Goal: Entertainment & Leisure: Browse casually

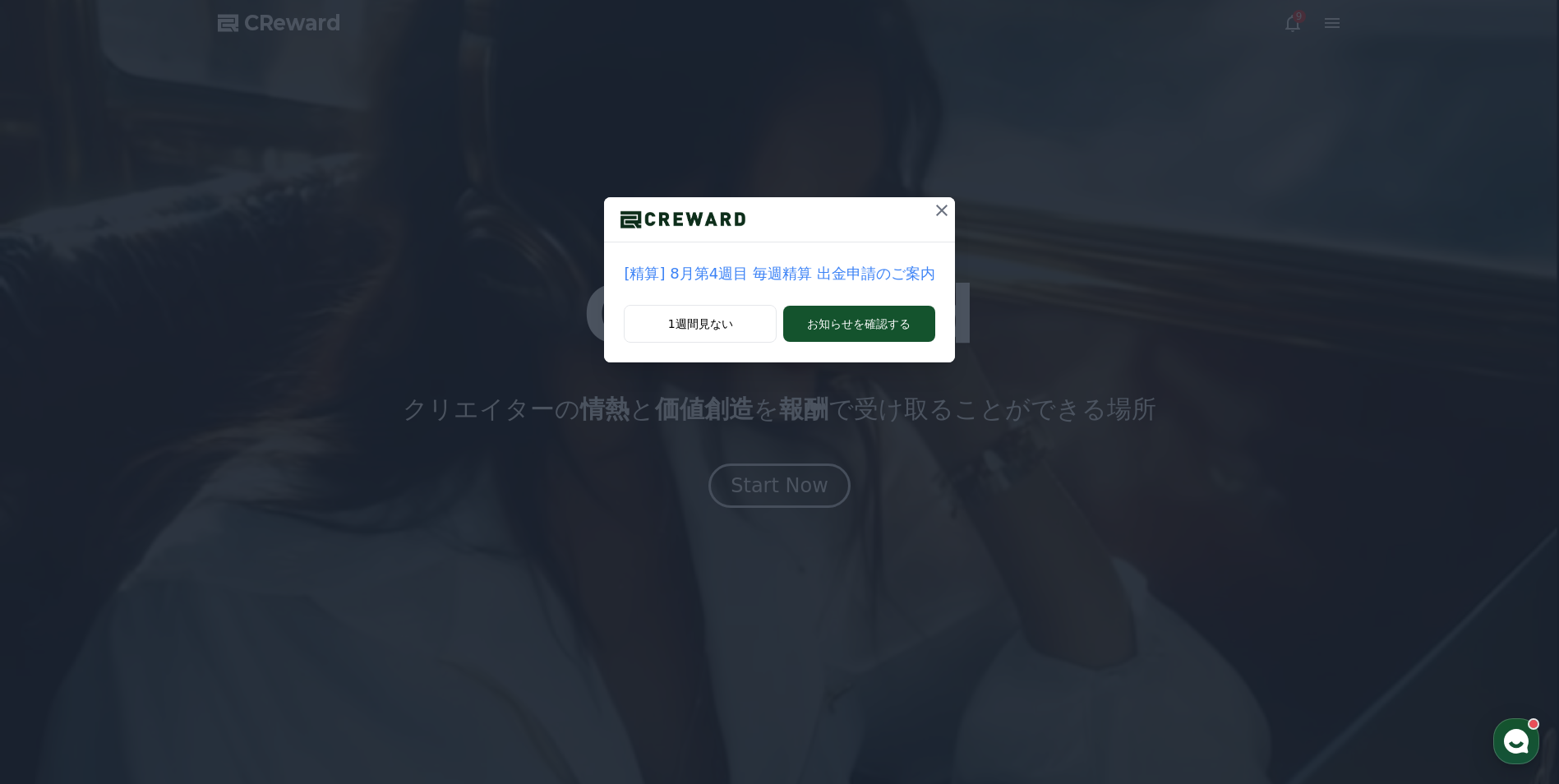
click at [938, 205] on icon at bounding box center [942, 210] width 20 height 20
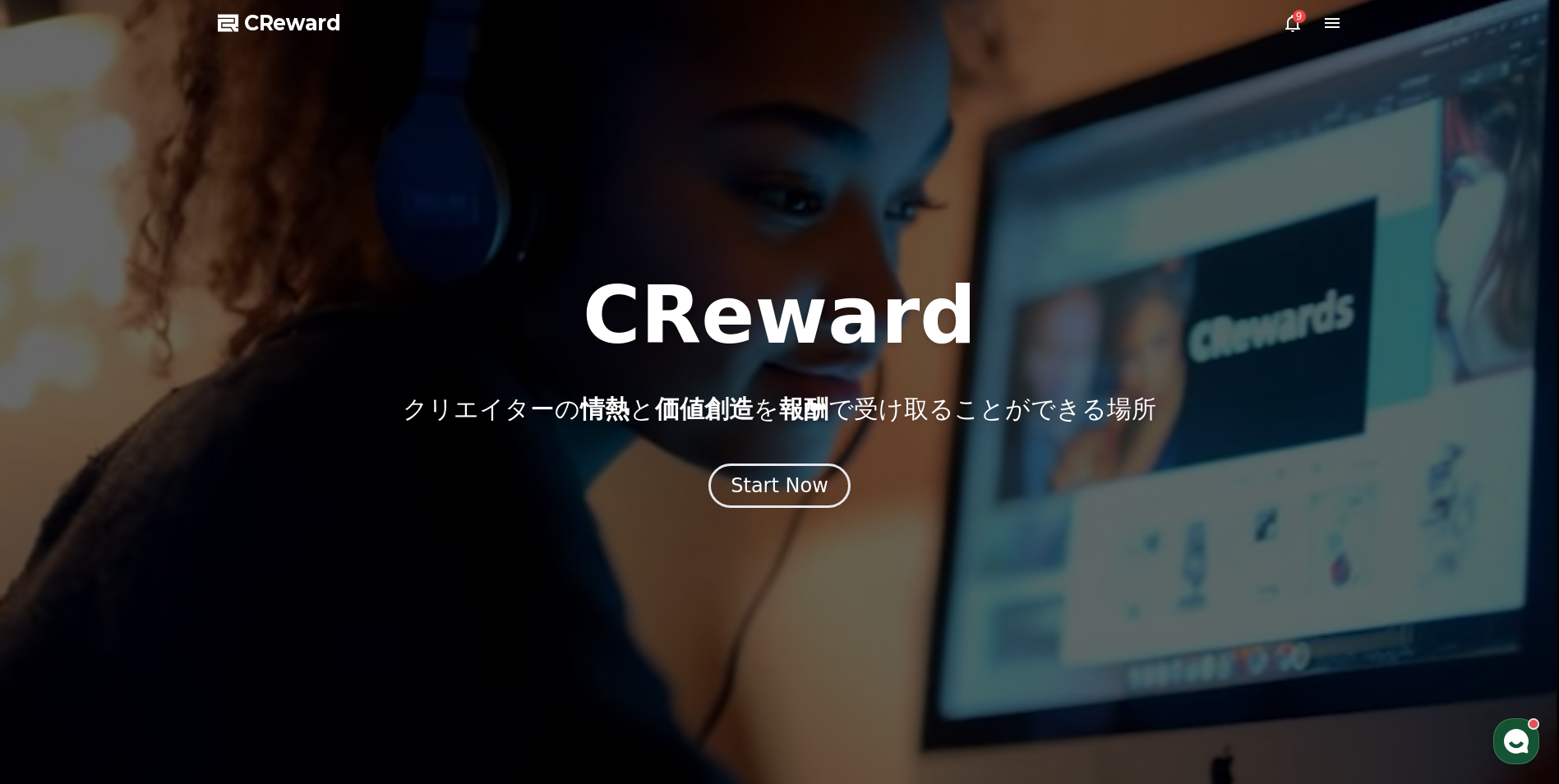
click at [1338, 32] on icon at bounding box center [1333, 23] width 20 height 20
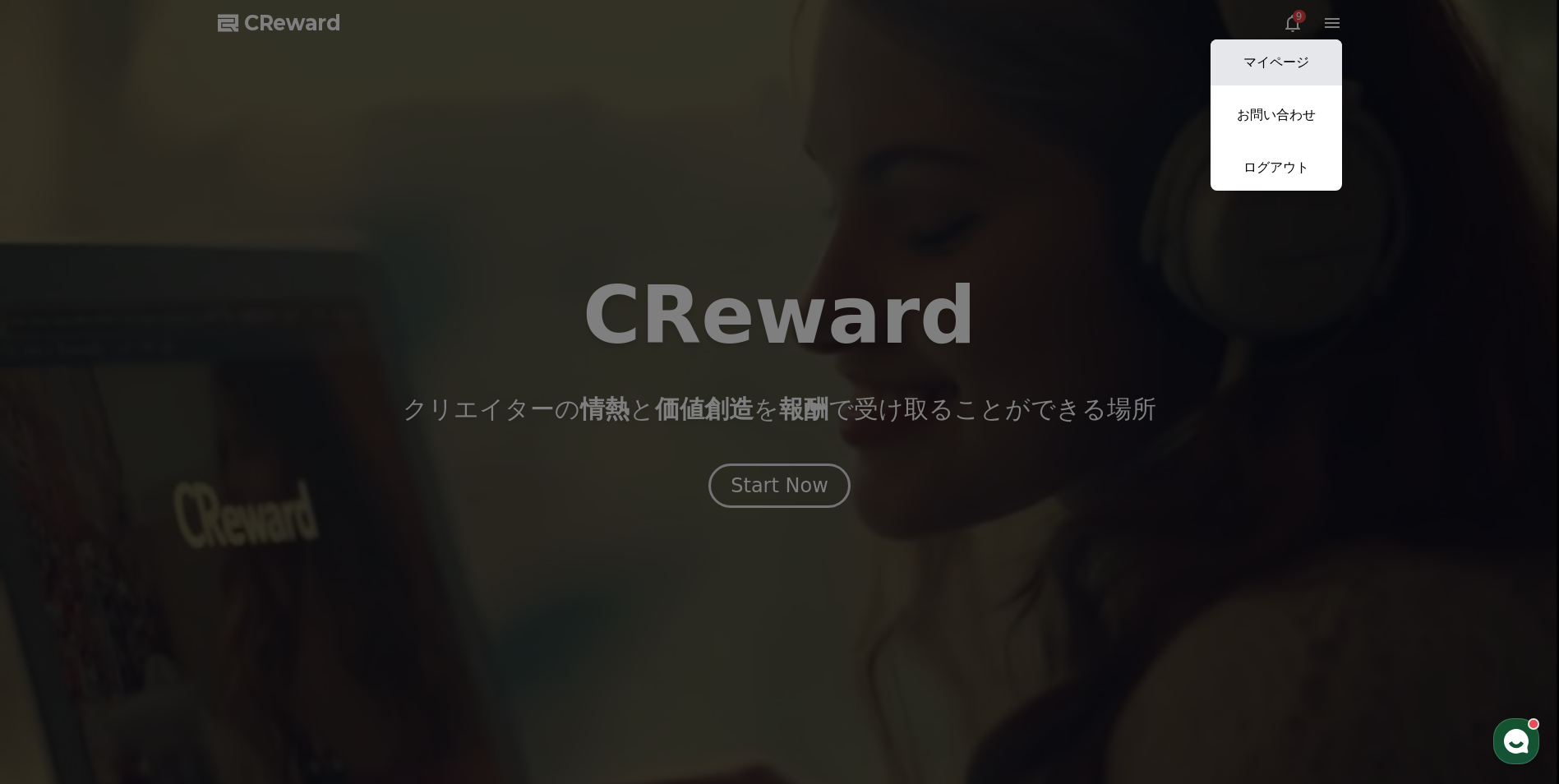
click at [1332, 53] on link "マイページ" at bounding box center [1277, 62] width 132 height 46
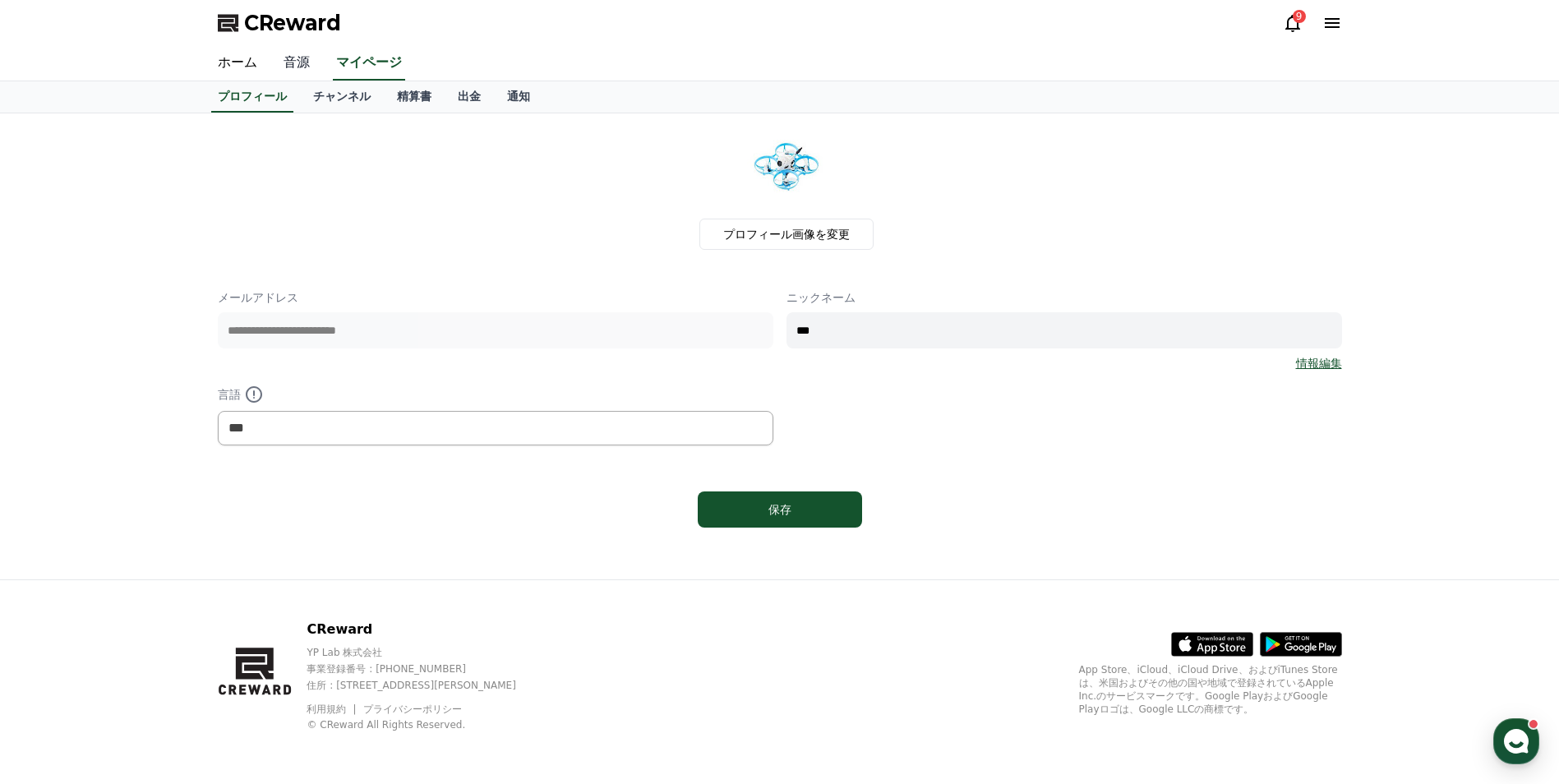
click at [290, 62] on link "音源" at bounding box center [297, 63] width 52 height 34
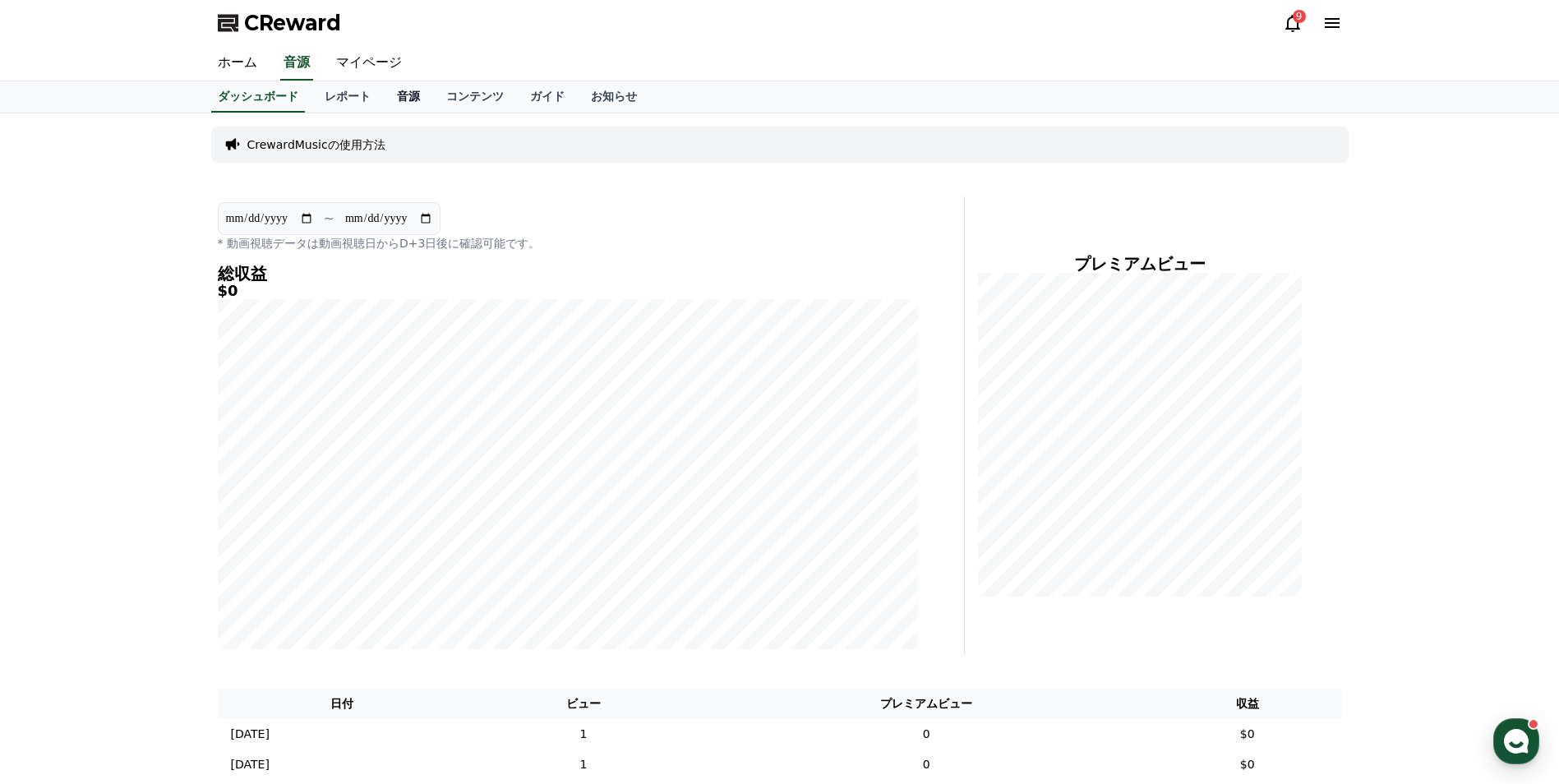
click at [383, 88] on link "音源" at bounding box center [408, 97] width 50 height 32
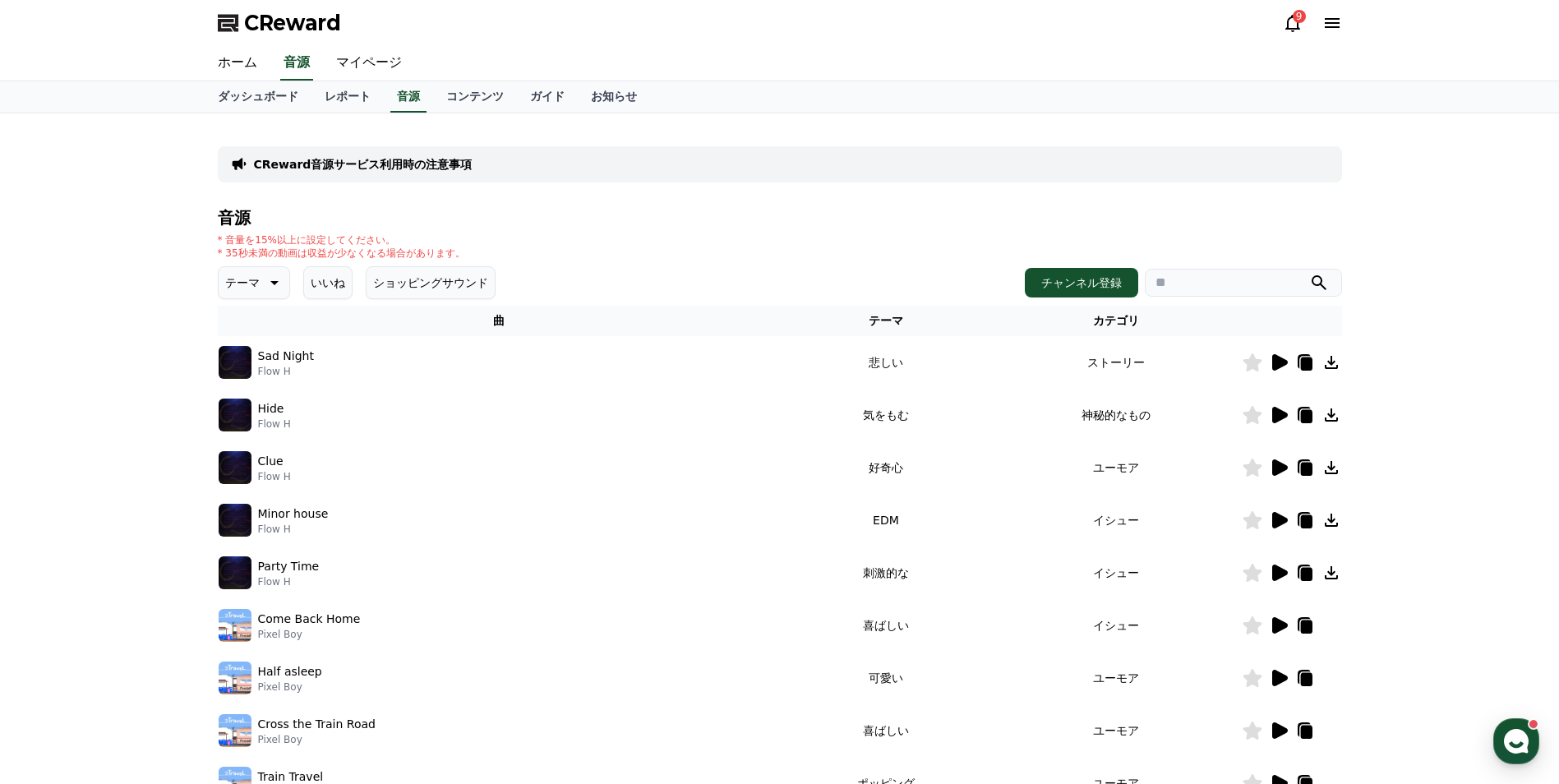
click at [251, 281] on button "テーマ" at bounding box center [254, 282] width 72 height 32
click at [255, 371] on button "空想" at bounding box center [238, 369] width 36 height 36
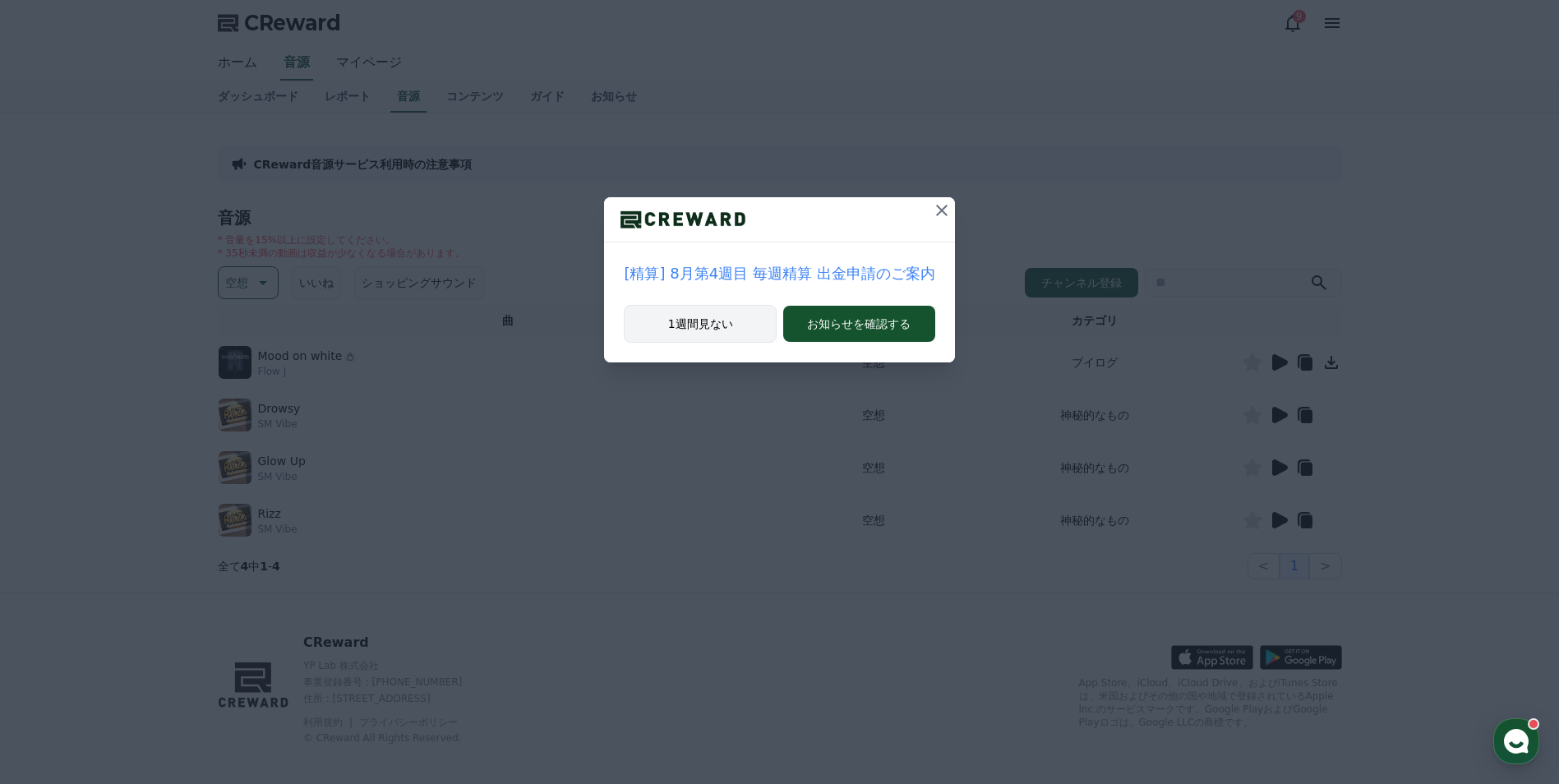
click at [744, 324] on button "1週間見ない" at bounding box center [700, 324] width 152 height 38
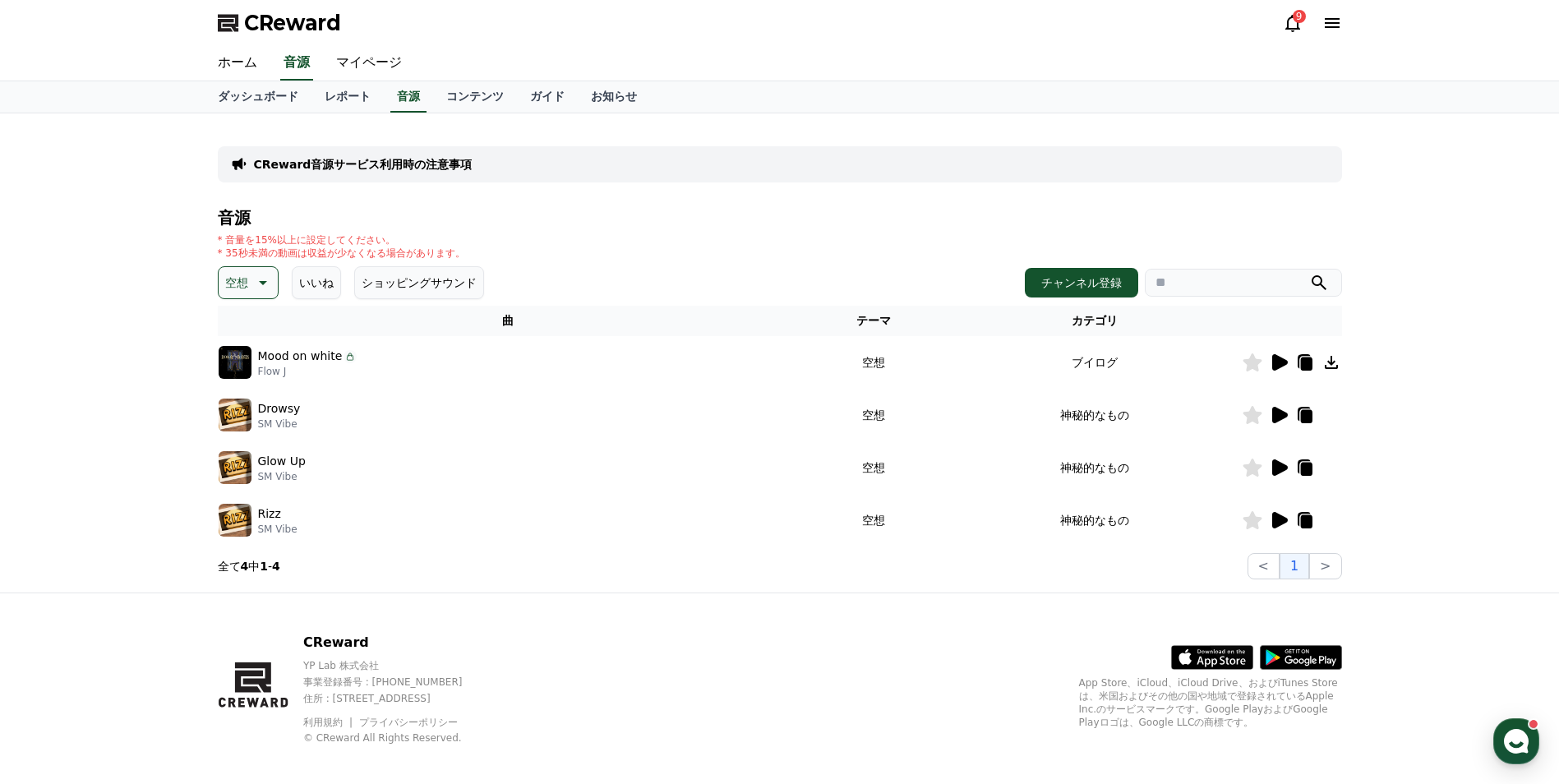
click at [1285, 417] on icon at bounding box center [1279, 415] width 15 height 16
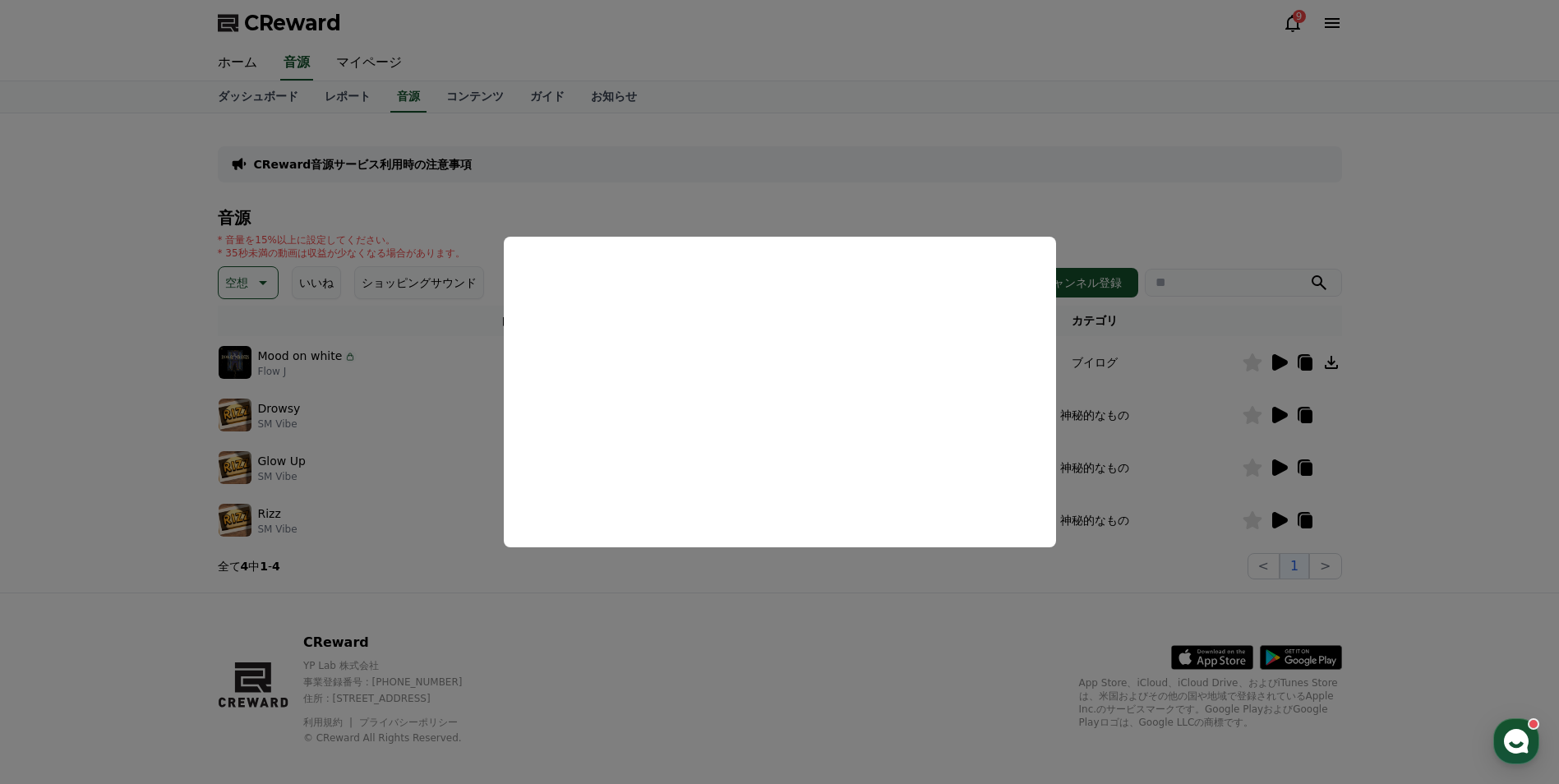
click at [1152, 234] on button "close modal" at bounding box center [780, 392] width 1559 height 784
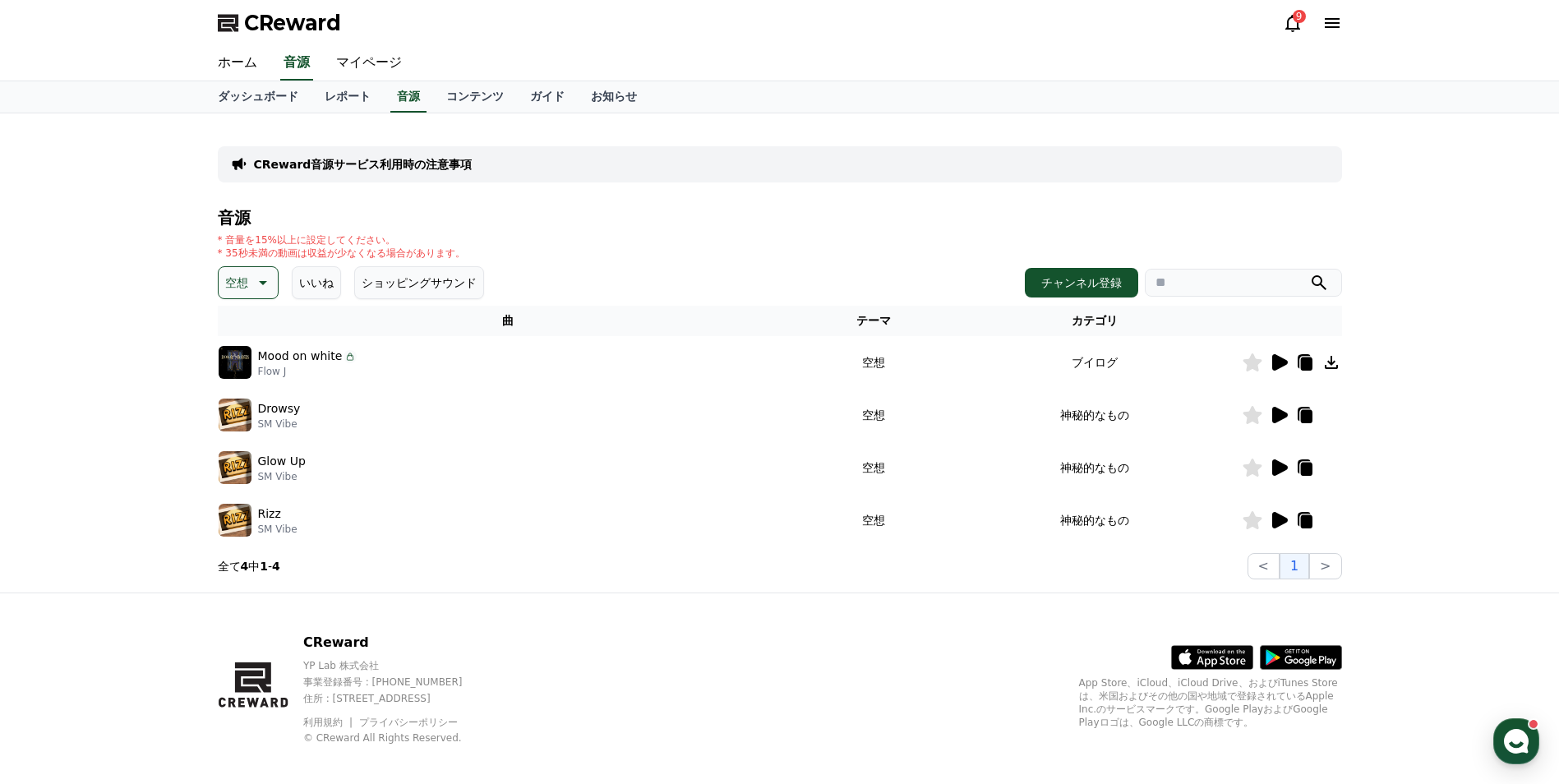
click at [1152, 234] on div "* 音量を15%以上に設定してください。 * 35秒未満の動画は収益が少なくなる場合があります。" at bounding box center [780, 246] width 1124 height 26
click at [1280, 365] on icon at bounding box center [1279, 363] width 15 height 16
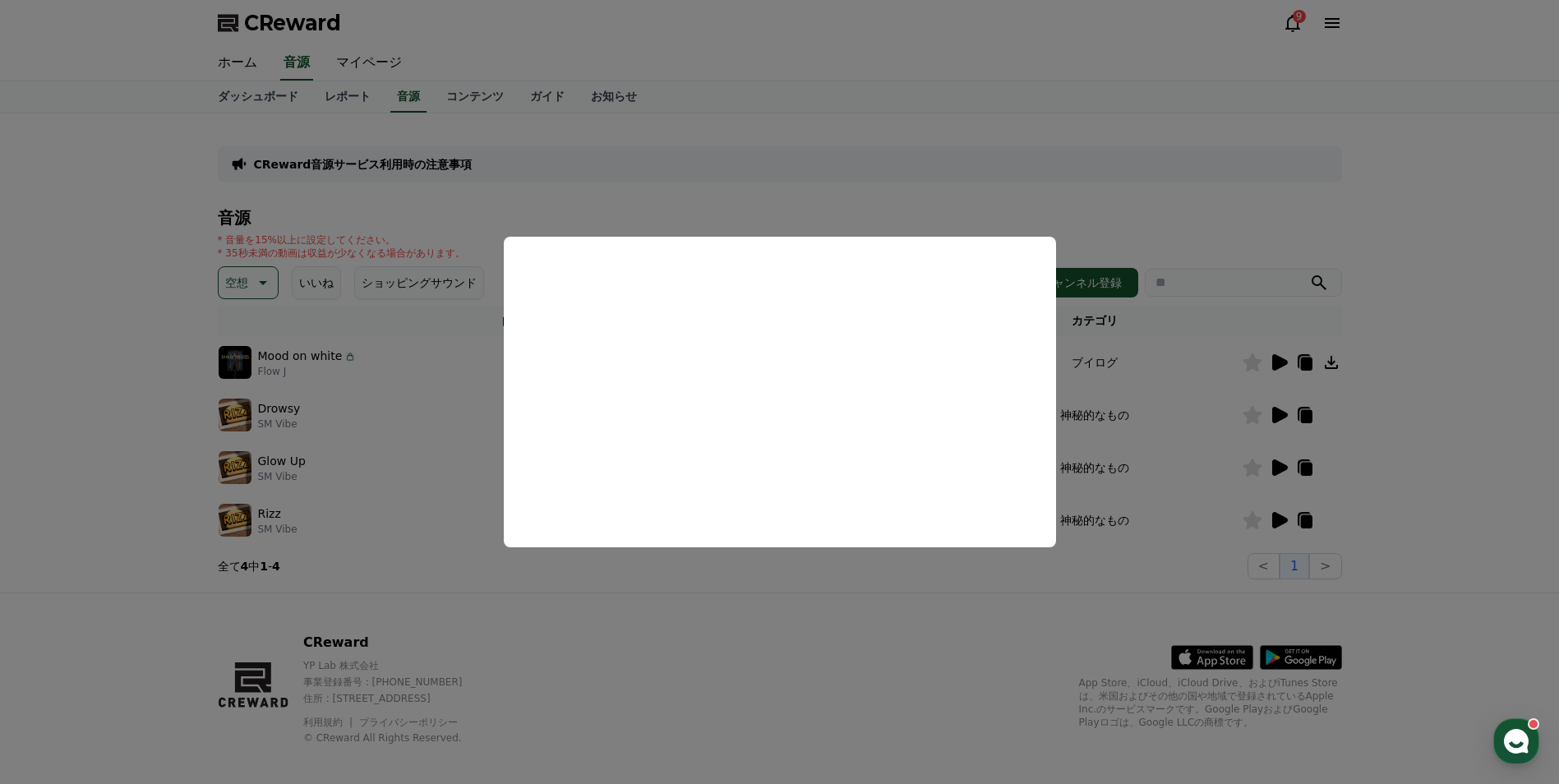
click at [966, 198] on button "close modal" at bounding box center [780, 392] width 1559 height 784
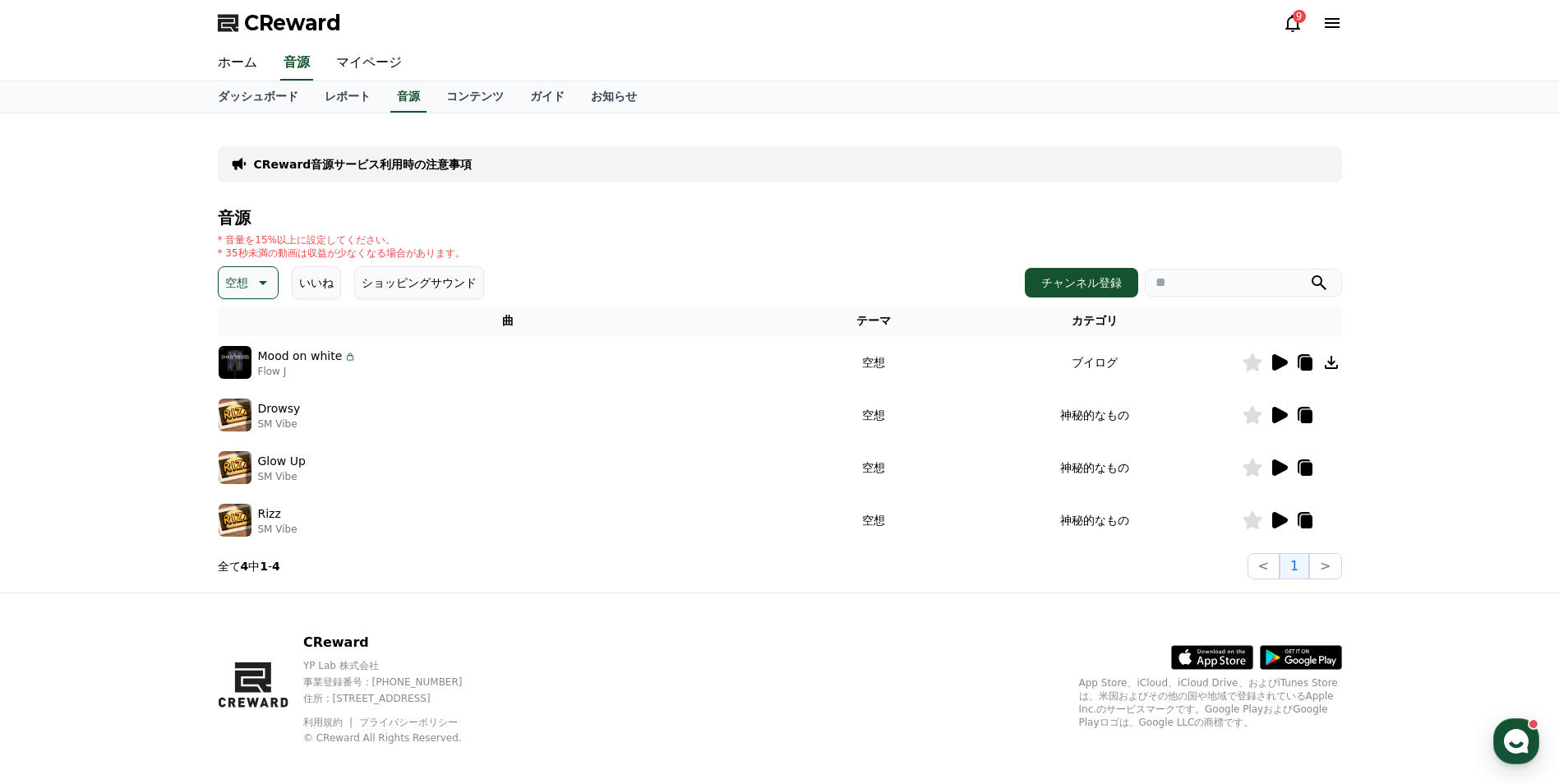
click at [252, 281] on icon at bounding box center [262, 282] width 20 height 20
click at [243, 369] on button "暗い" at bounding box center [238, 373] width 36 height 36
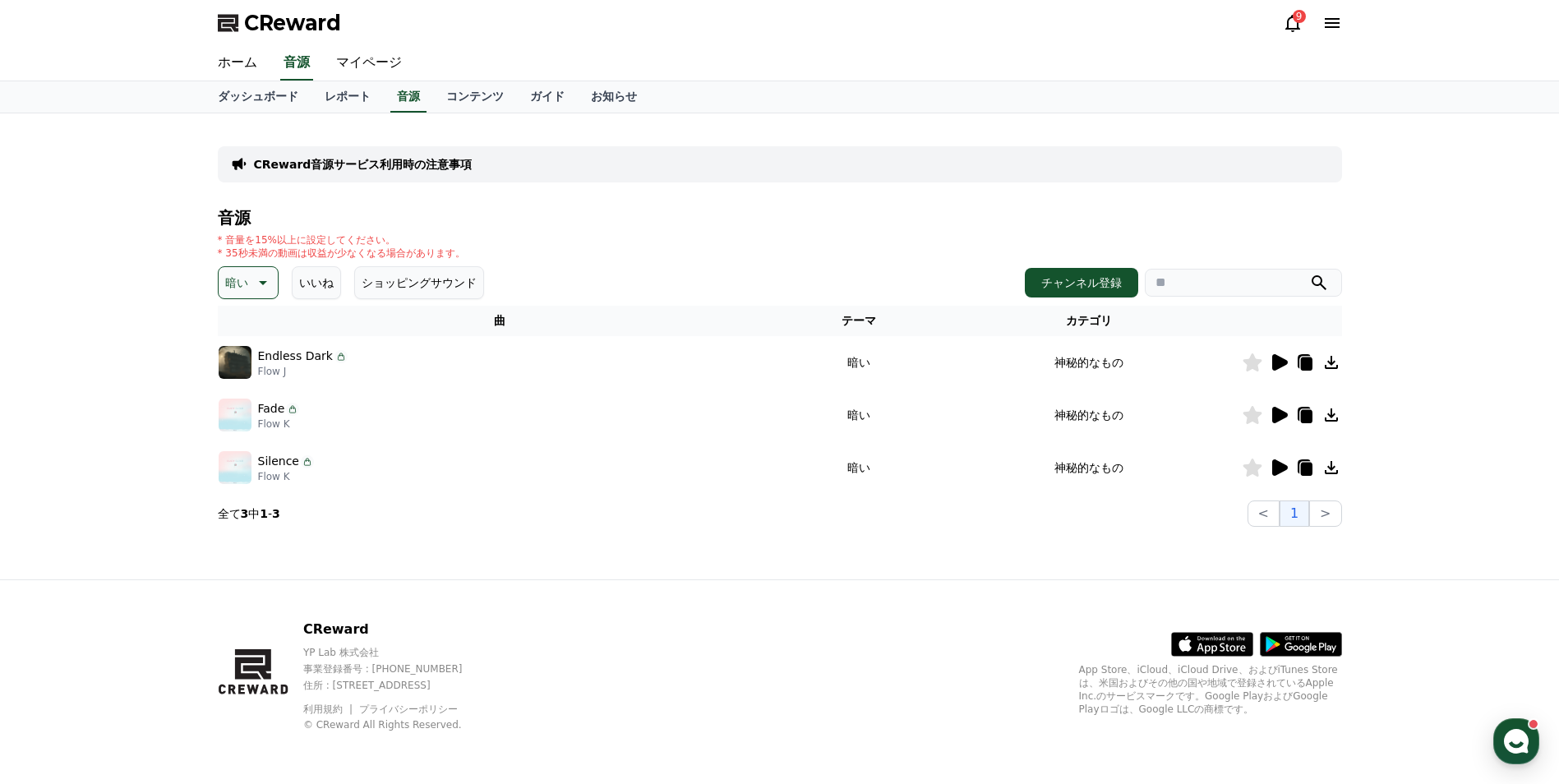
click at [1287, 465] on icon at bounding box center [1279, 467] width 20 height 20
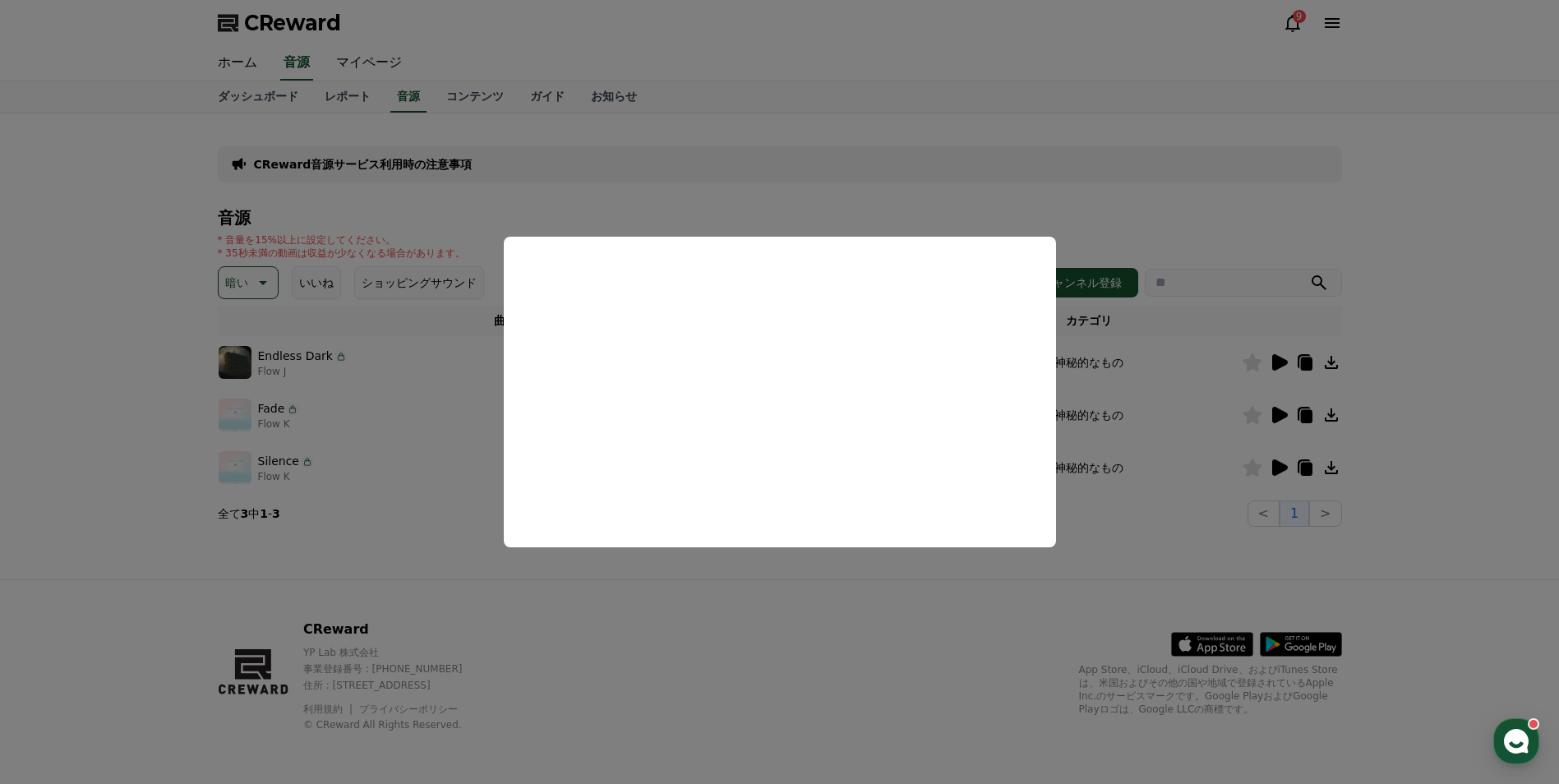
click at [1284, 413] on button "close modal" at bounding box center [780, 392] width 1559 height 784
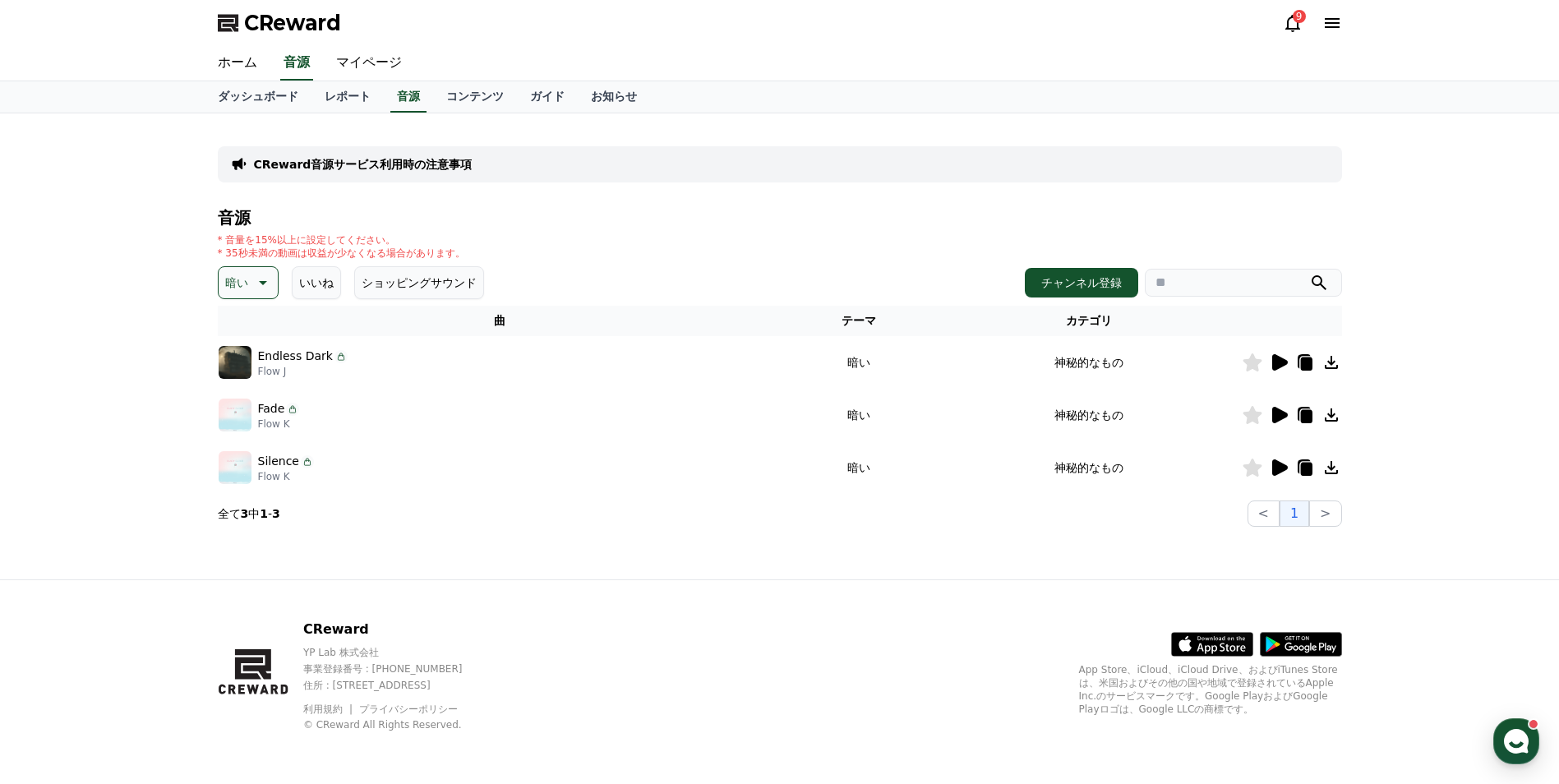
click at [1271, 405] on icon at bounding box center [1279, 415] width 20 height 20
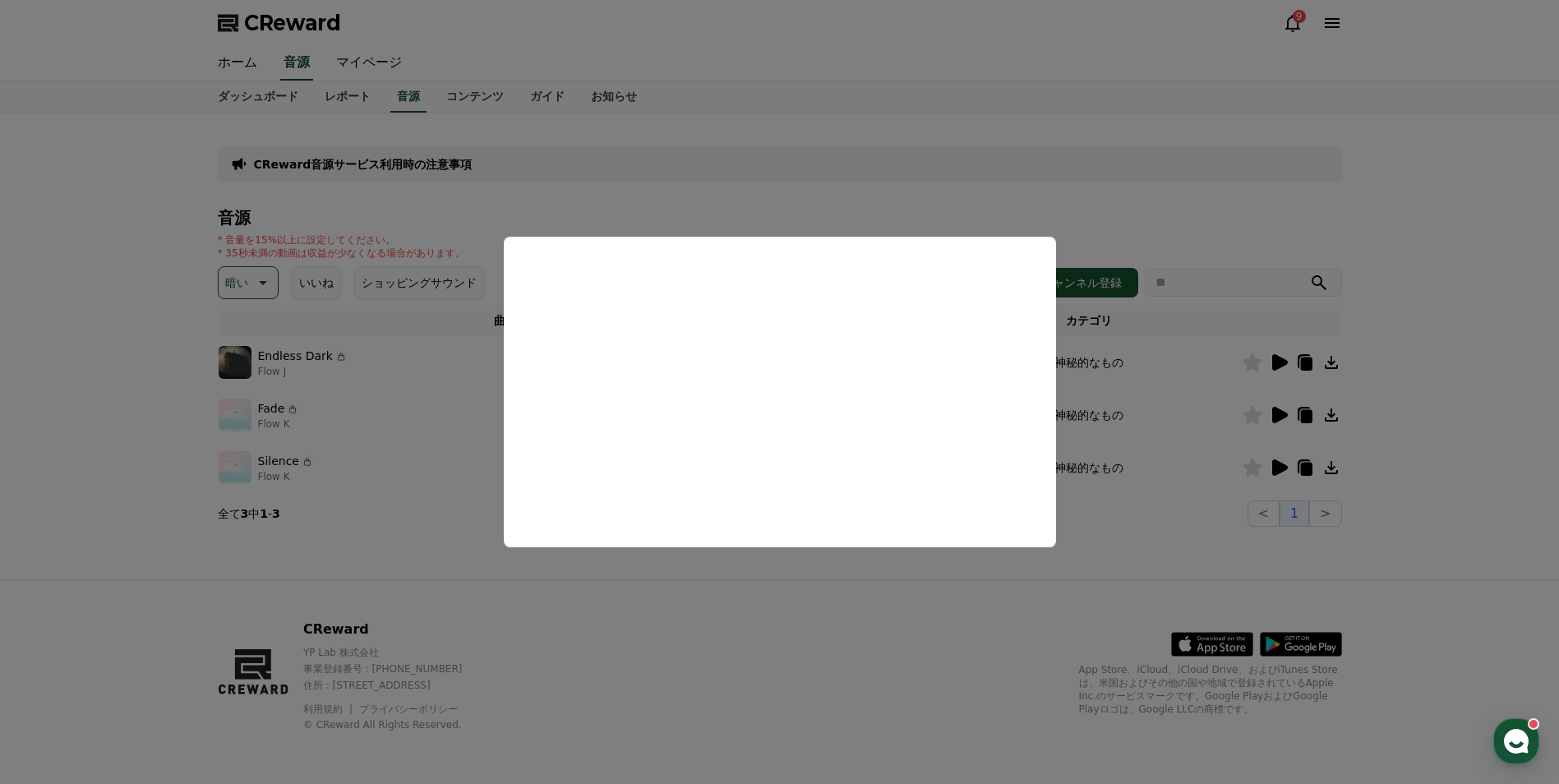
click at [1282, 370] on button "close modal" at bounding box center [780, 392] width 1559 height 784
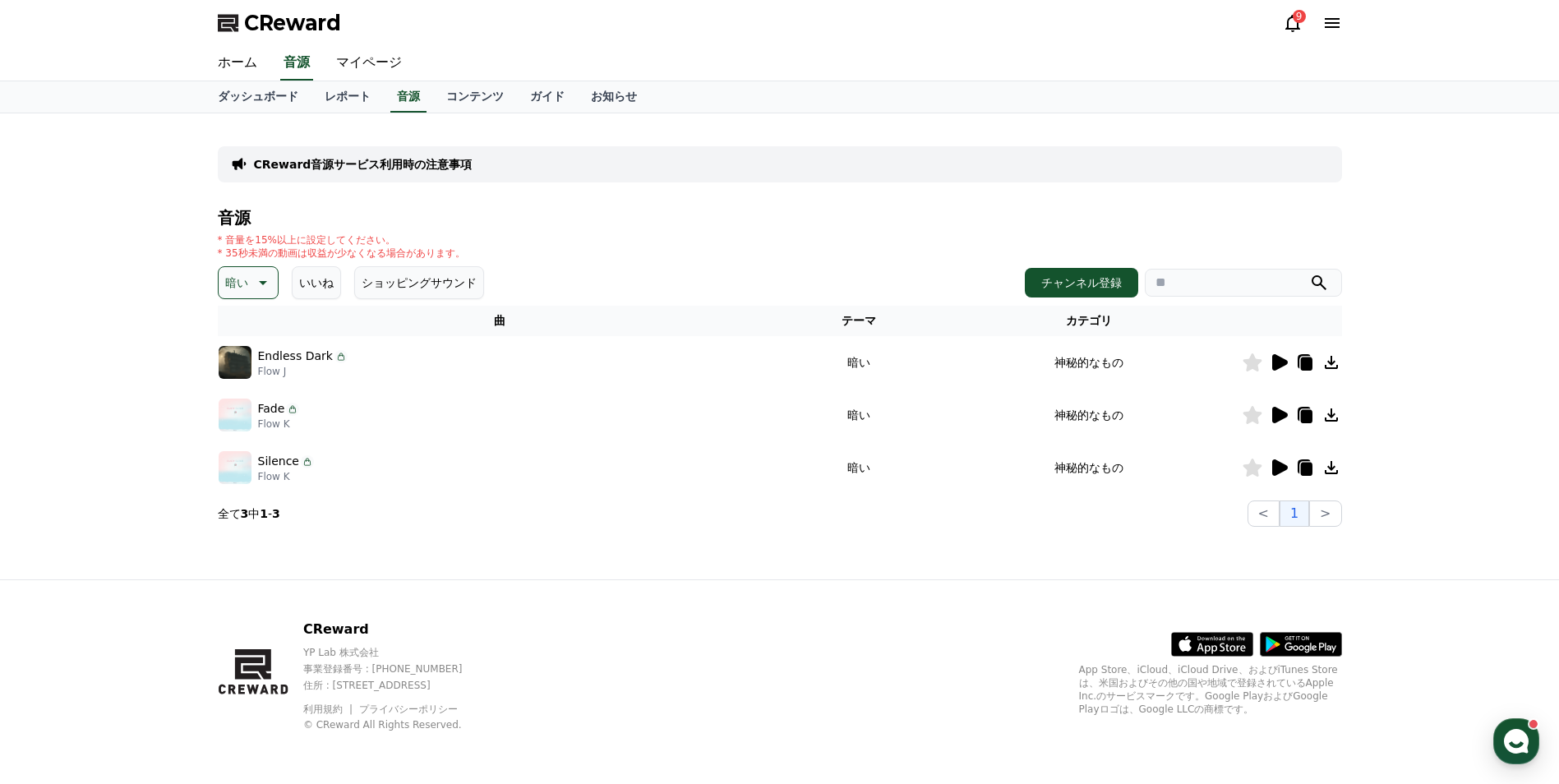
click at [1282, 370] on icon at bounding box center [1279, 363] width 20 height 20
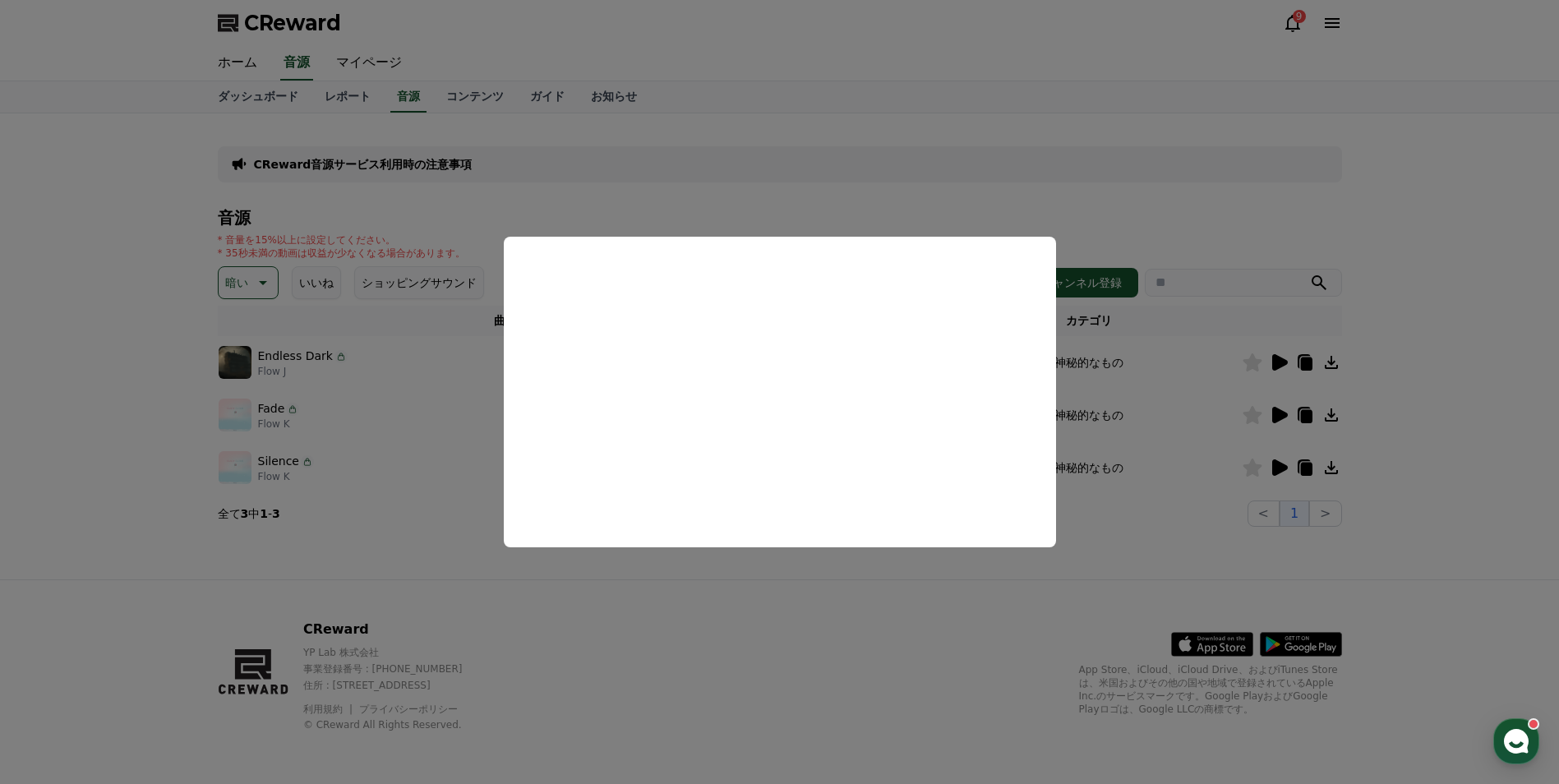
click at [262, 277] on button "close modal" at bounding box center [780, 392] width 1559 height 784
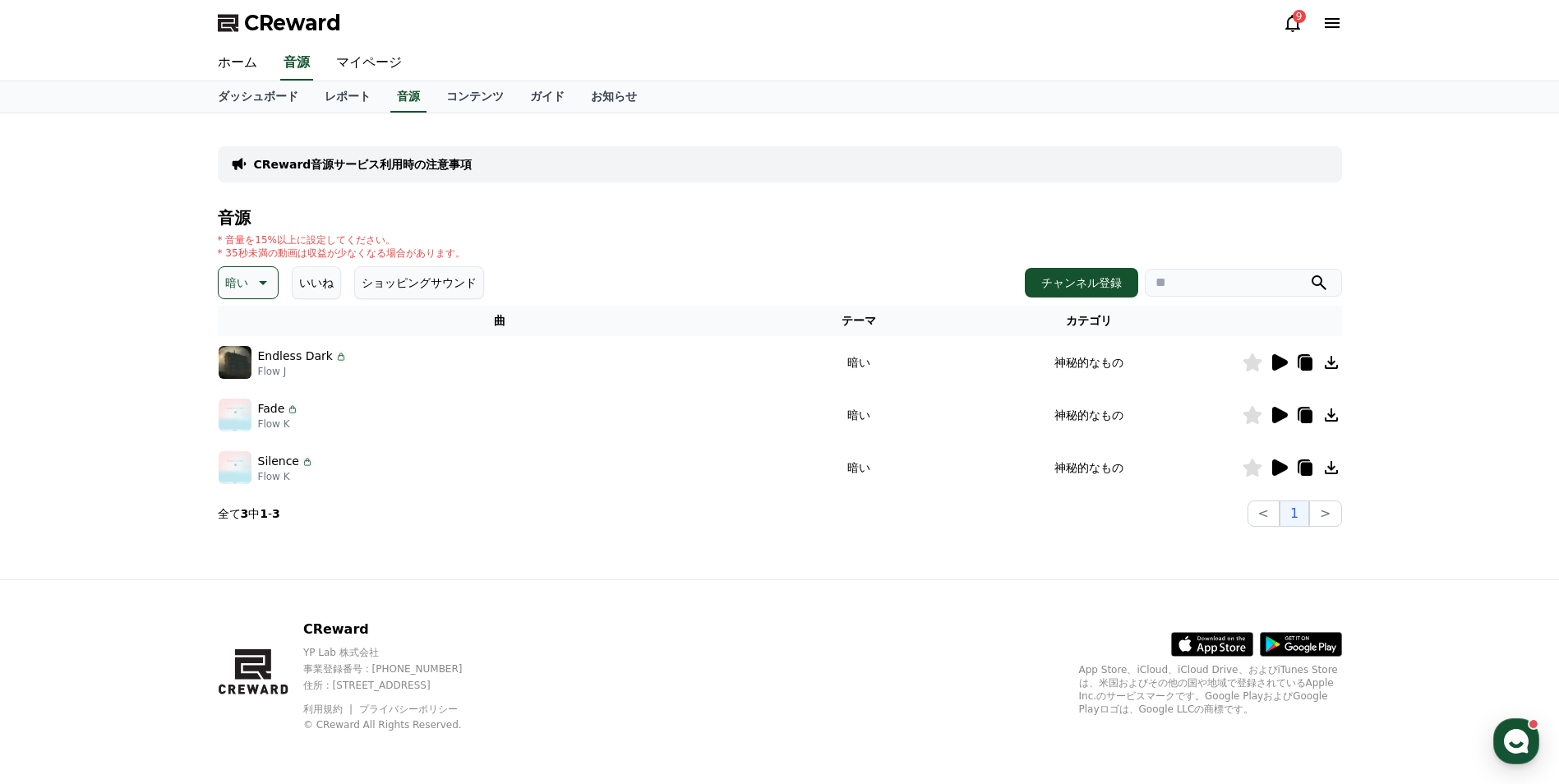
click at [262, 277] on icon at bounding box center [262, 282] width 20 height 20
click at [241, 387] on button "反転" at bounding box center [238, 379] width 36 height 36
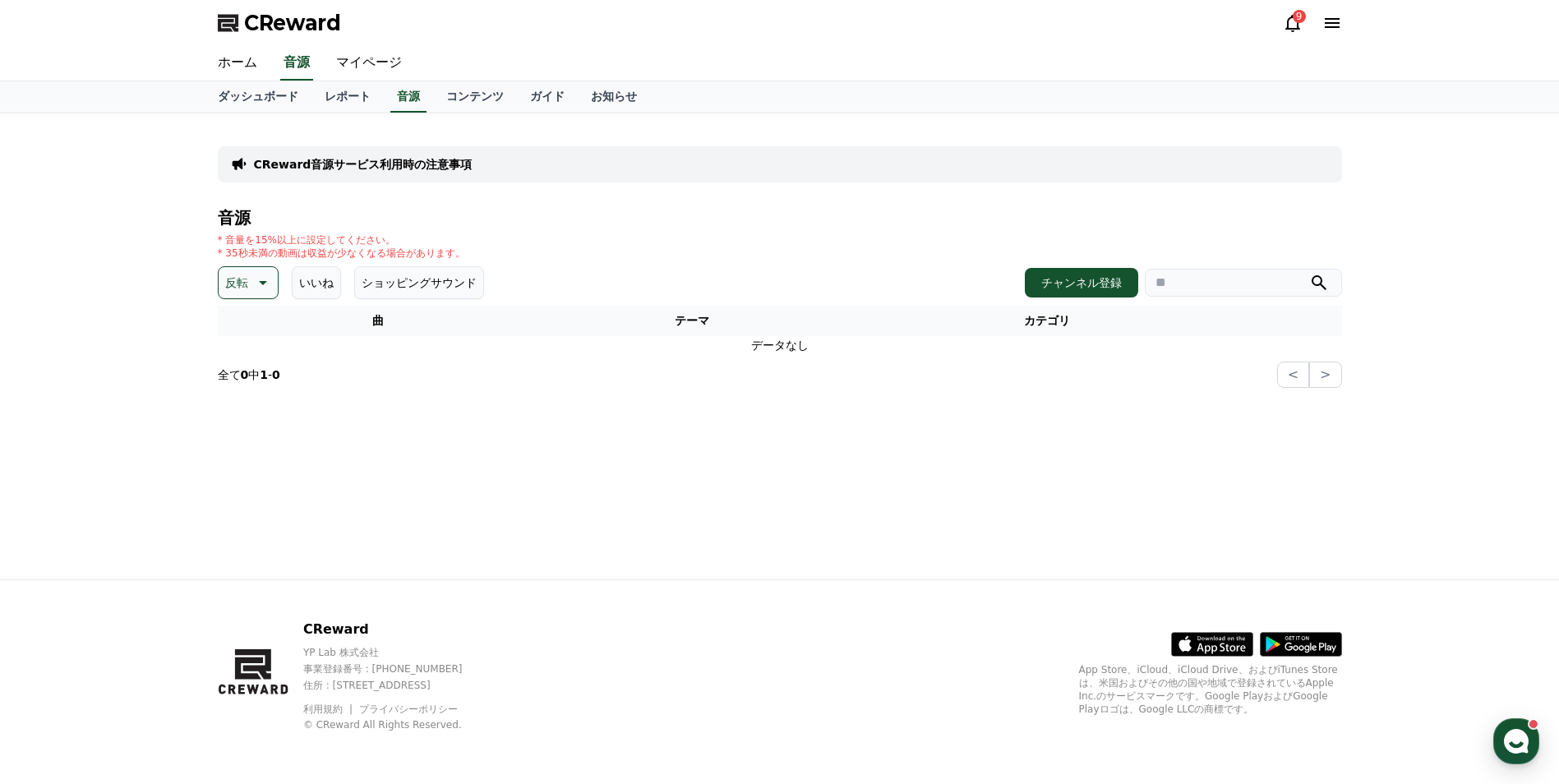
click at [257, 298] on button "反転" at bounding box center [247, 282] width 60 height 32
click at [237, 417] on button "雄壮な" at bounding box center [244, 421] width 48 height 36
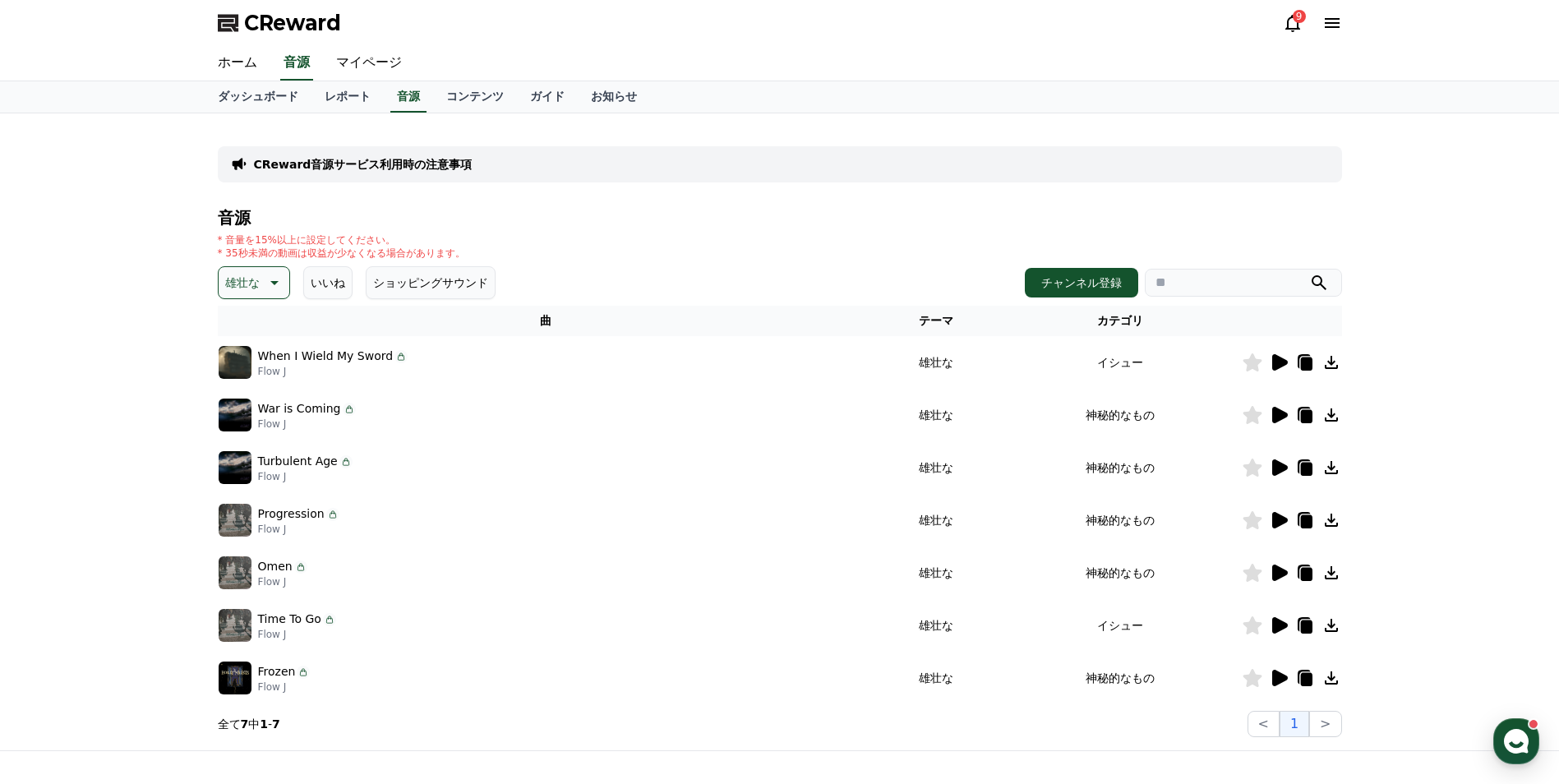
click at [1273, 370] on icon at bounding box center [1279, 363] width 15 height 16
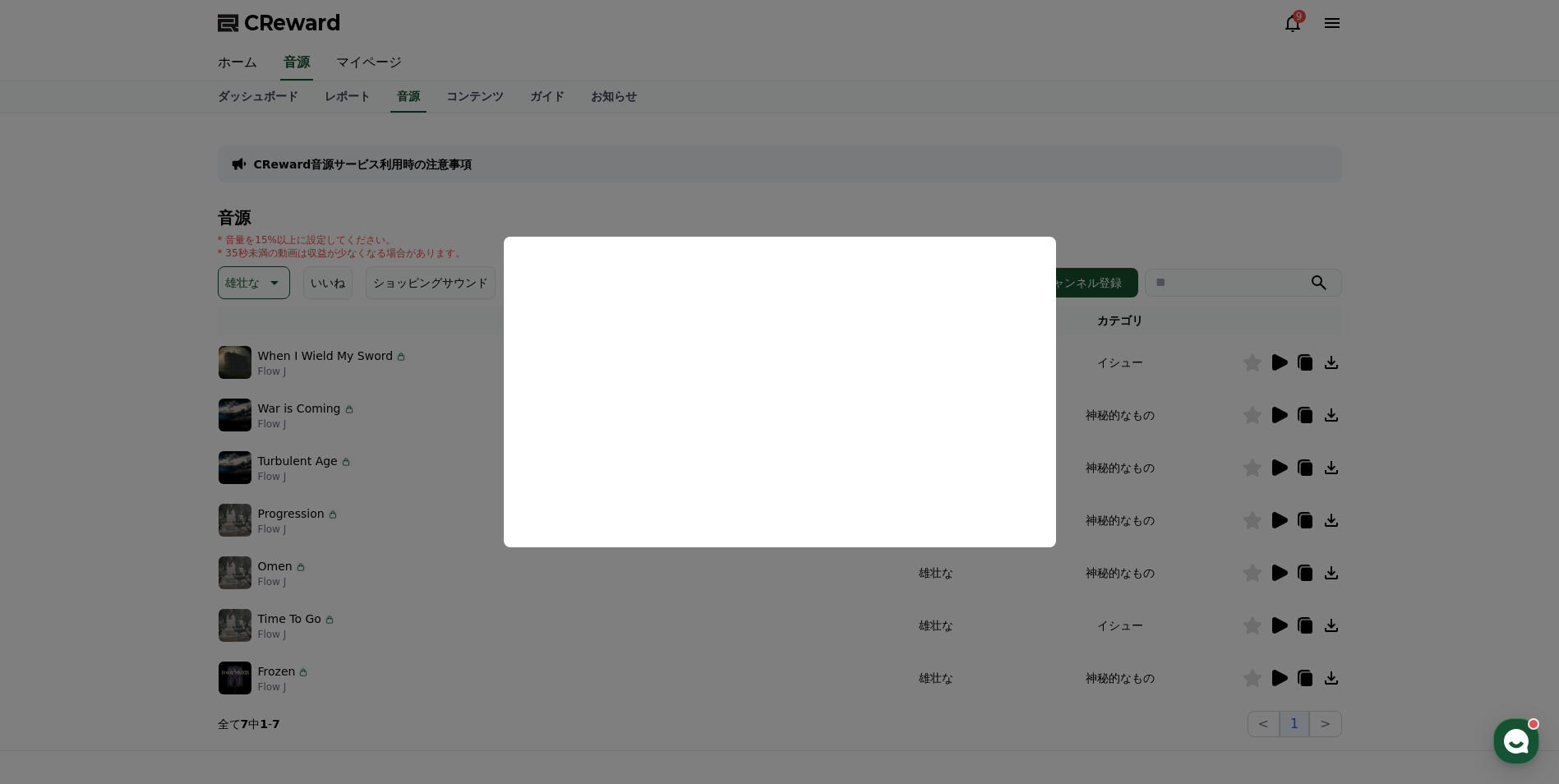
click at [1281, 416] on button "close modal" at bounding box center [780, 392] width 1559 height 784
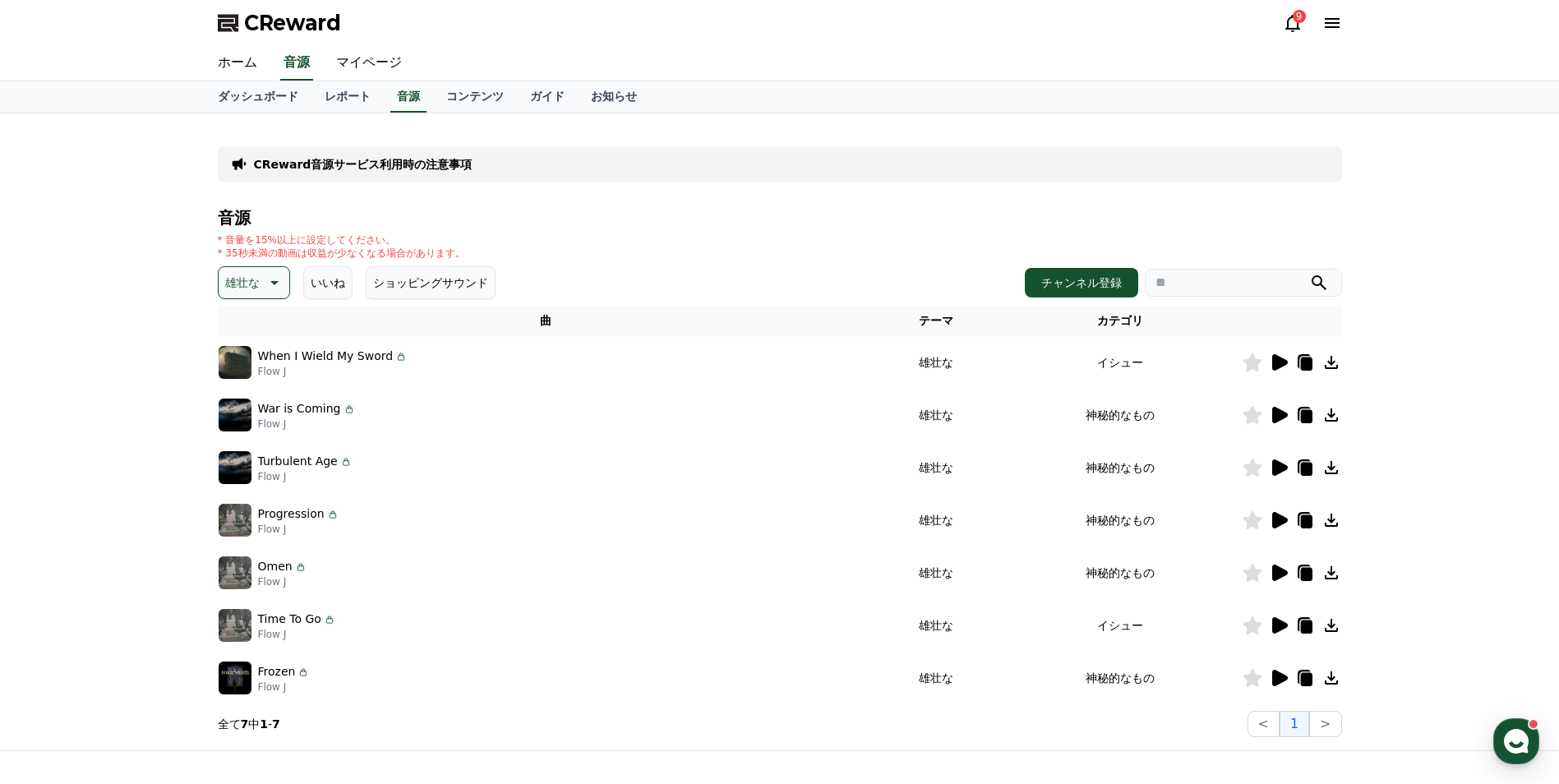
click at [1281, 416] on icon at bounding box center [1279, 415] width 15 height 16
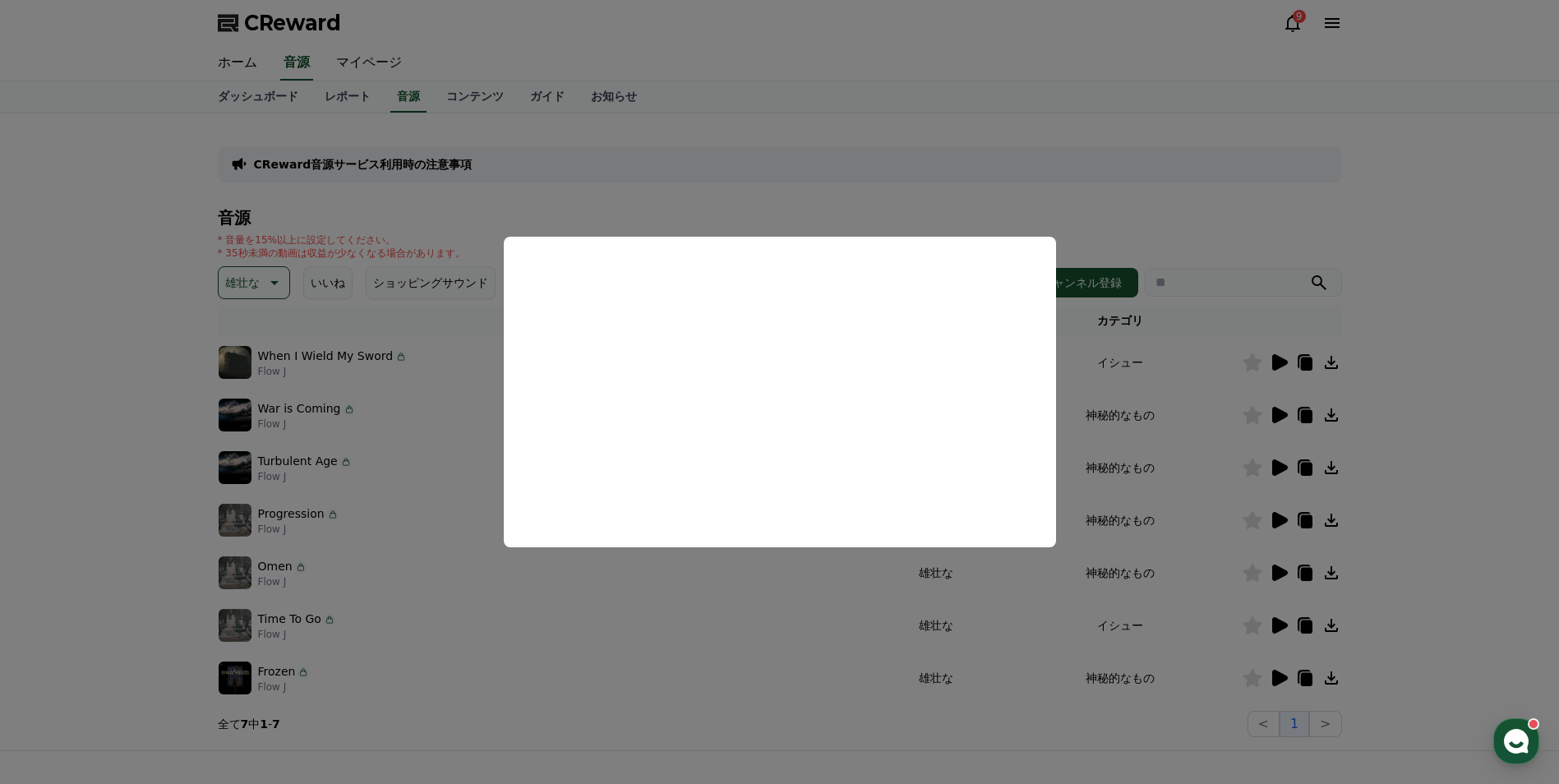
click at [1277, 468] on button "close modal" at bounding box center [780, 392] width 1559 height 784
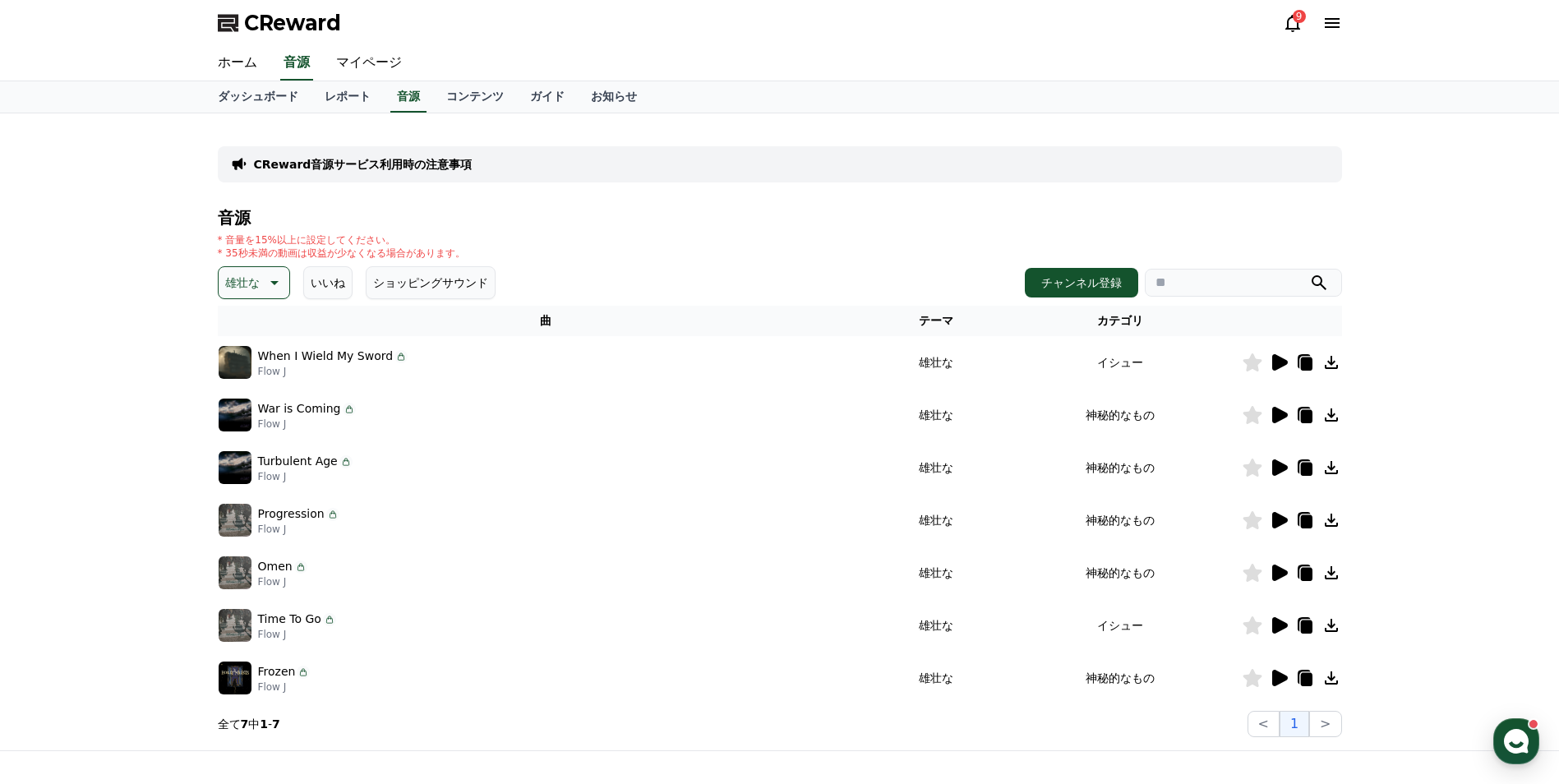
click at [1271, 466] on icon at bounding box center [1279, 467] width 20 height 20
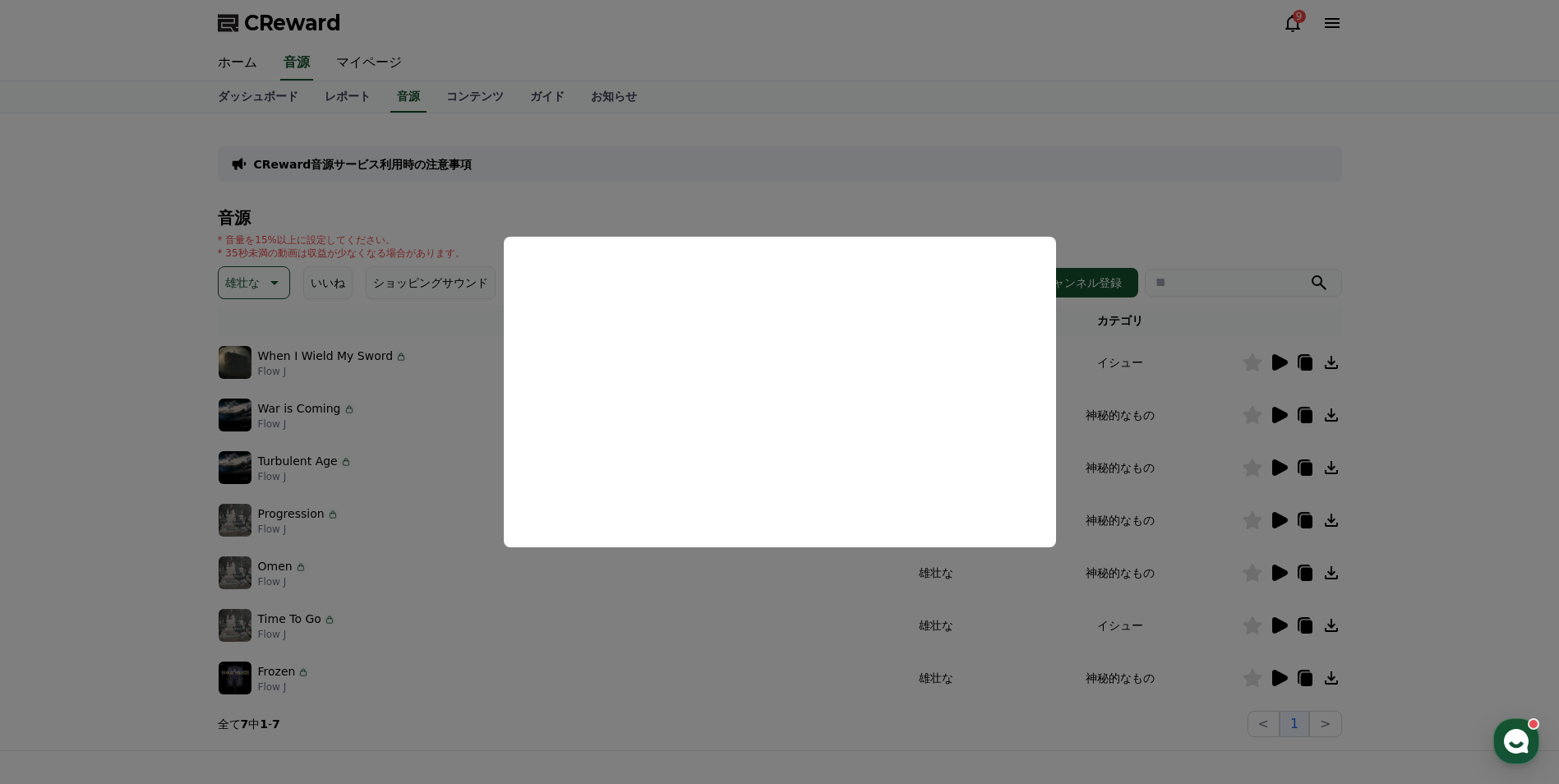
click at [1264, 517] on button "close modal" at bounding box center [780, 392] width 1559 height 784
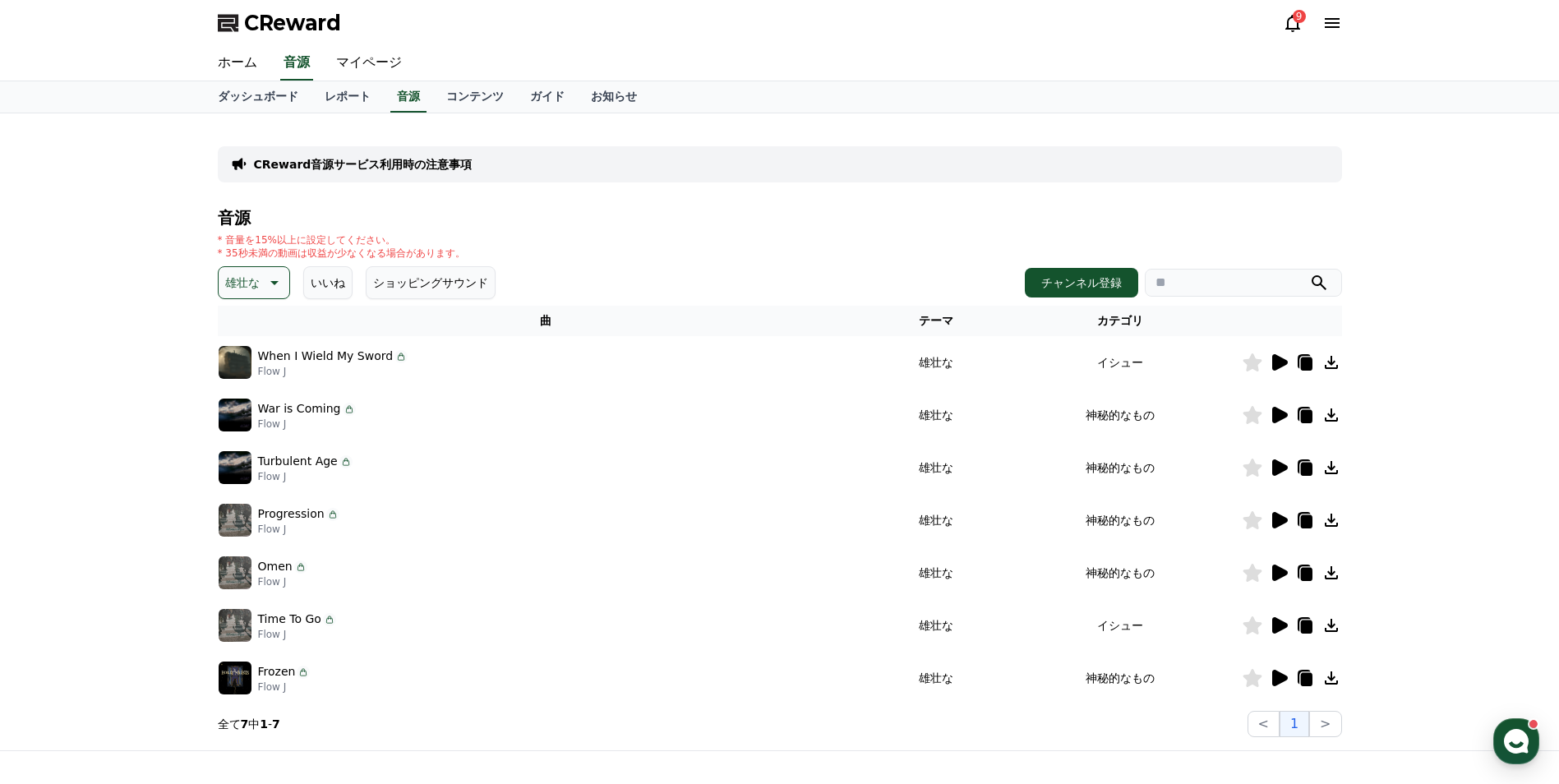
click at [1264, 517] on div at bounding box center [1292, 521] width 98 height 20
click at [1280, 520] on icon at bounding box center [1279, 521] width 15 height 16
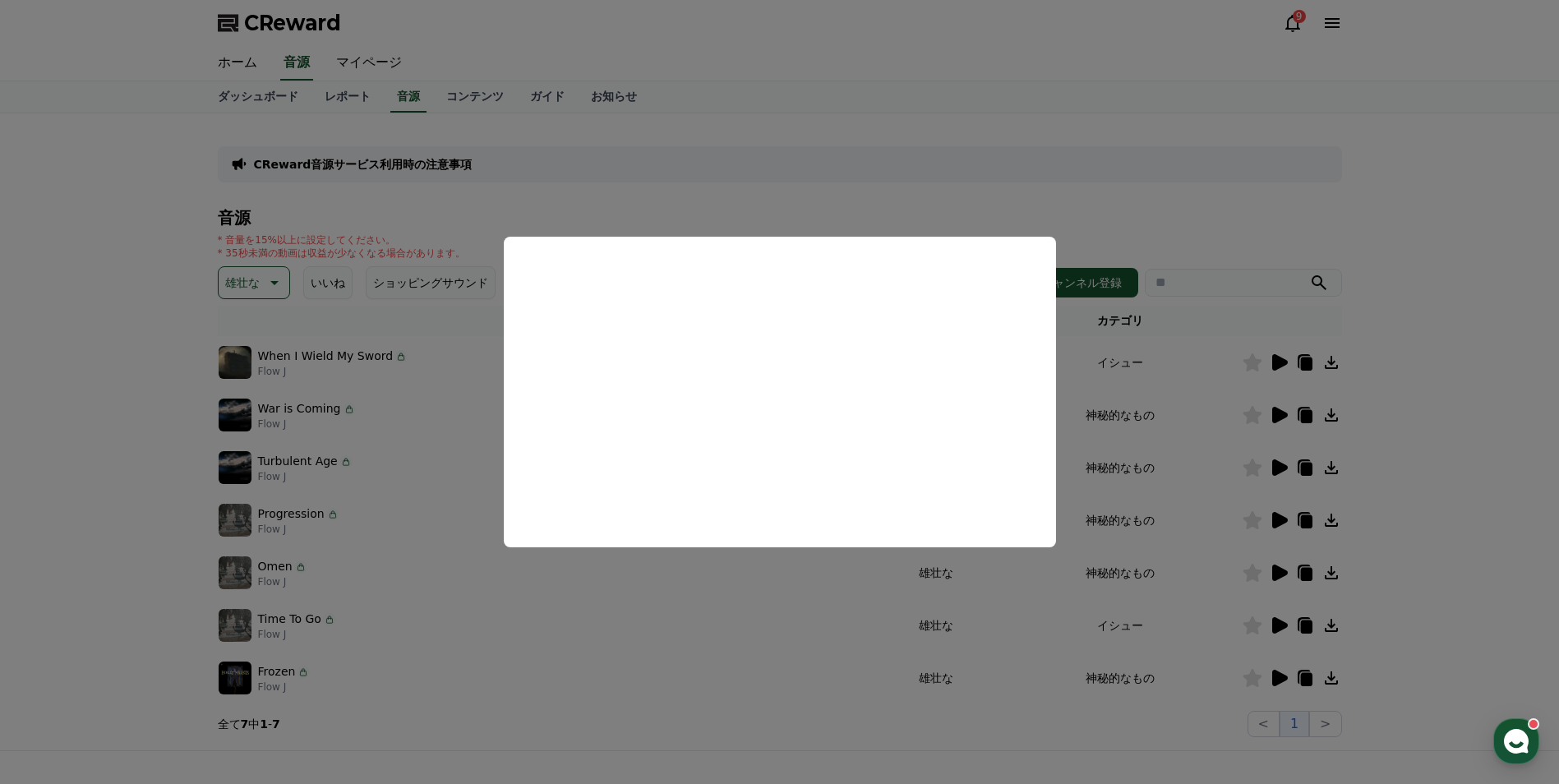
click at [1278, 573] on button "close modal" at bounding box center [780, 392] width 1559 height 784
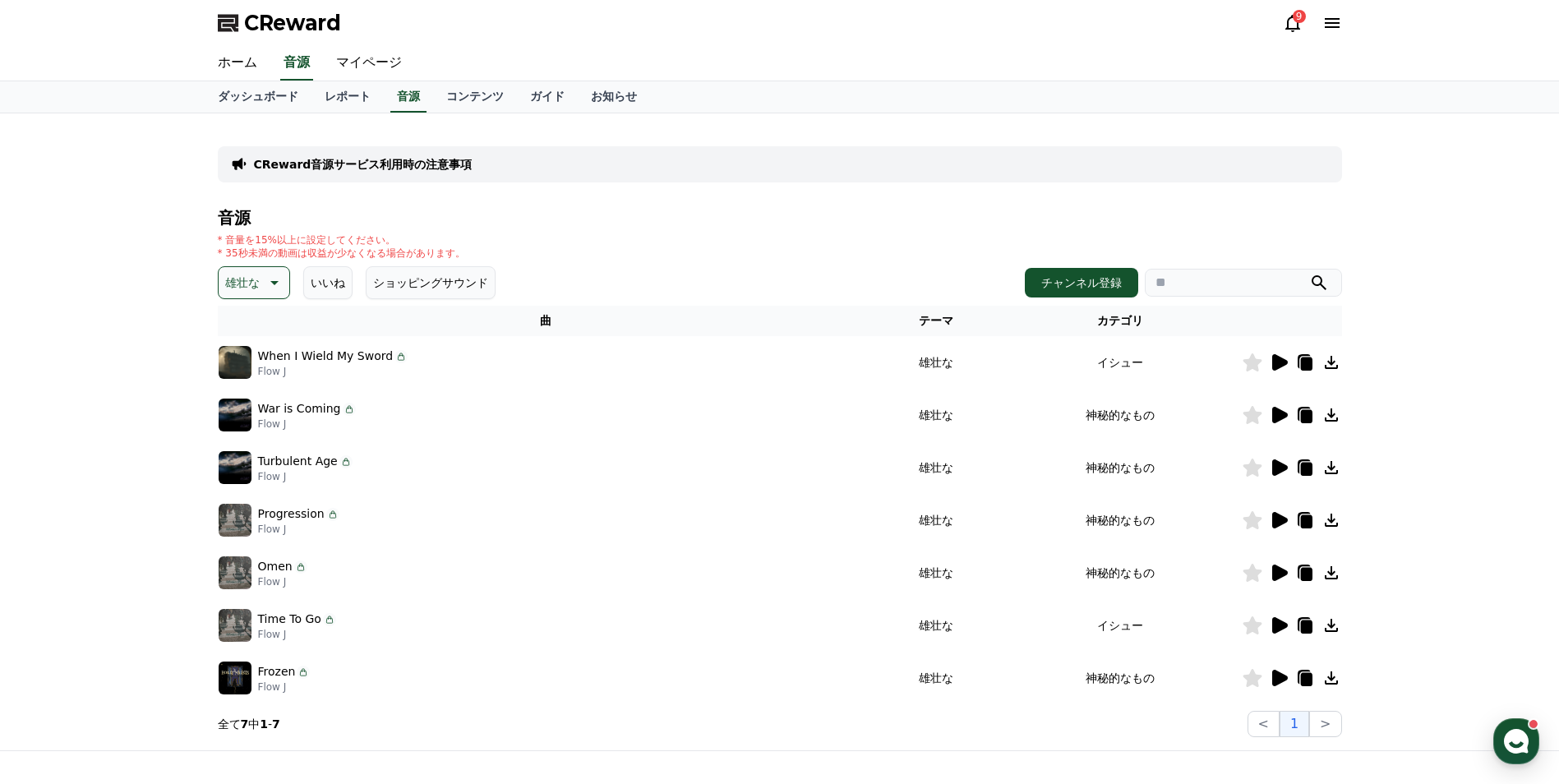
click at [1278, 573] on icon at bounding box center [1279, 573] width 15 height 16
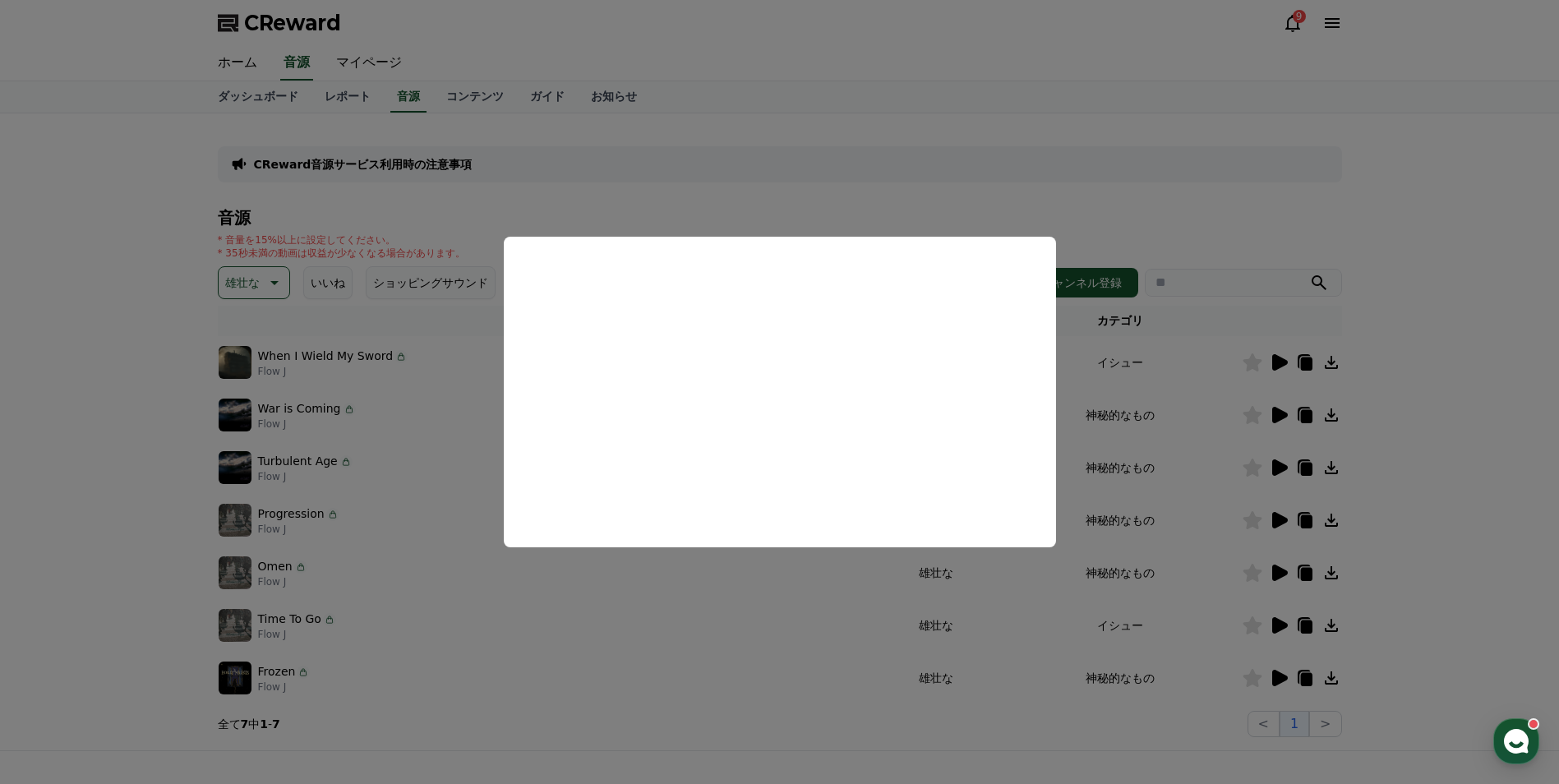
click at [1287, 625] on button "close modal" at bounding box center [780, 392] width 1559 height 784
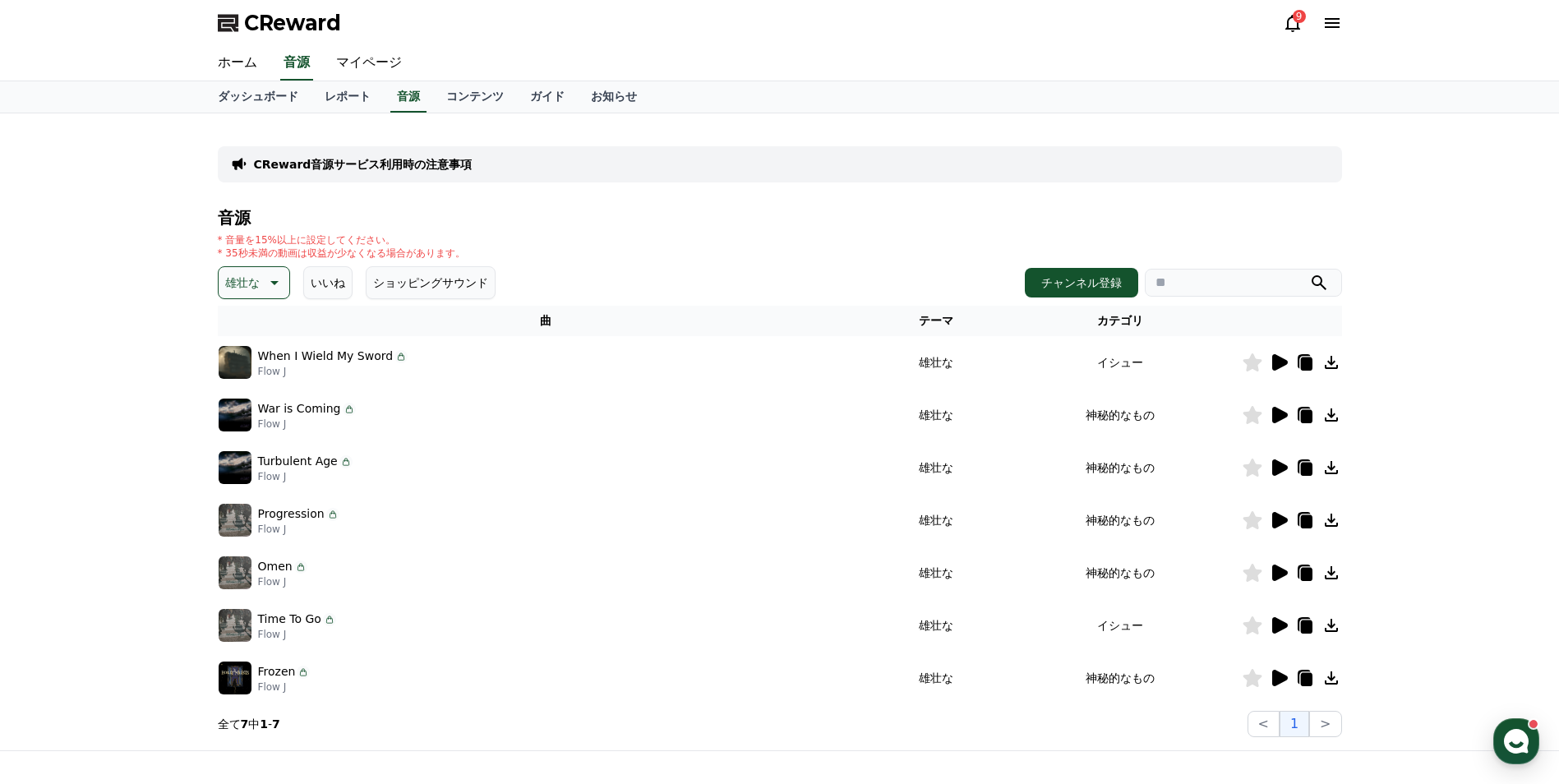
click at [1287, 625] on icon at bounding box center [1279, 625] width 15 height 16
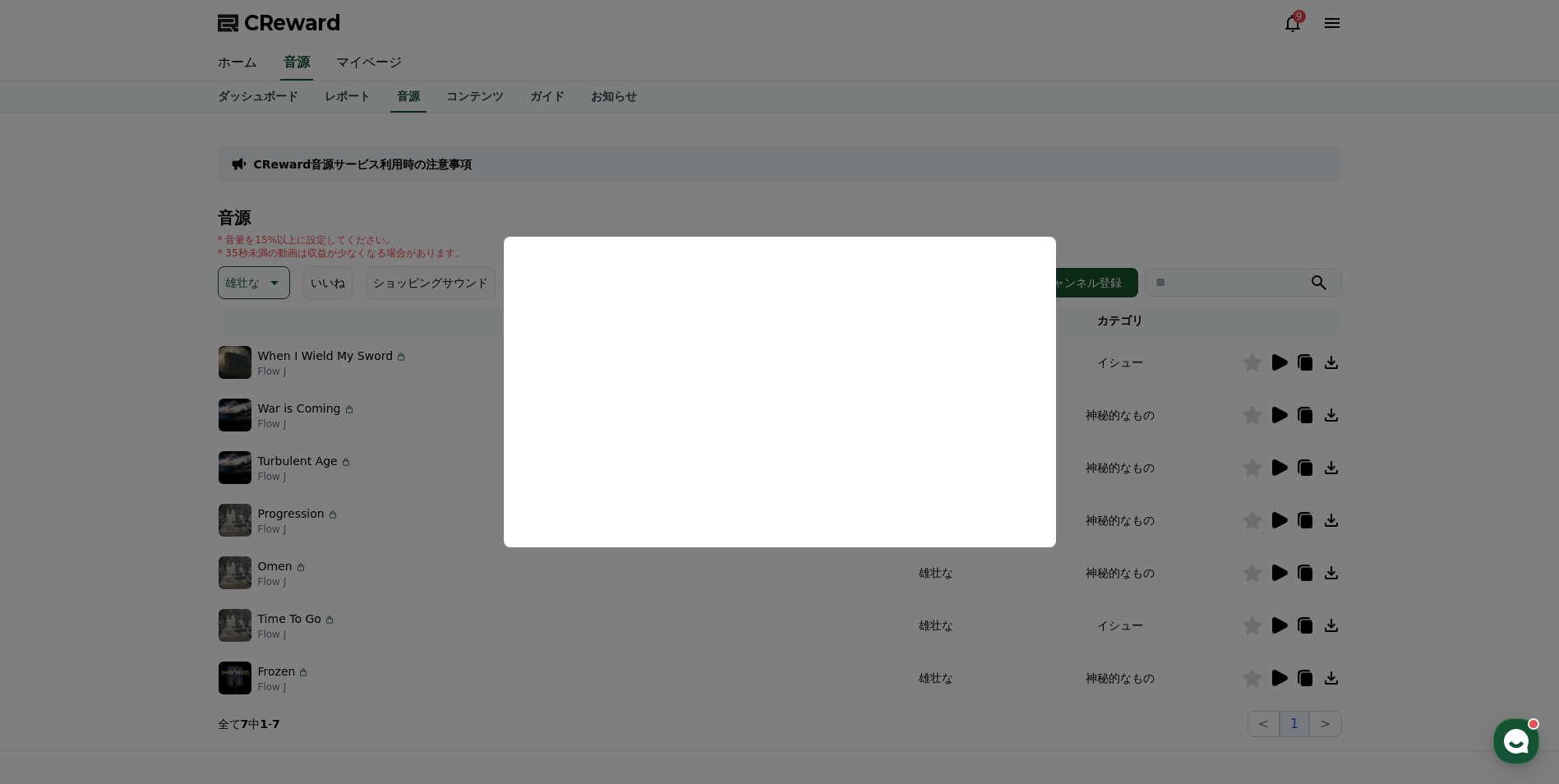
click at [1269, 615] on button at bounding box center [1279, 625] width 20 height 20
click at [1277, 674] on button "close modal" at bounding box center [780, 392] width 1559 height 784
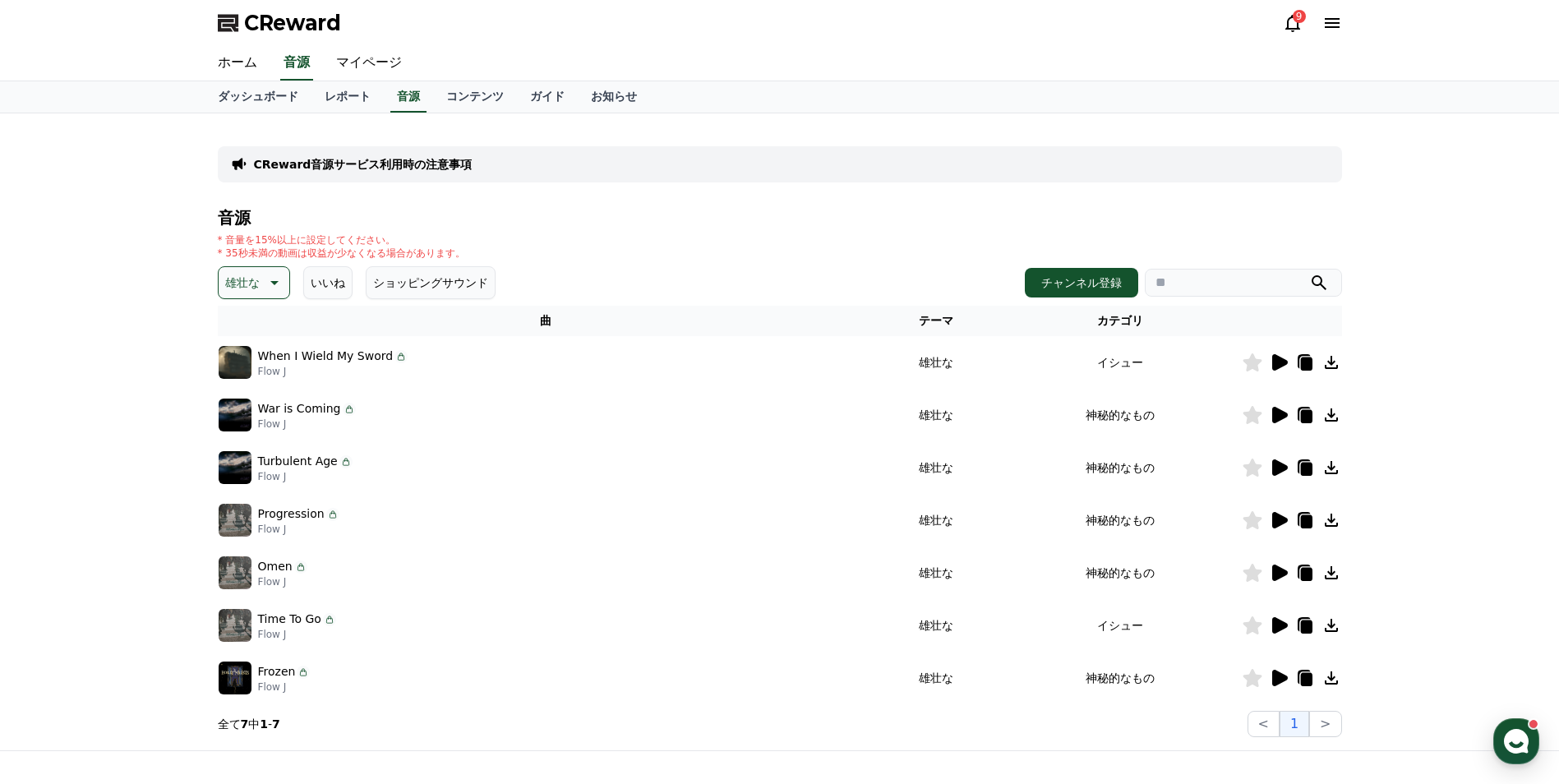
click at [1280, 679] on icon at bounding box center [1279, 678] width 15 height 16
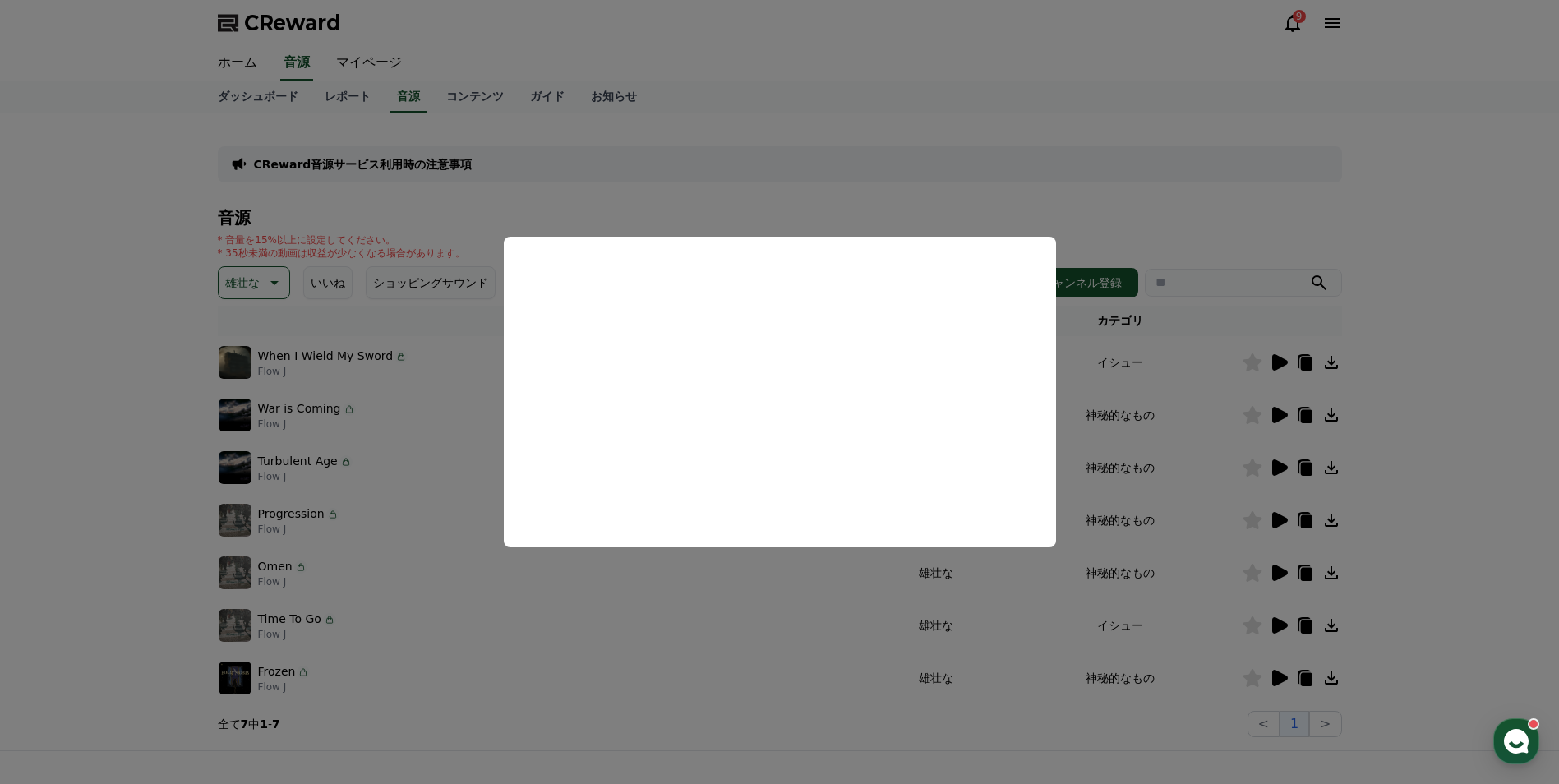
click at [263, 281] on button "close modal" at bounding box center [780, 392] width 1559 height 784
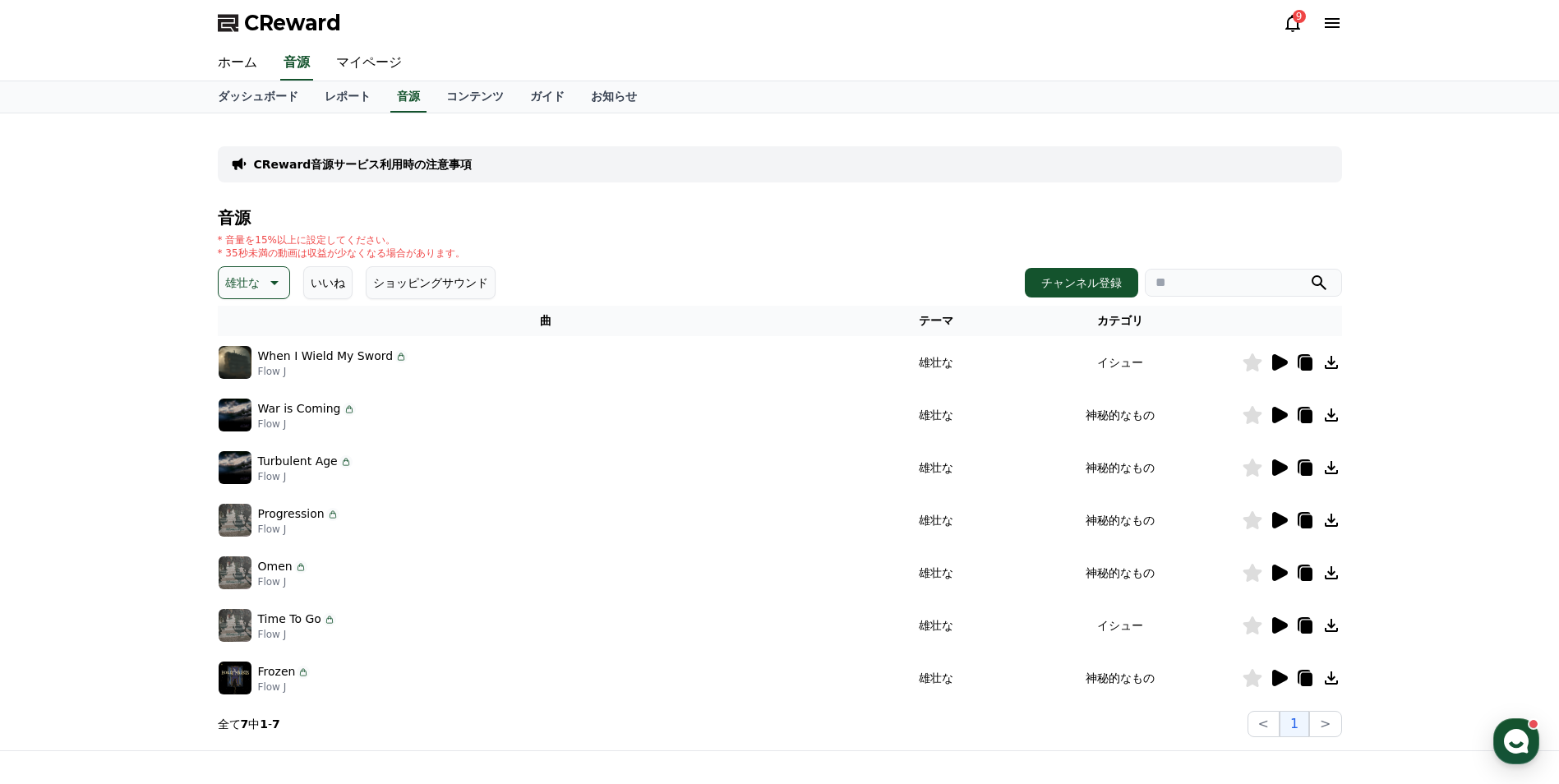
click at [263, 281] on icon at bounding box center [273, 282] width 20 height 20
click at [253, 389] on button "劇的な" at bounding box center [244, 383] width 48 height 36
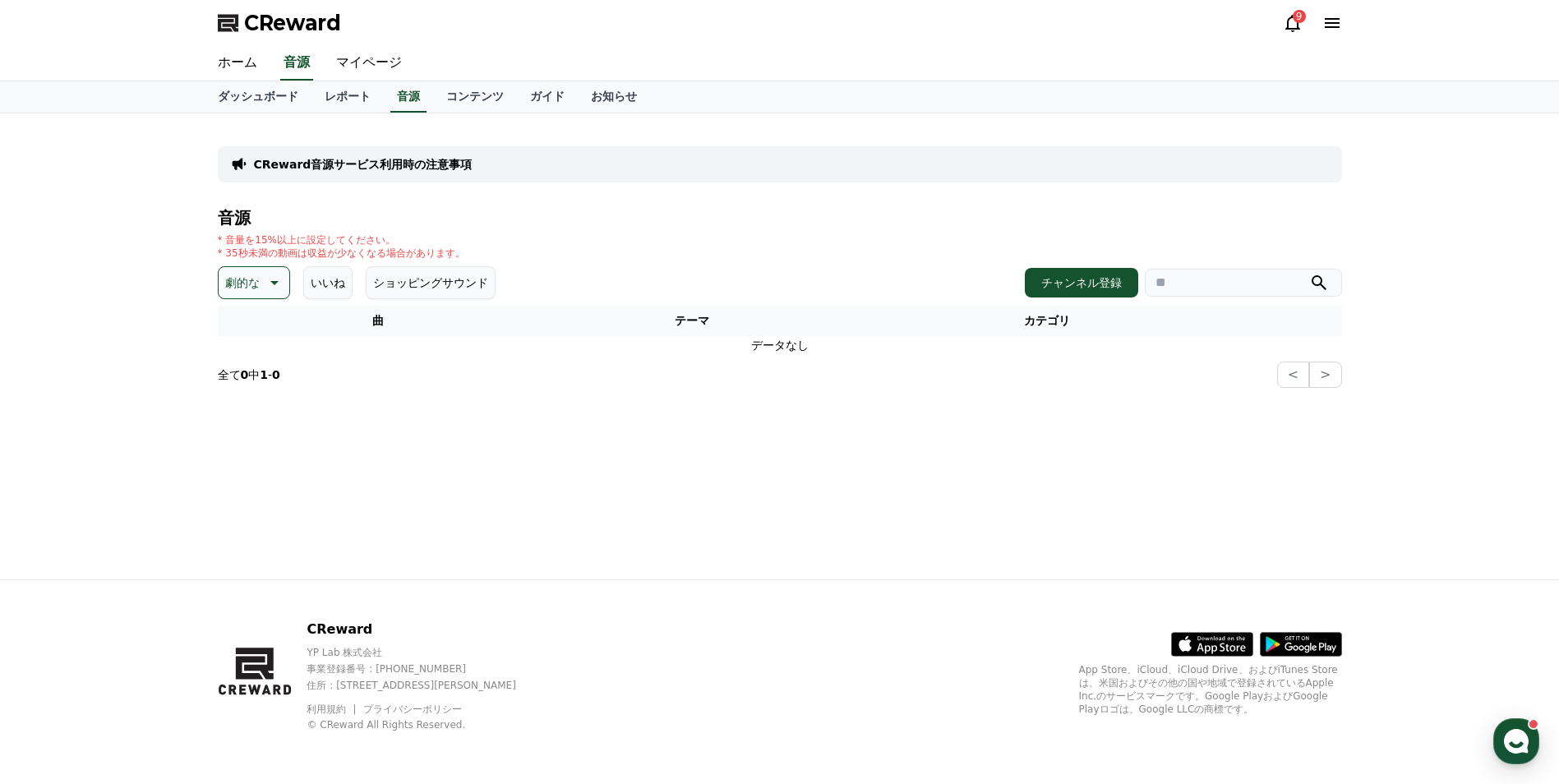
click at [259, 293] on button "劇的な" at bounding box center [254, 282] width 72 height 32
click at [248, 398] on div "全て 空想 好奇心 暗い 明るい ポッピング 刺激的な 反転 雄壮な 劇的な 喜ばしい 気分 EDM 溝 悲しい 穏やかな 可愛い 感動的な 気をもむ 喜劇的な" at bounding box center [255, 239] width 70 height 848
click at [223, 383] on button "溝" at bounding box center [232, 389] width 24 height 36
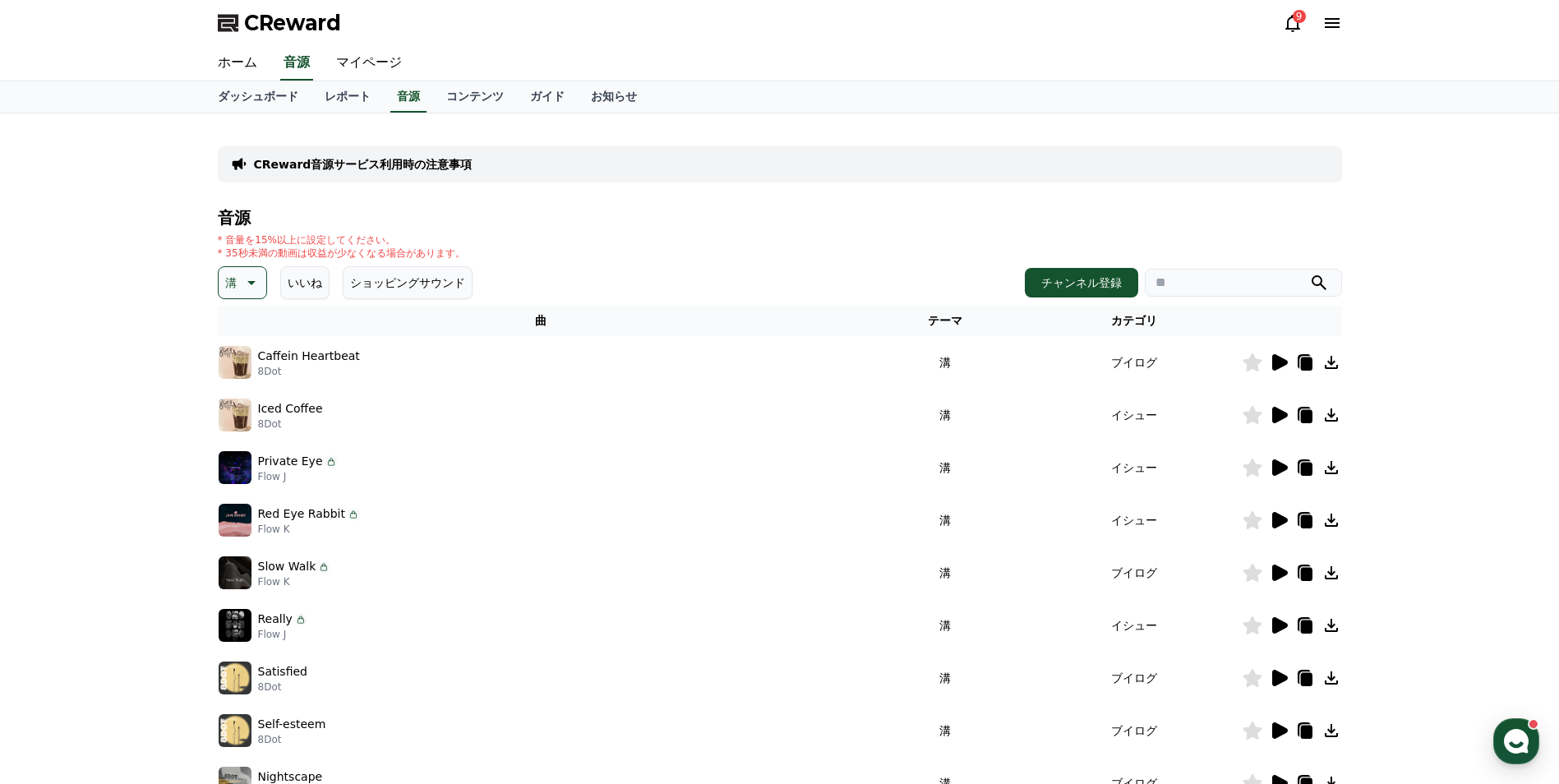
click at [1279, 628] on icon at bounding box center [1279, 625] width 15 height 16
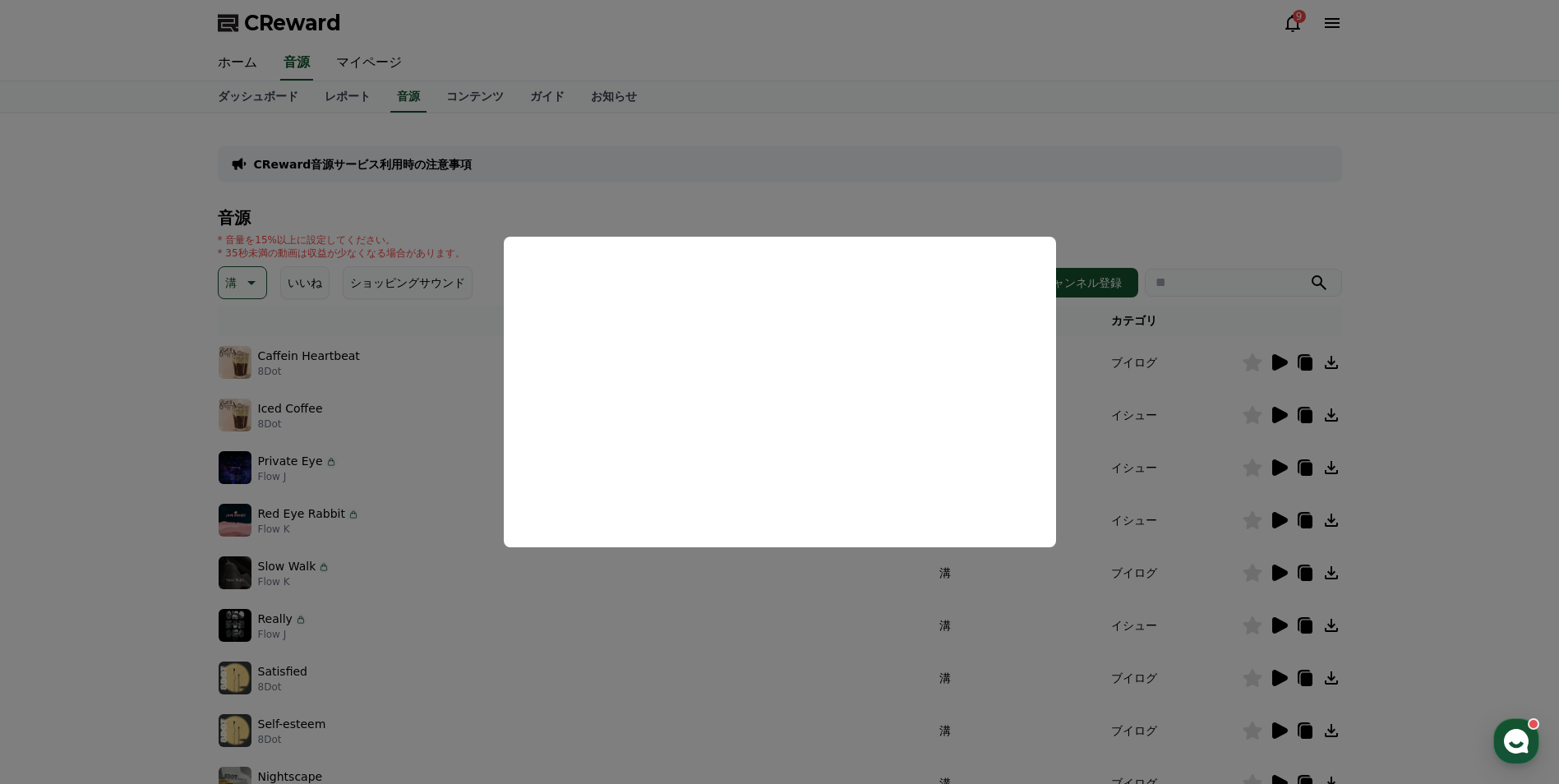
click at [259, 275] on button "close modal" at bounding box center [780, 392] width 1559 height 784
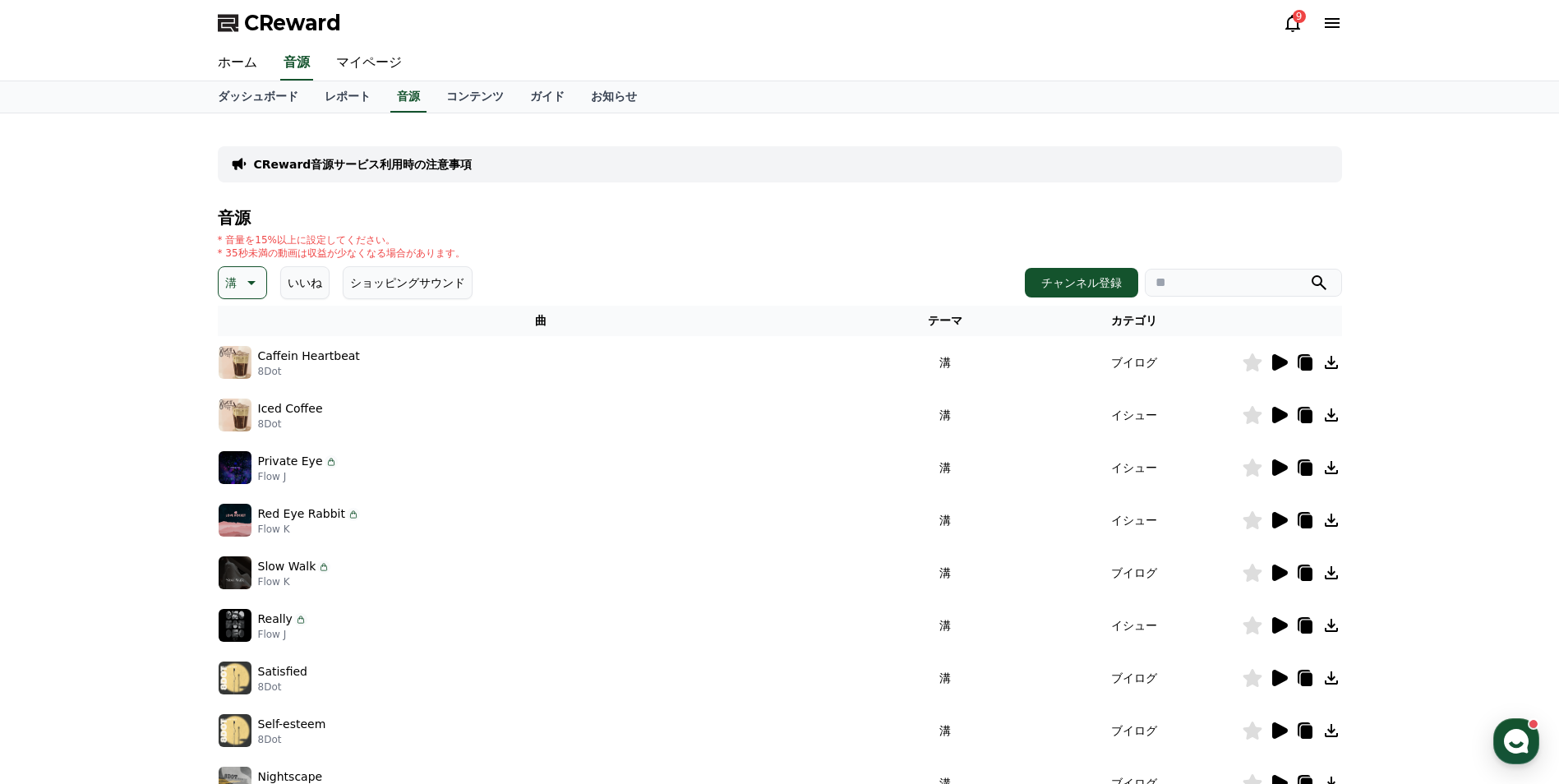
click at [259, 275] on icon at bounding box center [250, 282] width 20 height 20
click at [244, 389] on button "感動的な" at bounding box center [250, 395] width 60 height 36
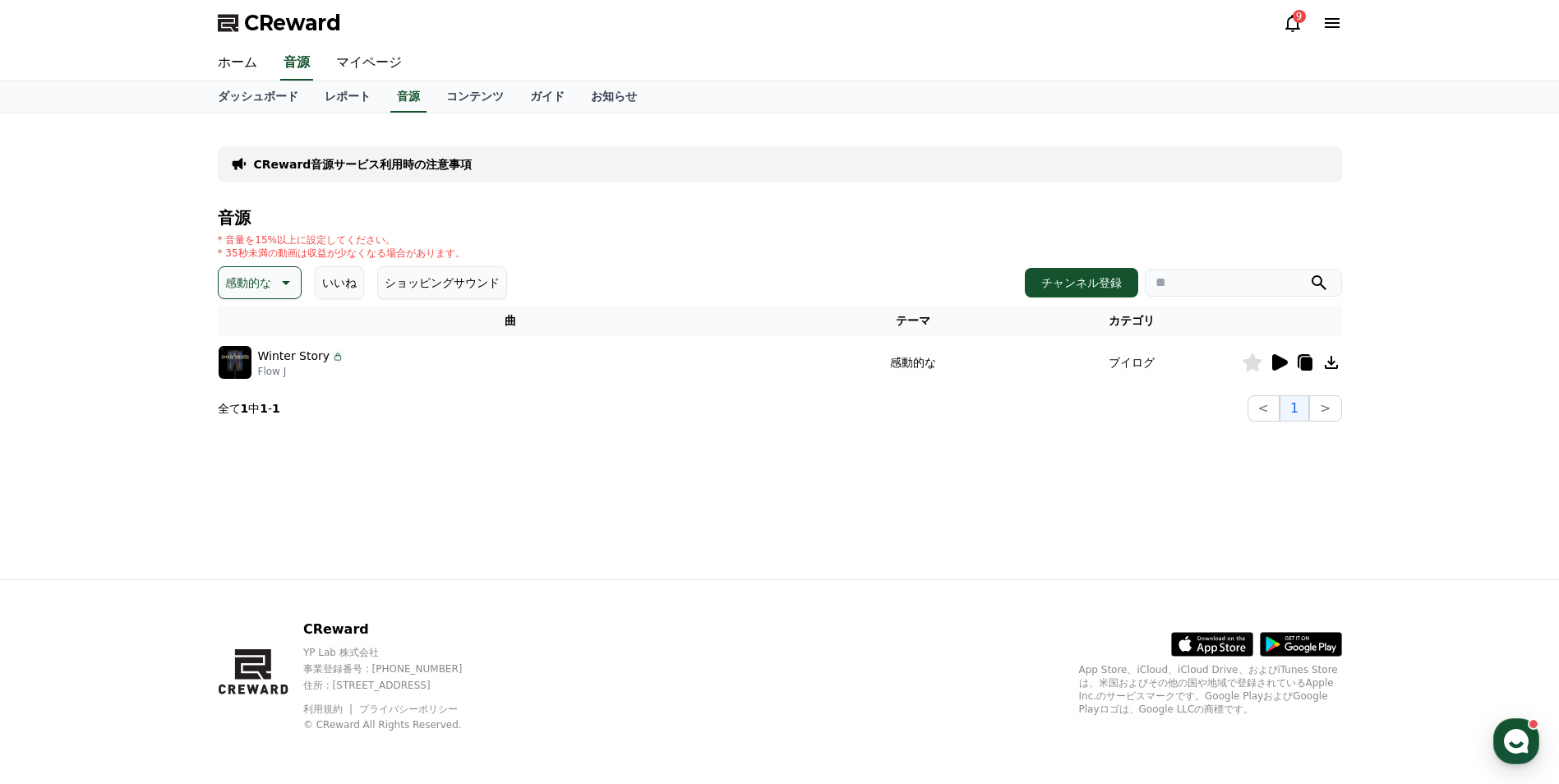
click at [1278, 365] on icon at bounding box center [1279, 363] width 15 height 16
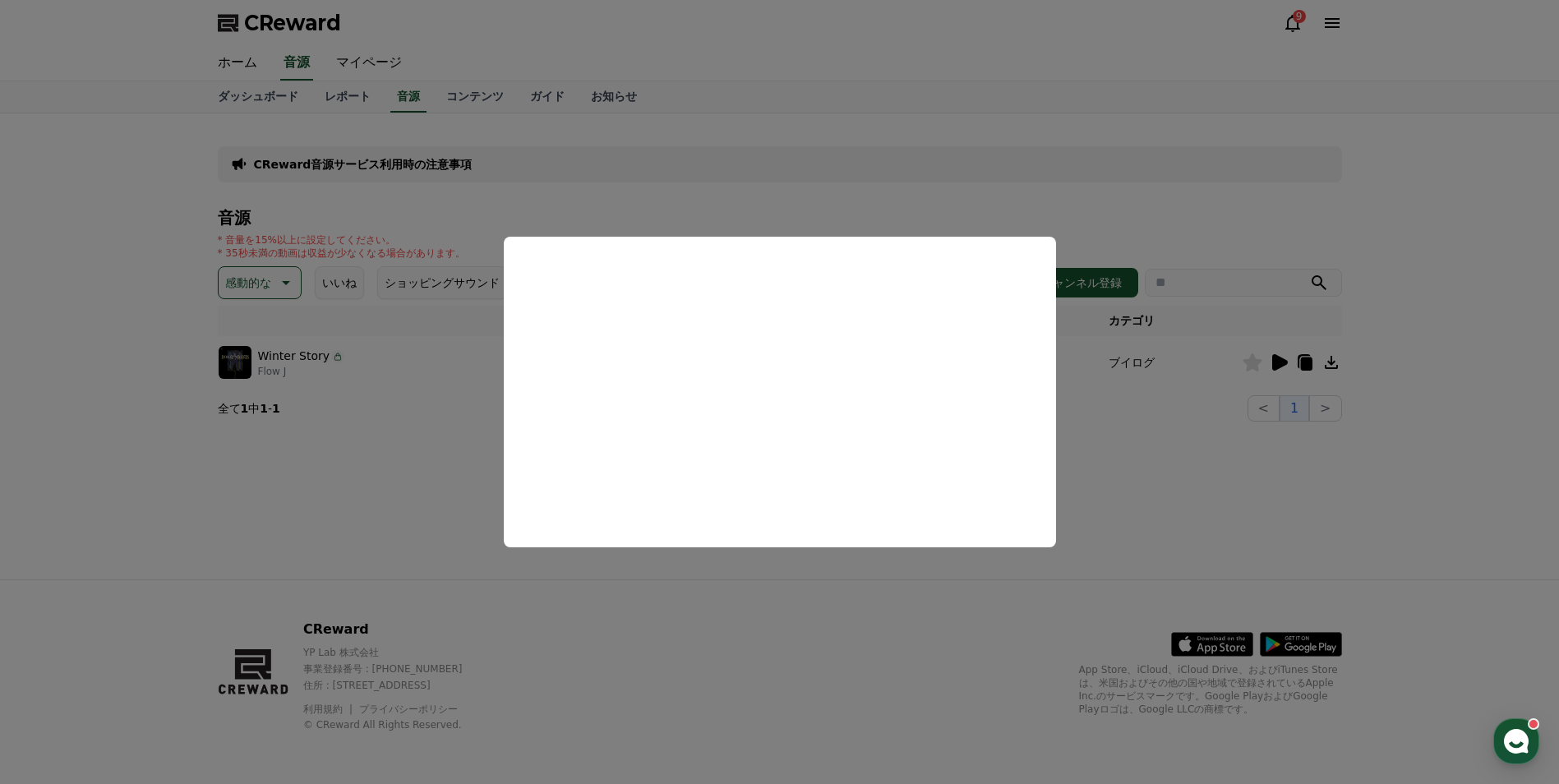
click at [273, 281] on button "close modal" at bounding box center [780, 392] width 1559 height 784
click at [274, 281] on icon at bounding box center [284, 282] width 20 height 20
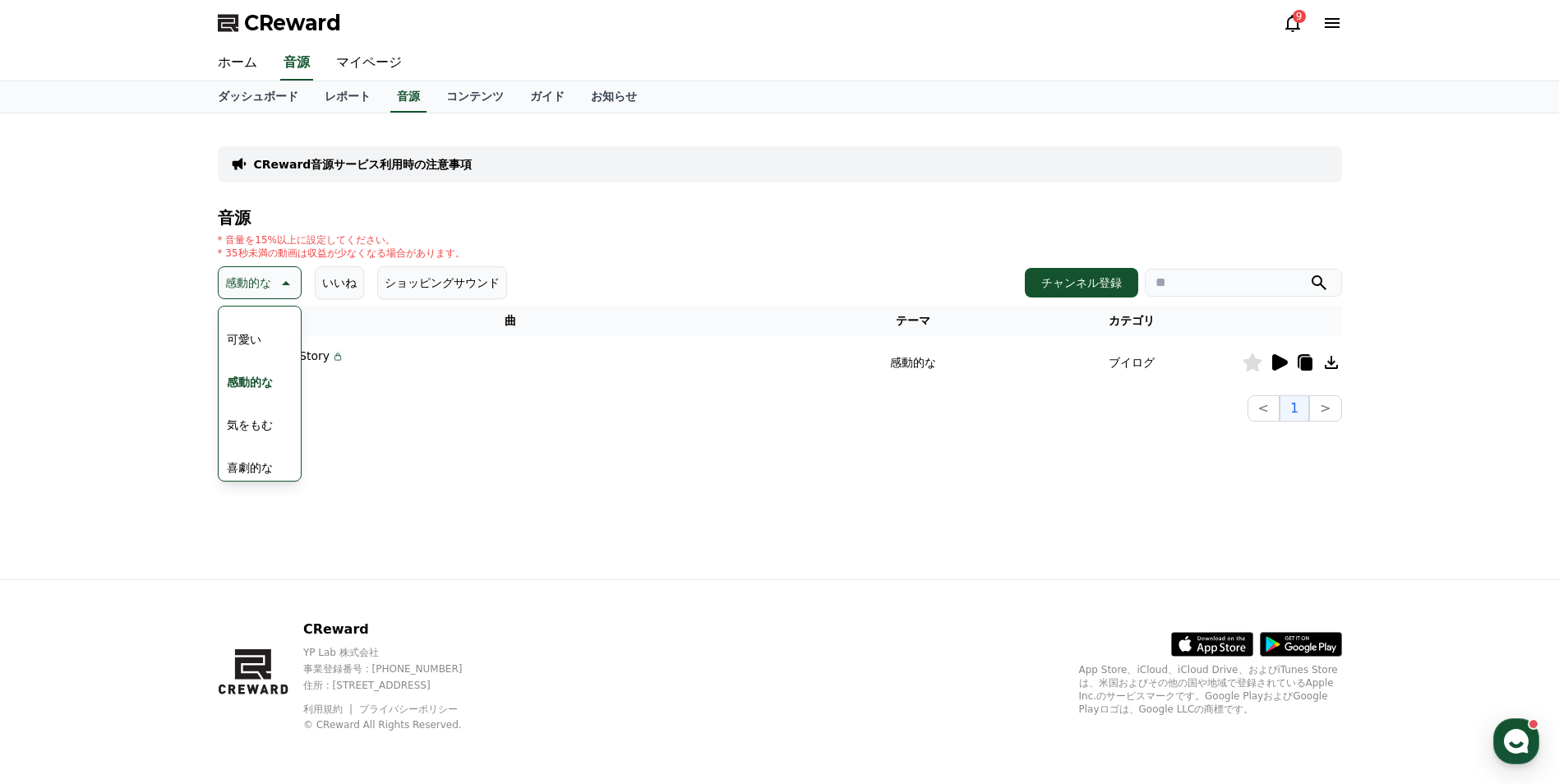
scroll to position [678, 0]
click at [250, 458] on button "喜劇的な" at bounding box center [250, 461] width 60 height 36
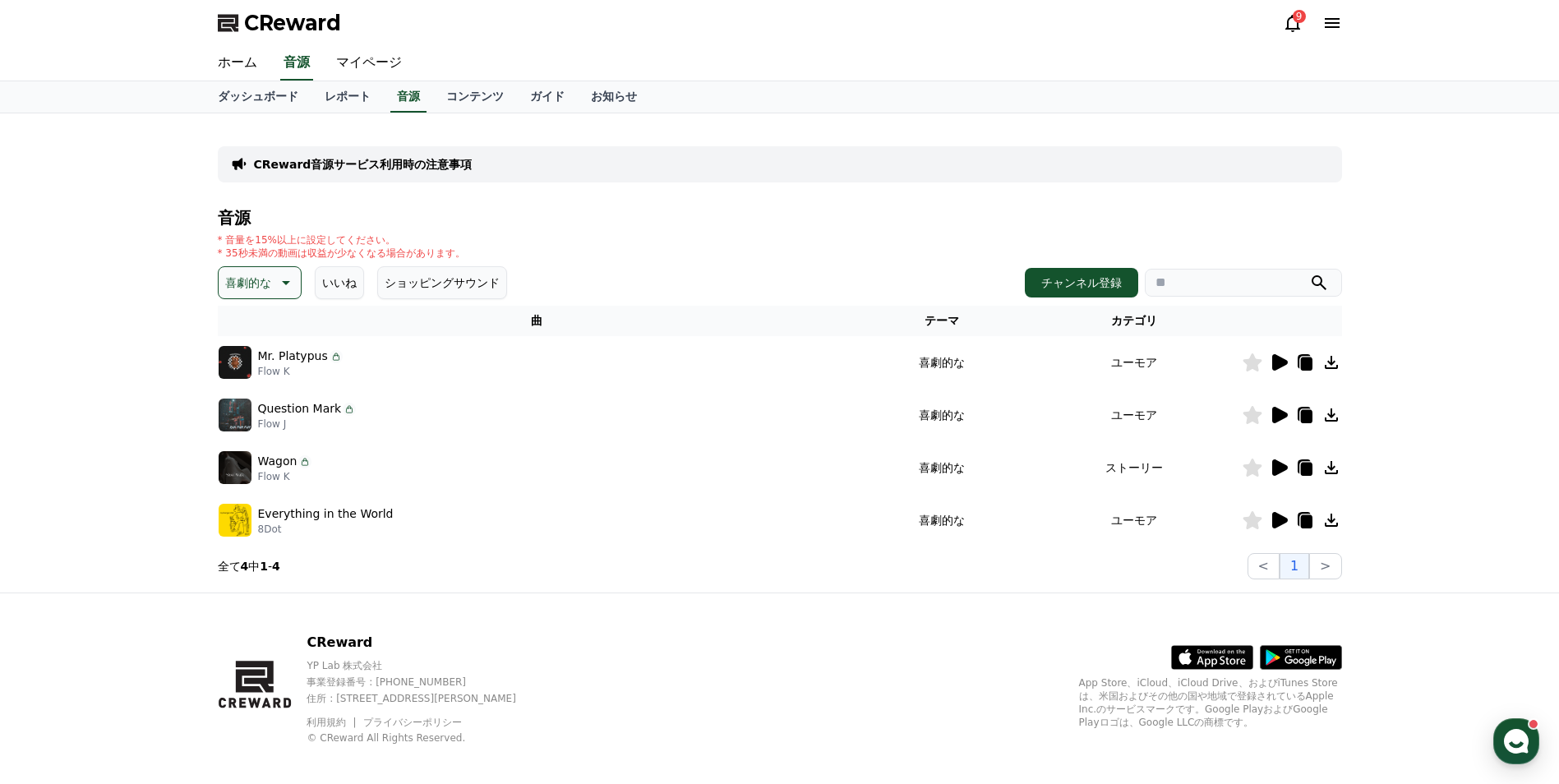
click at [1281, 363] on icon at bounding box center [1279, 363] width 15 height 16
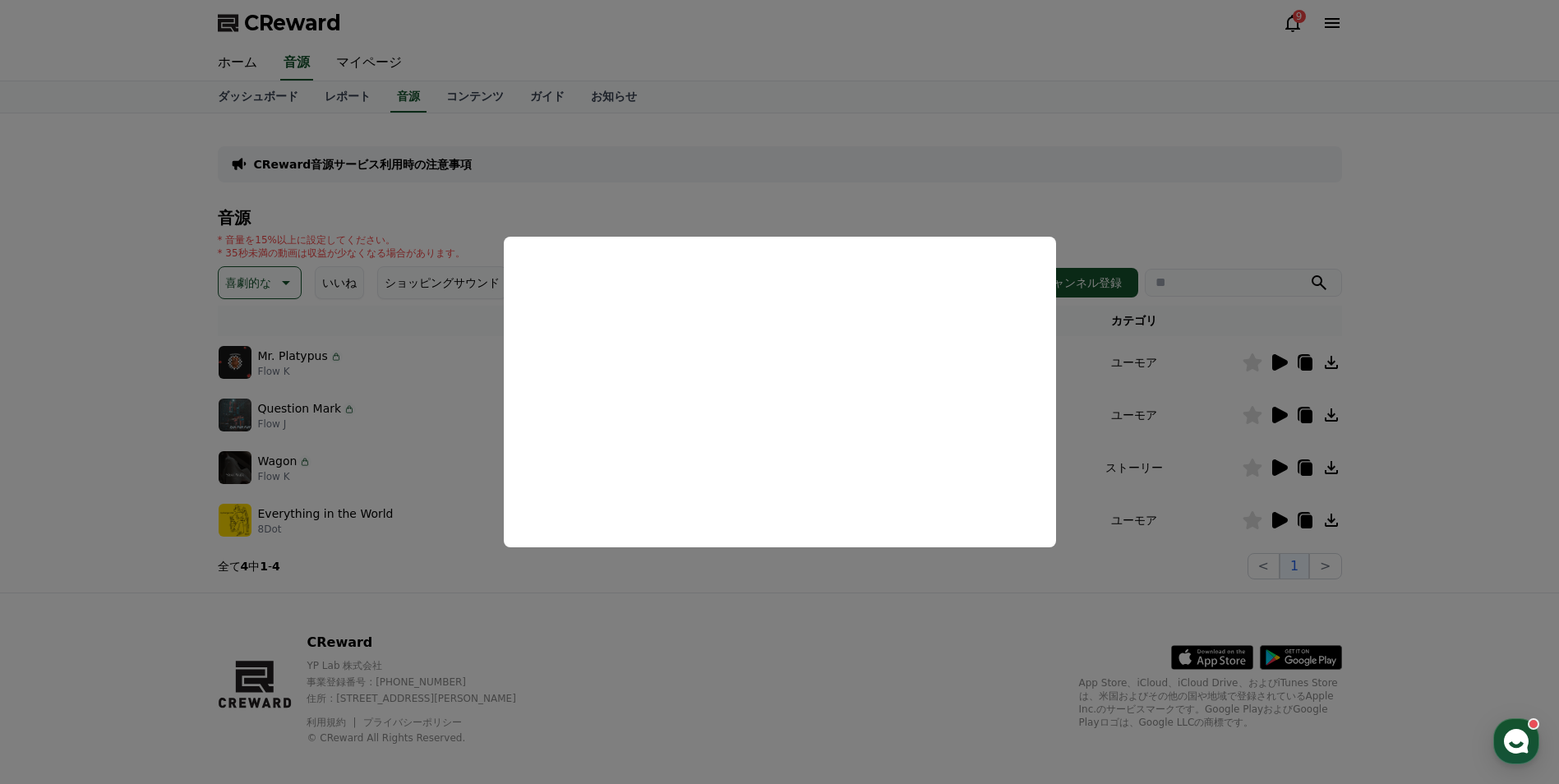
click at [285, 278] on button "close modal" at bounding box center [780, 392] width 1559 height 784
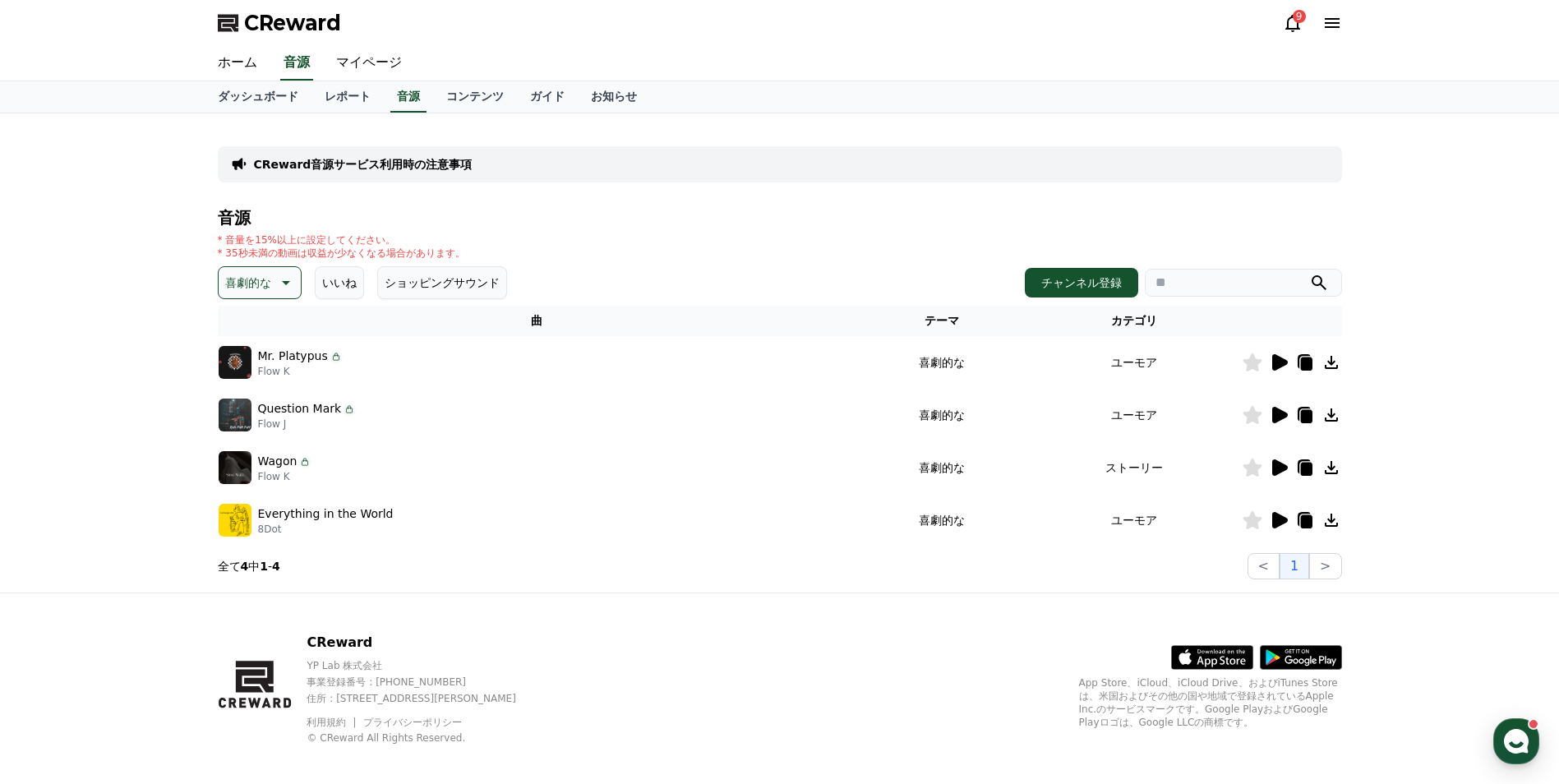
click at [285, 278] on icon at bounding box center [284, 282] width 20 height 20
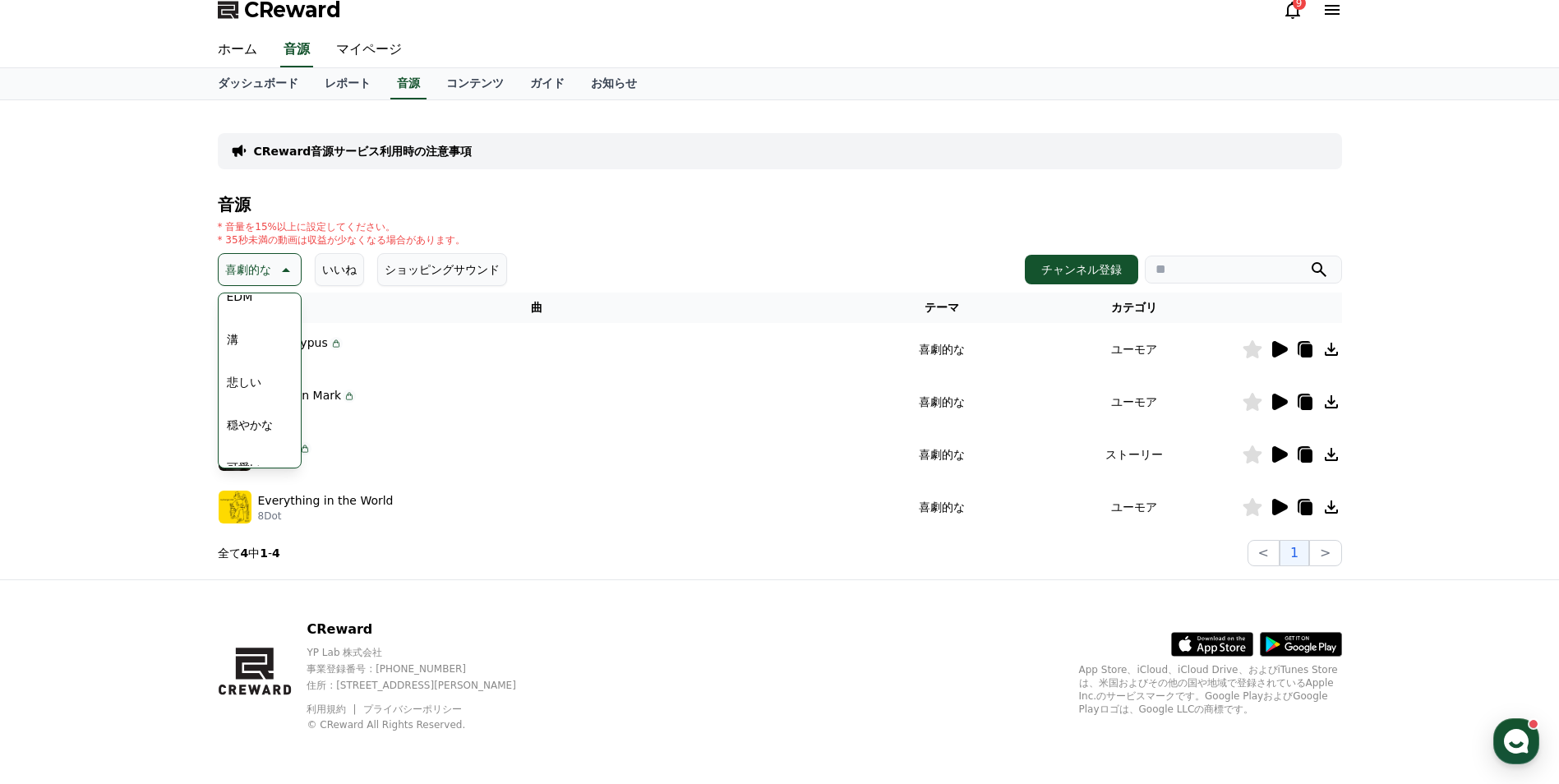
scroll to position [513, 0]
click at [264, 316] on div "全て 空想 好奇心 暗い 明るい ポッピング 刺激的な 反転 雄壮な 劇的な 喜ばしい 気分 EDM 溝 悲しい 穏やかな 可愛い 感動的な 気をもむ 喜劇的な" at bounding box center [259, 207] width 78 height 848
click at [252, 316] on button "EDM" at bounding box center [240, 313] width 40 height 36
click at [229, 261] on p "Edm" at bounding box center [238, 270] width 25 height 23
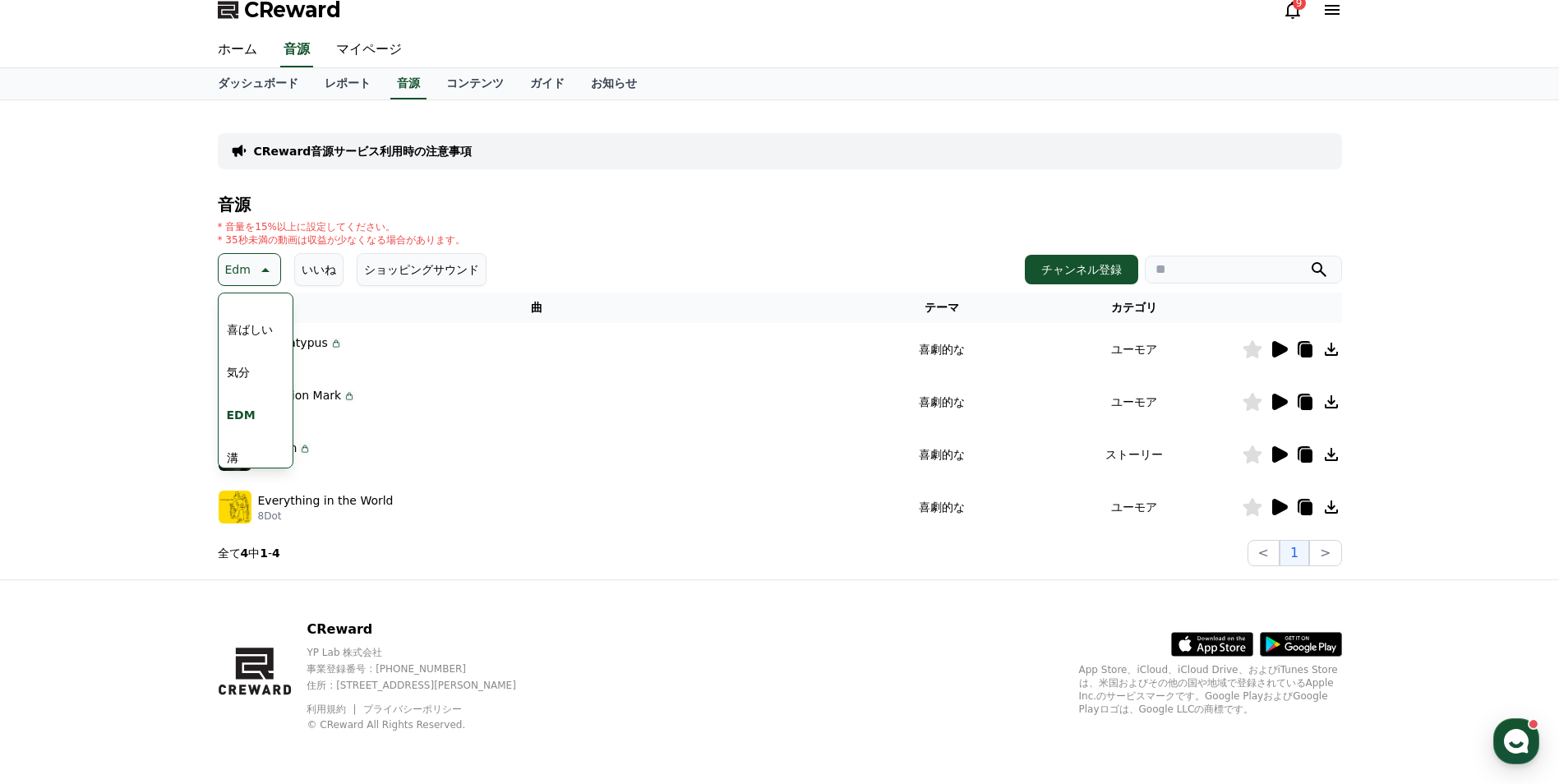
click at [252, 370] on button "気分" at bounding box center [238, 373] width 36 height 36
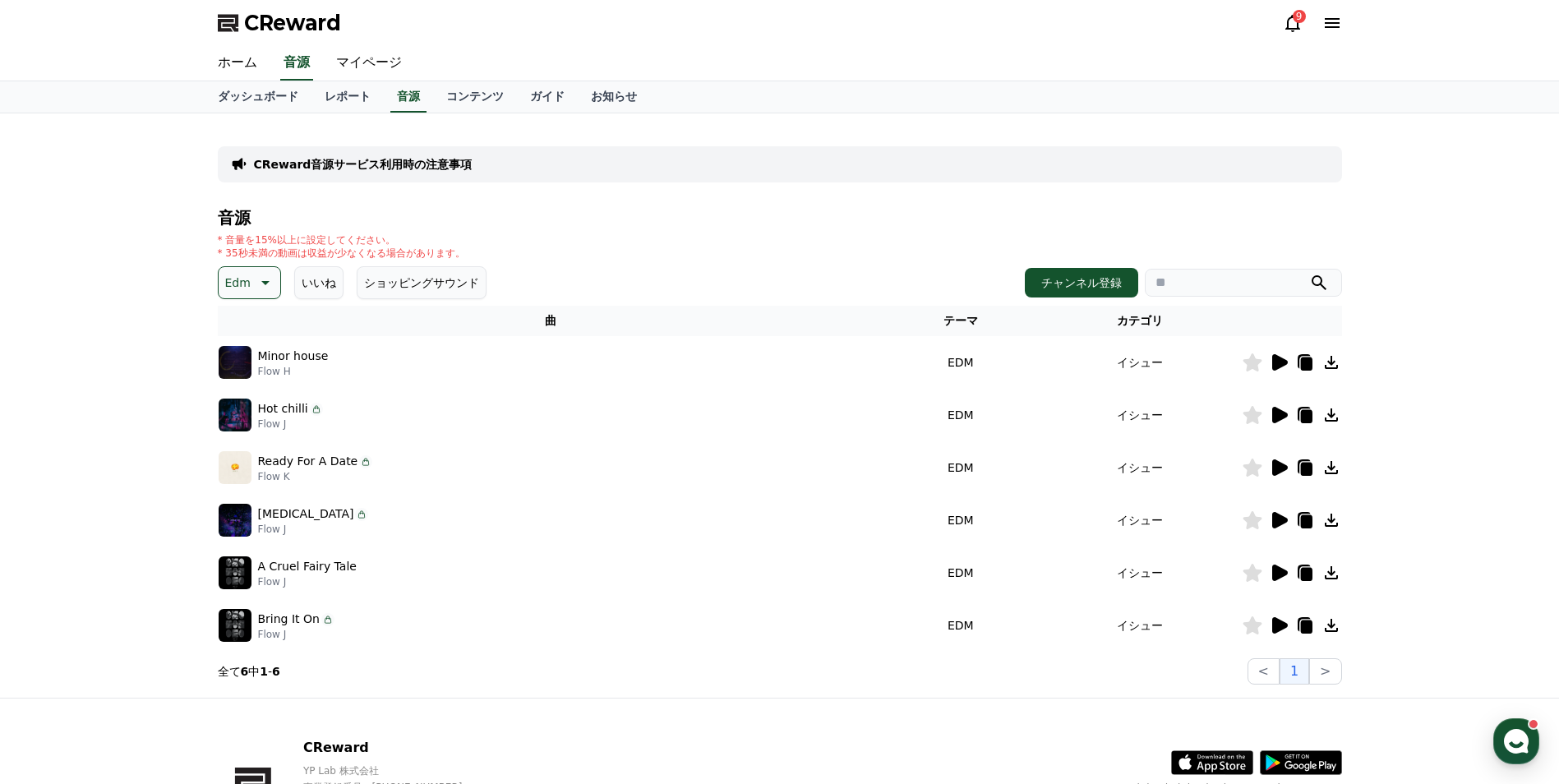
click at [1278, 364] on icon at bounding box center [1279, 363] width 15 height 16
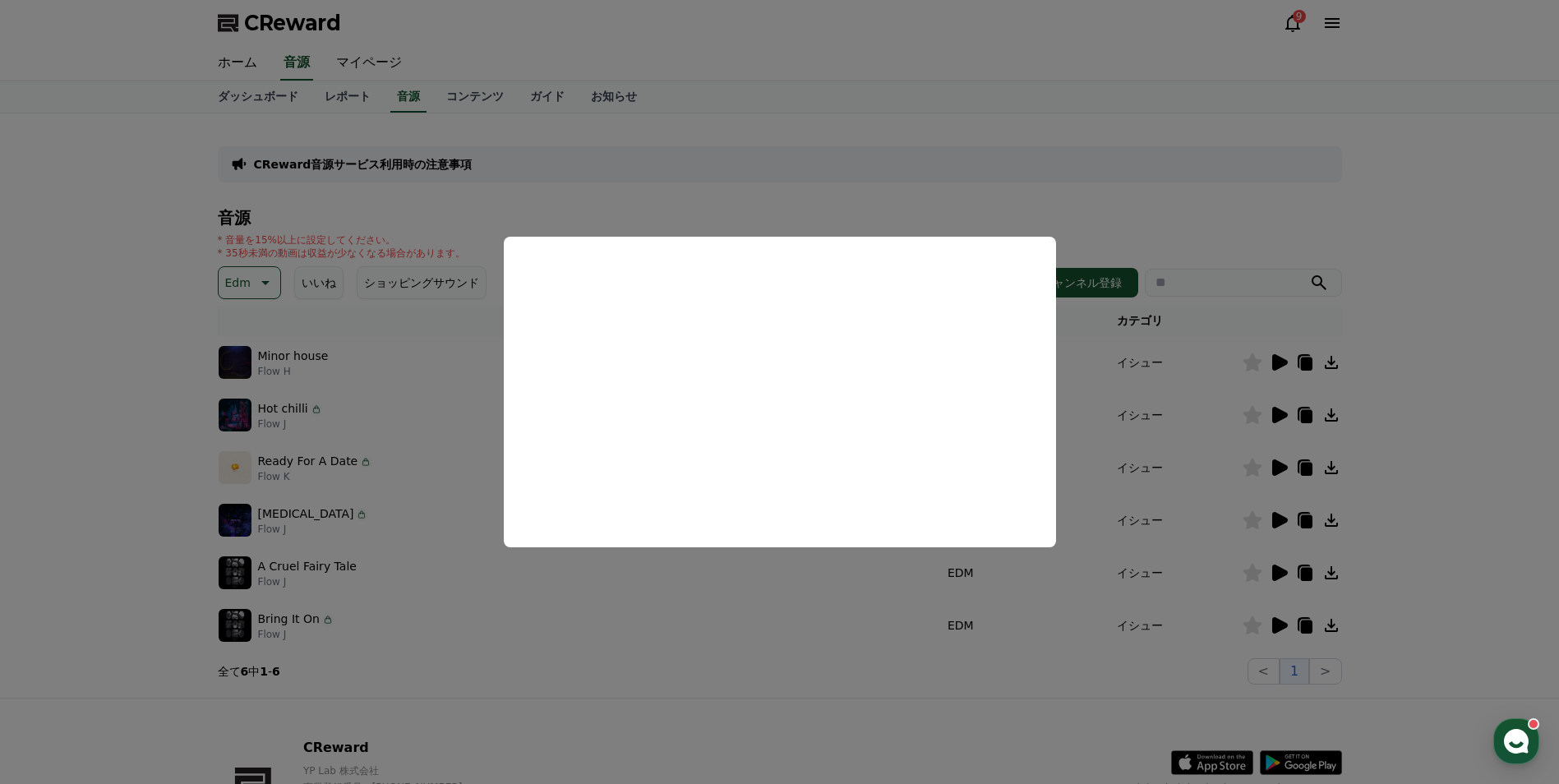
click at [1282, 419] on button "close modal" at bounding box center [780, 392] width 1559 height 784
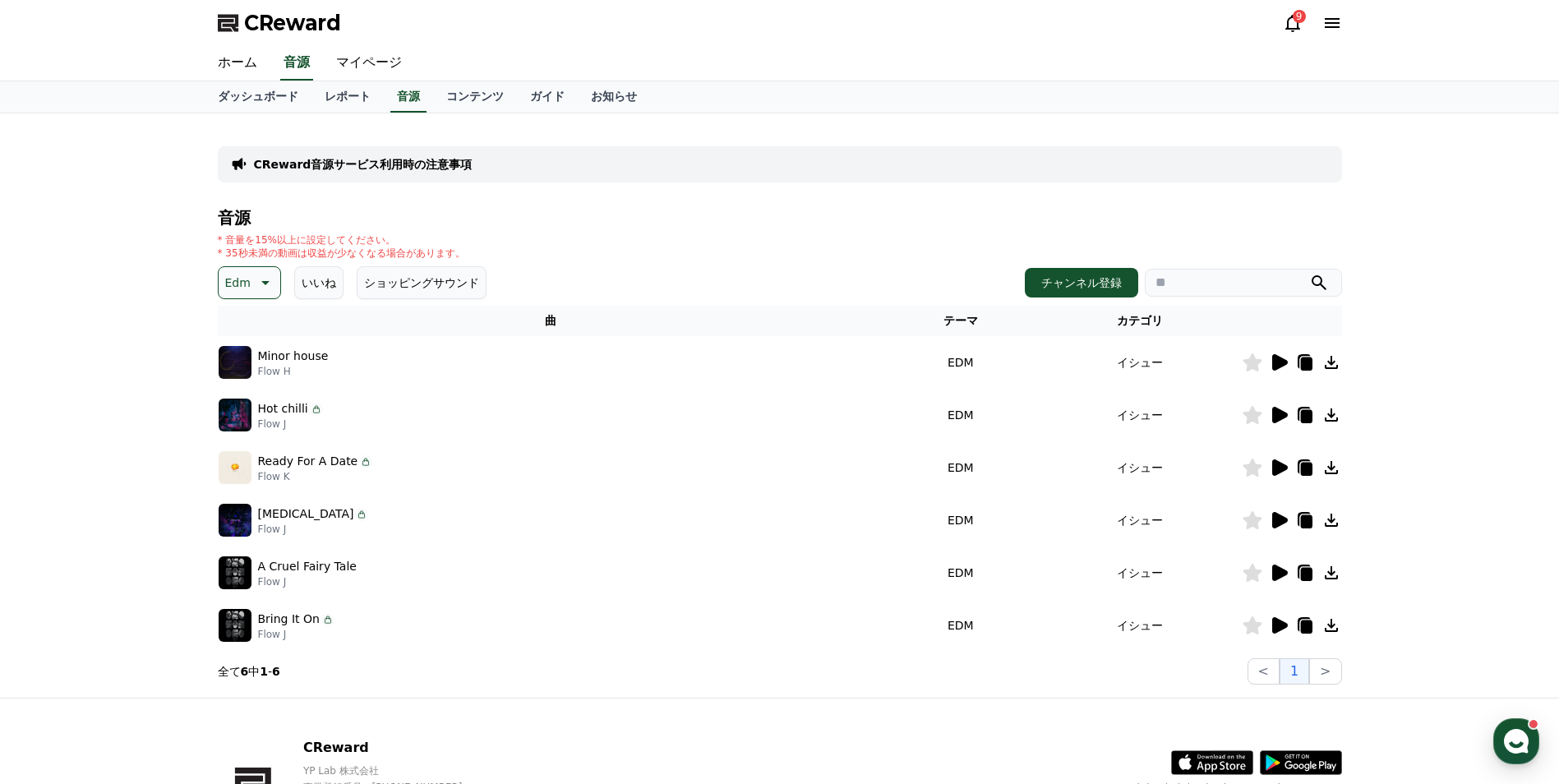
click at [1282, 419] on icon at bounding box center [1279, 415] width 15 height 16
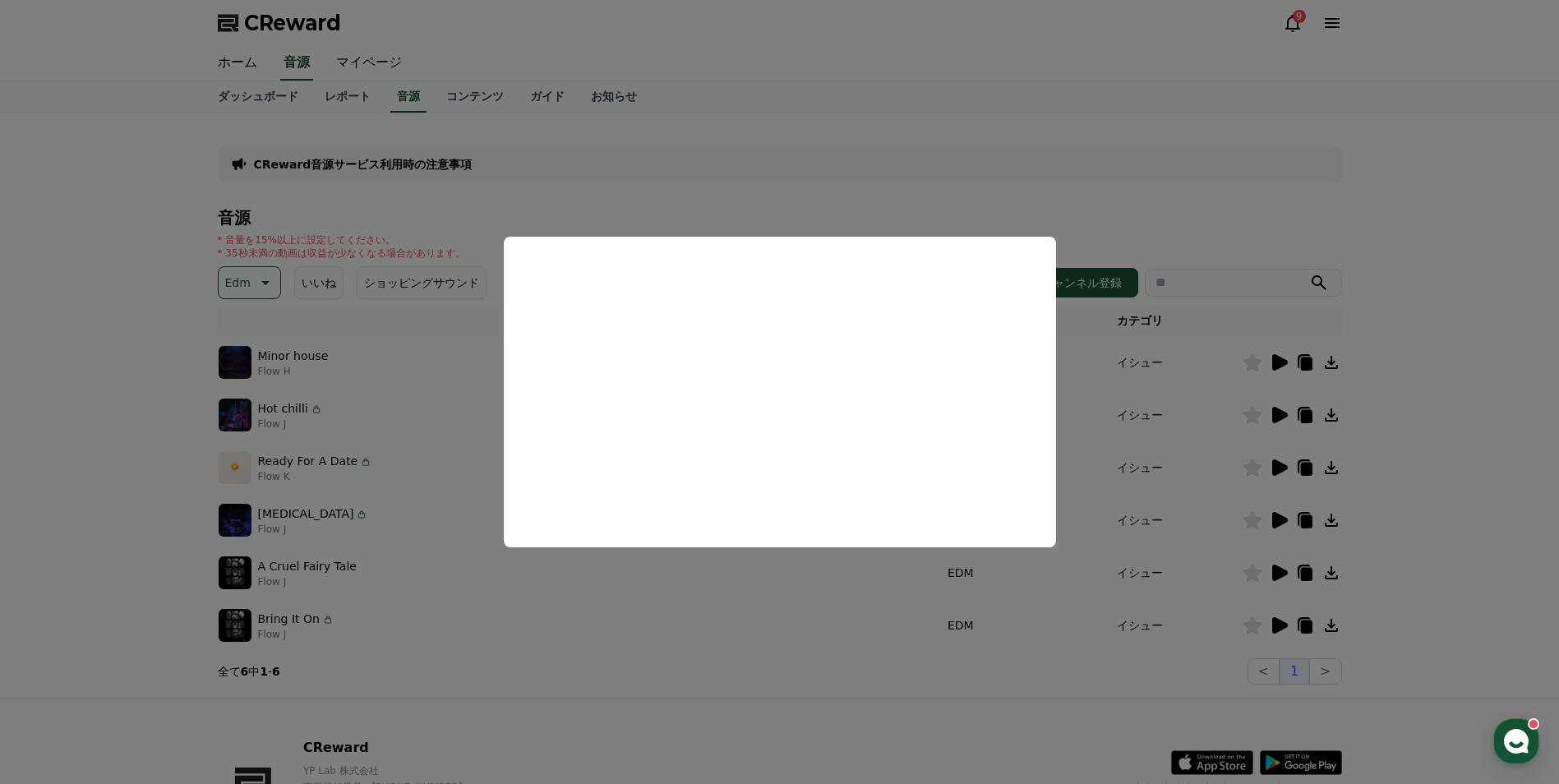
click at [1279, 622] on button "close modal" at bounding box center [780, 392] width 1559 height 784
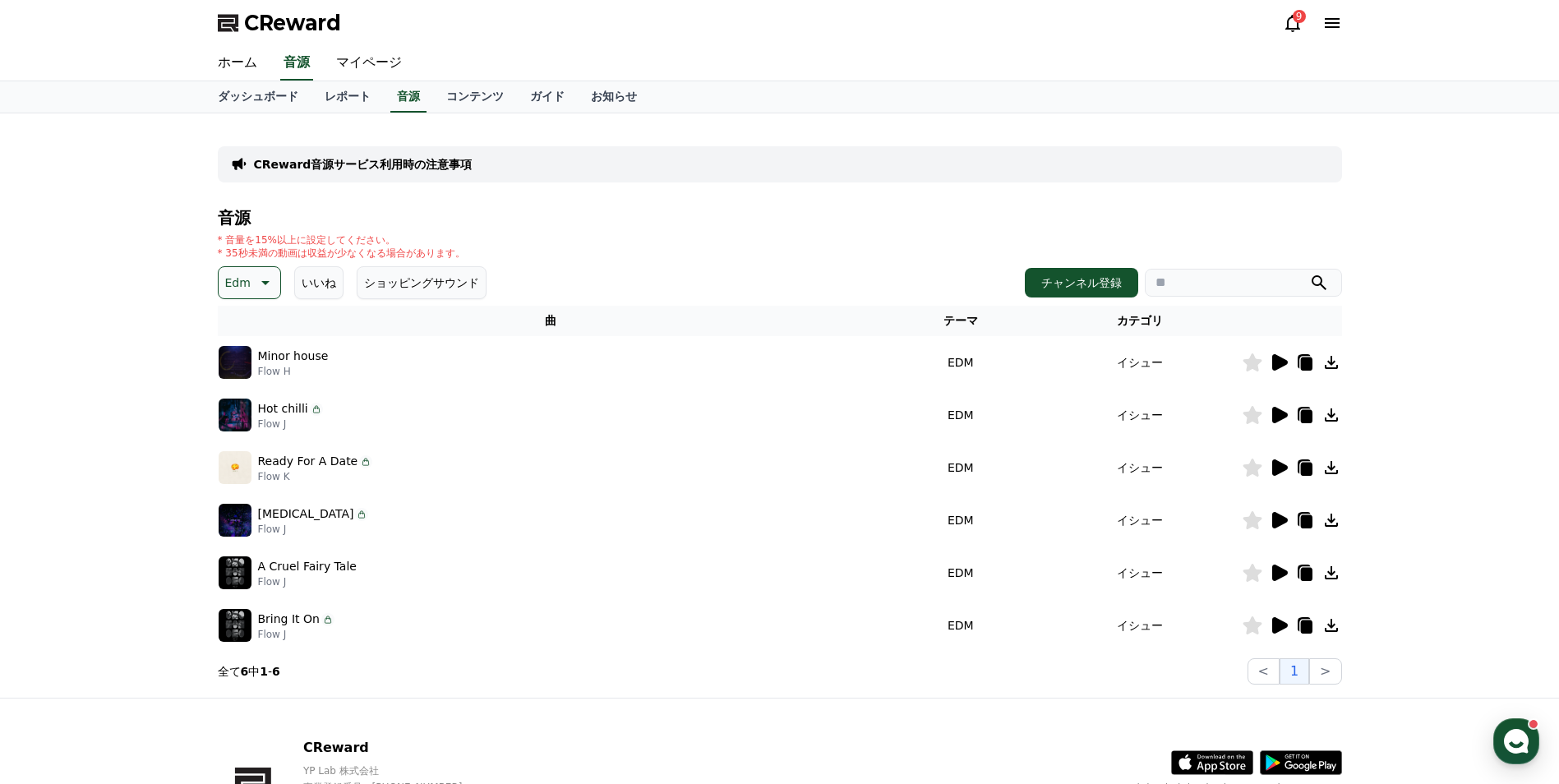
click at [1279, 622] on icon at bounding box center [1279, 625] width 15 height 16
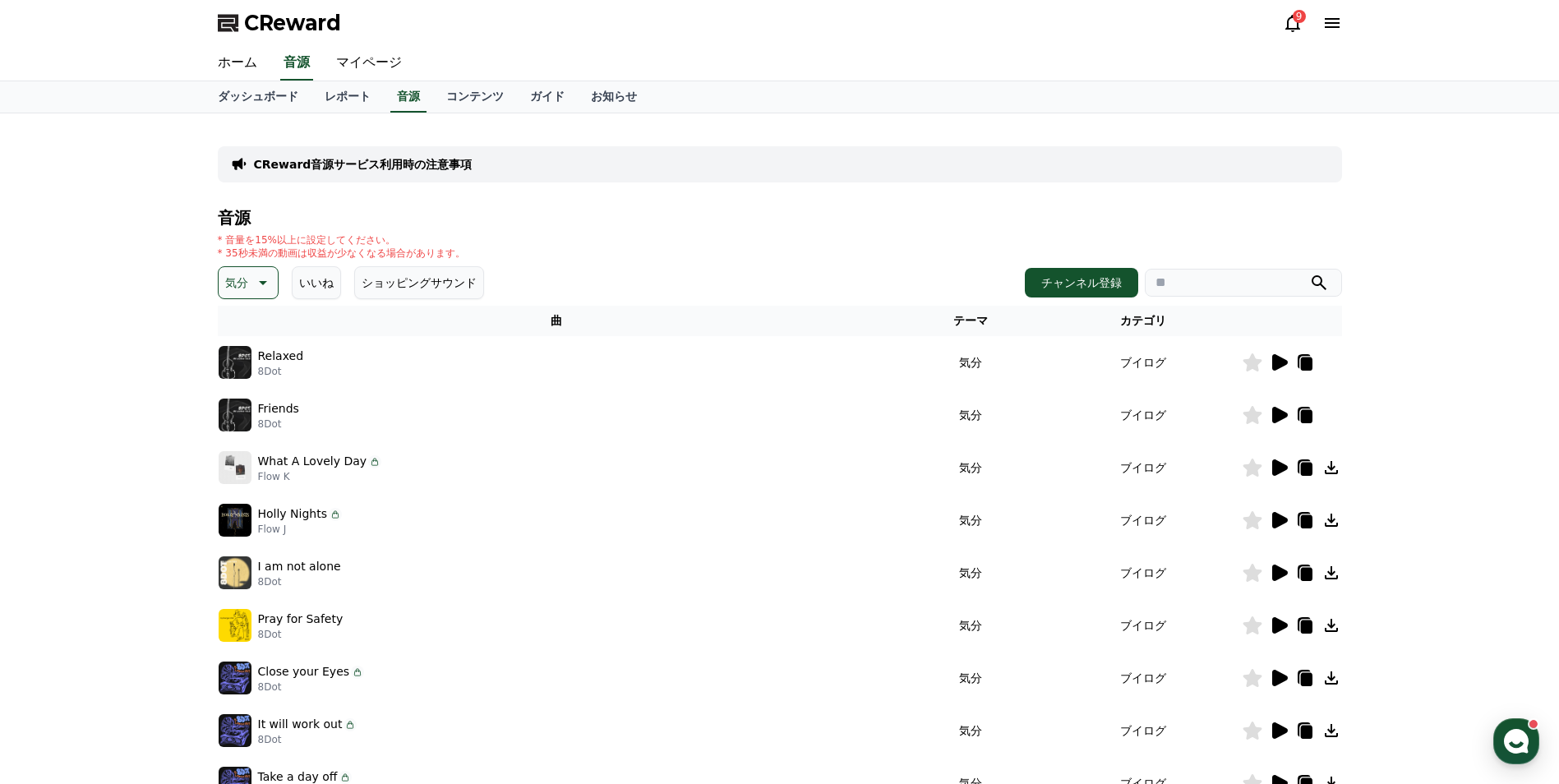
click at [1280, 463] on icon at bounding box center [1279, 467] width 15 height 16
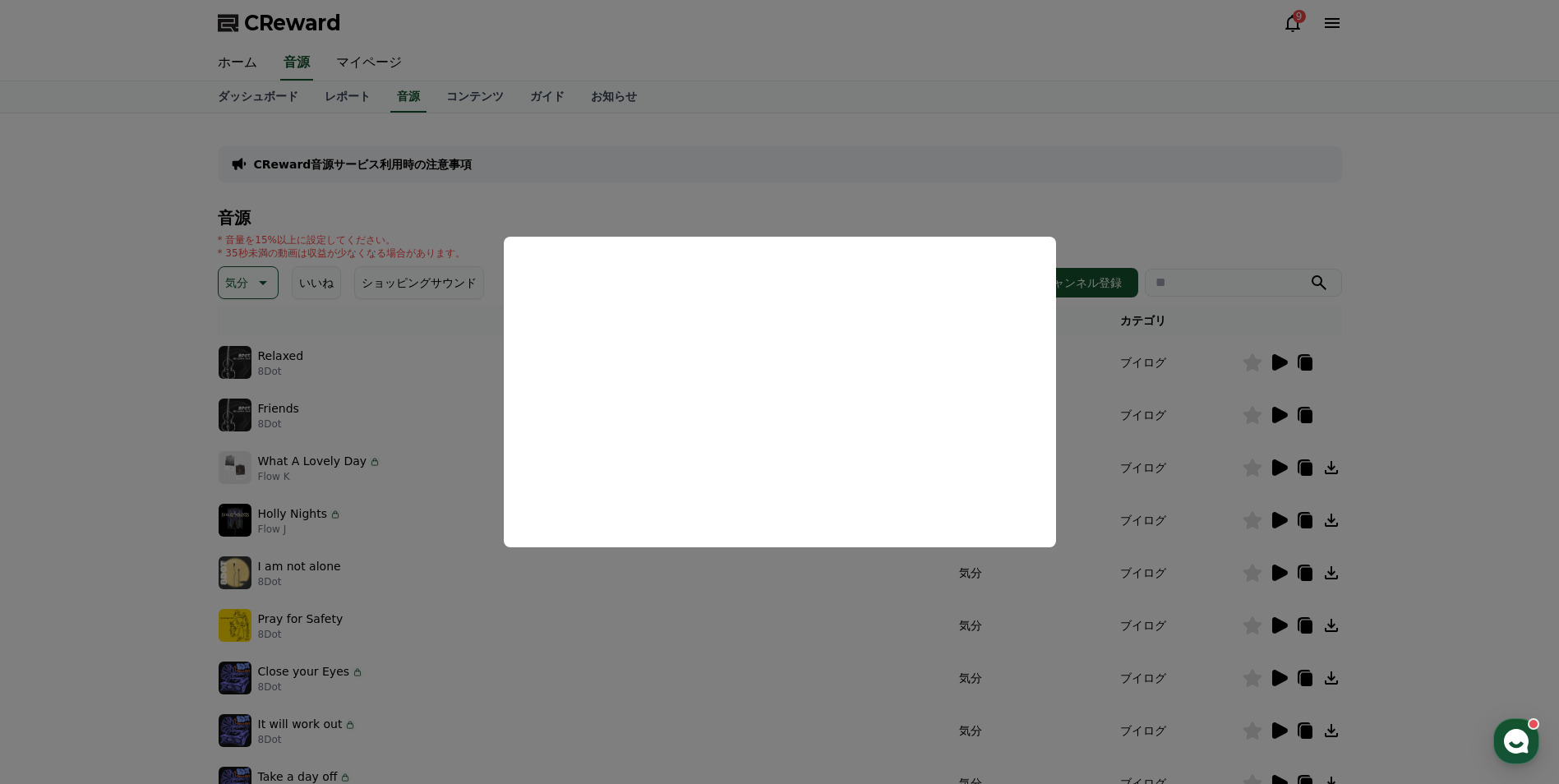
click at [1287, 513] on button "close modal" at bounding box center [780, 392] width 1559 height 784
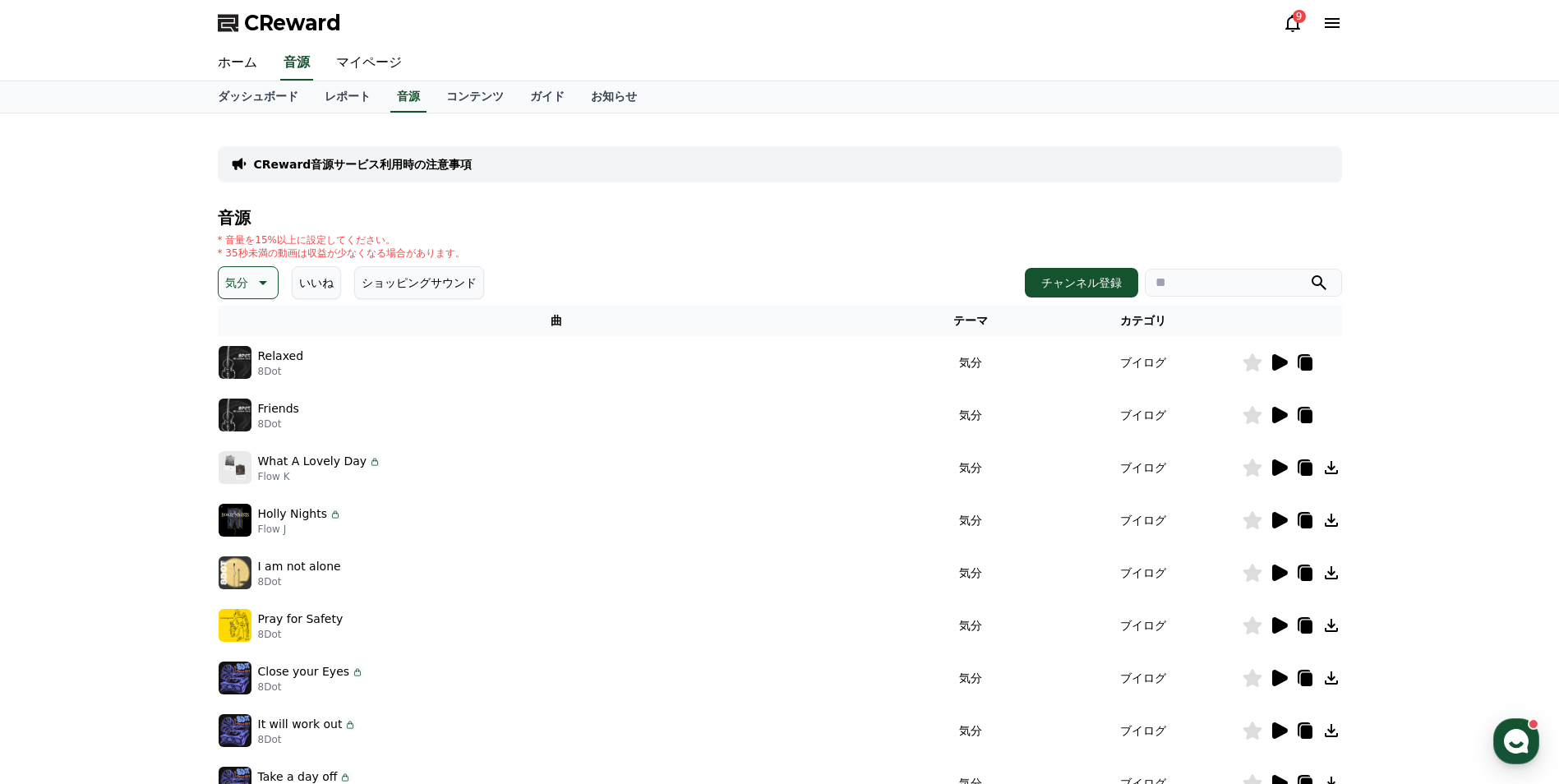
click at [1280, 517] on icon at bounding box center [1279, 521] width 15 height 16
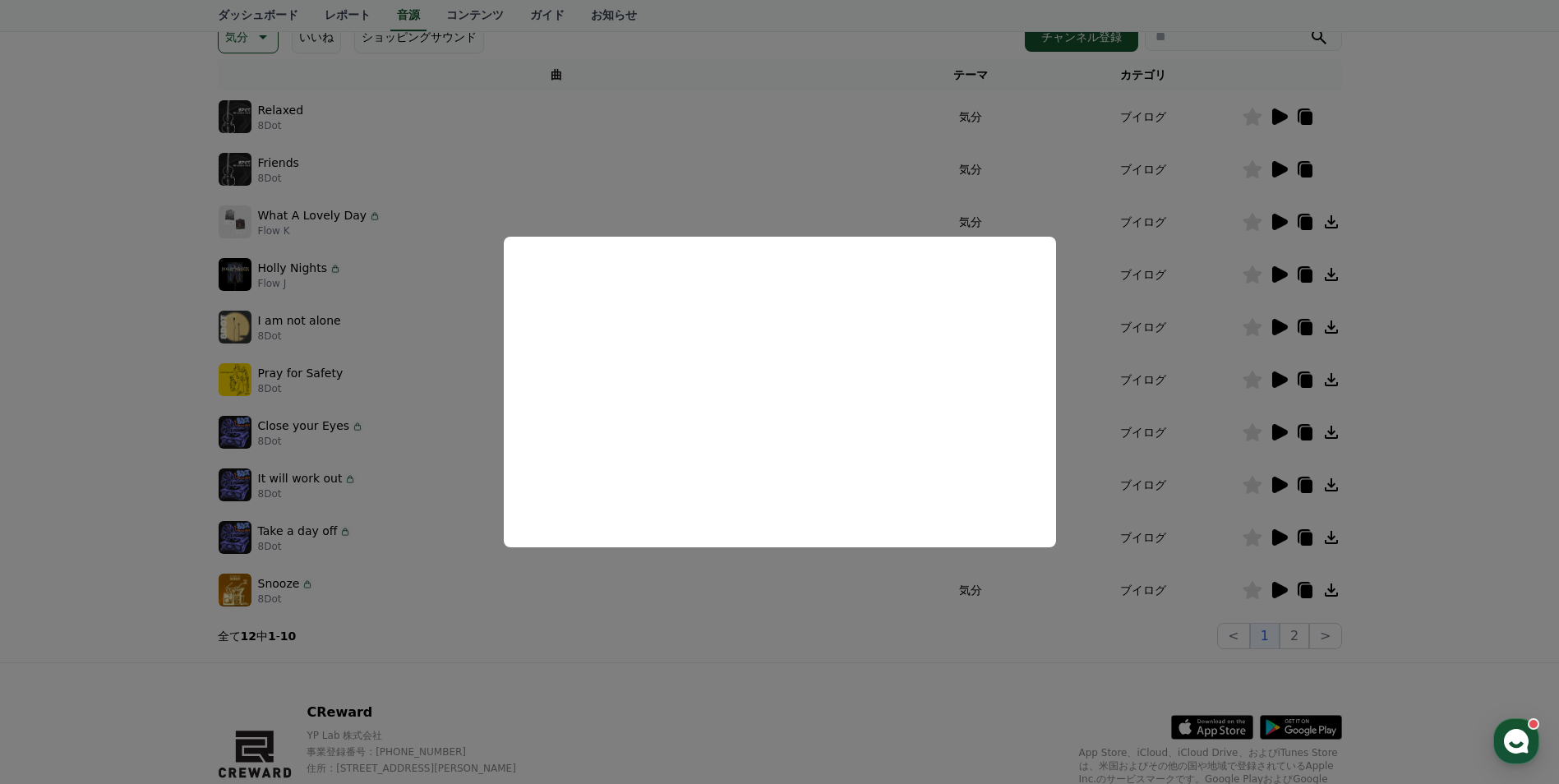
scroll to position [246, 0]
click at [264, 51] on button "close modal" at bounding box center [780, 392] width 1559 height 784
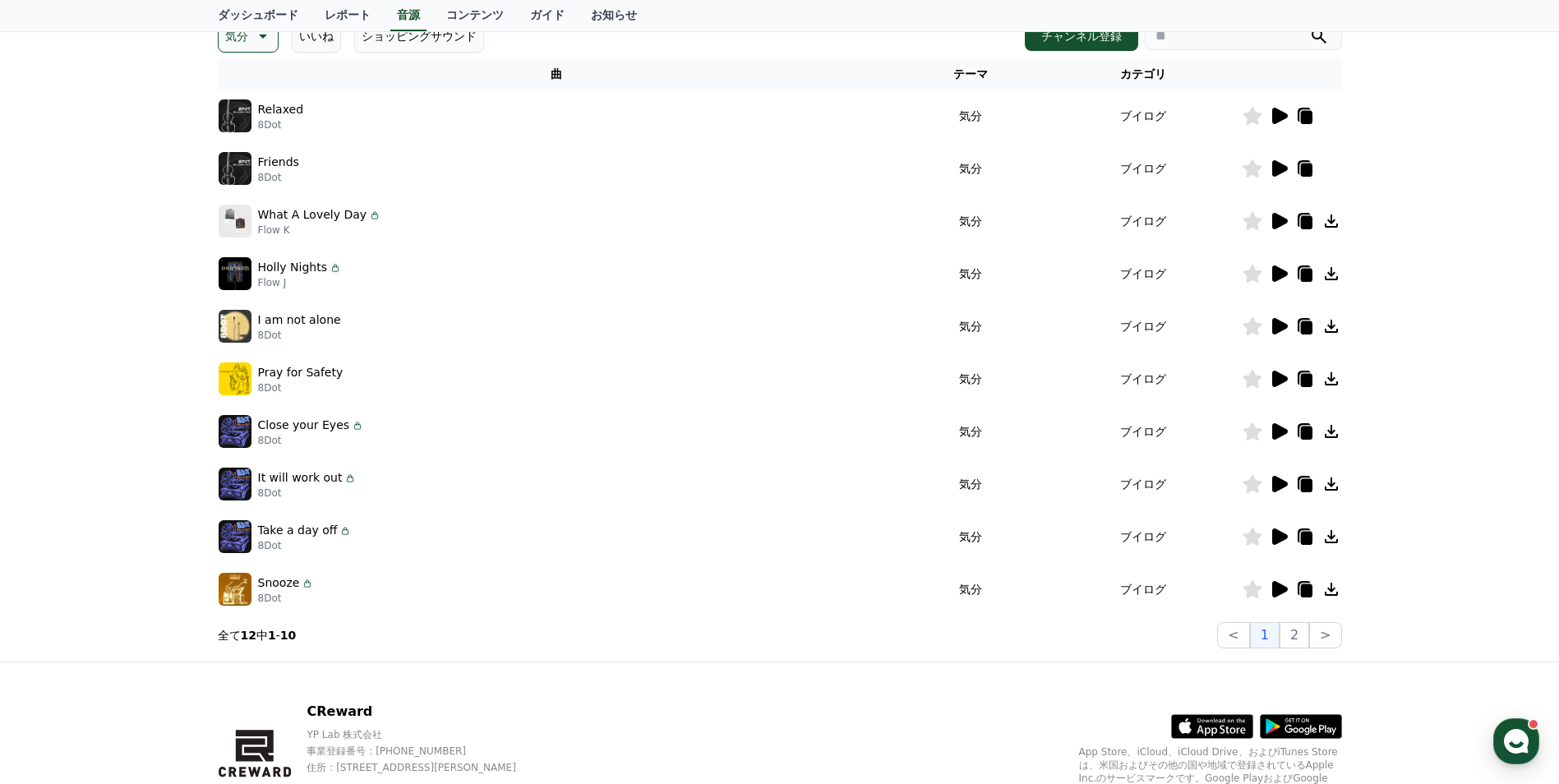
click at [264, 51] on button "気分" at bounding box center [247, 36] width 60 height 32
click at [255, 88] on div "全て 空想 好奇心 暗い 明るい ポッピング 刺激的な 反転 雄壮な 劇的な 喜ばしい 気分 EDM 溝 悲しい 穏やかな 可愛い 感動的な 気をもむ 喜劇的な" at bounding box center [255, 485] width 70 height 848
click at [236, 78] on button "全て" at bounding box center [238, 79] width 36 height 36
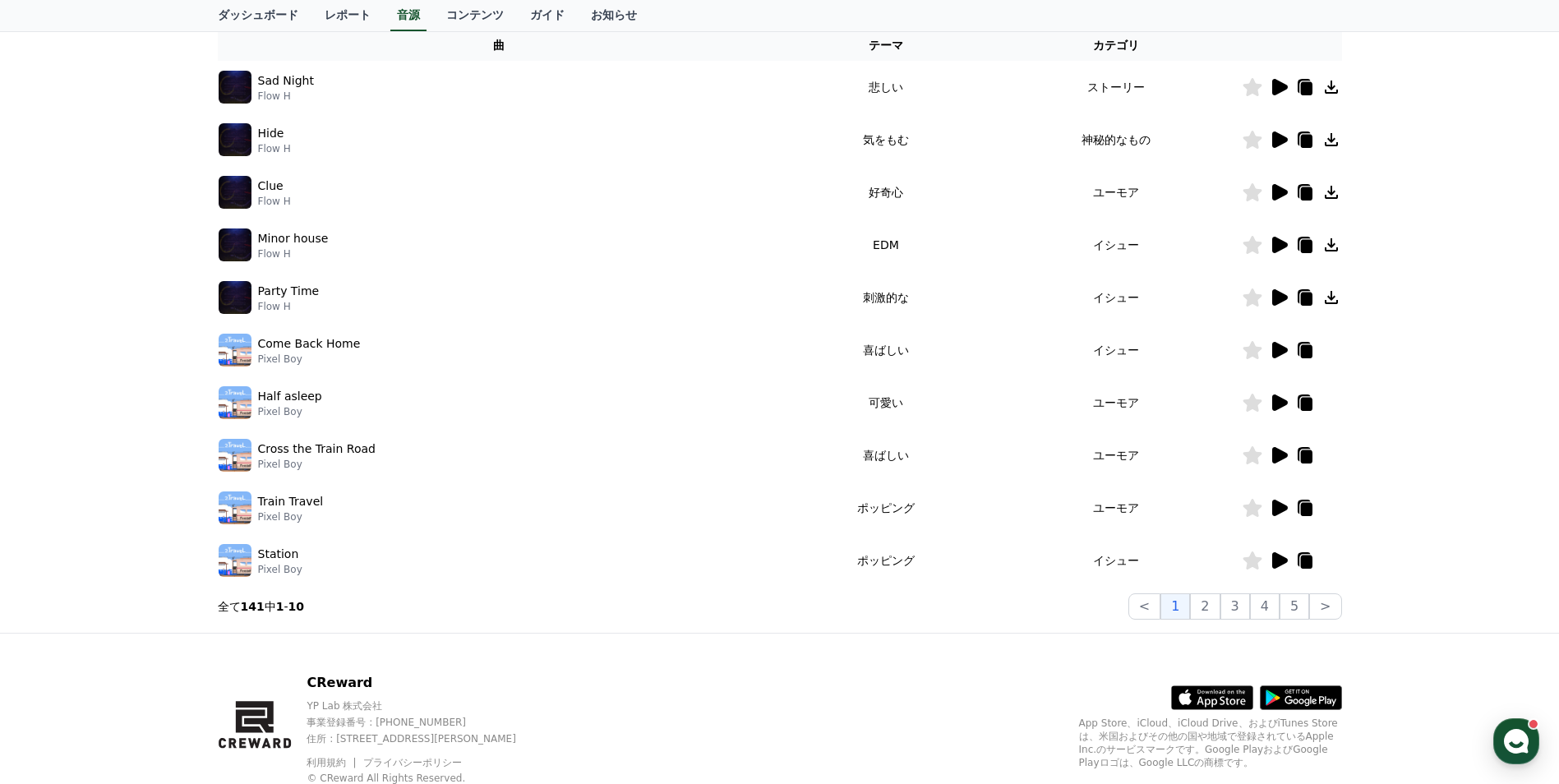
scroll to position [328, 0]
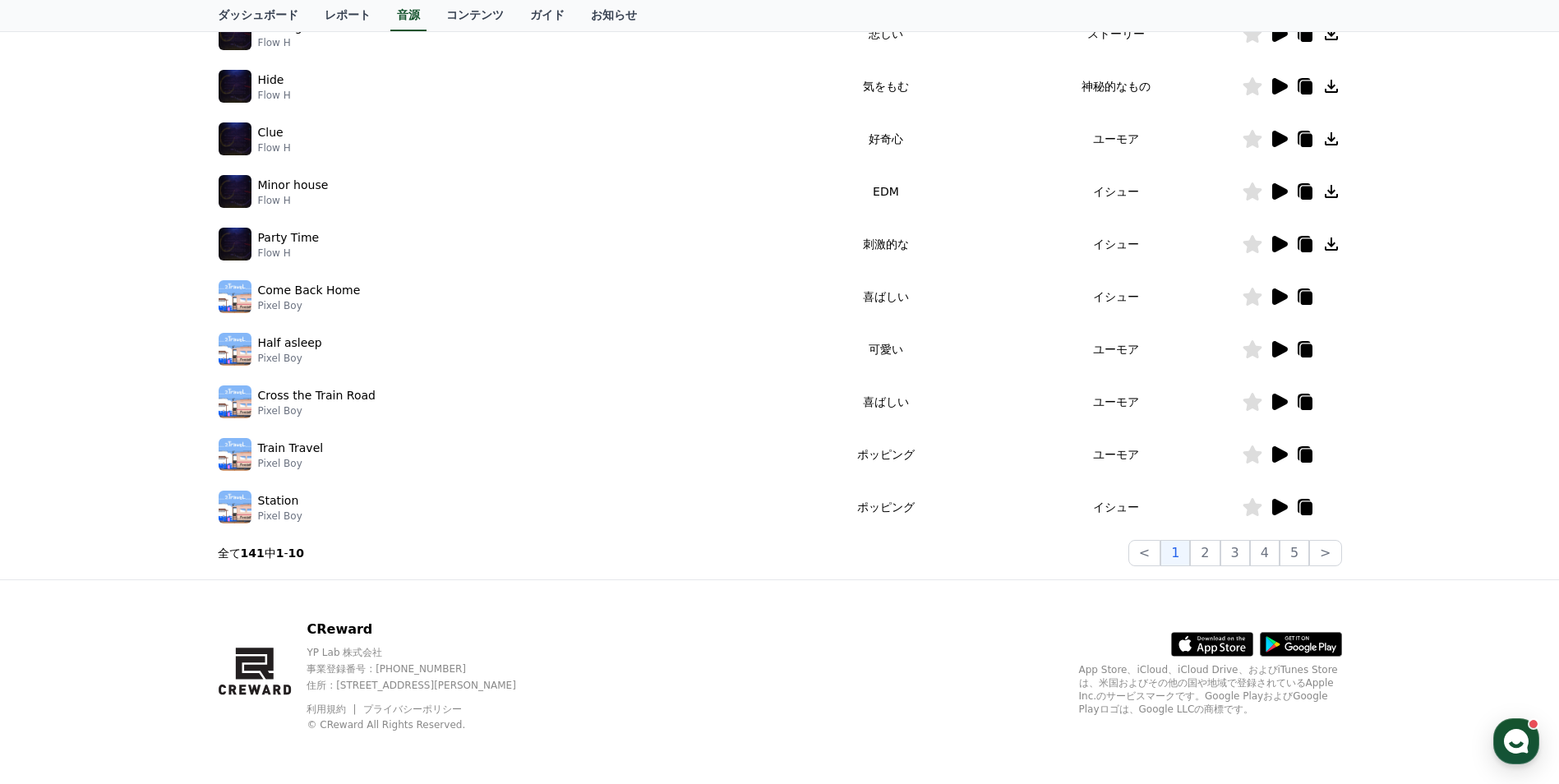
click at [1269, 247] on icon at bounding box center [1279, 244] width 20 height 20
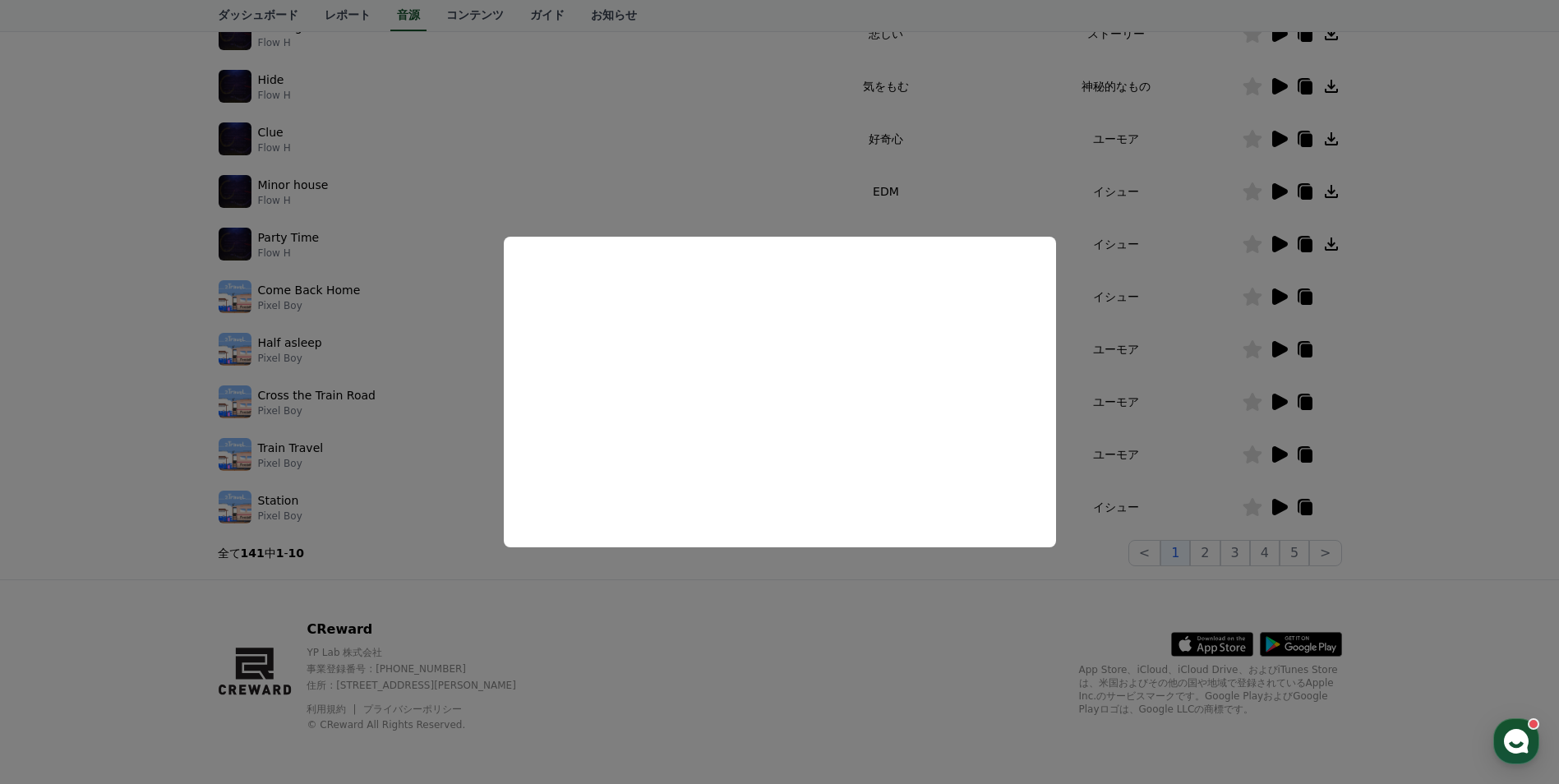
click at [1278, 83] on button "close modal" at bounding box center [780, 392] width 1559 height 784
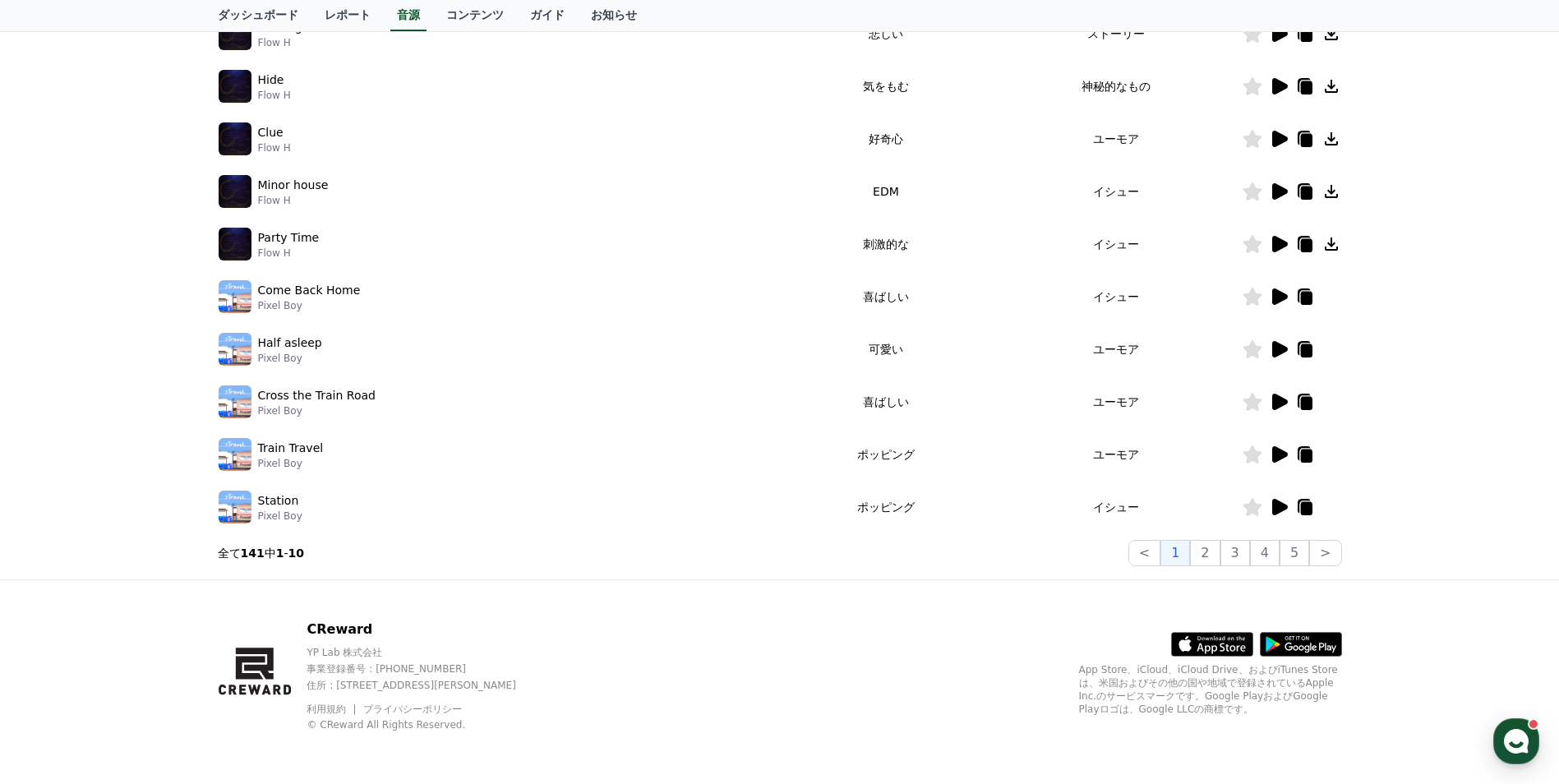
click at [1278, 83] on icon at bounding box center [1279, 87] width 15 height 16
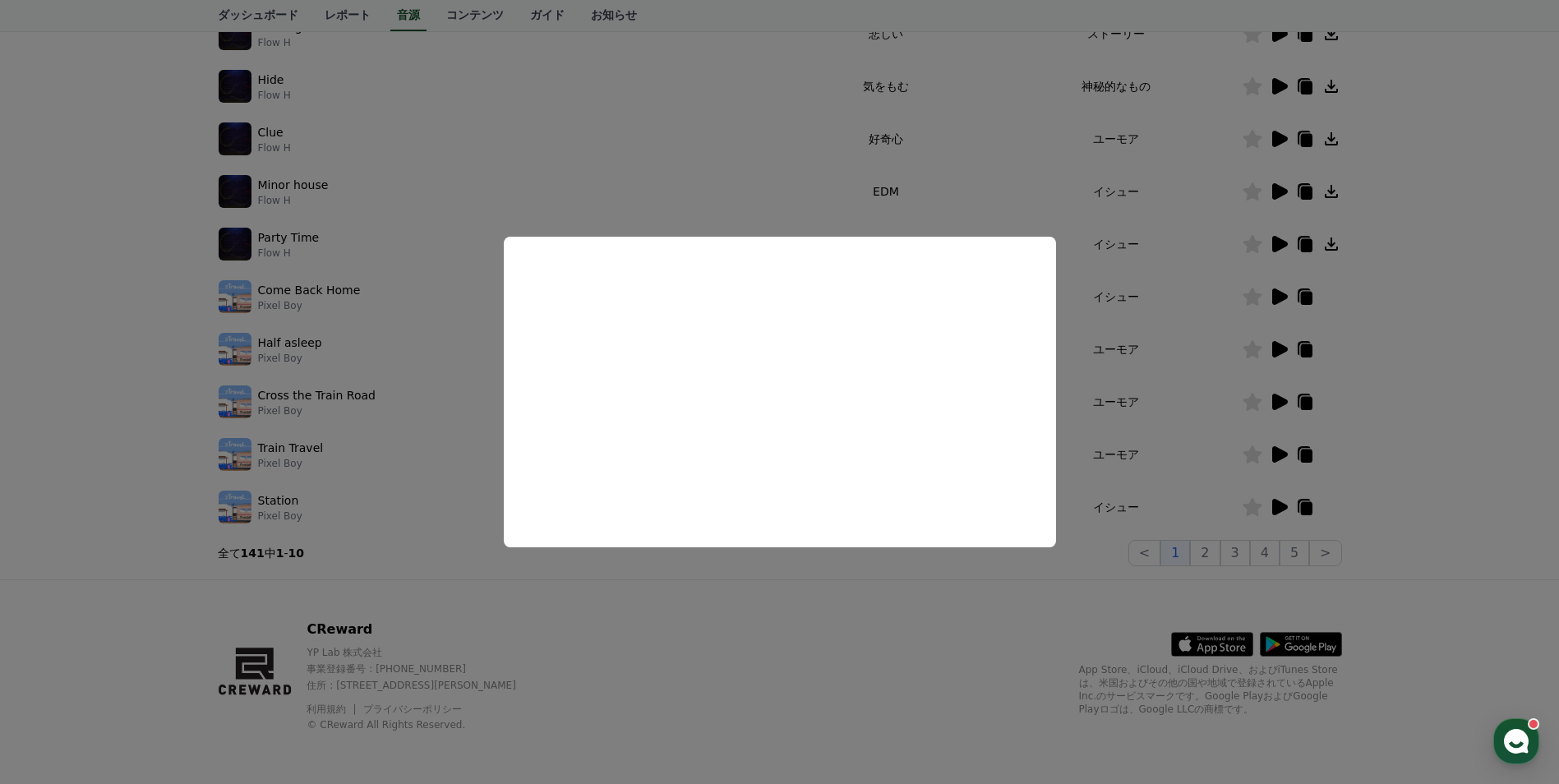
scroll to position [246, 0]
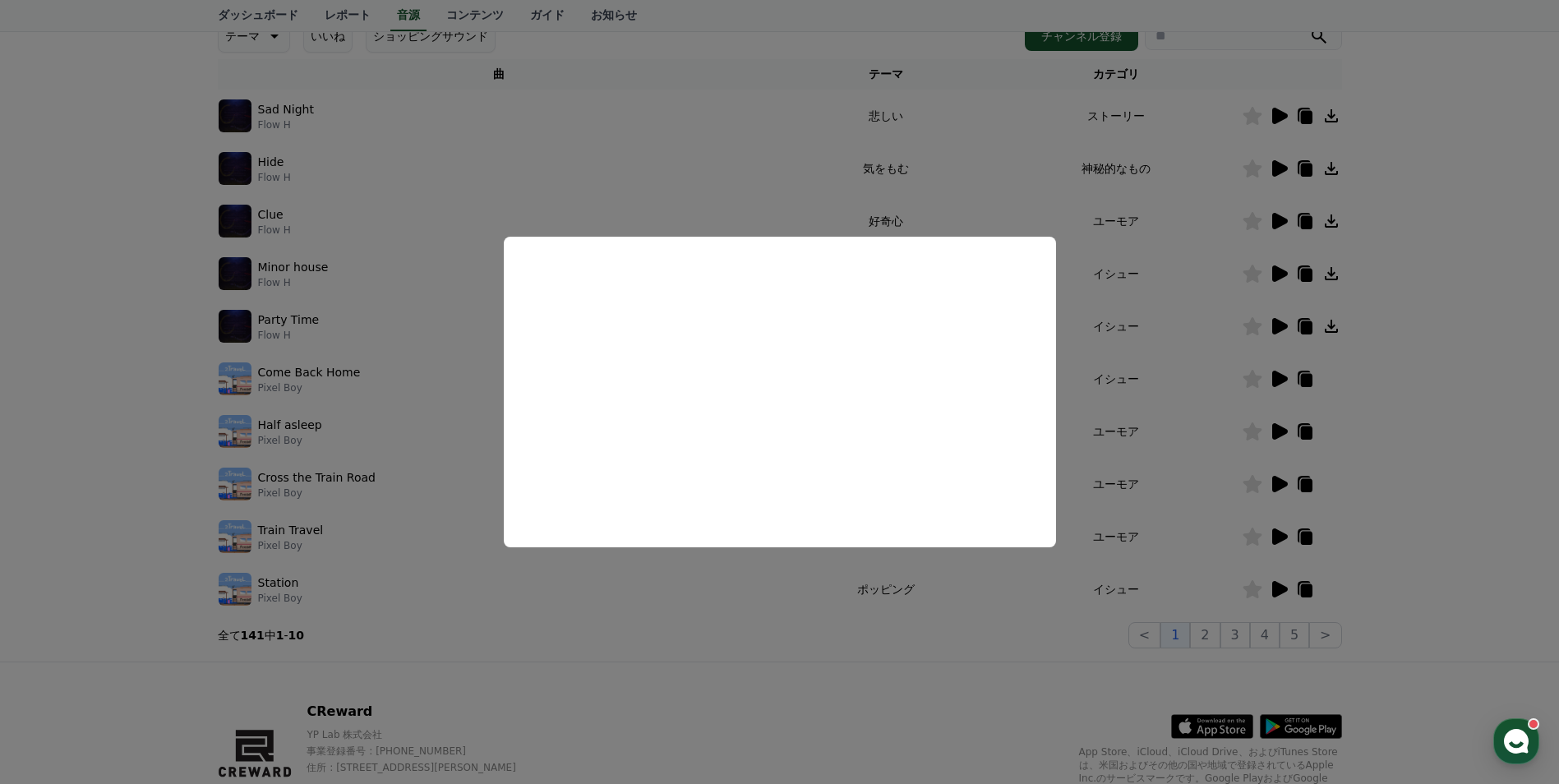
click at [1280, 107] on button "close modal" at bounding box center [780, 392] width 1559 height 784
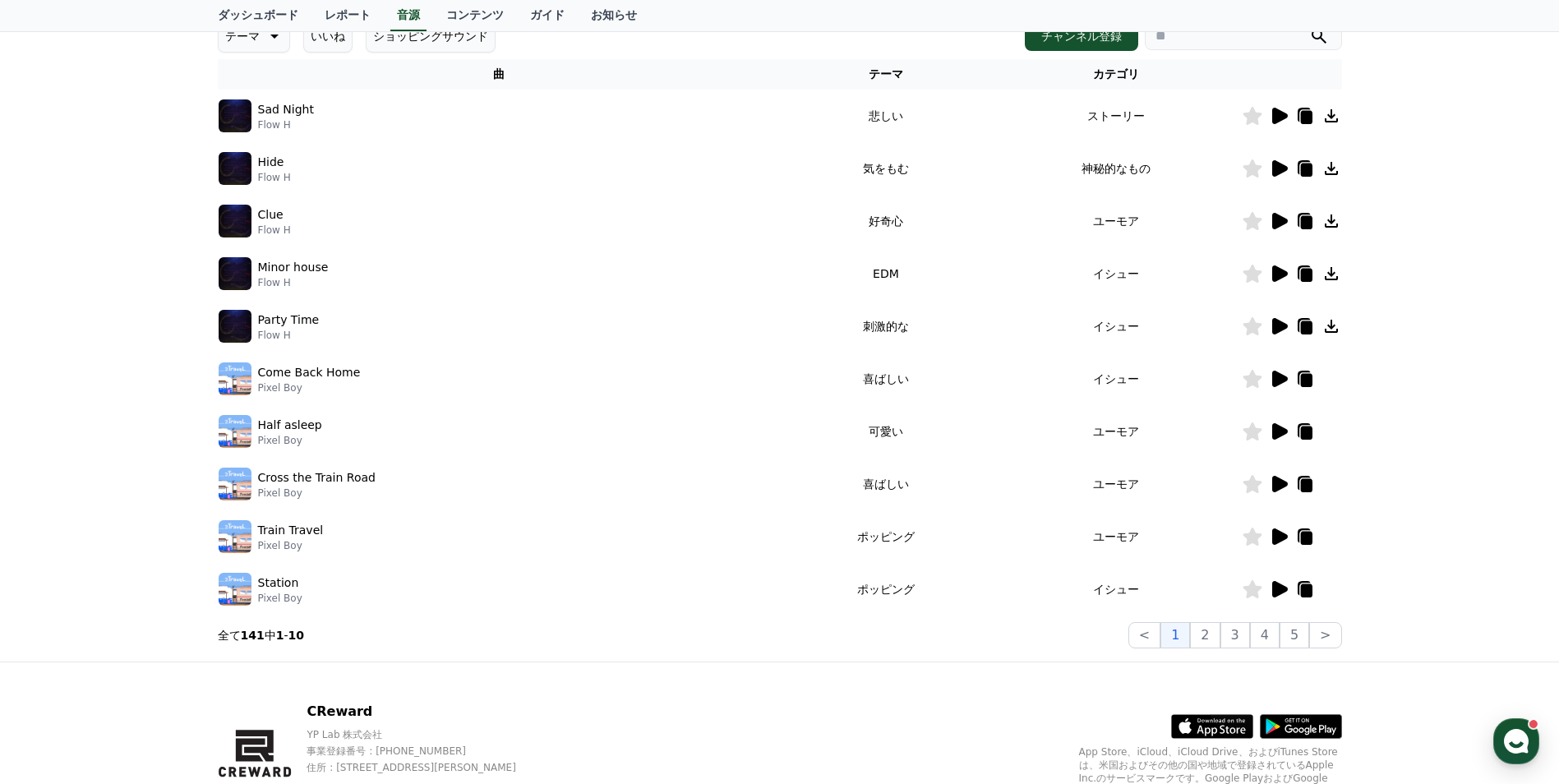
click at [1280, 107] on icon at bounding box center [1279, 116] width 20 height 20
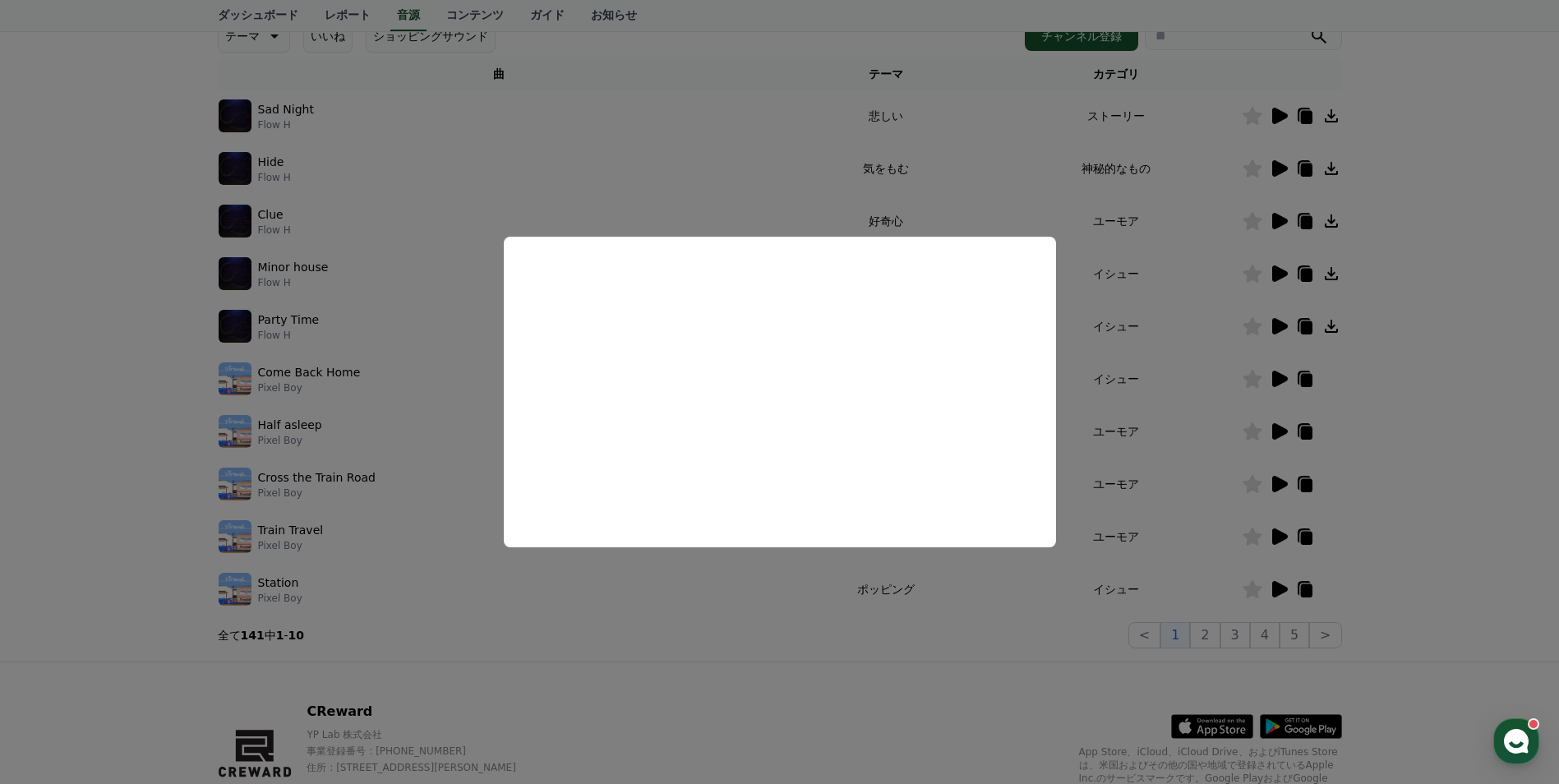
click at [1220, 624] on button "close modal" at bounding box center [780, 392] width 1559 height 784
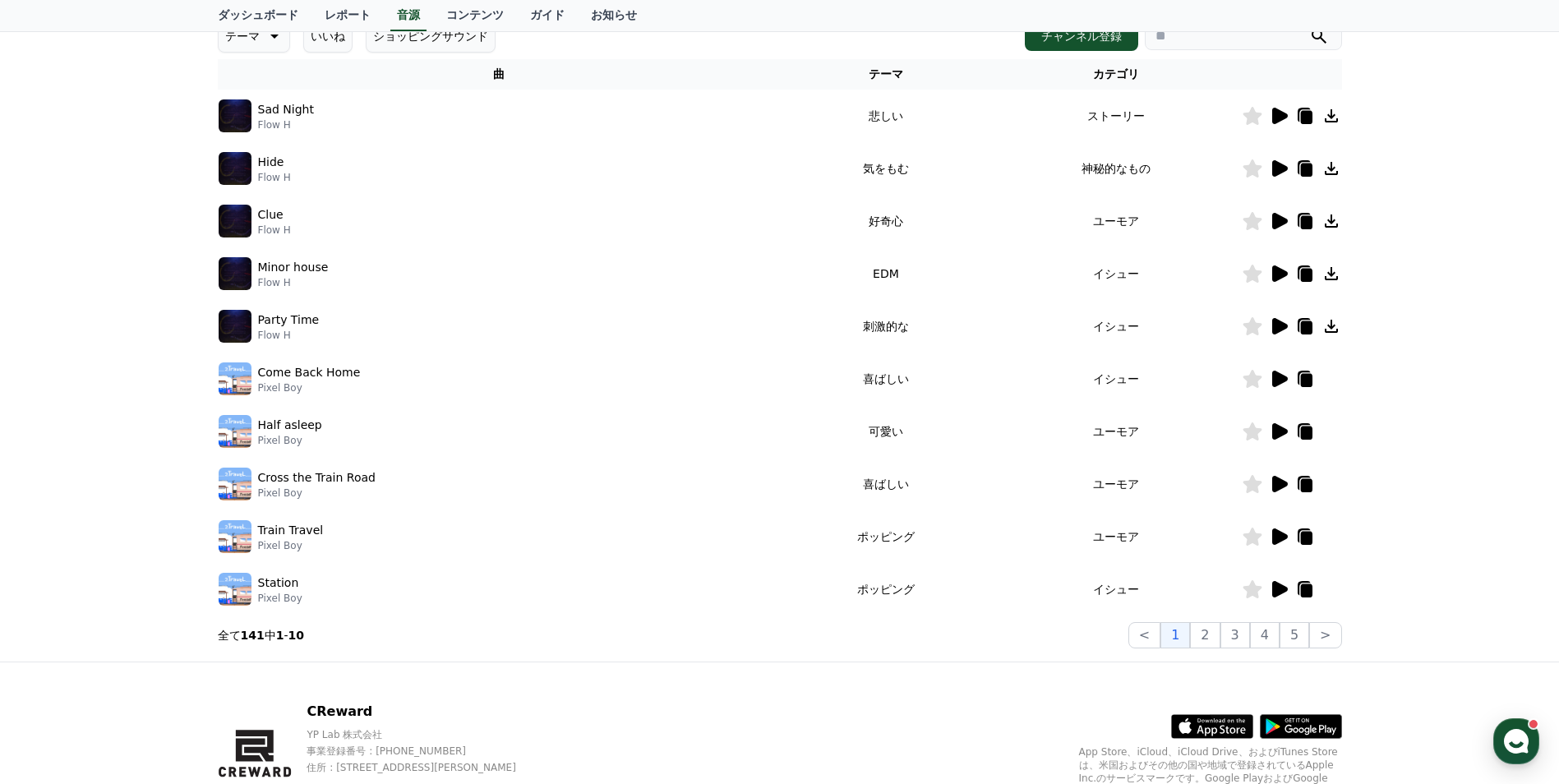
click at [1220, 624] on button "2" at bounding box center [1204, 635] width 30 height 26
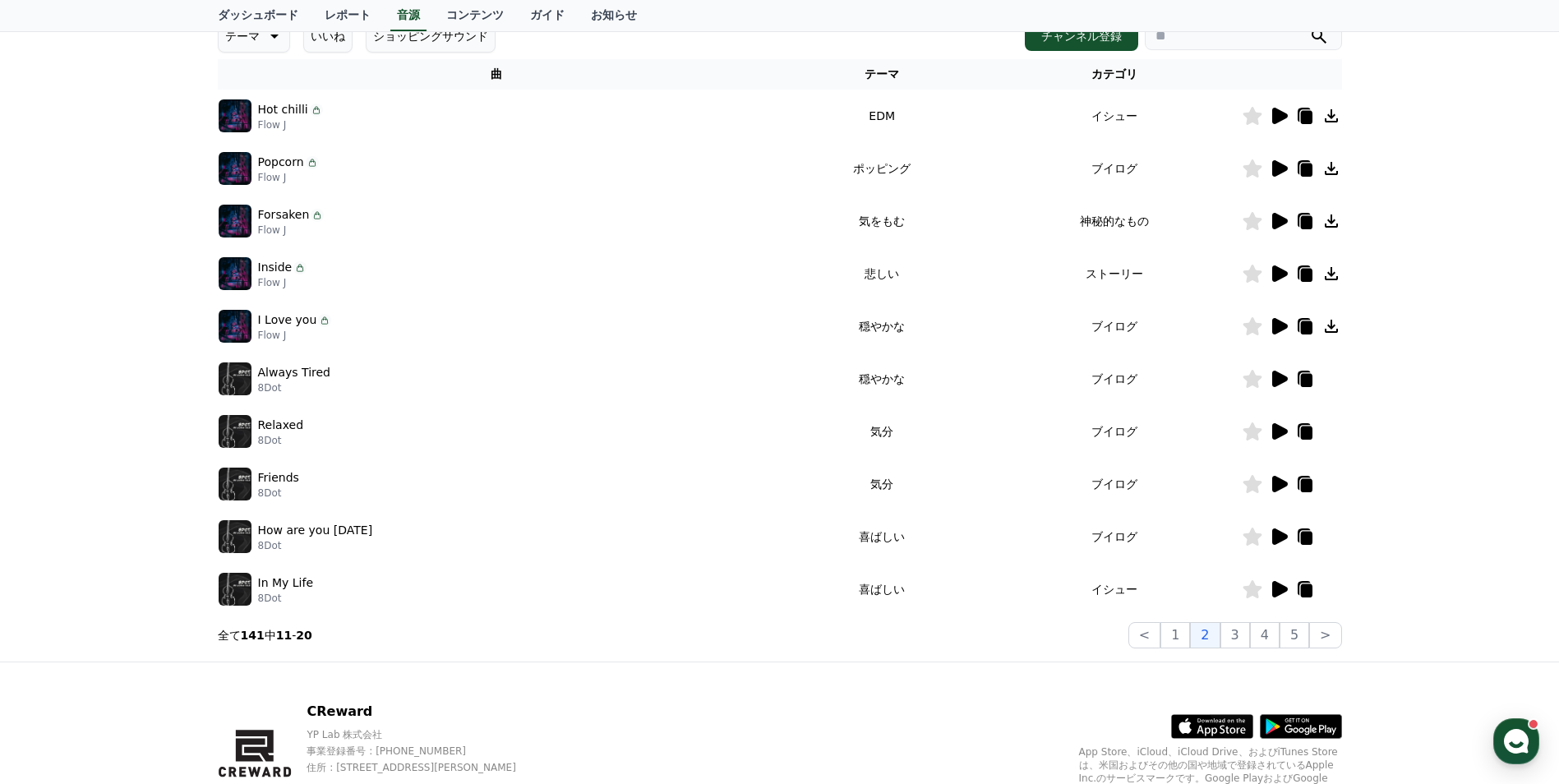
click at [1285, 275] on icon at bounding box center [1279, 273] width 15 height 16
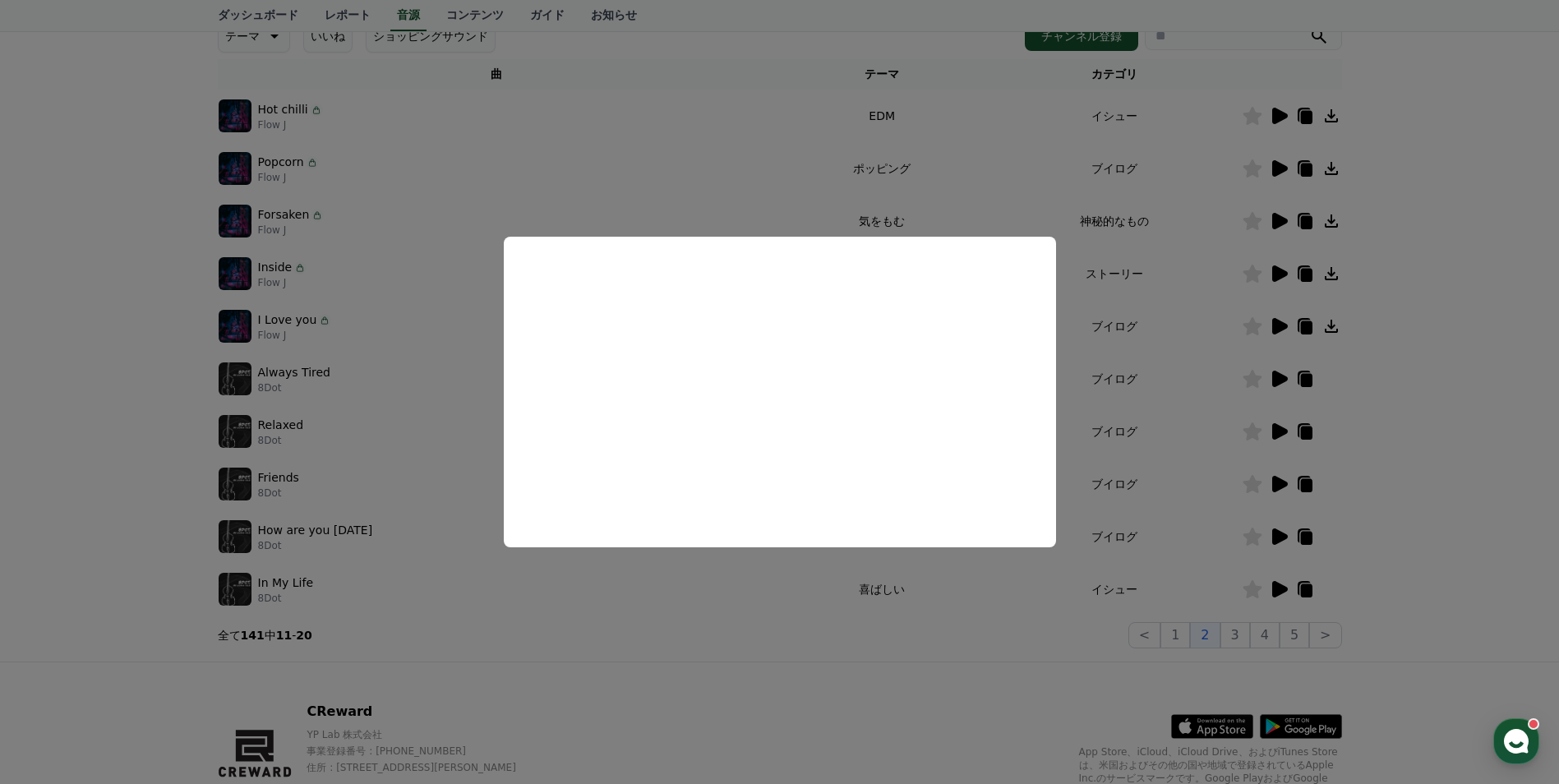
click at [1276, 327] on button "close modal" at bounding box center [780, 392] width 1559 height 784
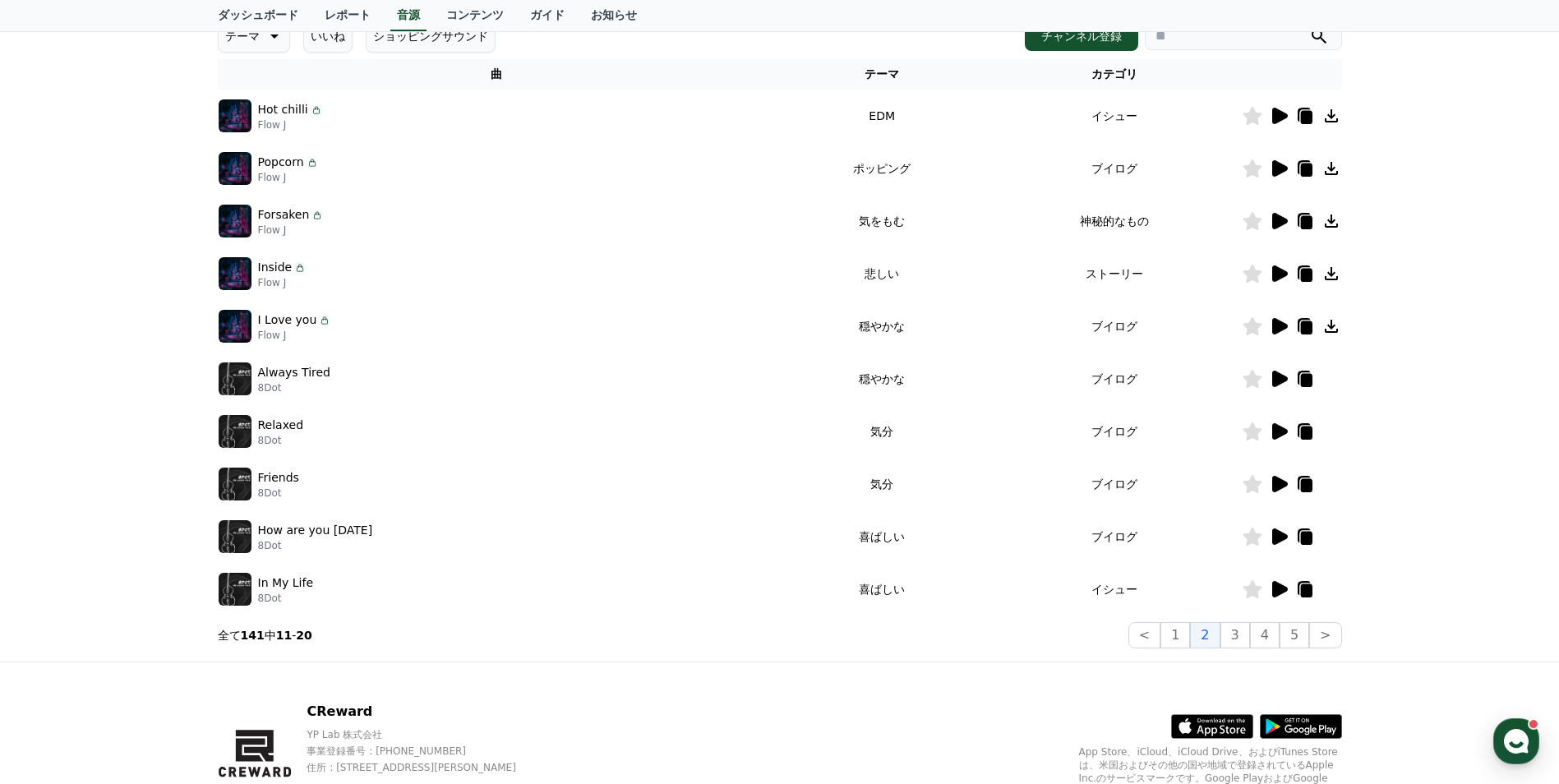
click at [1276, 327] on icon at bounding box center [1279, 327] width 15 height 16
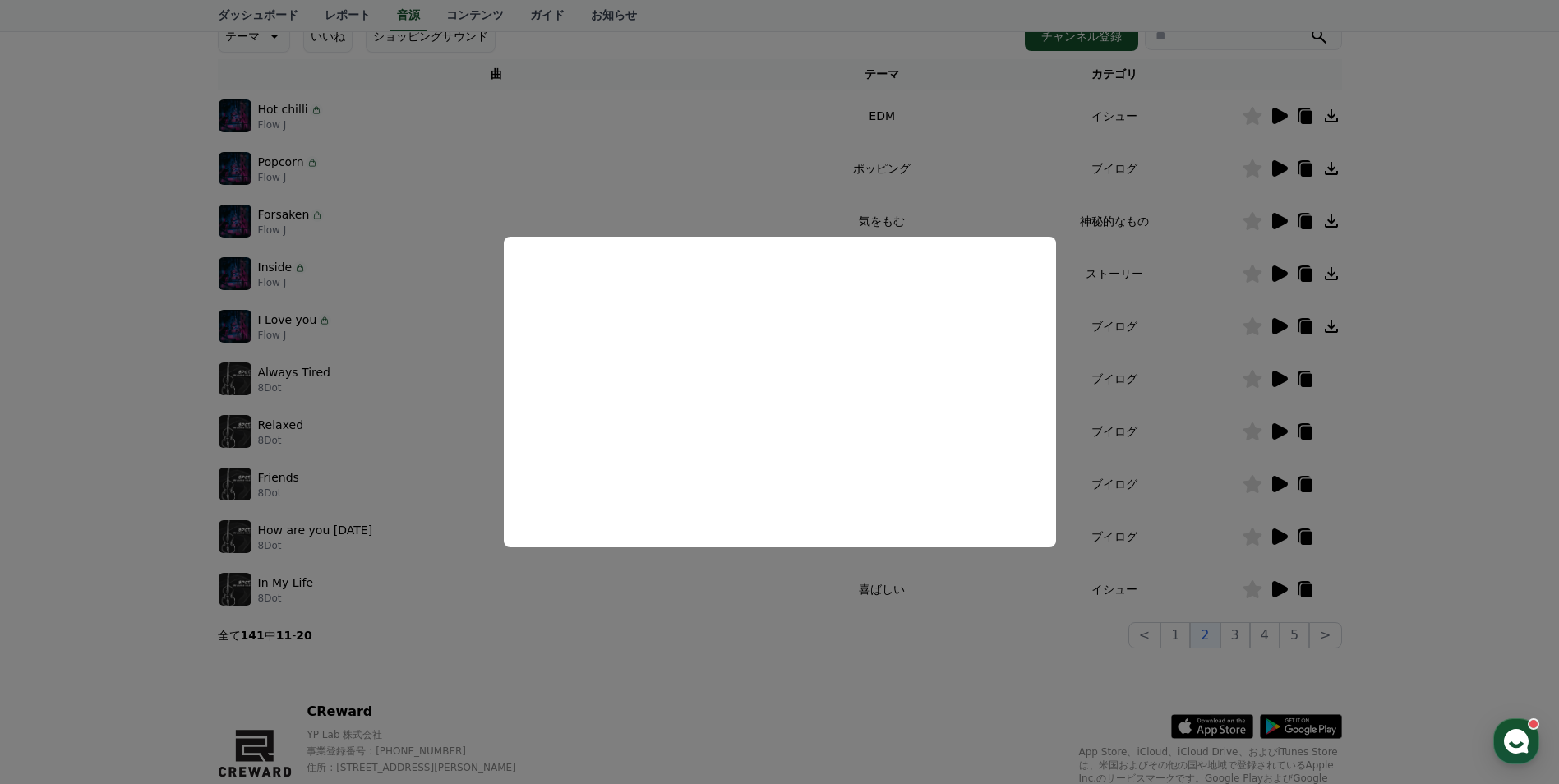
click at [1241, 634] on button "close modal" at bounding box center [780, 392] width 1559 height 784
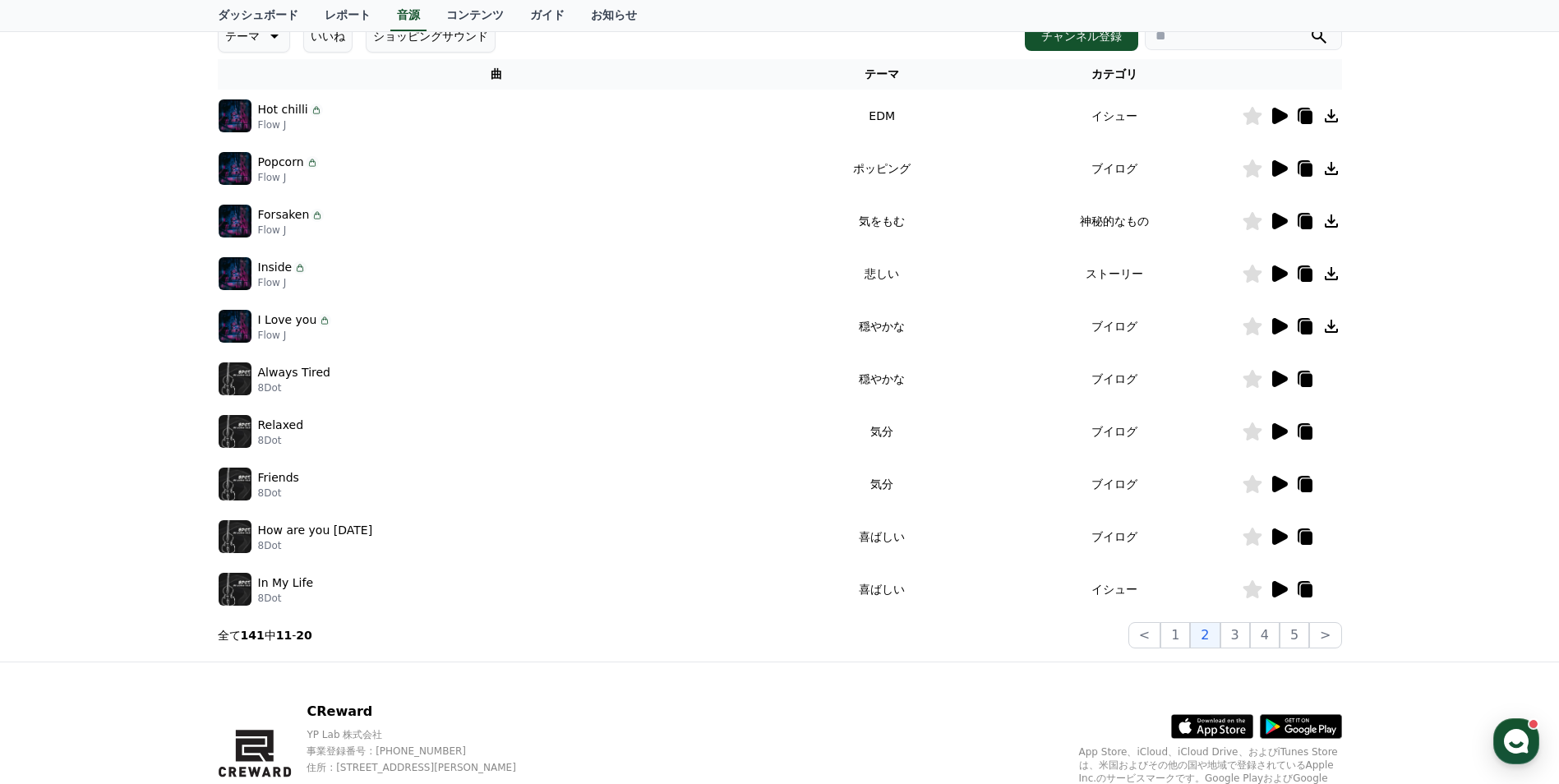
click at [1271, 216] on icon at bounding box center [1279, 221] width 20 height 20
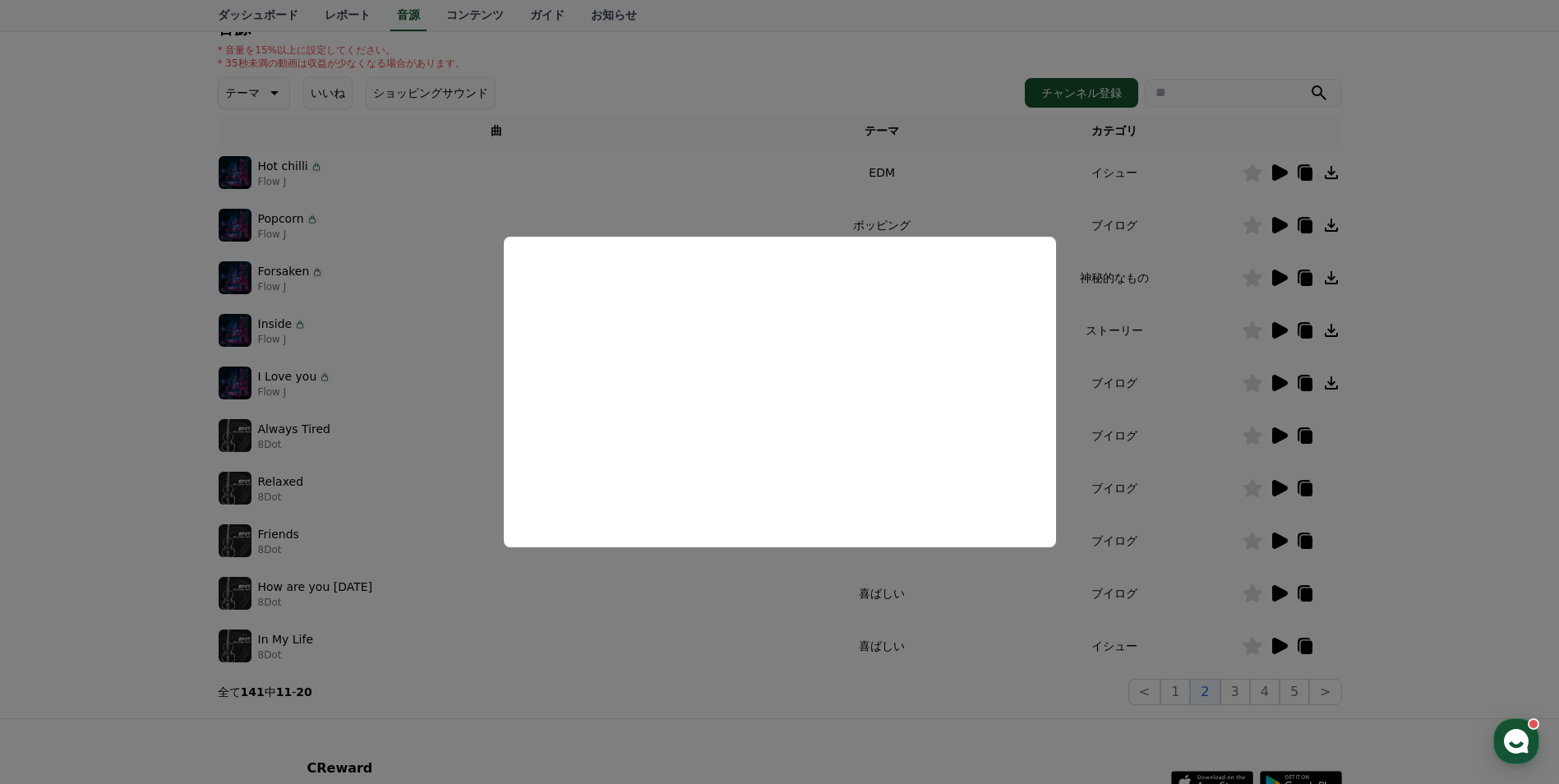
scroll to position [164, 0]
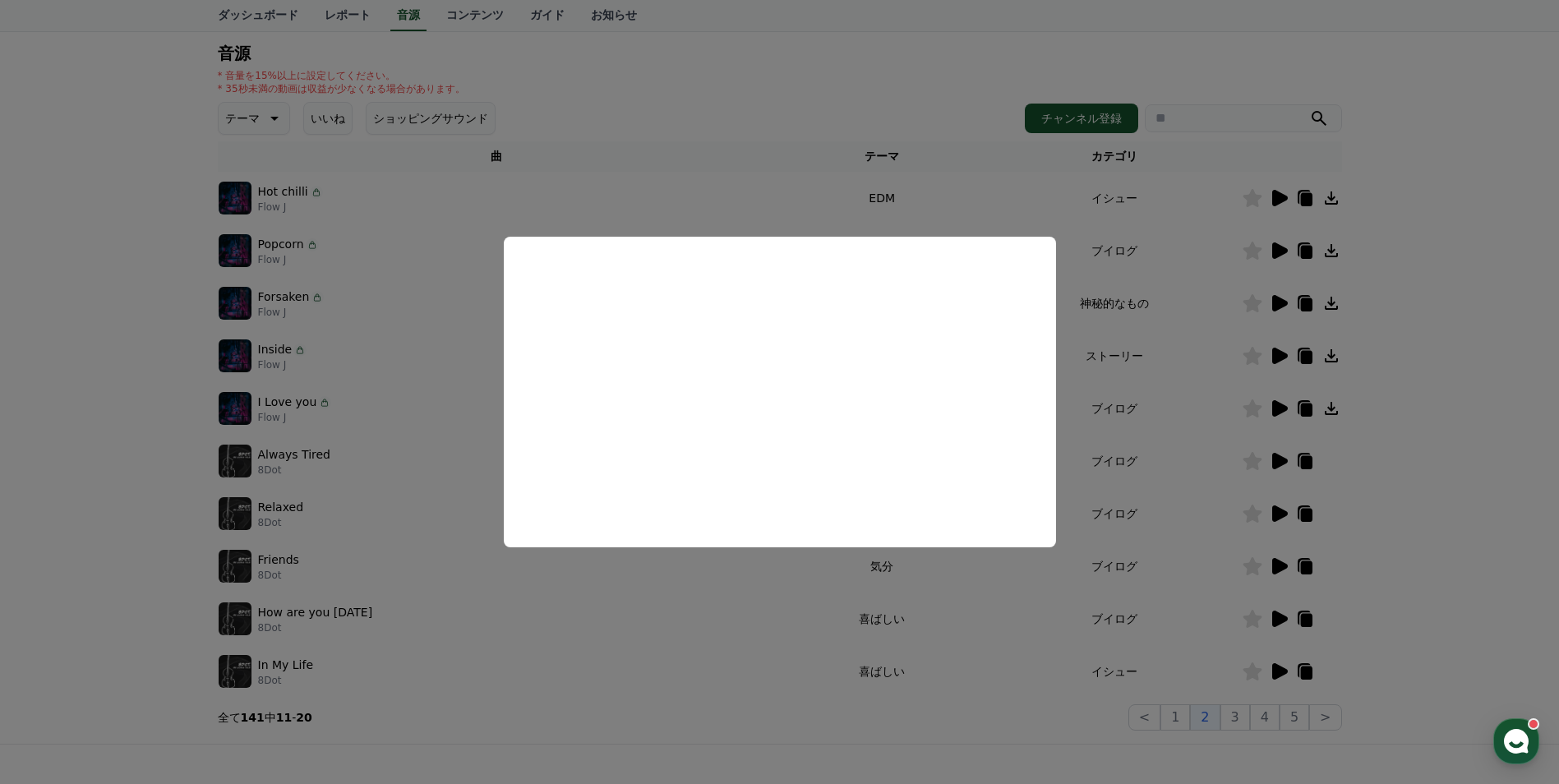
click at [1283, 272] on button "close modal" at bounding box center [780, 392] width 1559 height 784
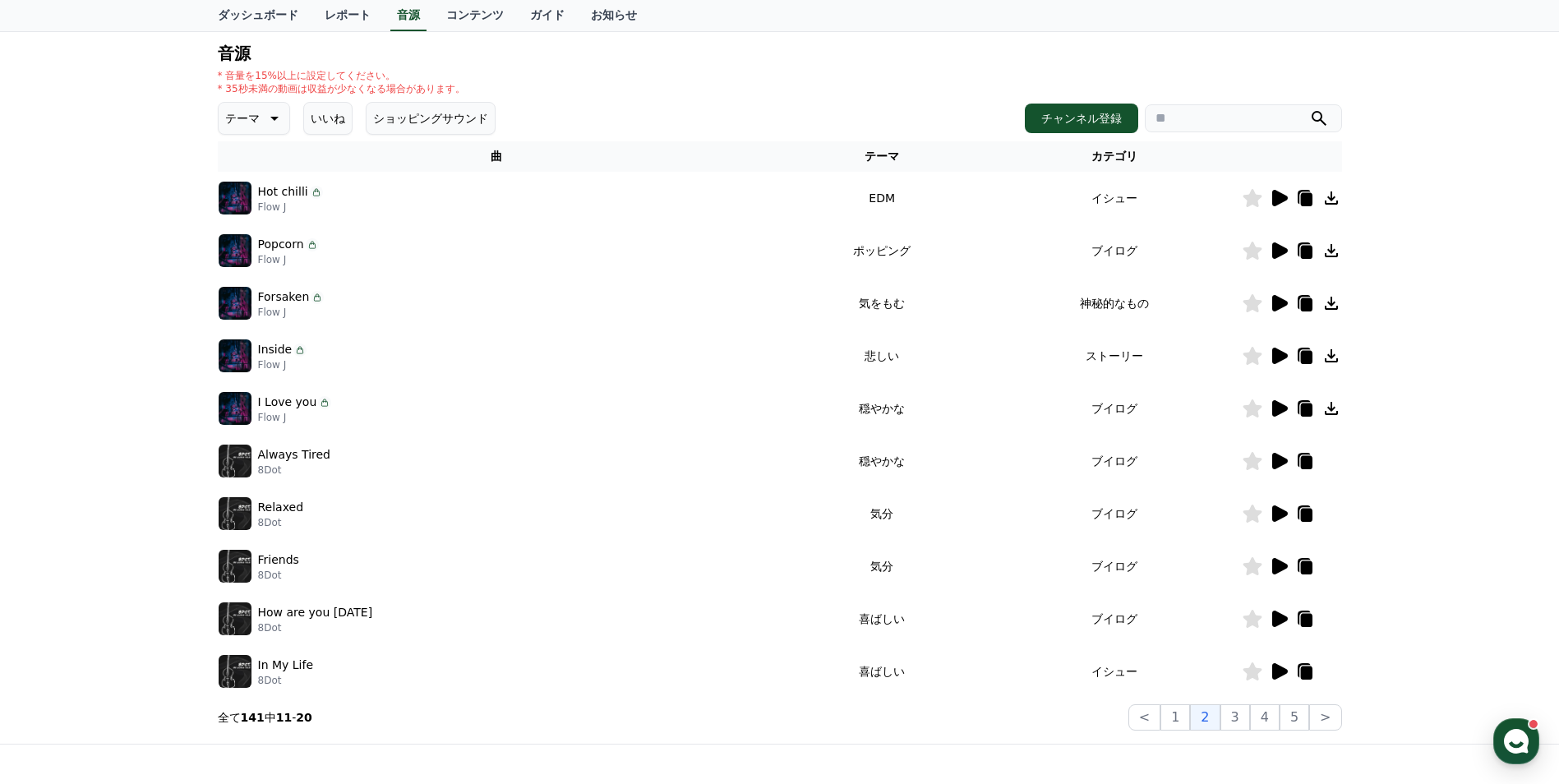
click at [1275, 364] on icon at bounding box center [1279, 356] width 20 height 20
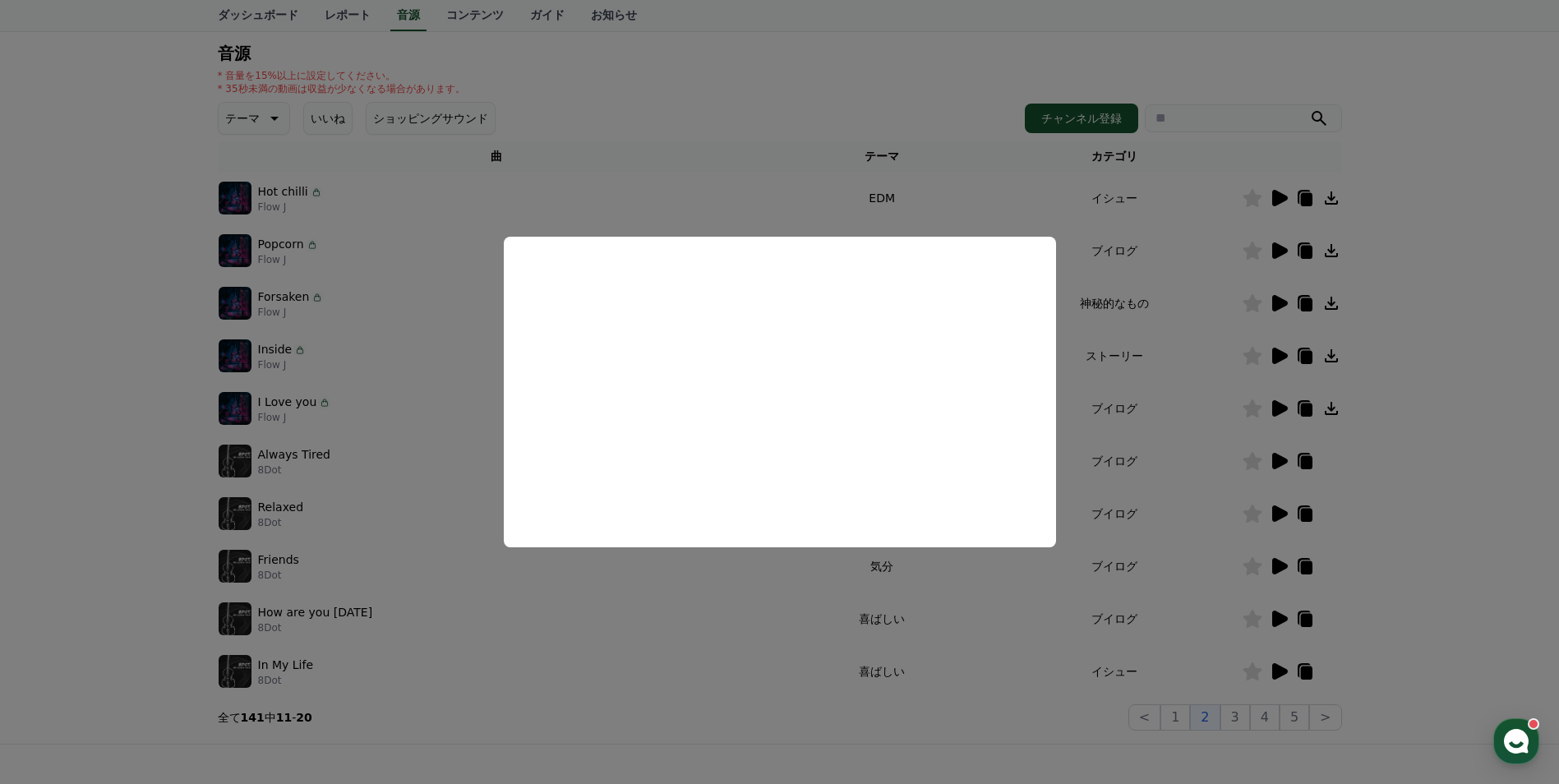
click at [1277, 404] on button "close modal" at bounding box center [780, 392] width 1559 height 784
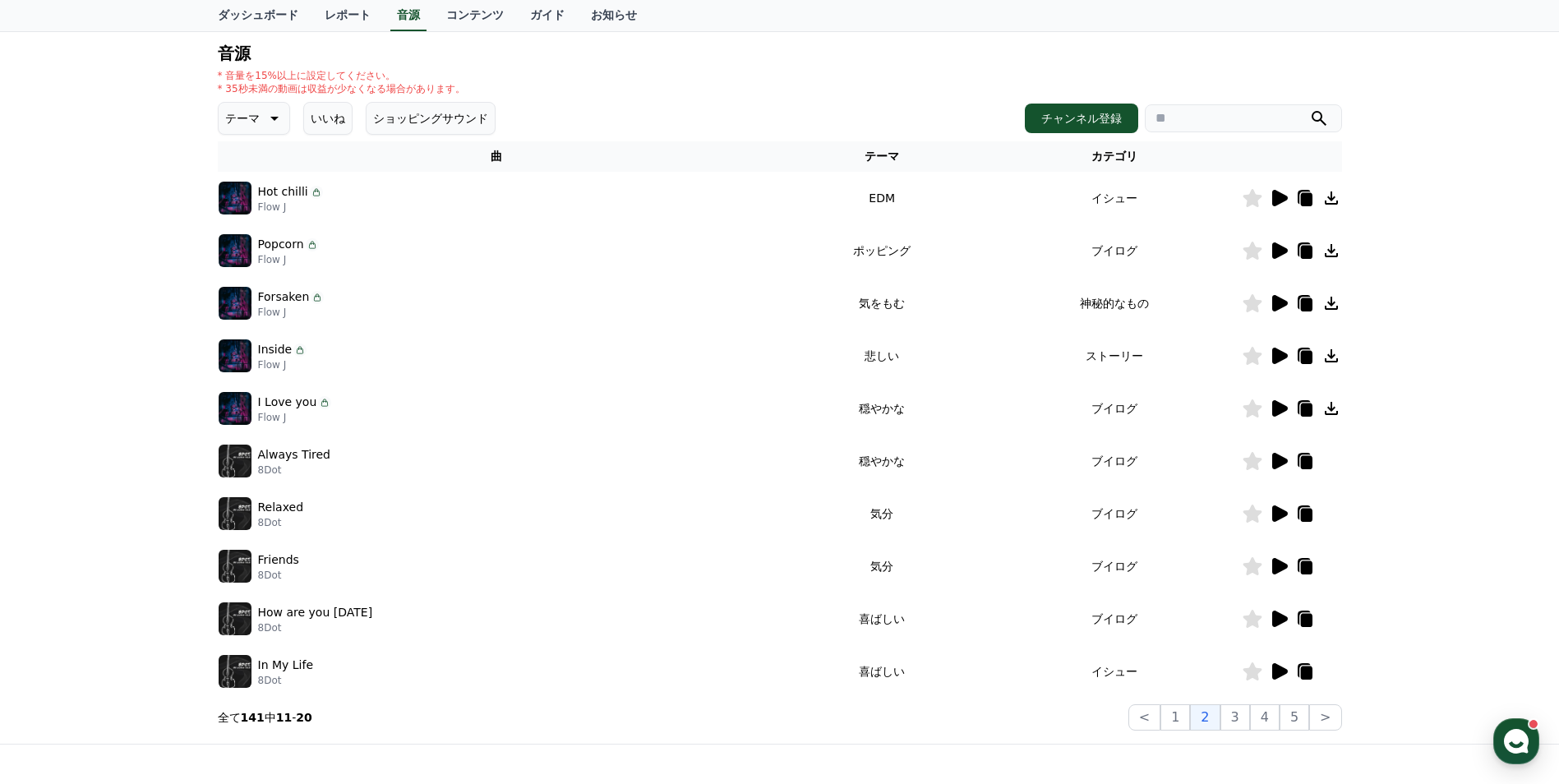
click at [1277, 404] on icon at bounding box center [1279, 409] width 15 height 16
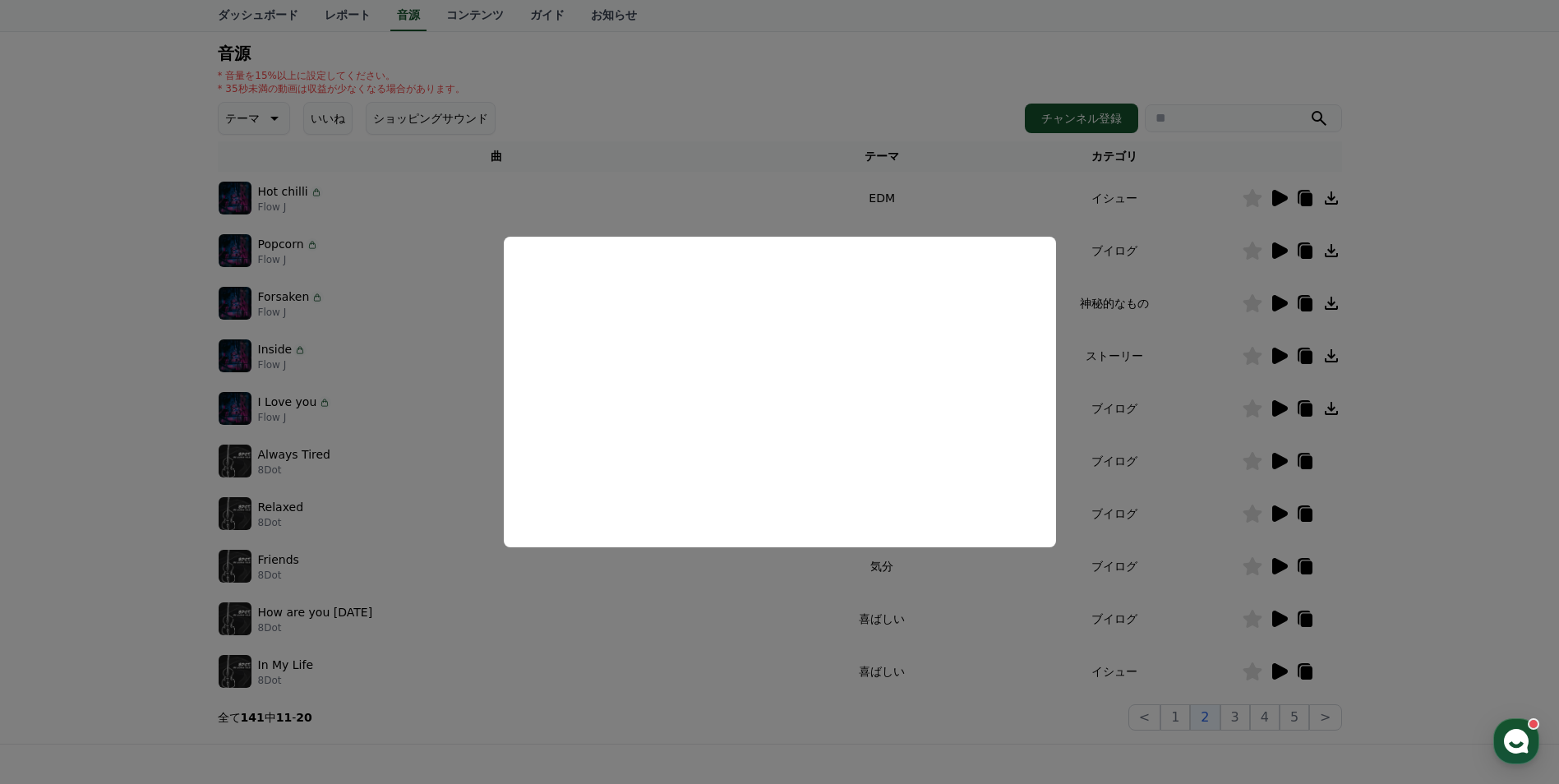
click at [1241, 711] on button "close modal" at bounding box center [780, 392] width 1559 height 784
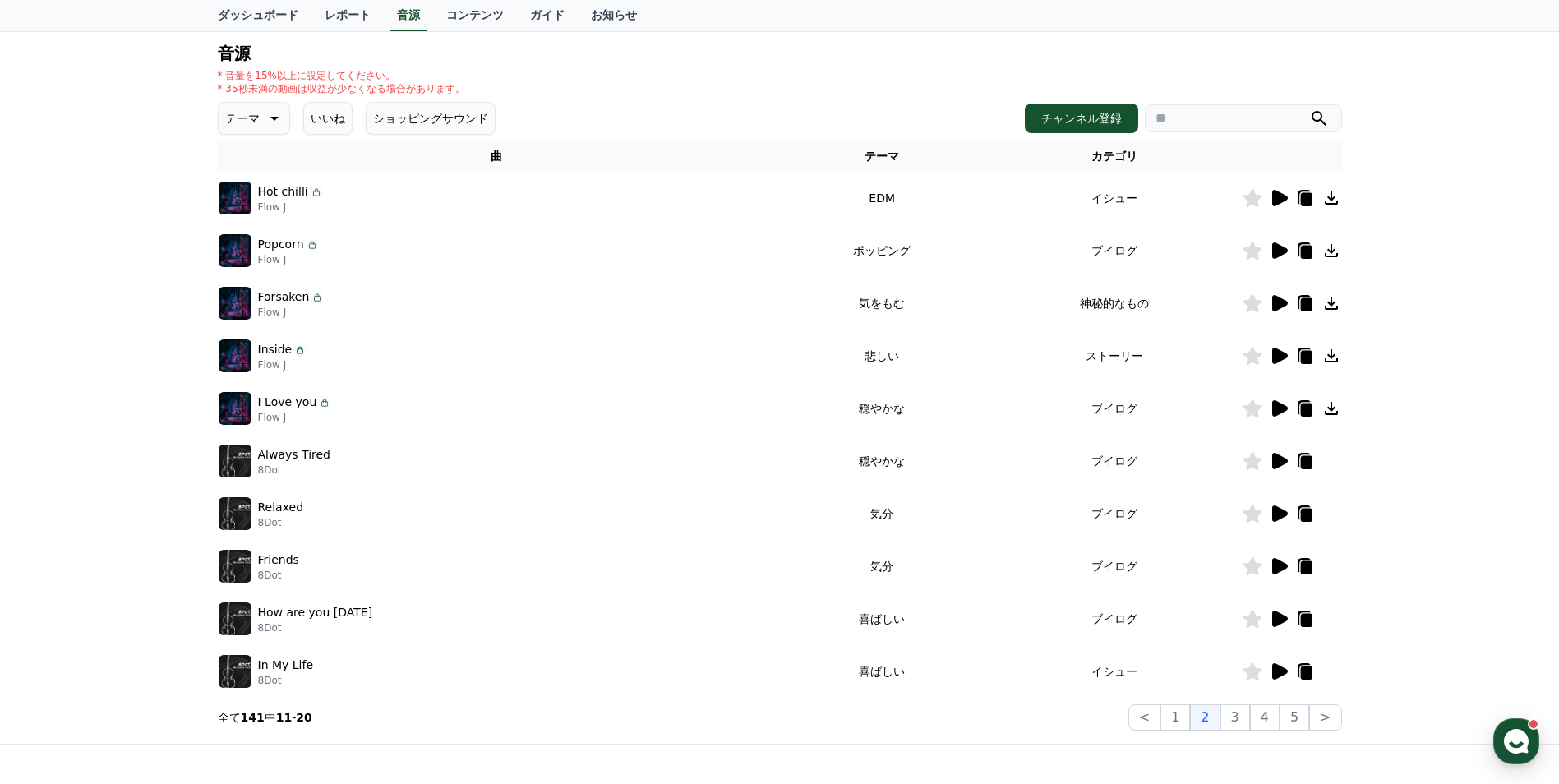
click at [1241, 711] on button "3" at bounding box center [1235, 717] width 30 height 26
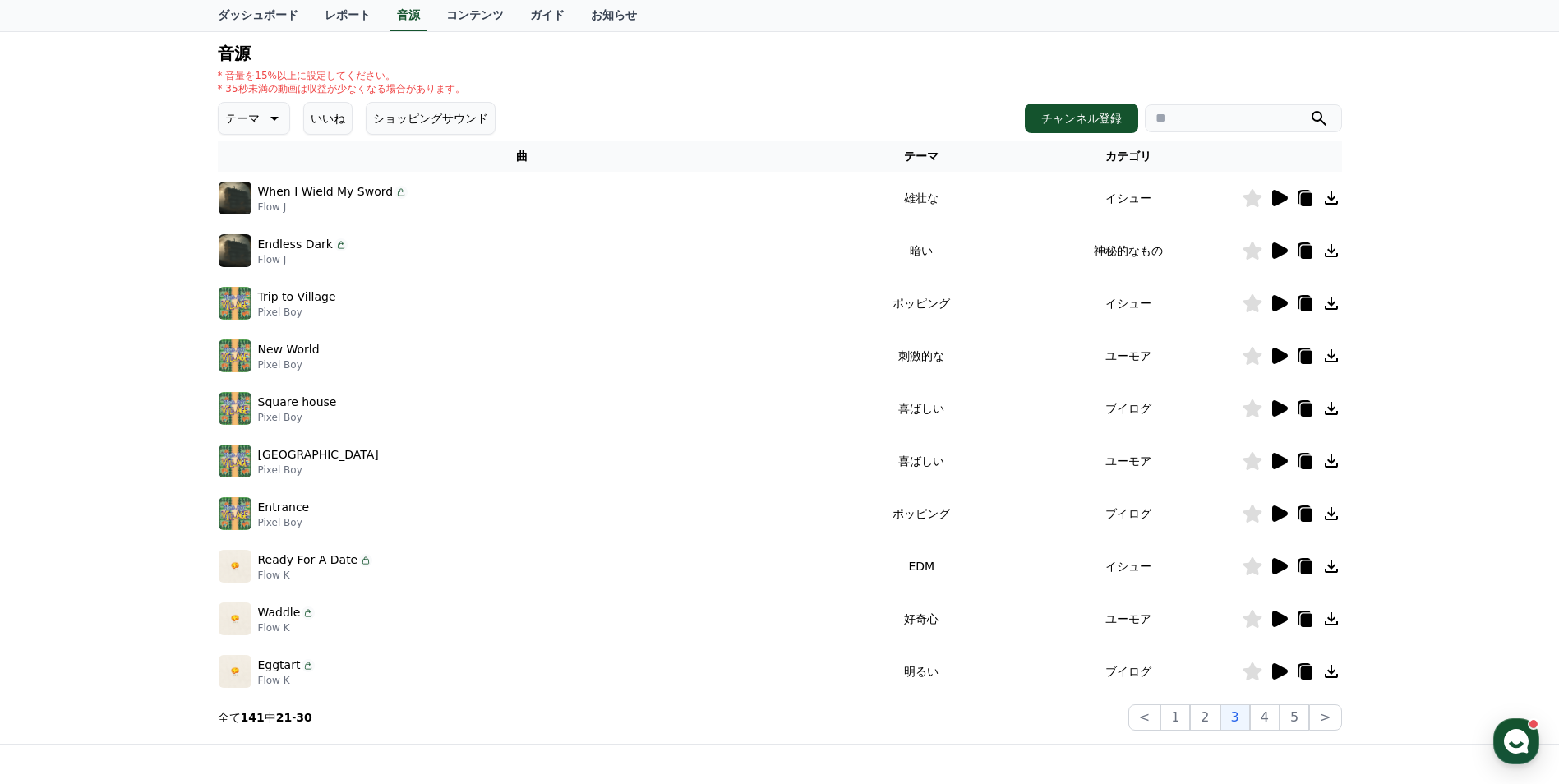
click at [1283, 201] on icon at bounding box center [1279, 198] width 15 height 16
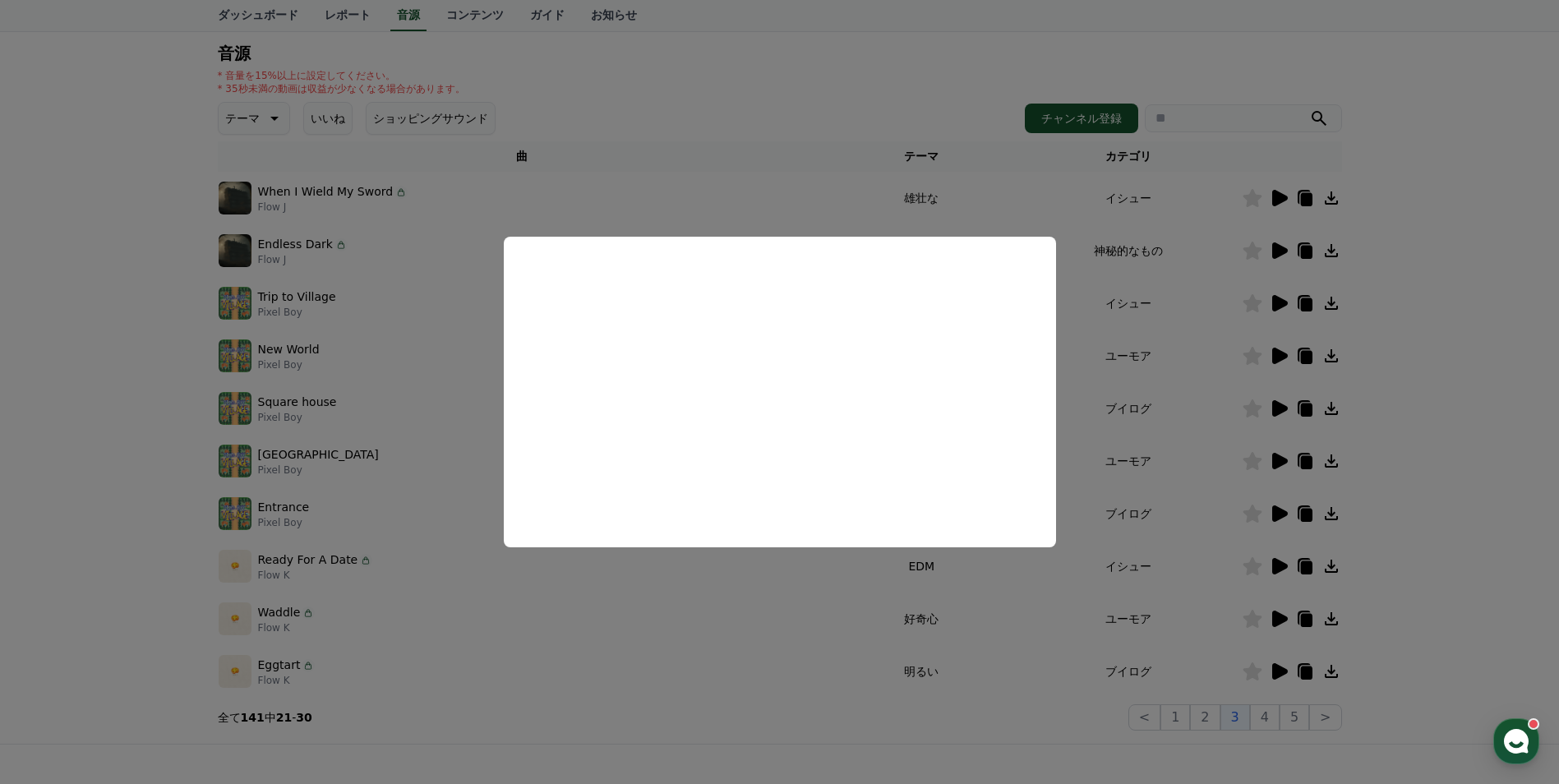
click at [1268, 670] on button "close modal" at bounding box center [780, 392] width 1559 height 784
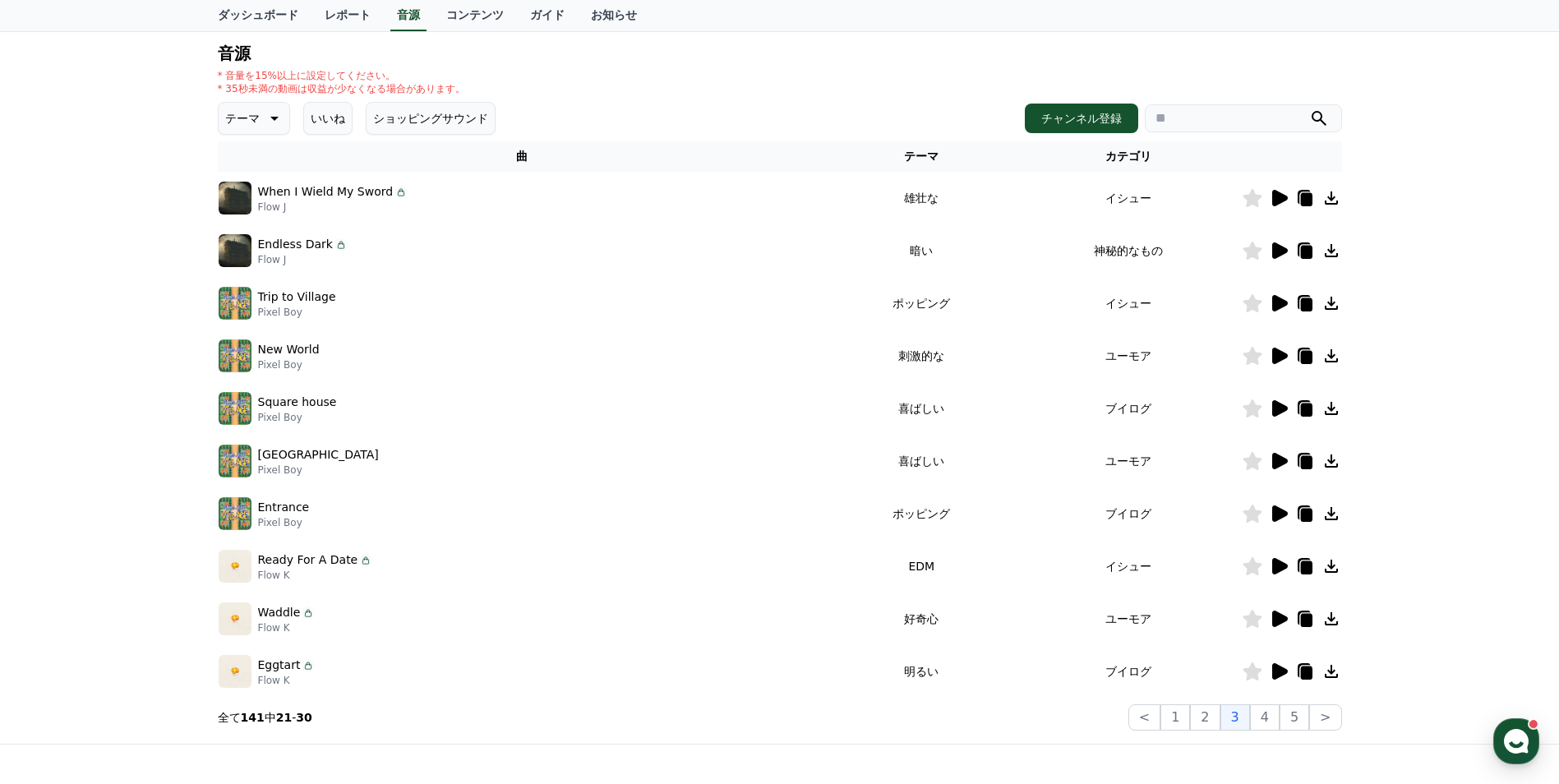
click at [1271, 667] on icon at bounding box center [1279, 671] width 20 height 20
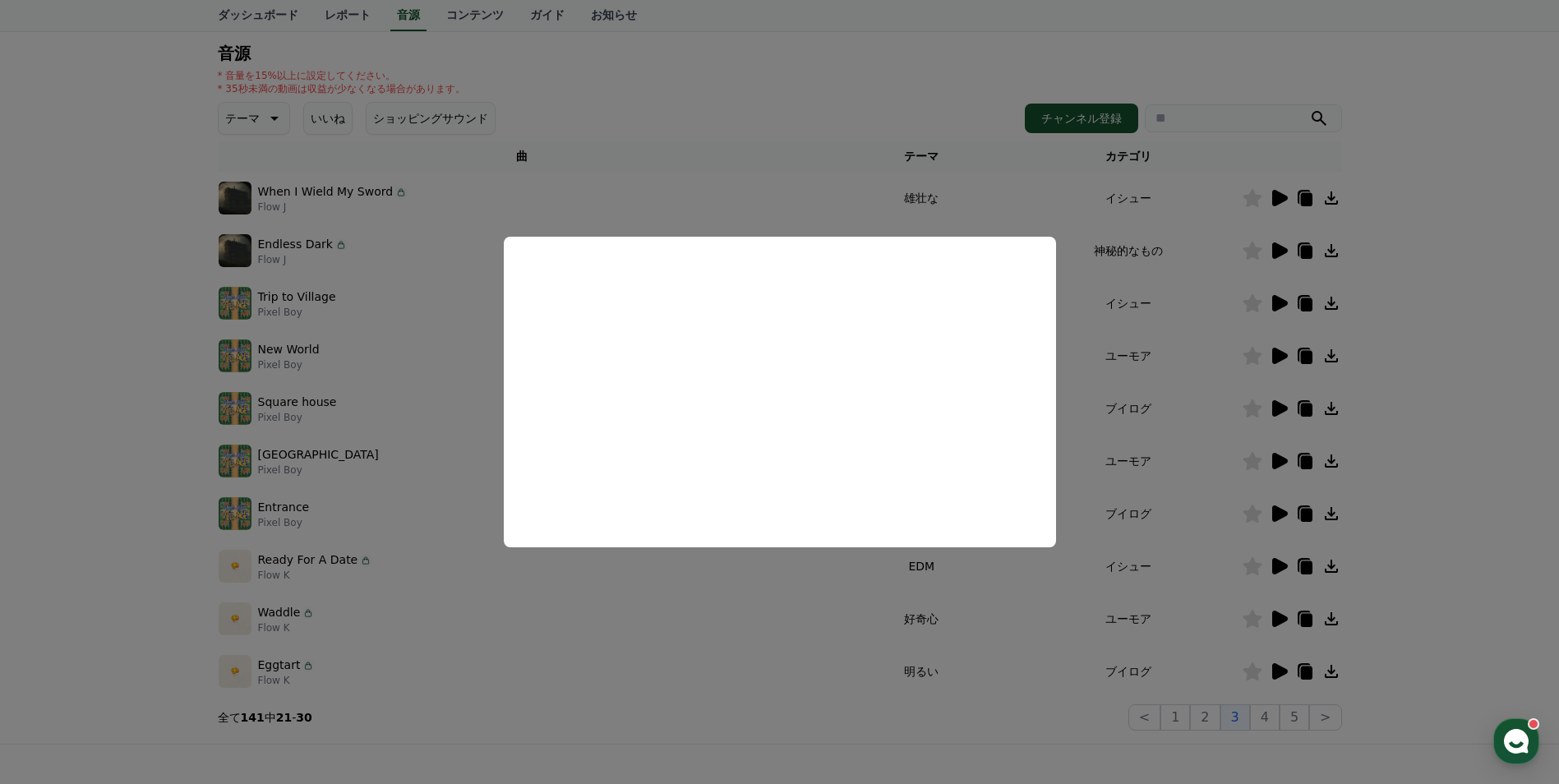
click at [1257, 710] on button "close modal" at bounding box center [780, 392] width 1559 height 784
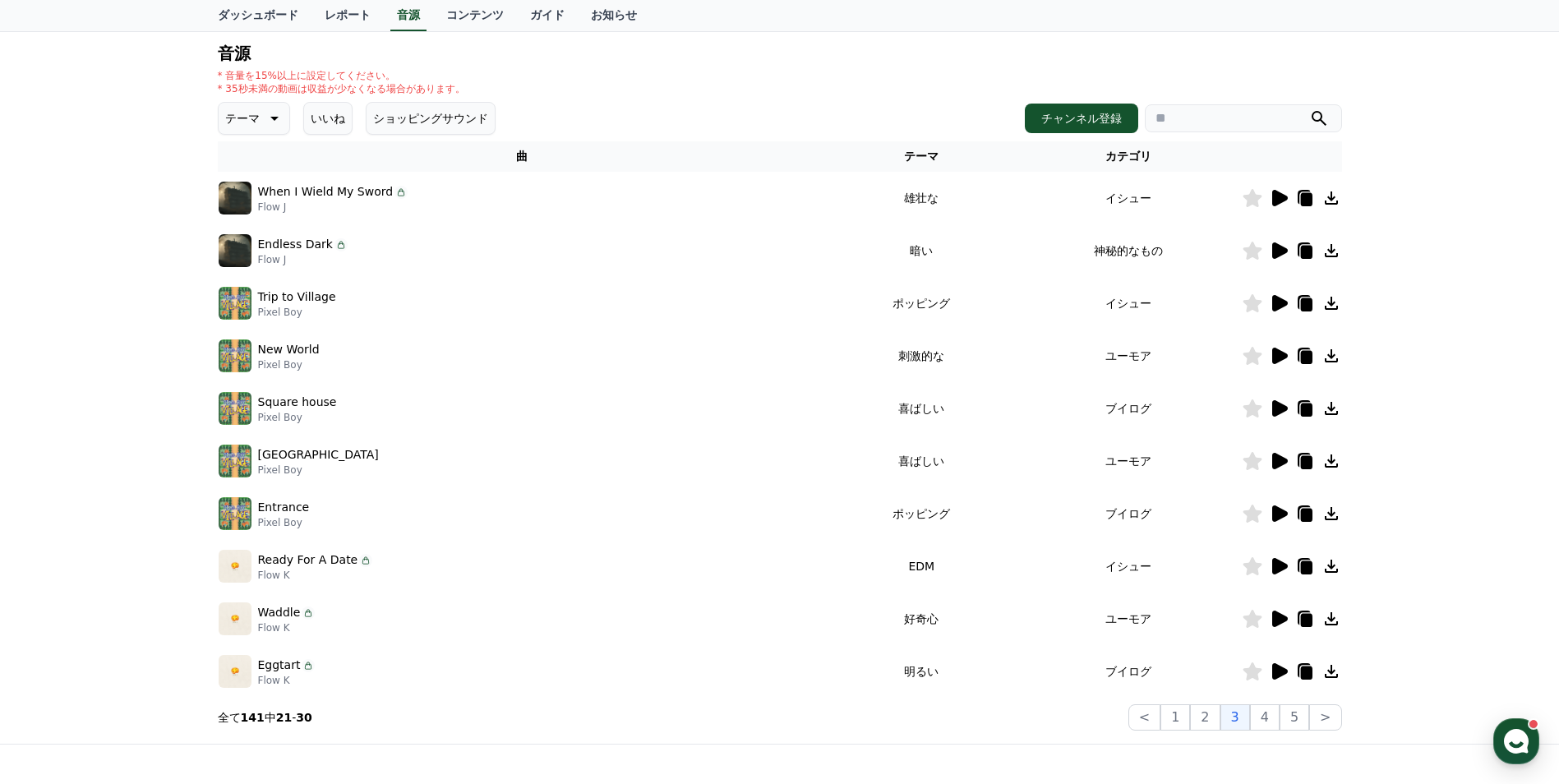
click at [1280, 246] on icon at bounding box center [1279, 251] width 15 height 16
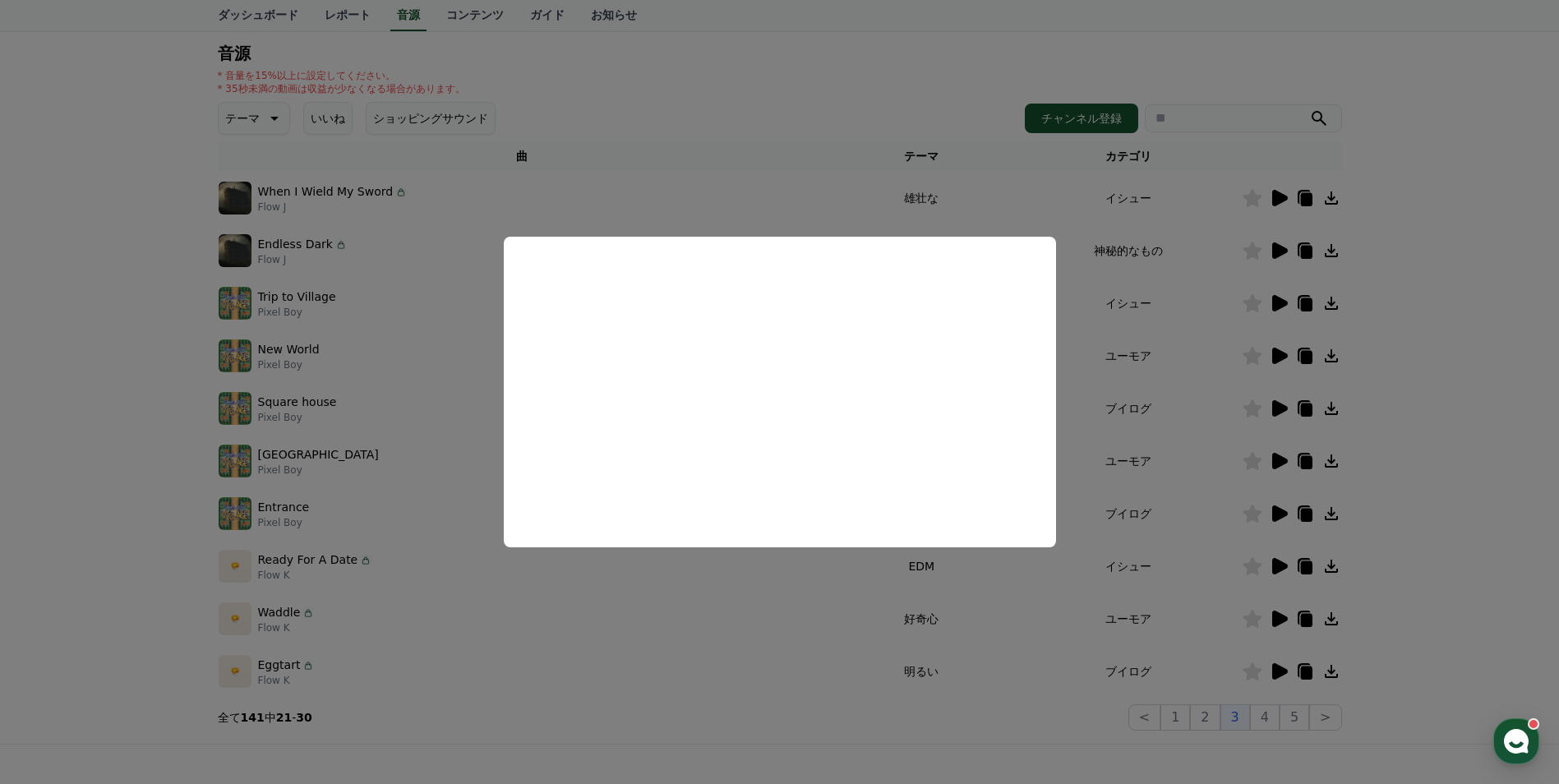
click at [1290, 566] on button "close modal" at bounding box center [780, 392] width 1559 height 784
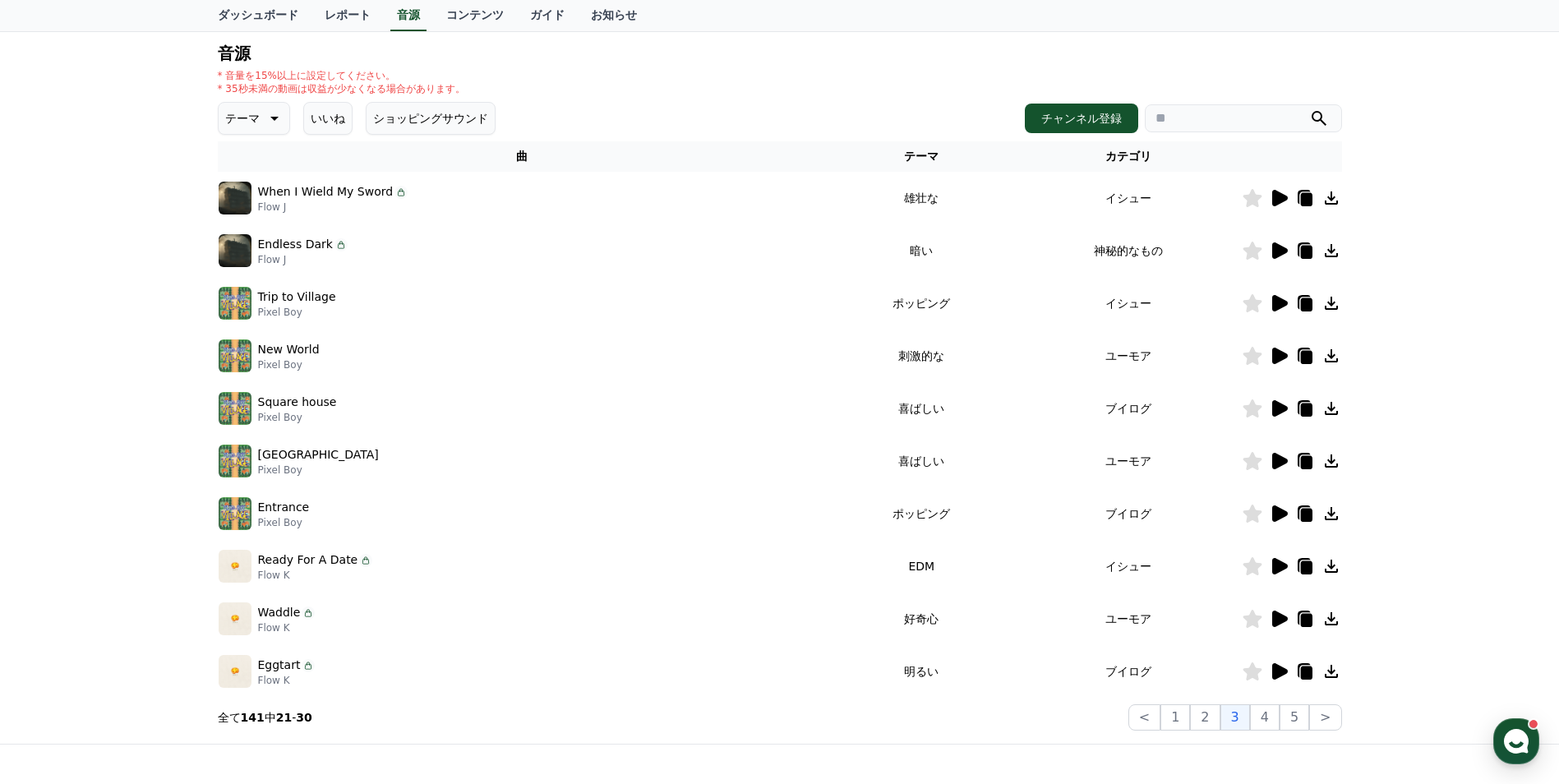
click at [1287, 568] on icon at bounding box center [1279, 567] width 20 height 20
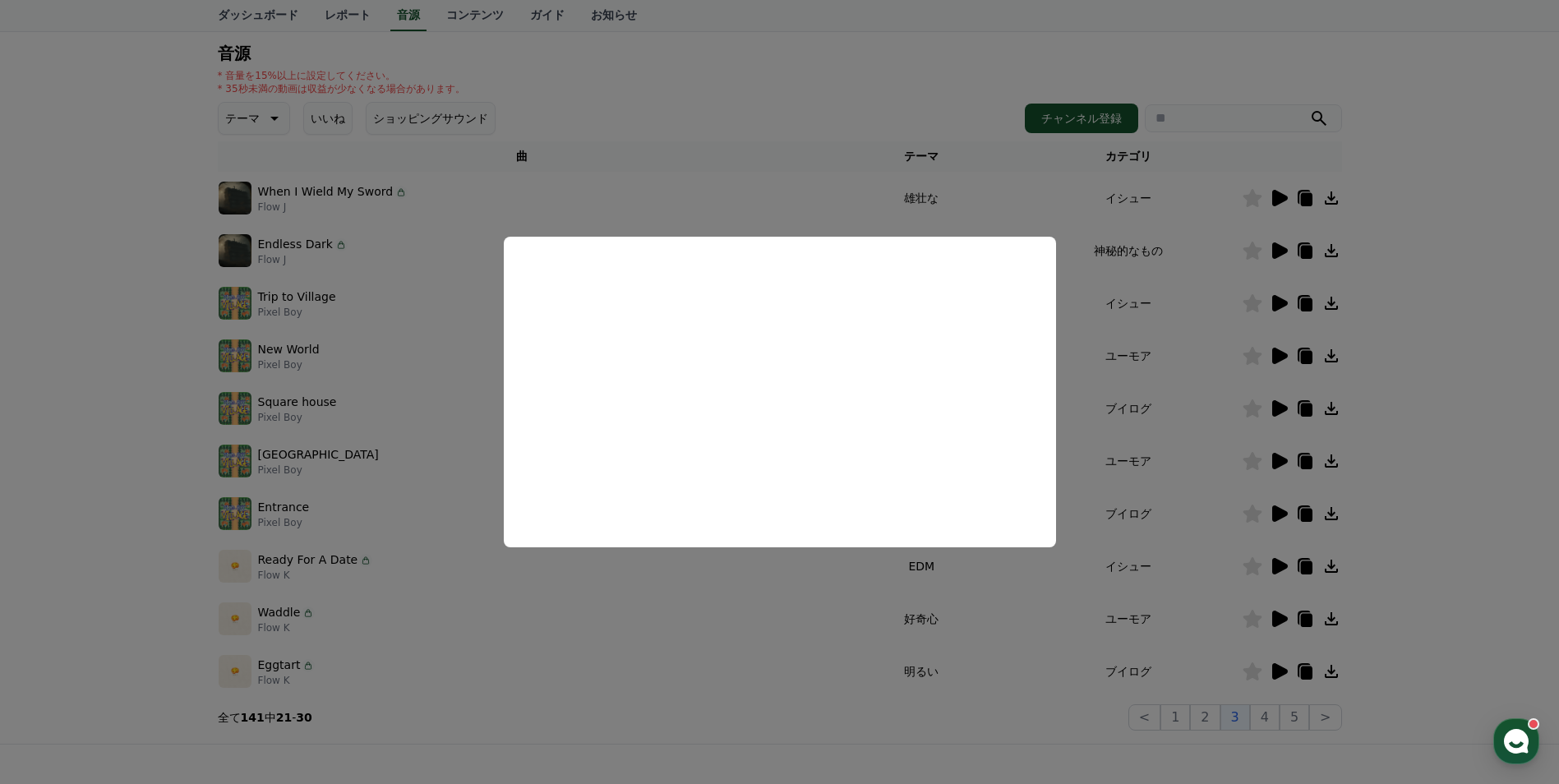
click at [1270, 716] on button "close modal" at bounding box center [780, 392] width 1559 height 784
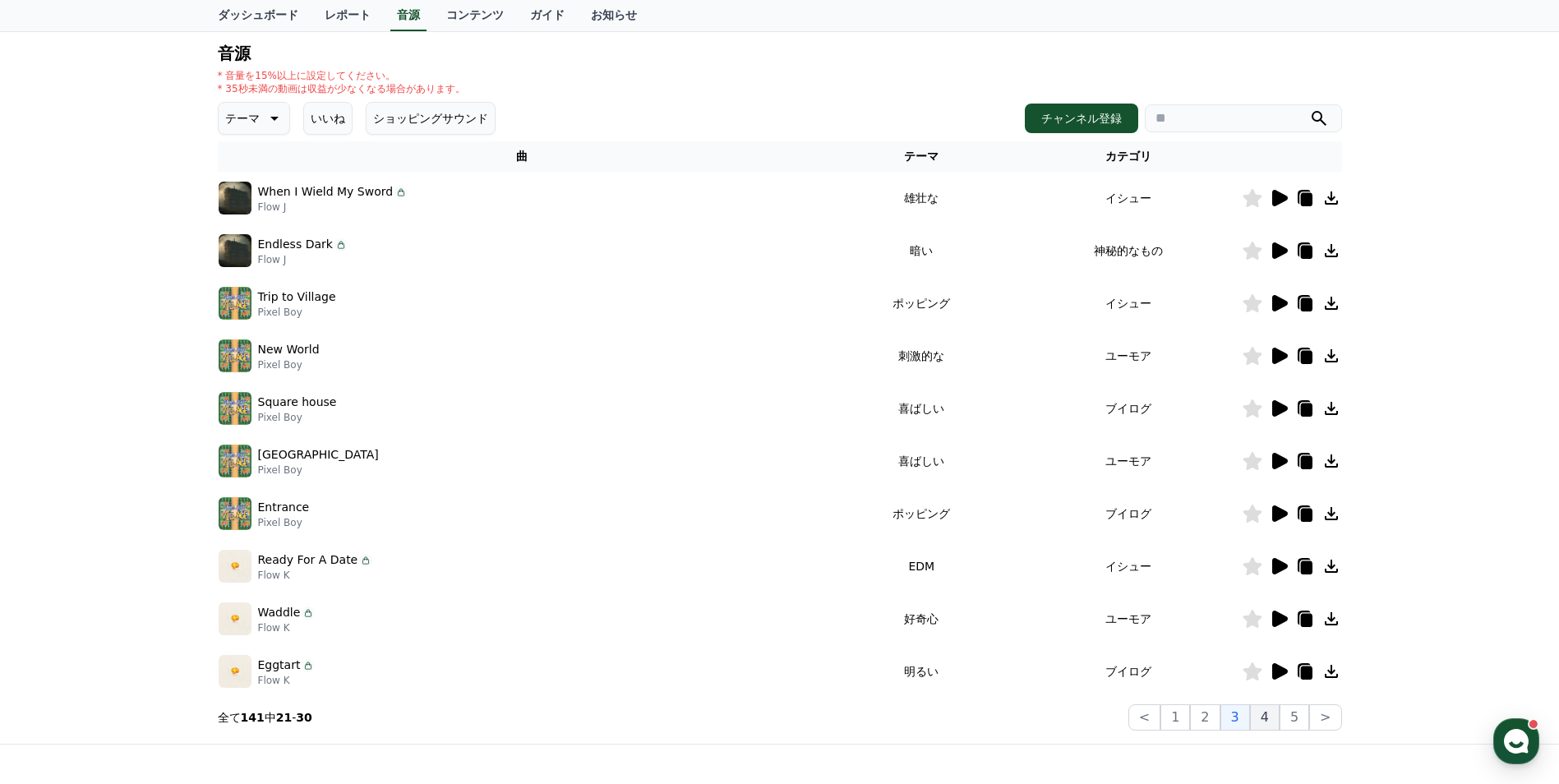
click at [1269, 721] on button "4" at bounding box center [1265, 717] width 30 height 26
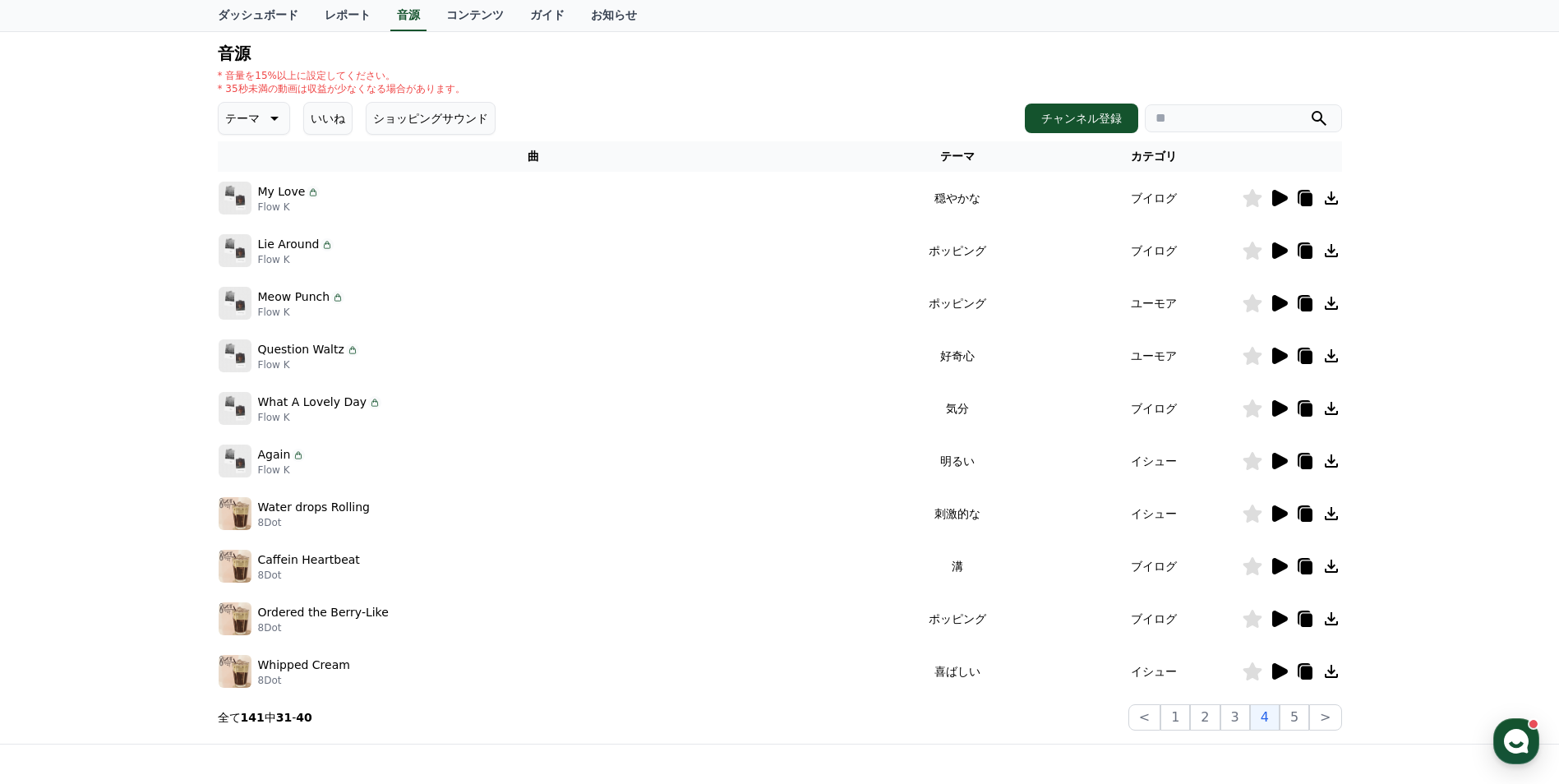
click at [1279, 521] on icon at bounding box center [1279, 513] width 20 height 20
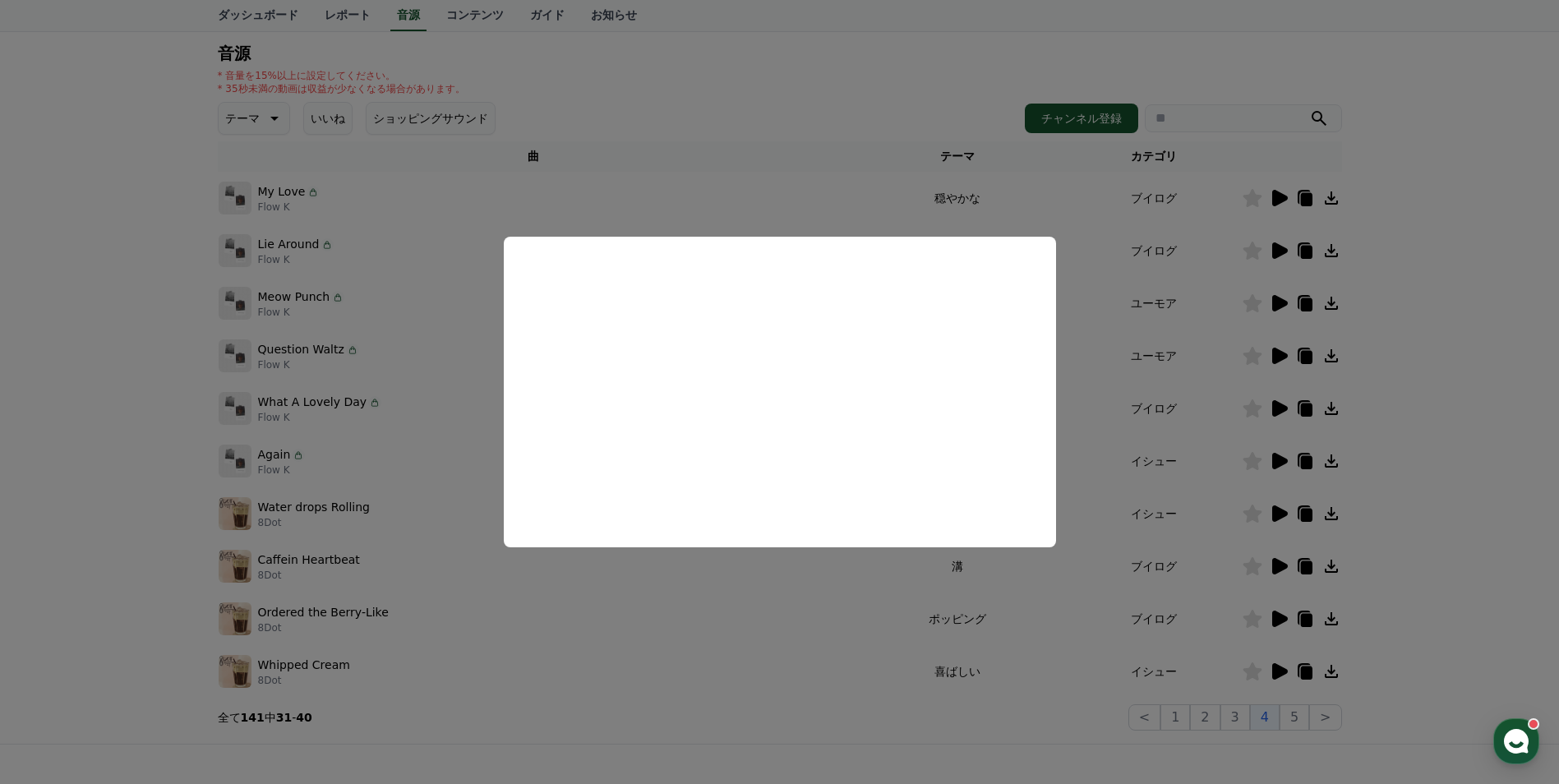
click at [1289, 717] on button "close modal" at bounding box center [780, 392] width 1559 height 784
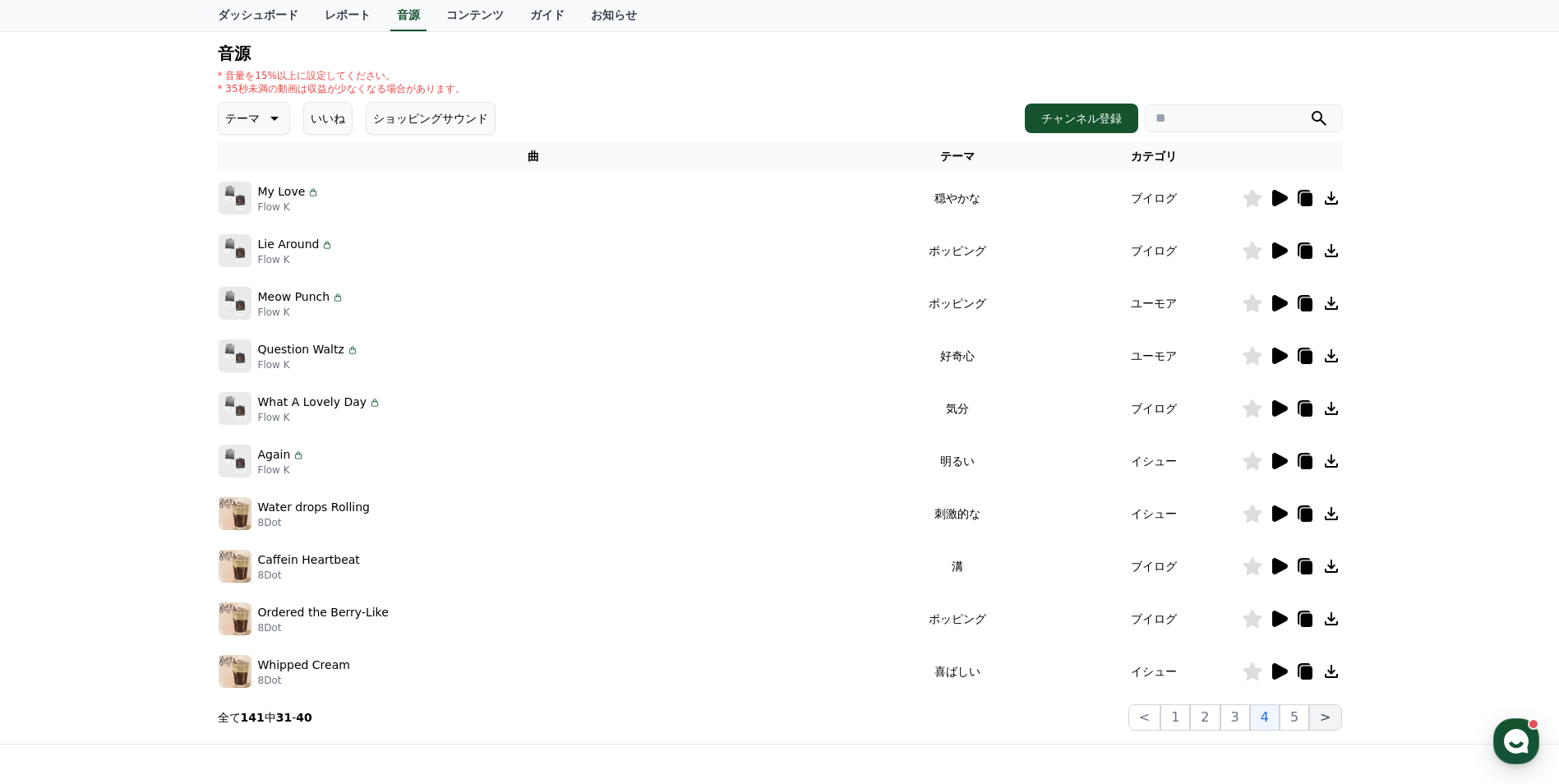
click at [1327, 724] on button ">" at bounding box center [1325, 717] width 32 height 26
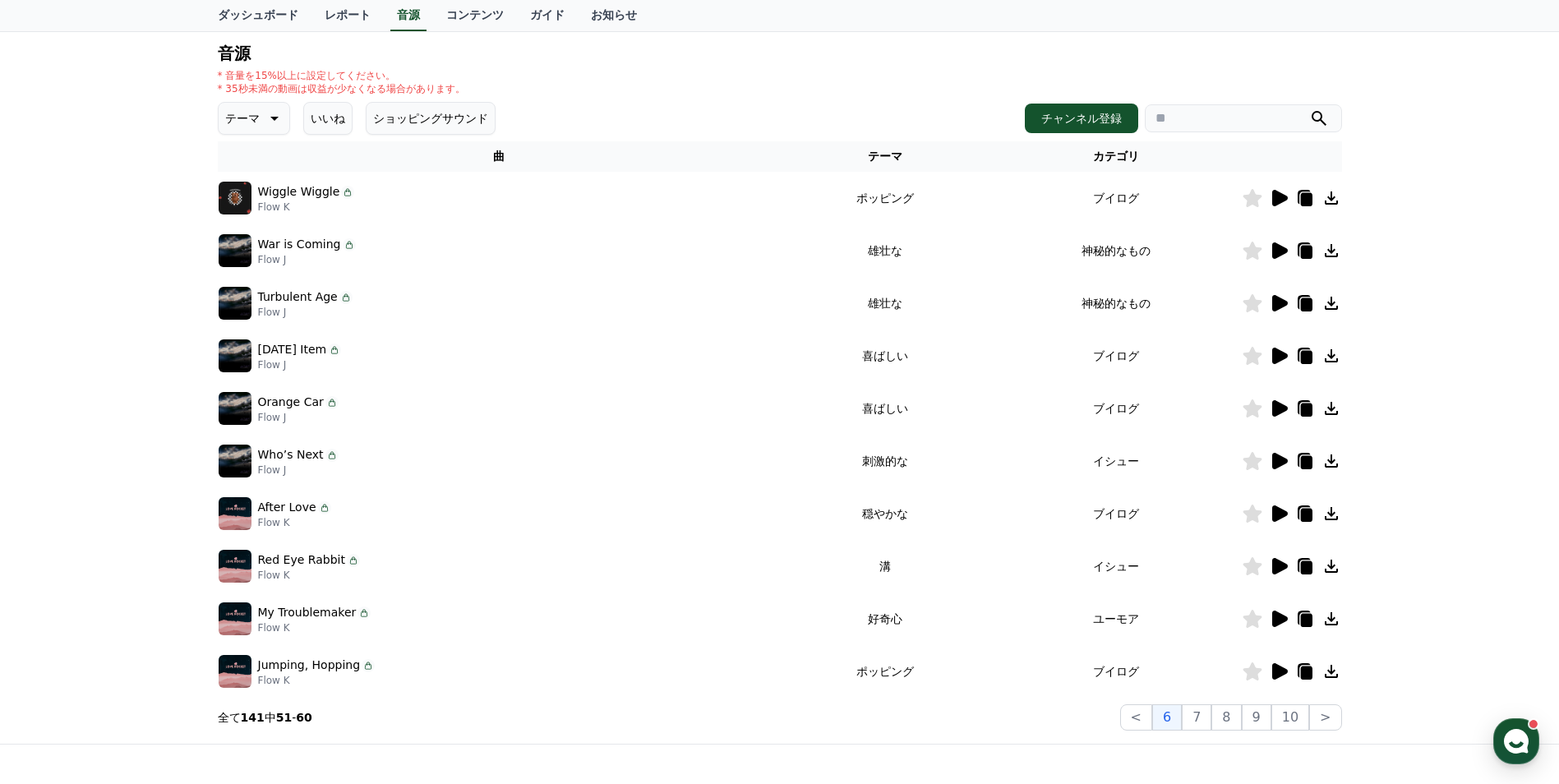
click at [1283, 247] on icon at bounding box center [1279, 251] width 15 height 16
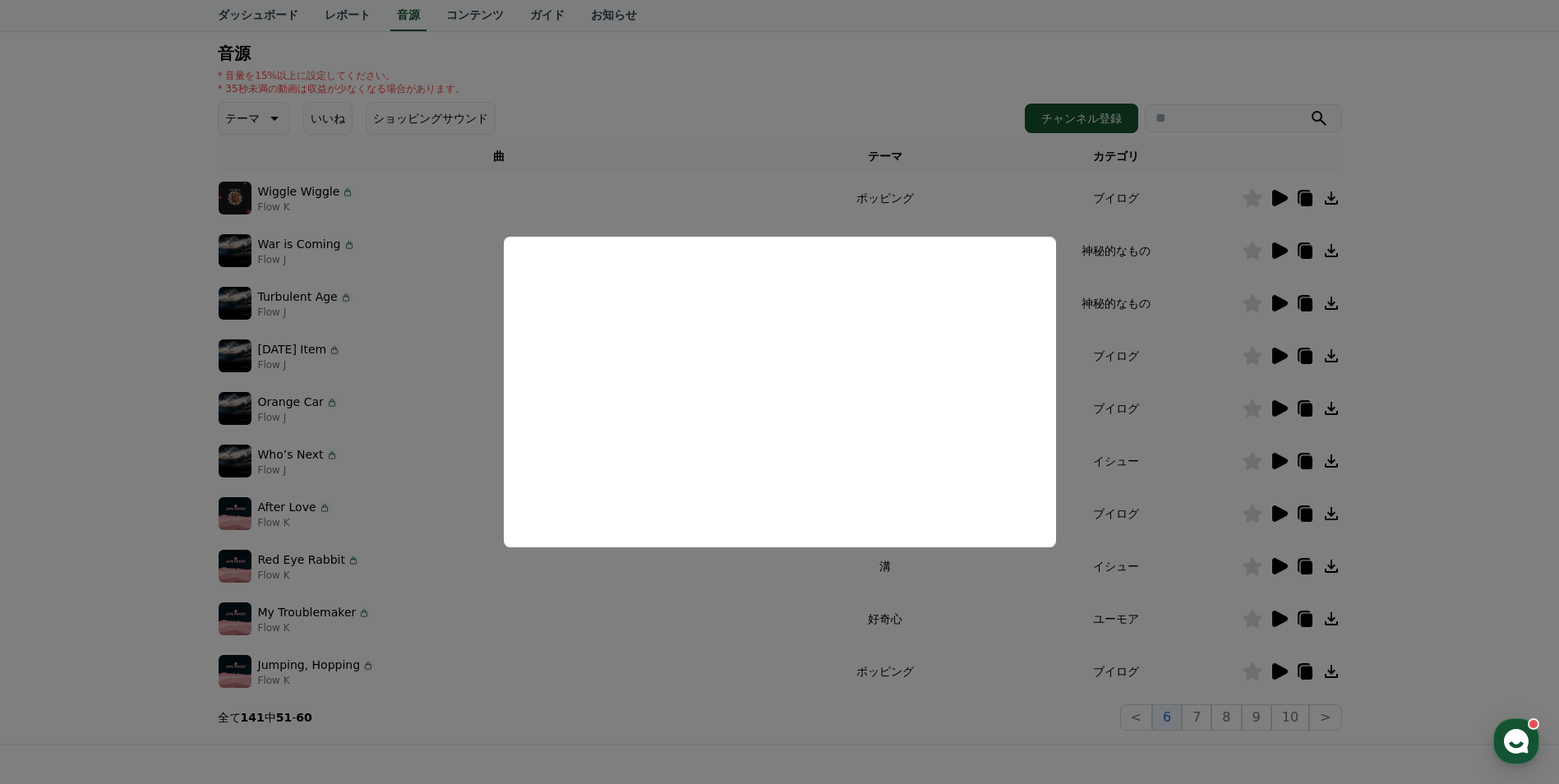
scroll to position [82, 0]
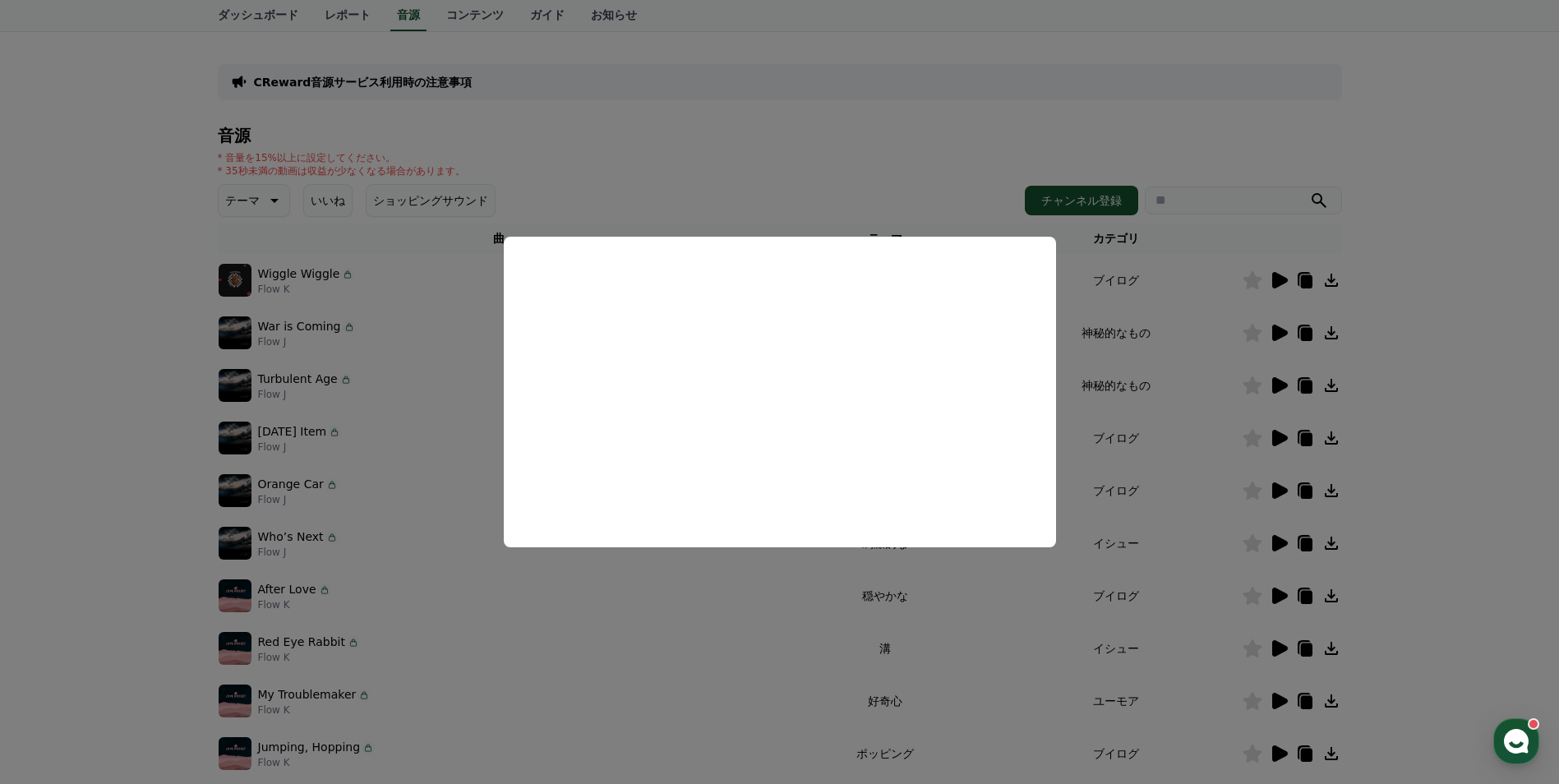
click at [1283, 390] on button "close modal" at bounding box center [780, 392] width 1559 height 784
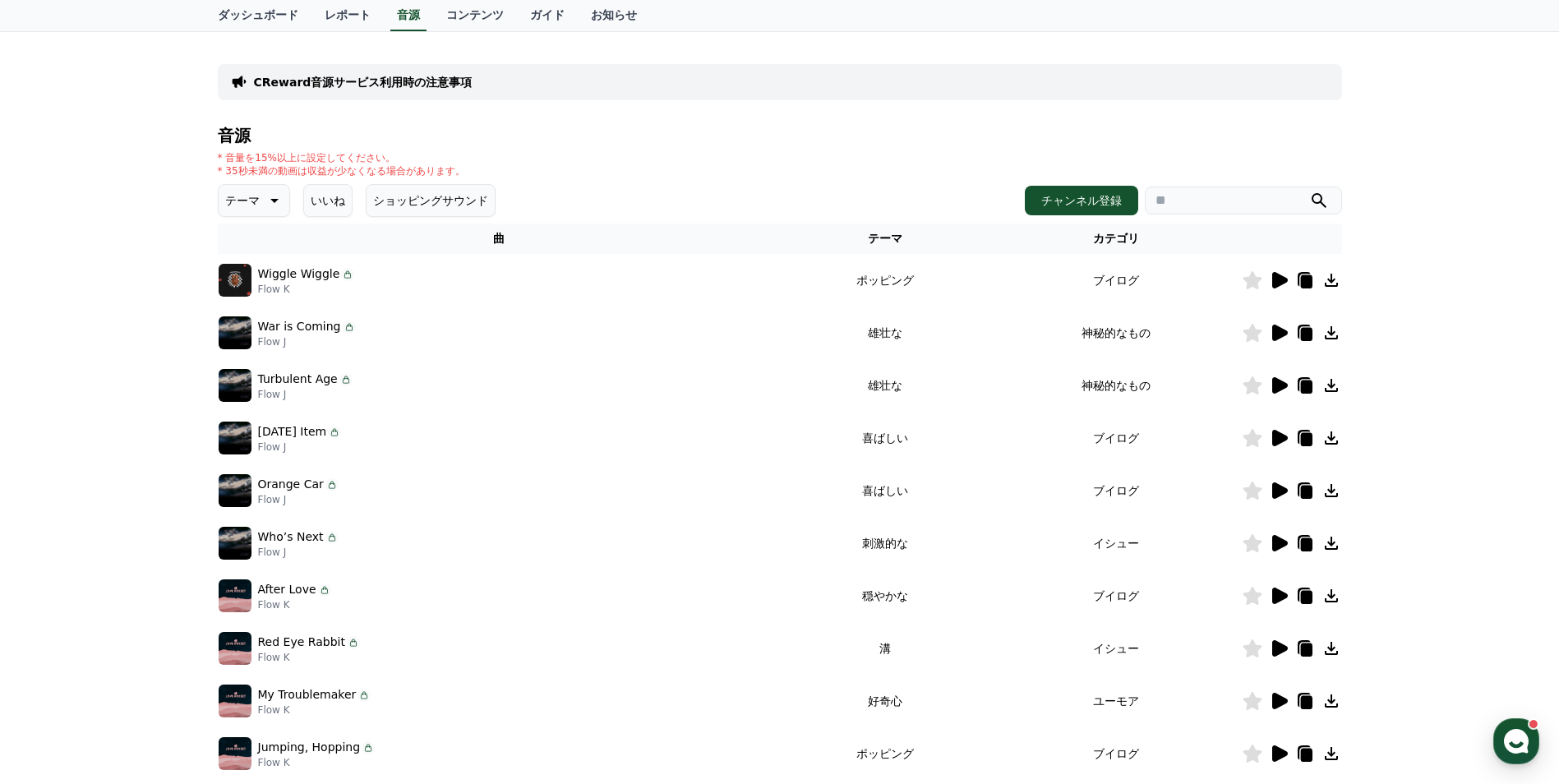
click at [1283, 390] on icon at bounding box center [1279, 385] width 20 height 20
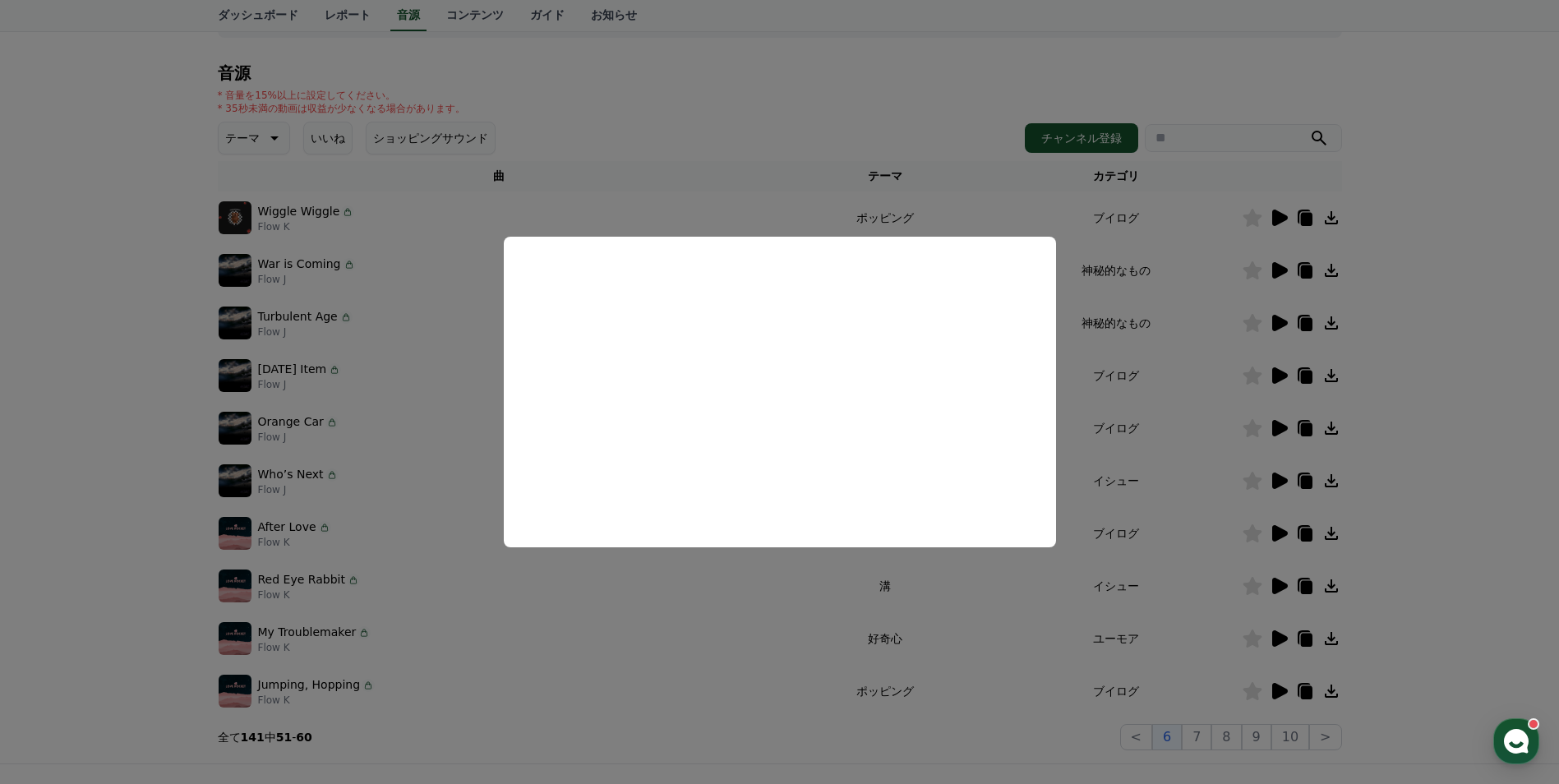
scroll to position [328, 0]
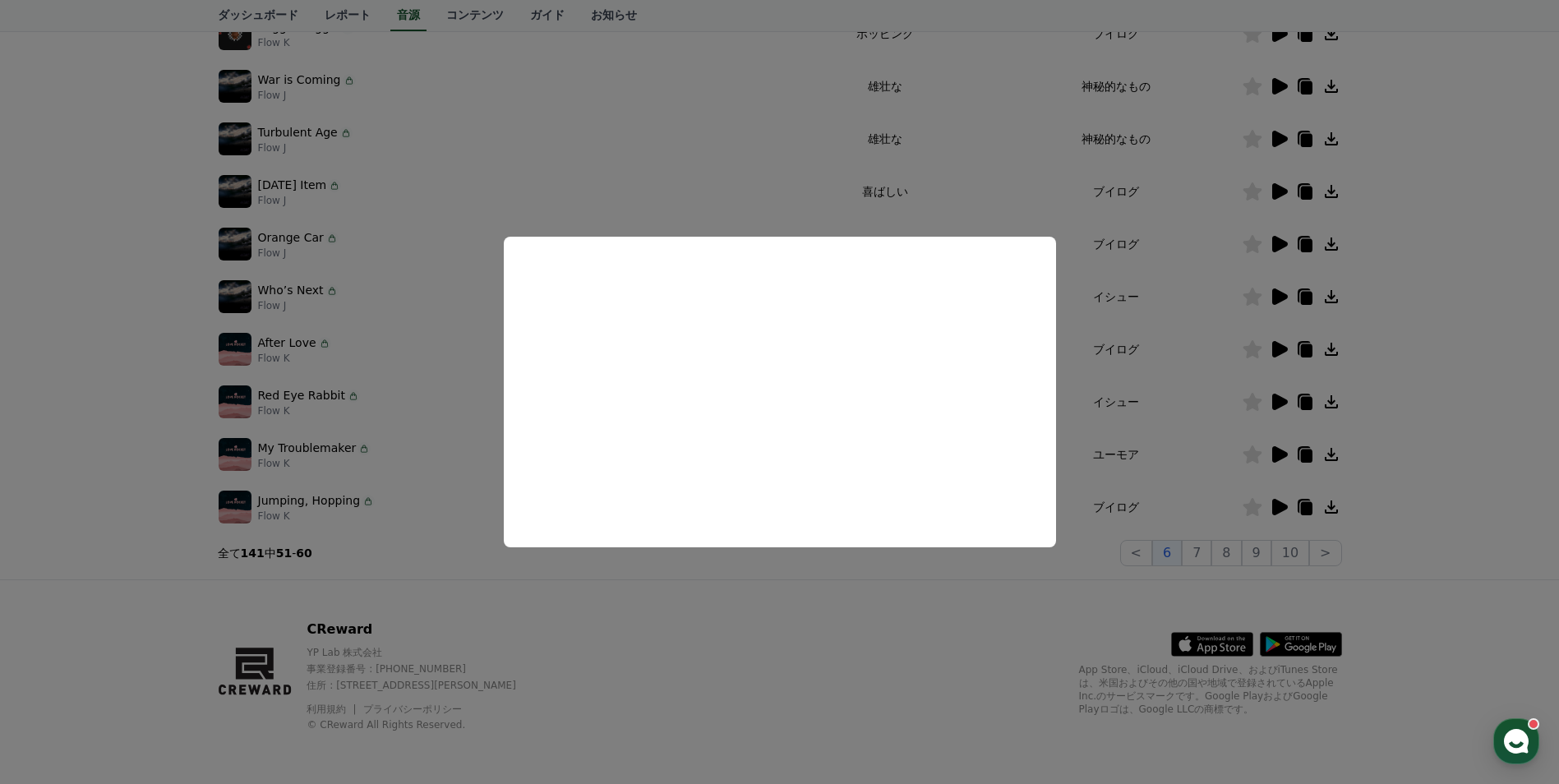
click at [1194, 549] on button "close modal" at bounding box center [780, 392] width 1559 height 784
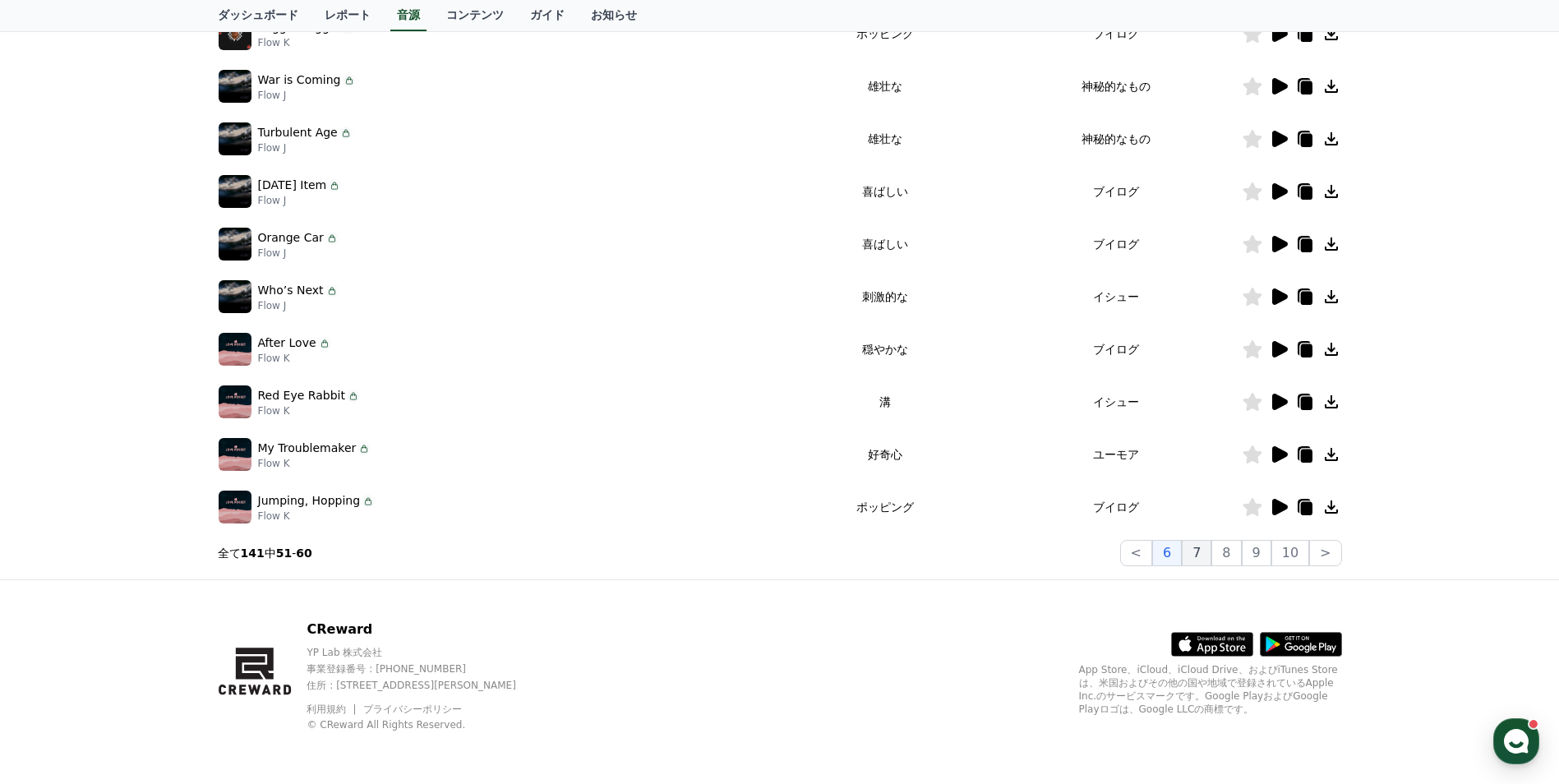
click at [1206, 548] on button "7" at bounding box center [1196, 553] width 30 height 26
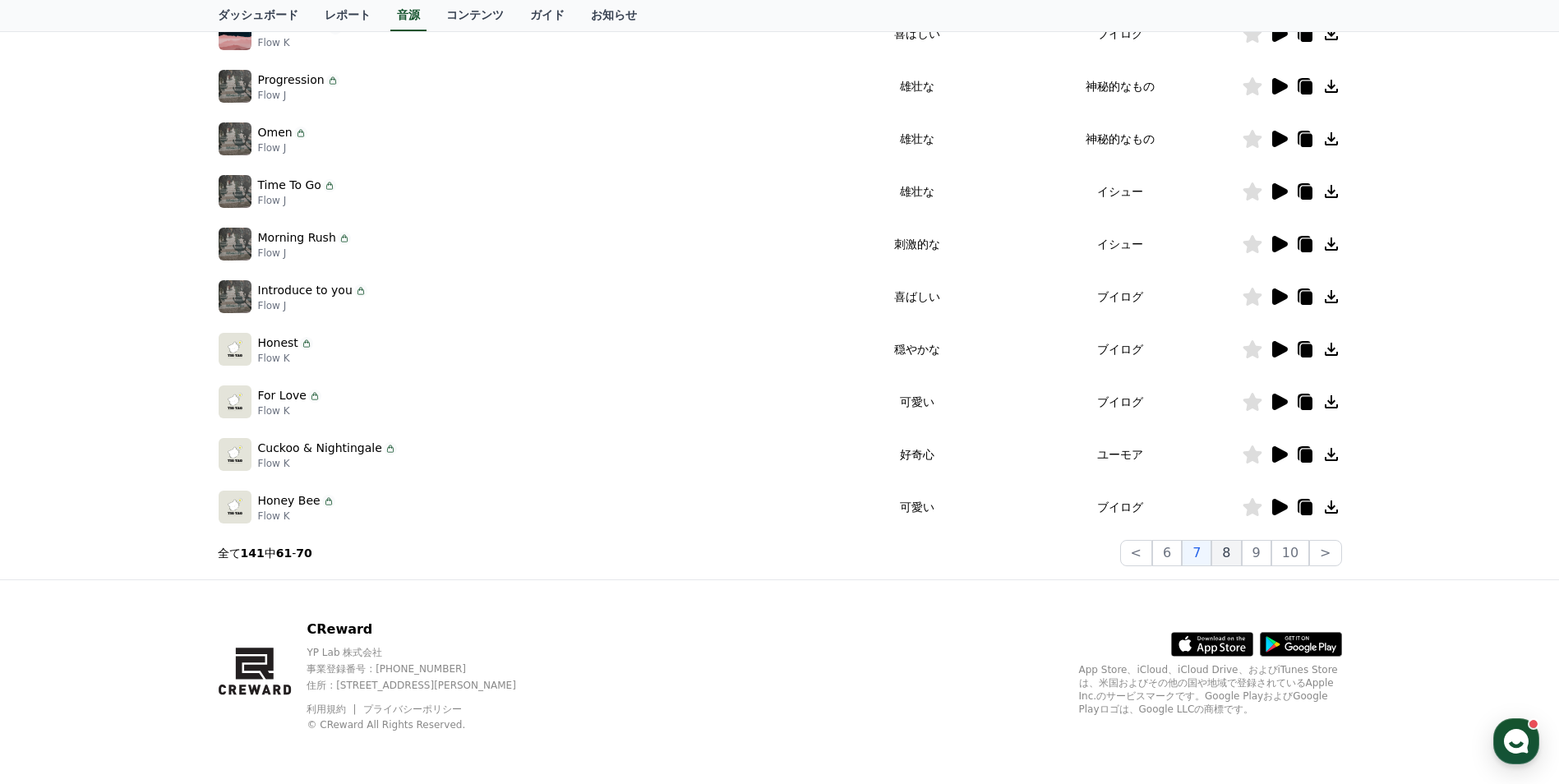
click at [1221, 553] on button "8" at bounding box center [1226, 553] width 30 height 26
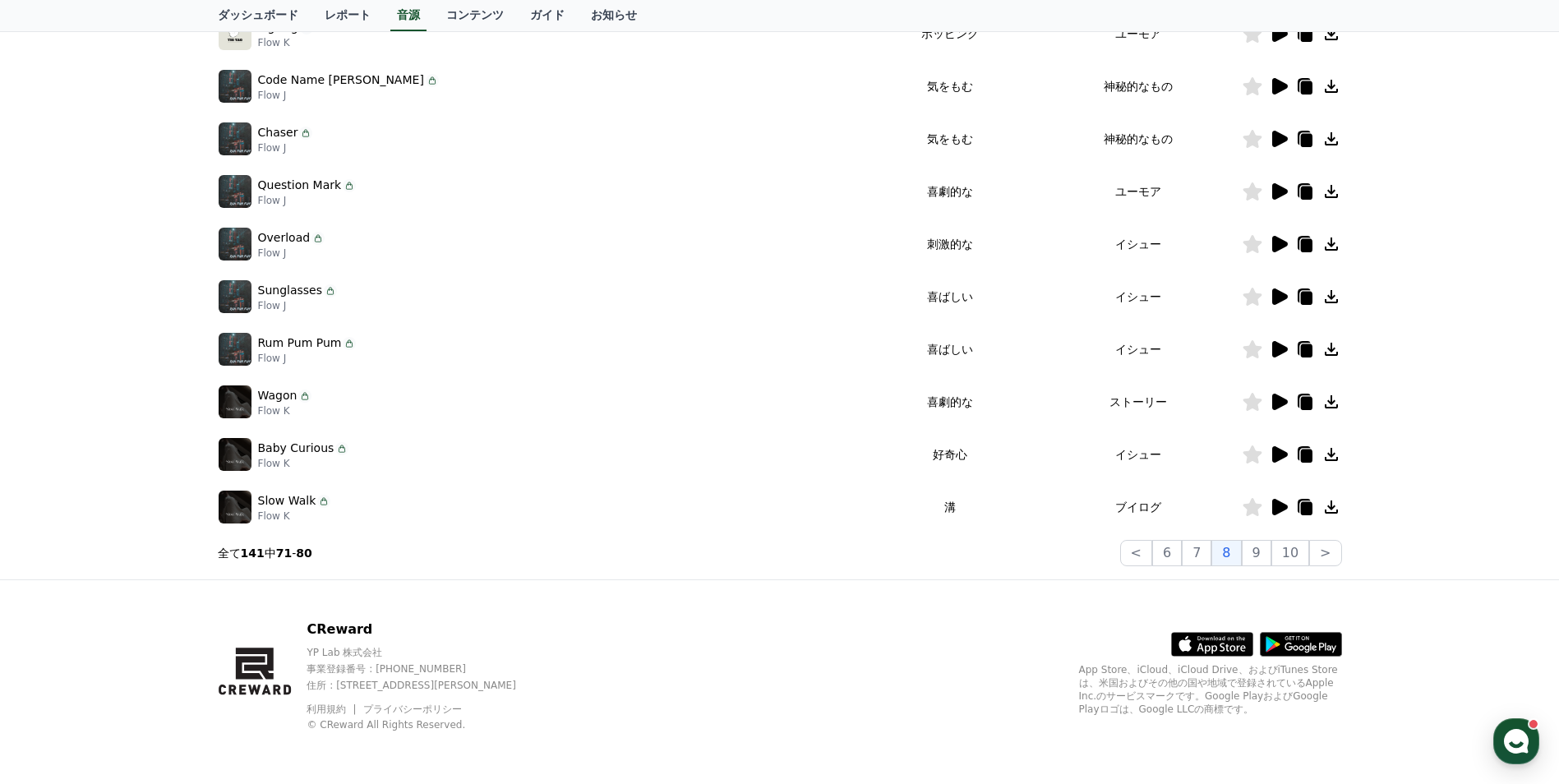
click at [1282, 191] on icon at bounding box center [1279, 191] width 15 height 16
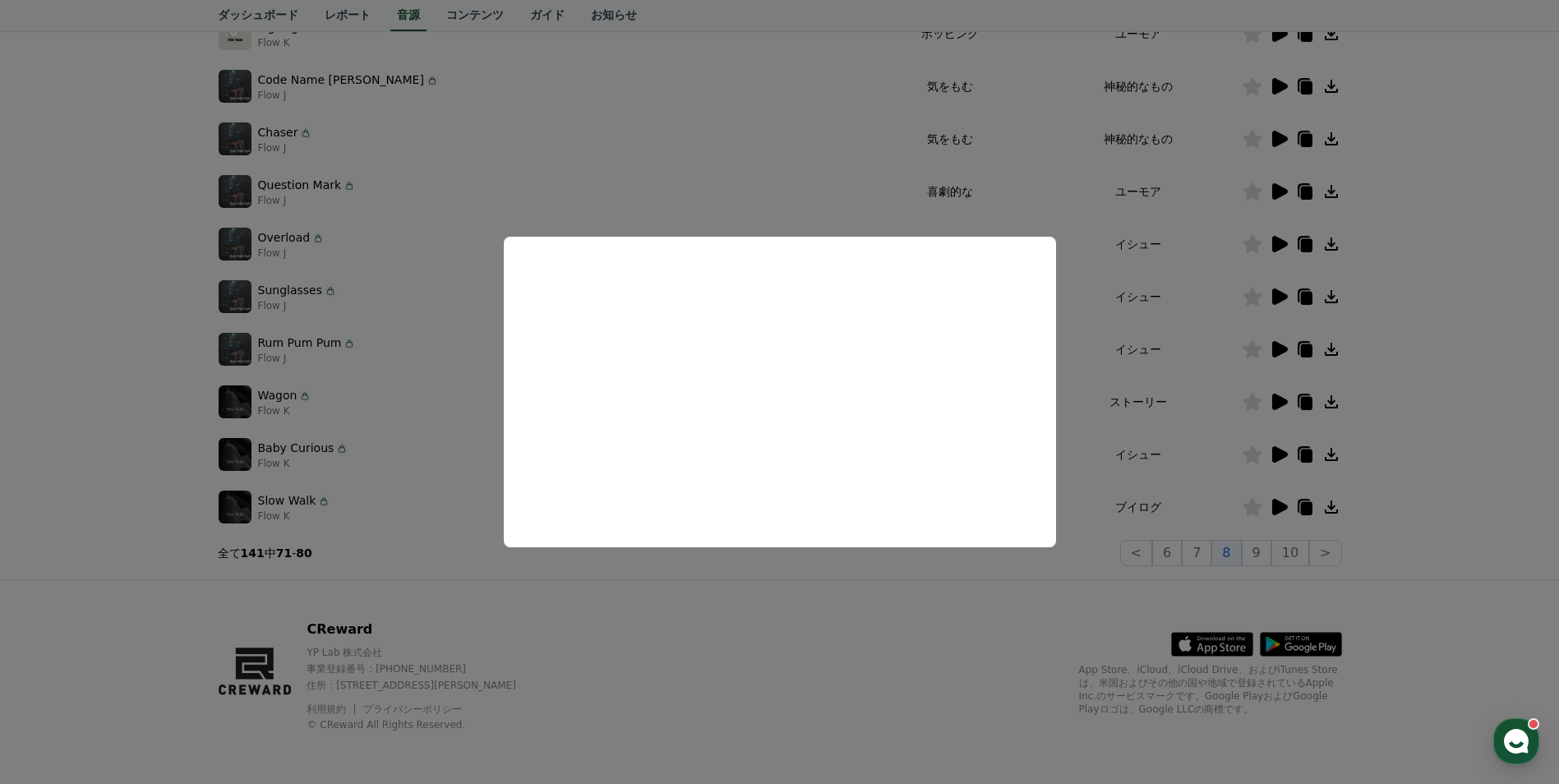
click at [1277, 134] on button "close modal" at bounding box center [780, 392] width 1559 height 784
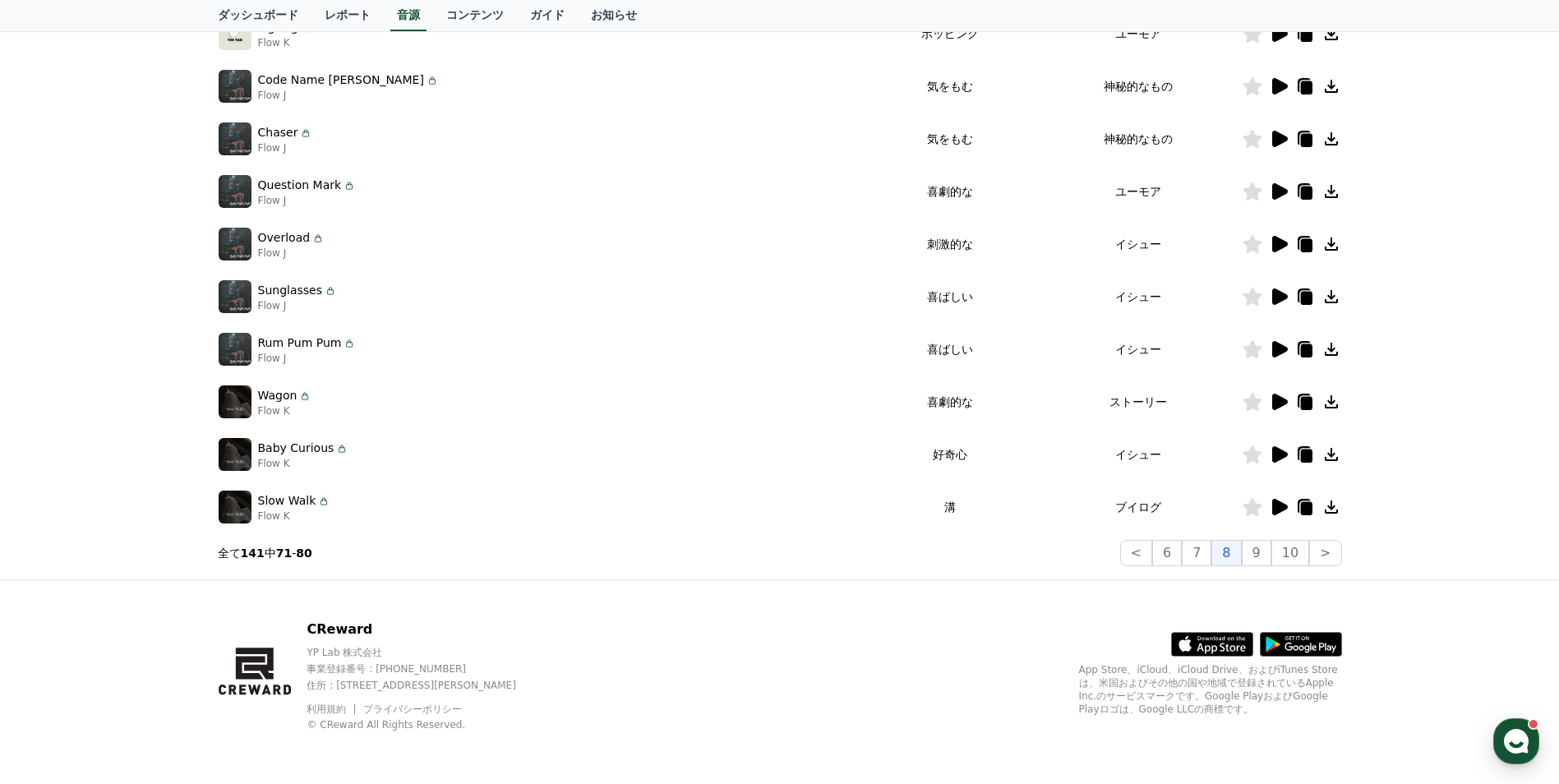
click at [1277, 134] on icon at bounding box center [1279, 139] width 15 height 16
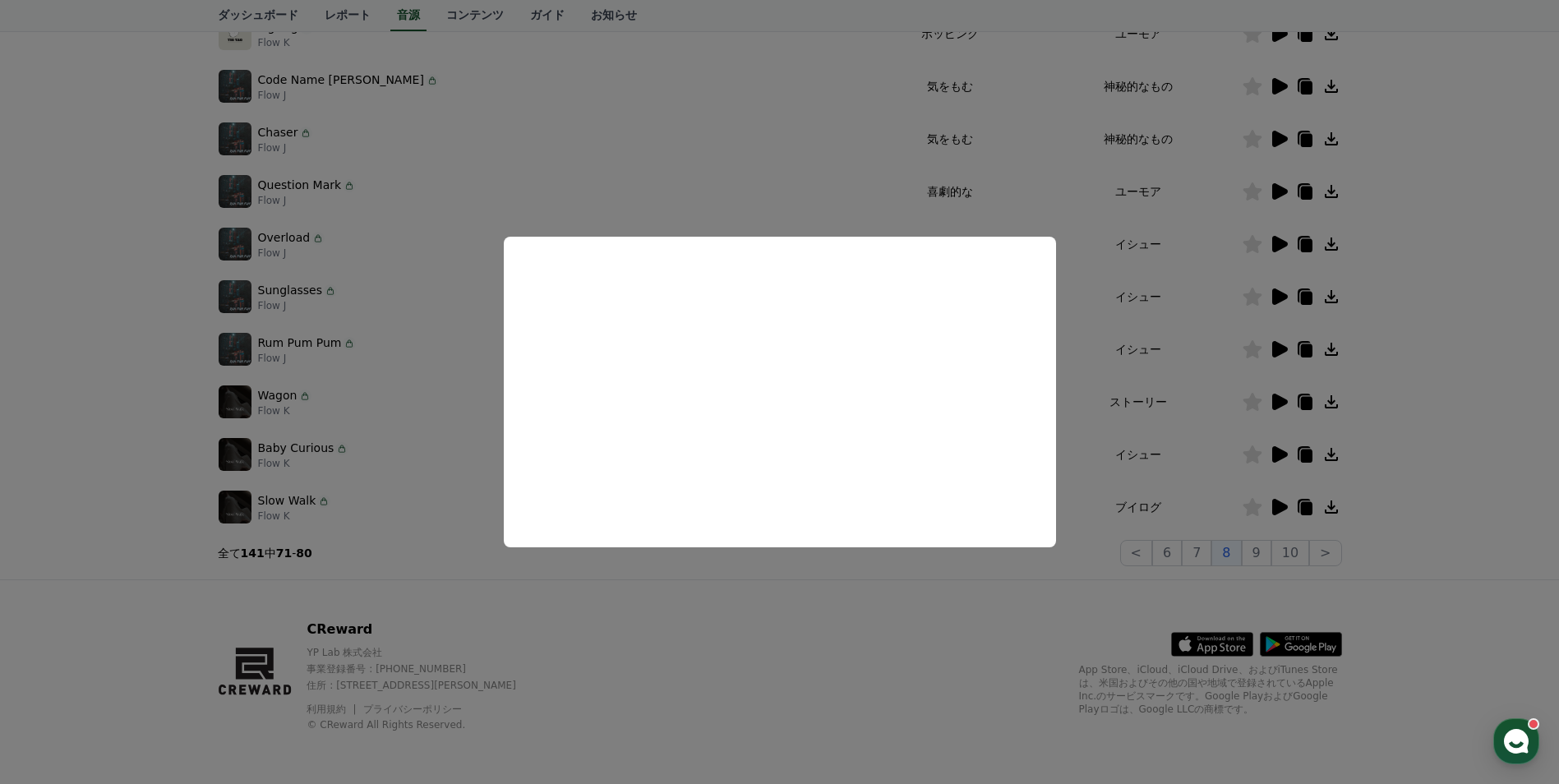
click at [1270, 554] on button "close modal" at bounding box center [780, 392] width 1559 height 784
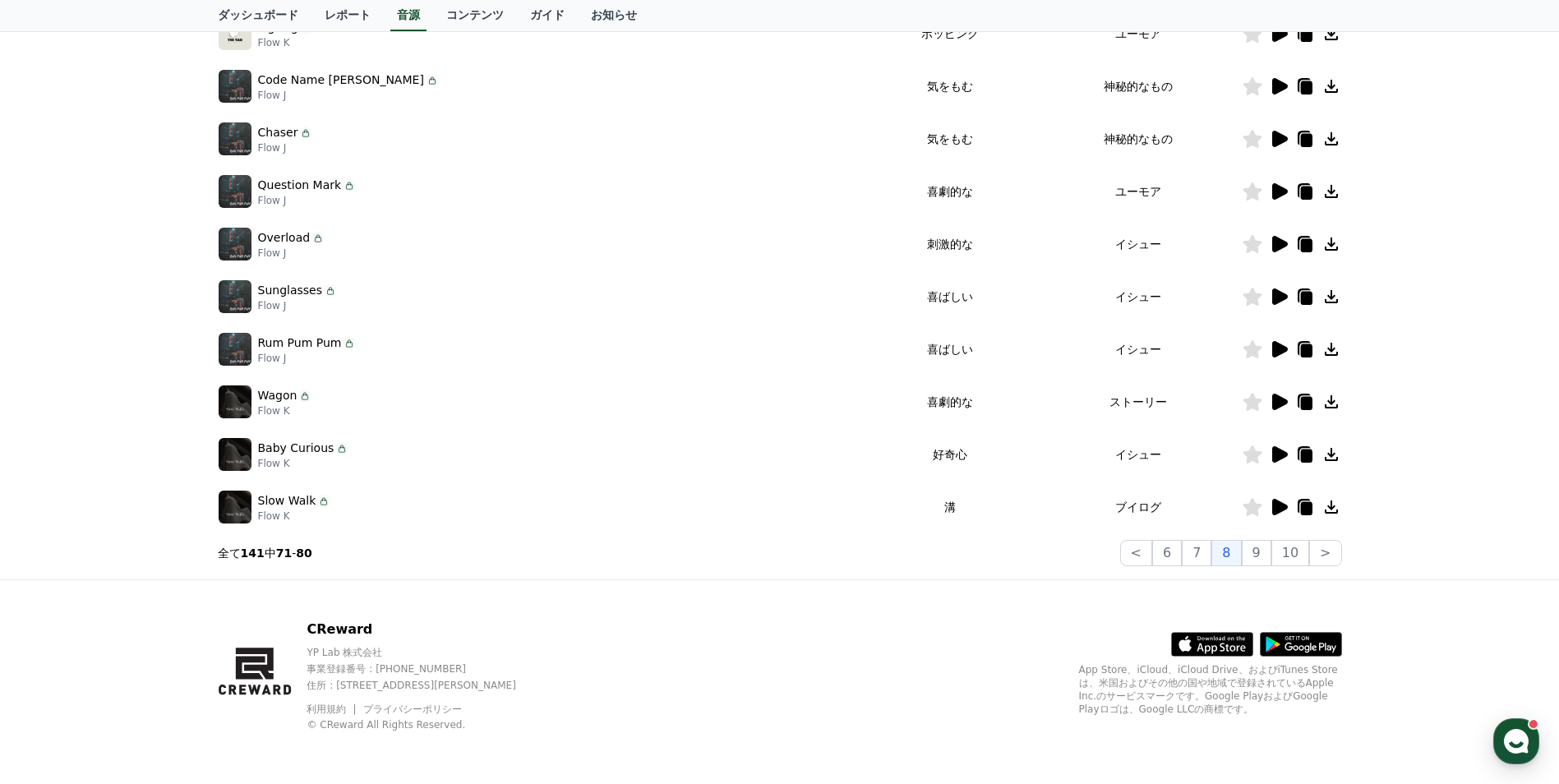
click at [1270, 554] on button "9" at bounding box center [1257, 553] width 30 height 26
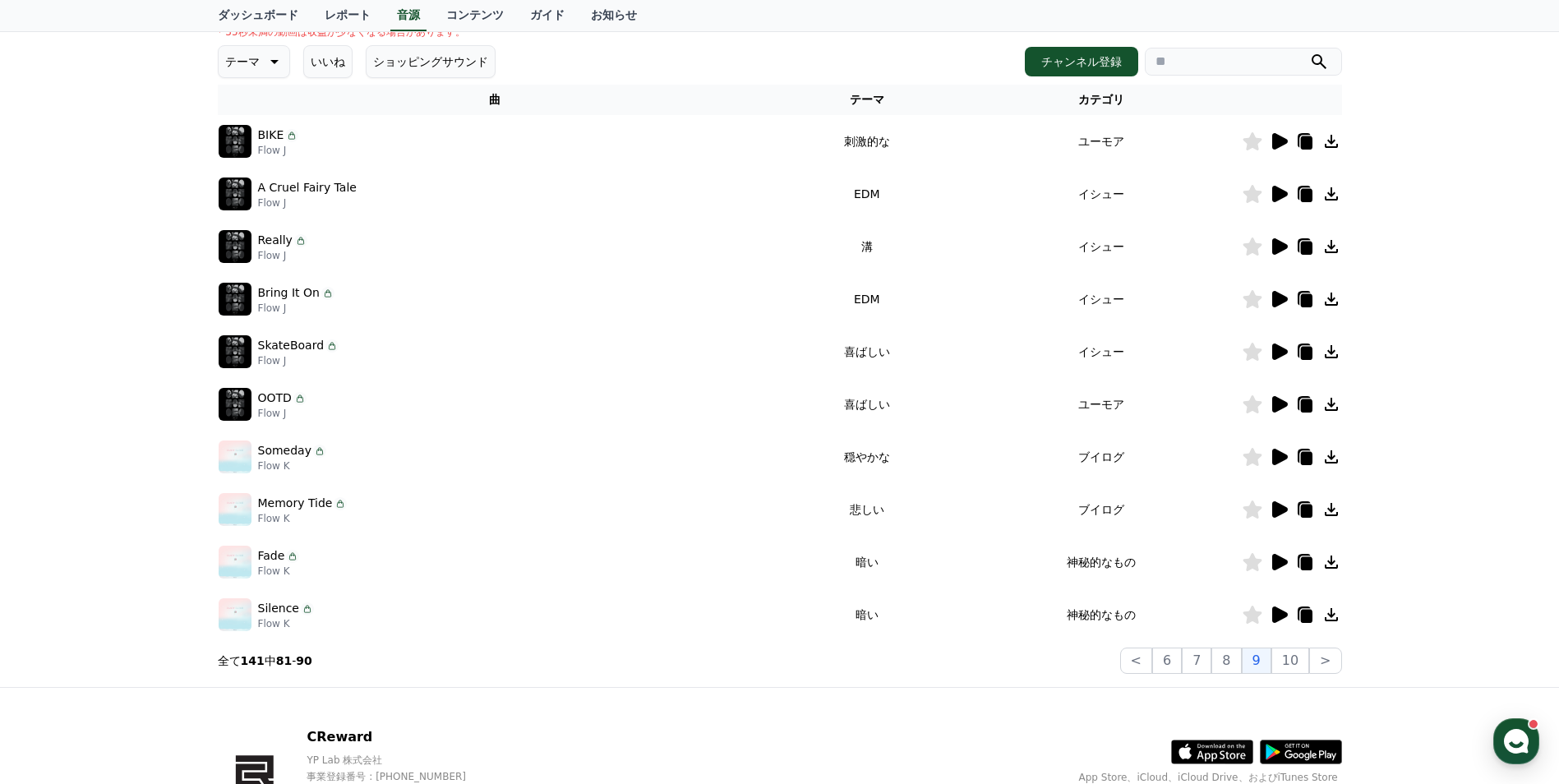
scroll to position [246, 0]
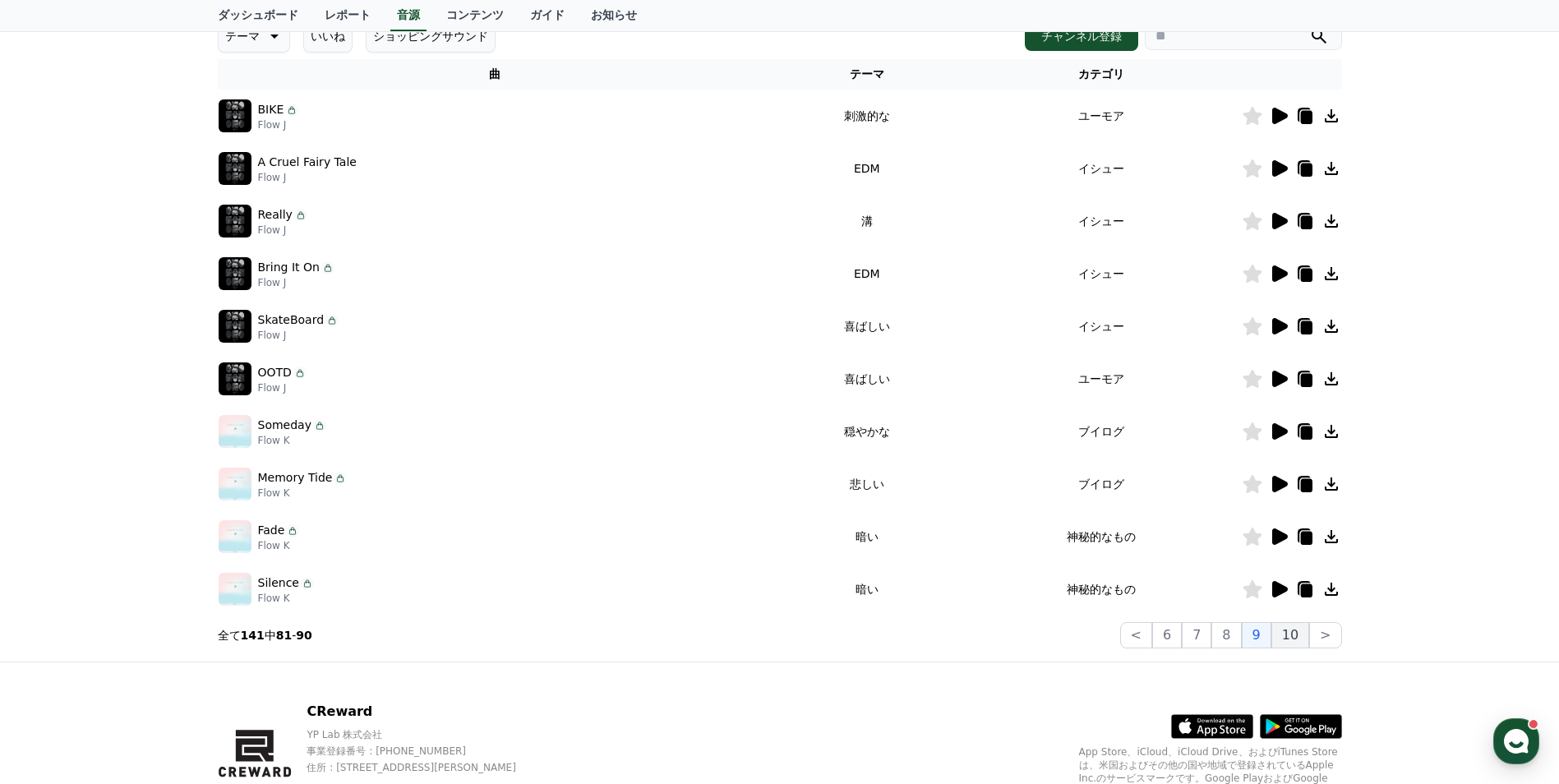
click at [1284, 635] on button "10" at bounding box center [1290, 635] width 38 height 26
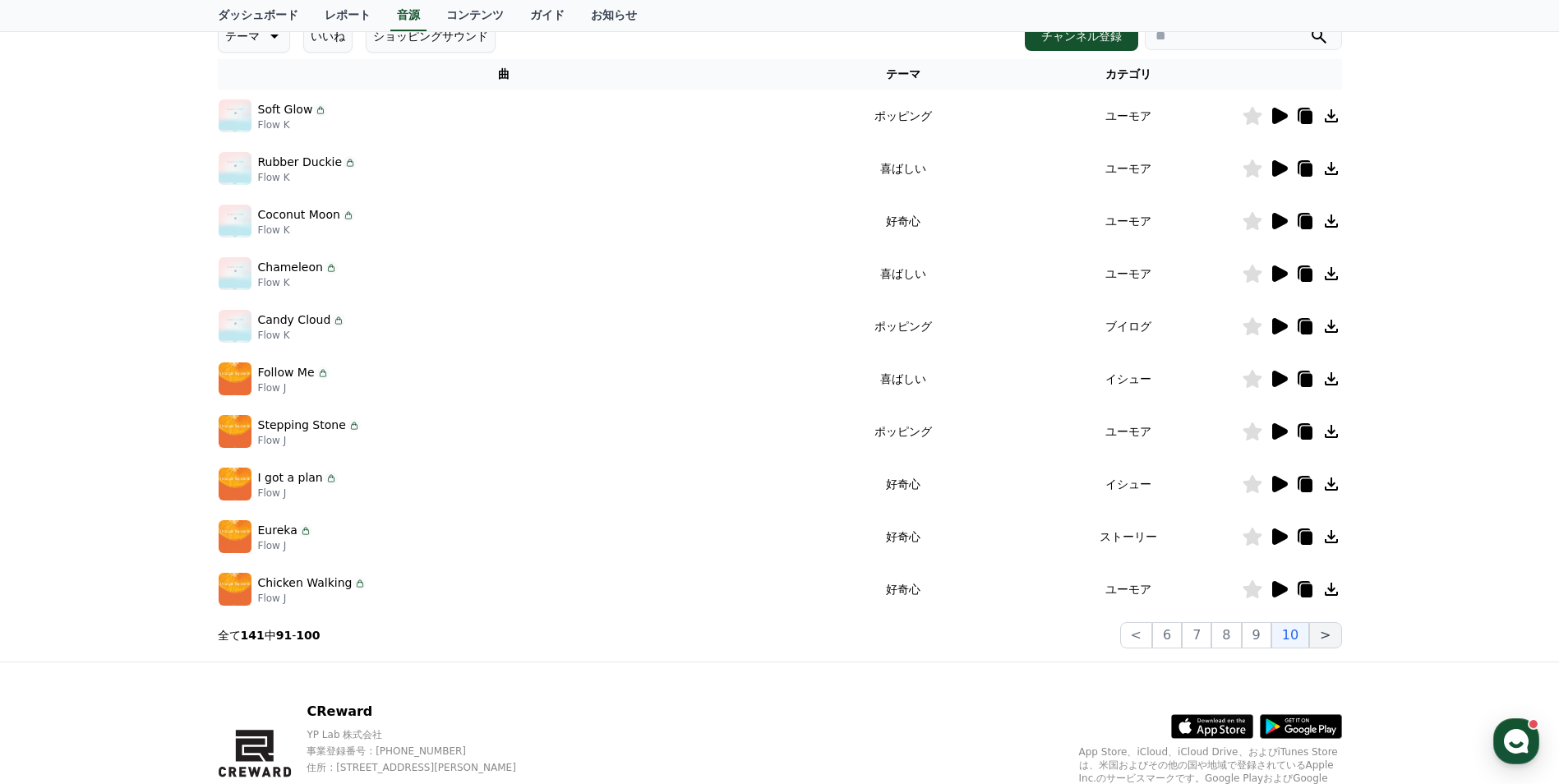
click at [1317, 634] on button ">" at bounding box center [1325, 635] width 32 height 26
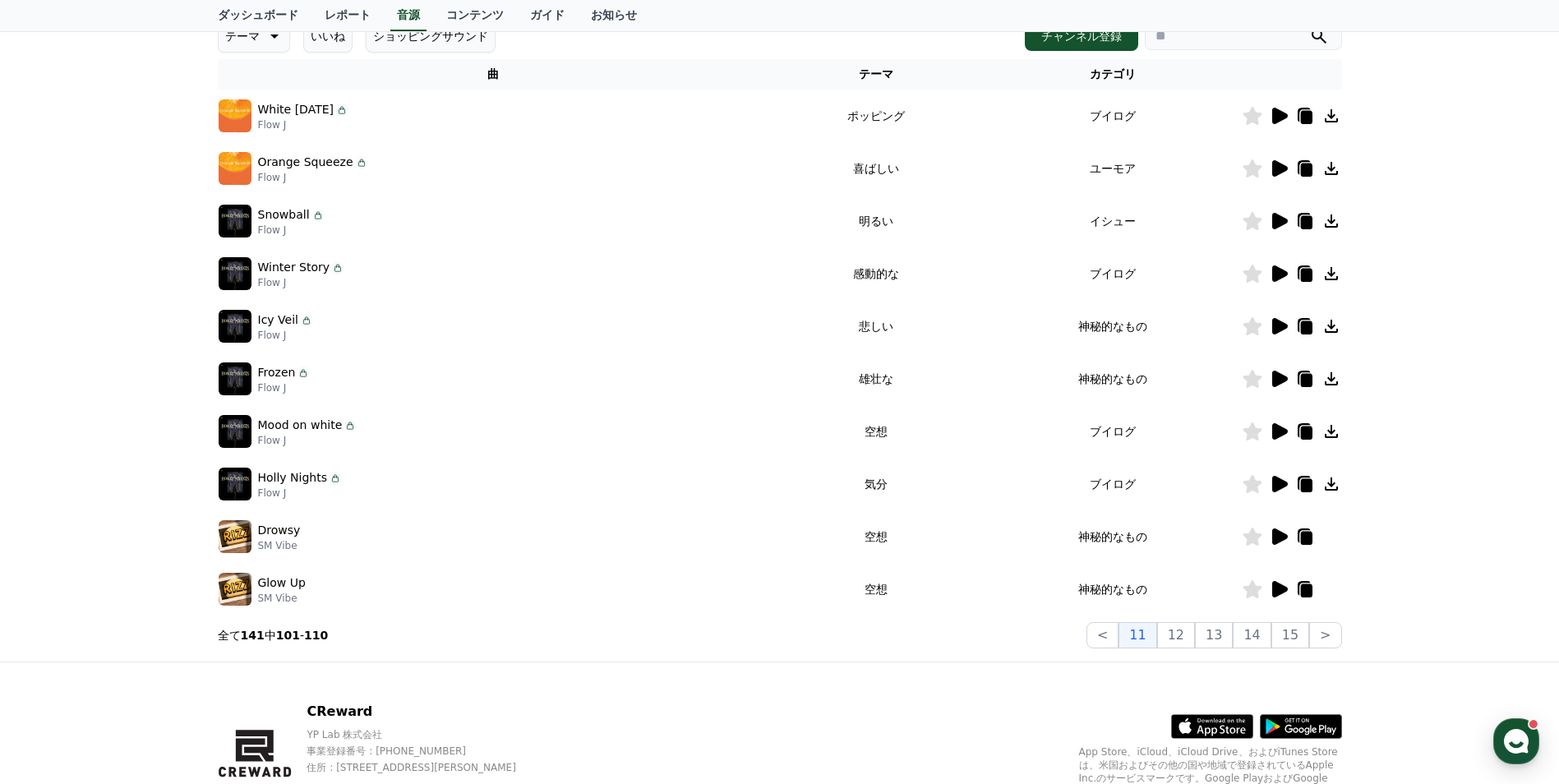
click at [1280, 602] on td at bounding box center [1292, 589] width 100 height 52
click at [1278, 593] on icon at bounding box center [1279, 589] width 15 height 16
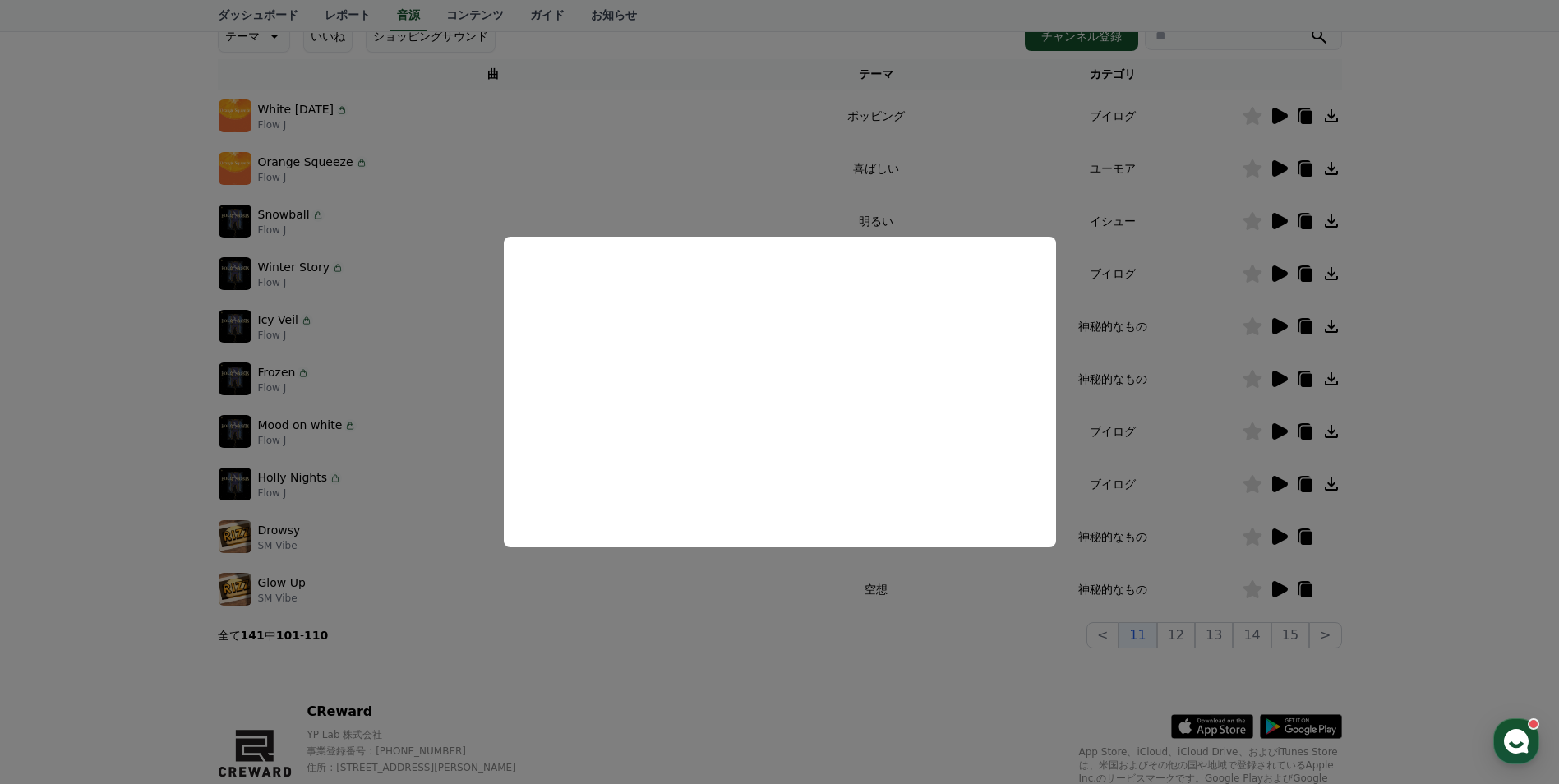
click at [1282, 374] on button "close modal" at bounding box center [780, 392] width 1559 height 784
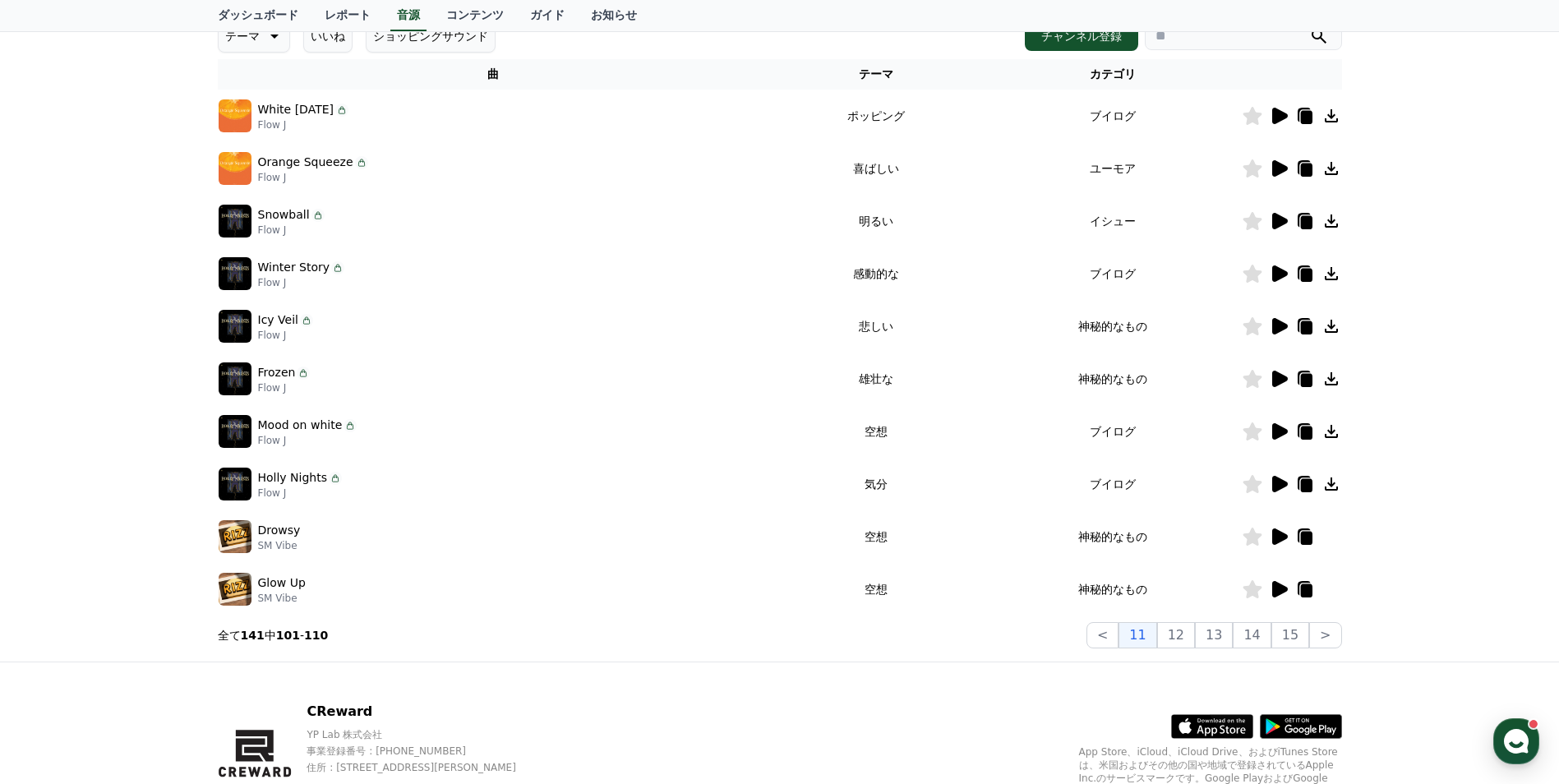
click at [1282, 374] on icon at bounding box center [1279, 379] width 20 height 20
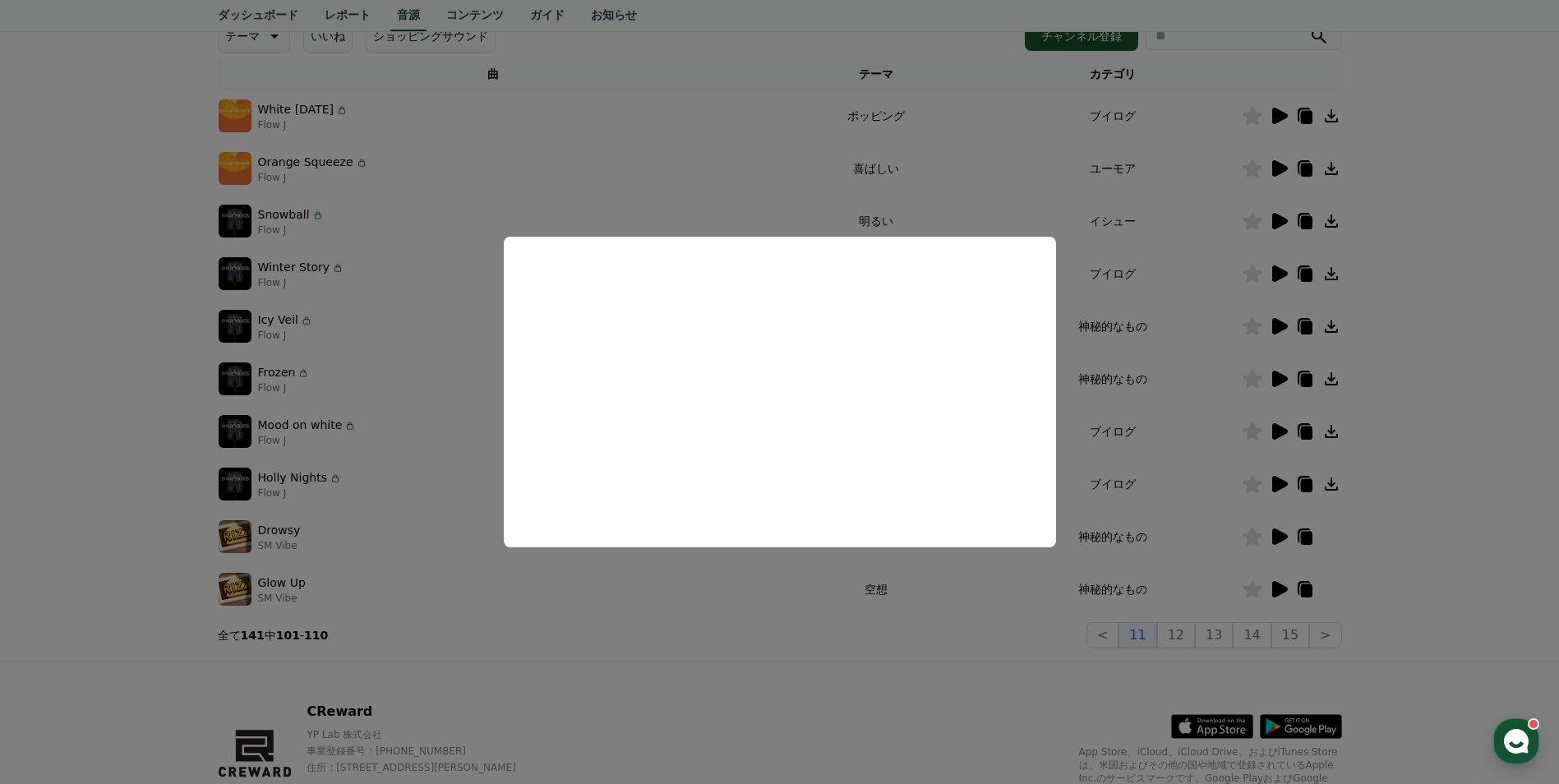
click at [1274, 329] on button "close modal" at bounding box center [780, 392] width 1559 height 784
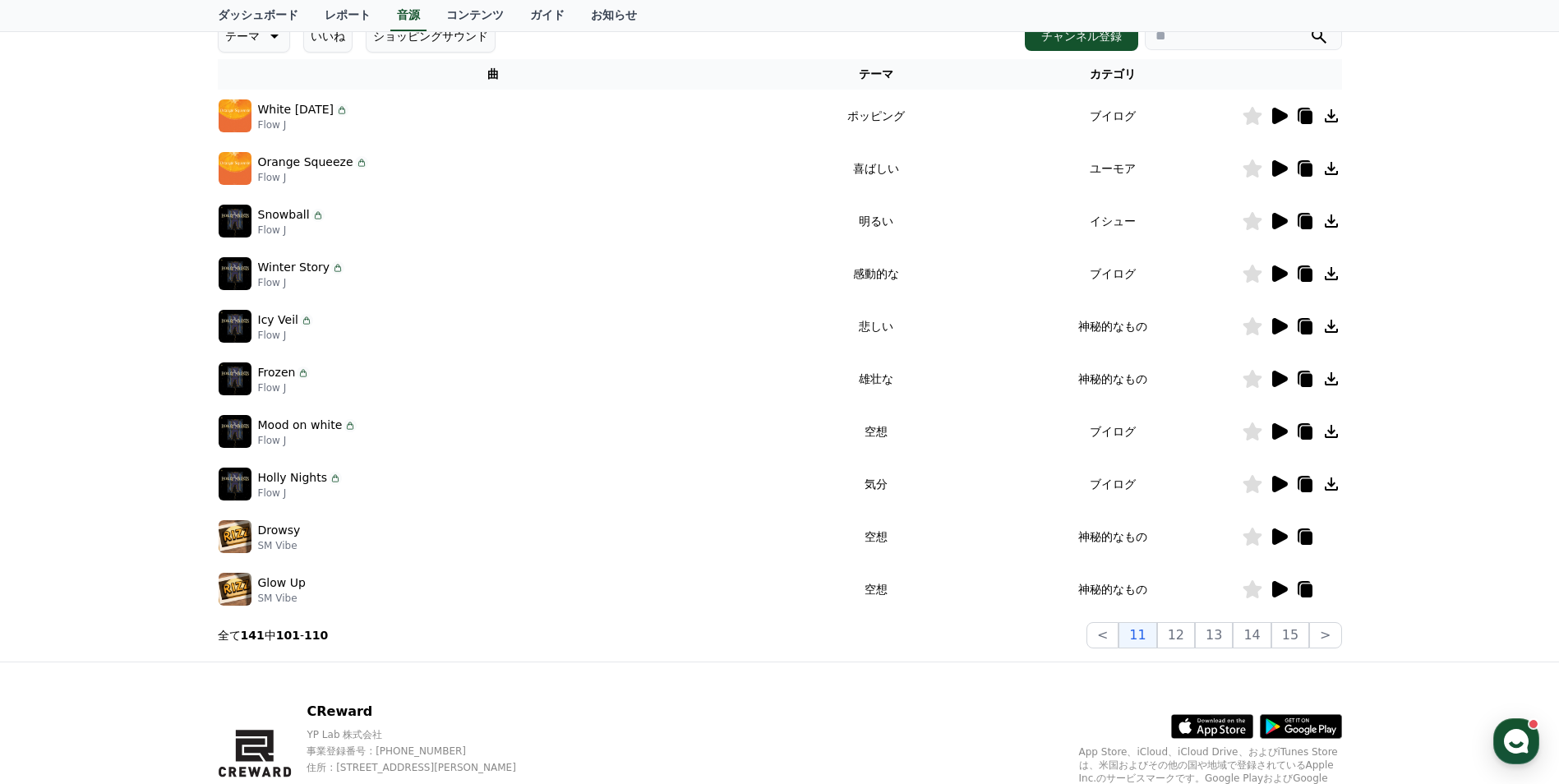
click at [1276, 325] on icon at bounding box center [1279, 327] width 15 height 16
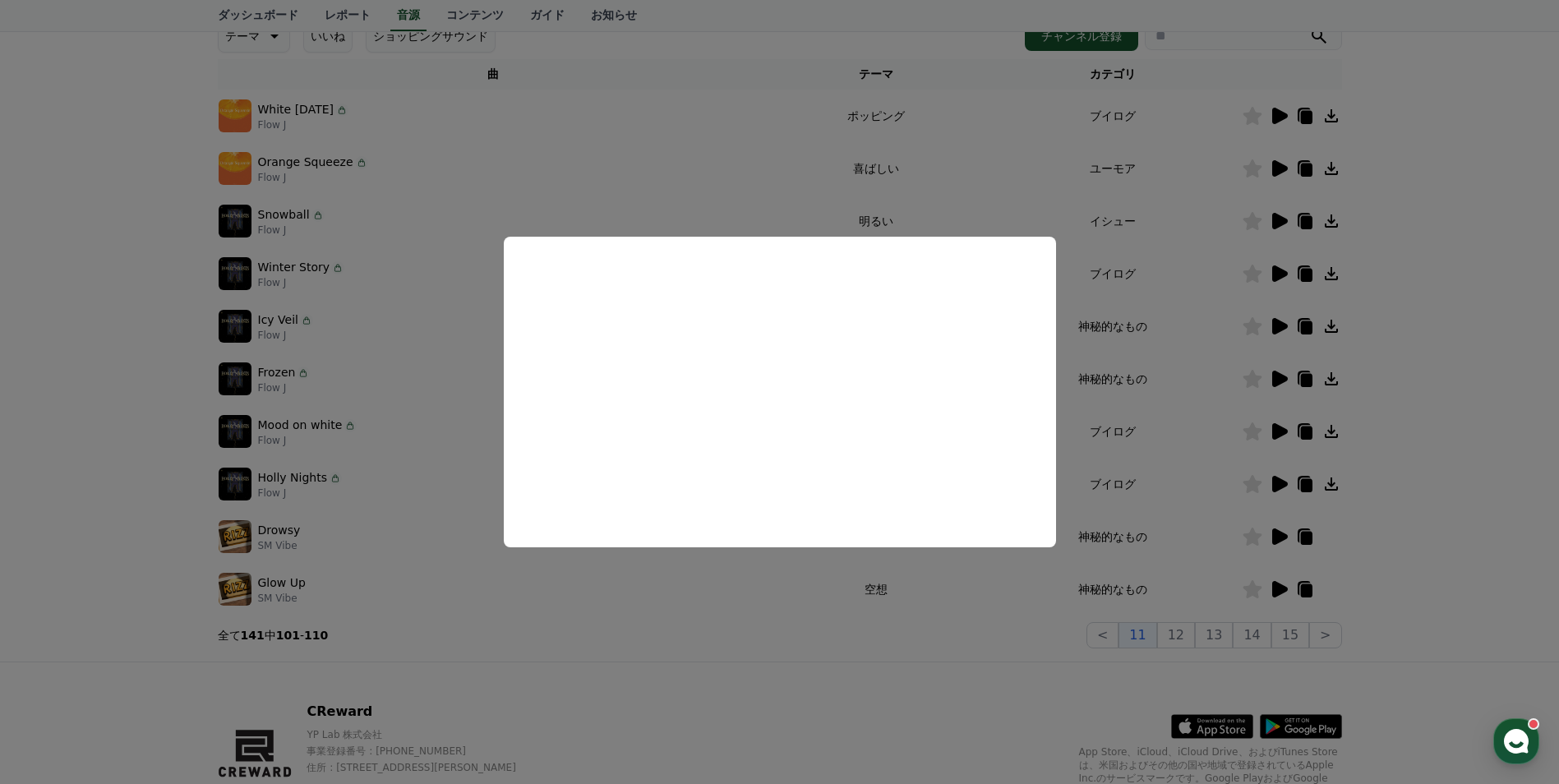
click at [1190, 639] on button "close modal" at bounding box center [780, 392] width 1559 height 784
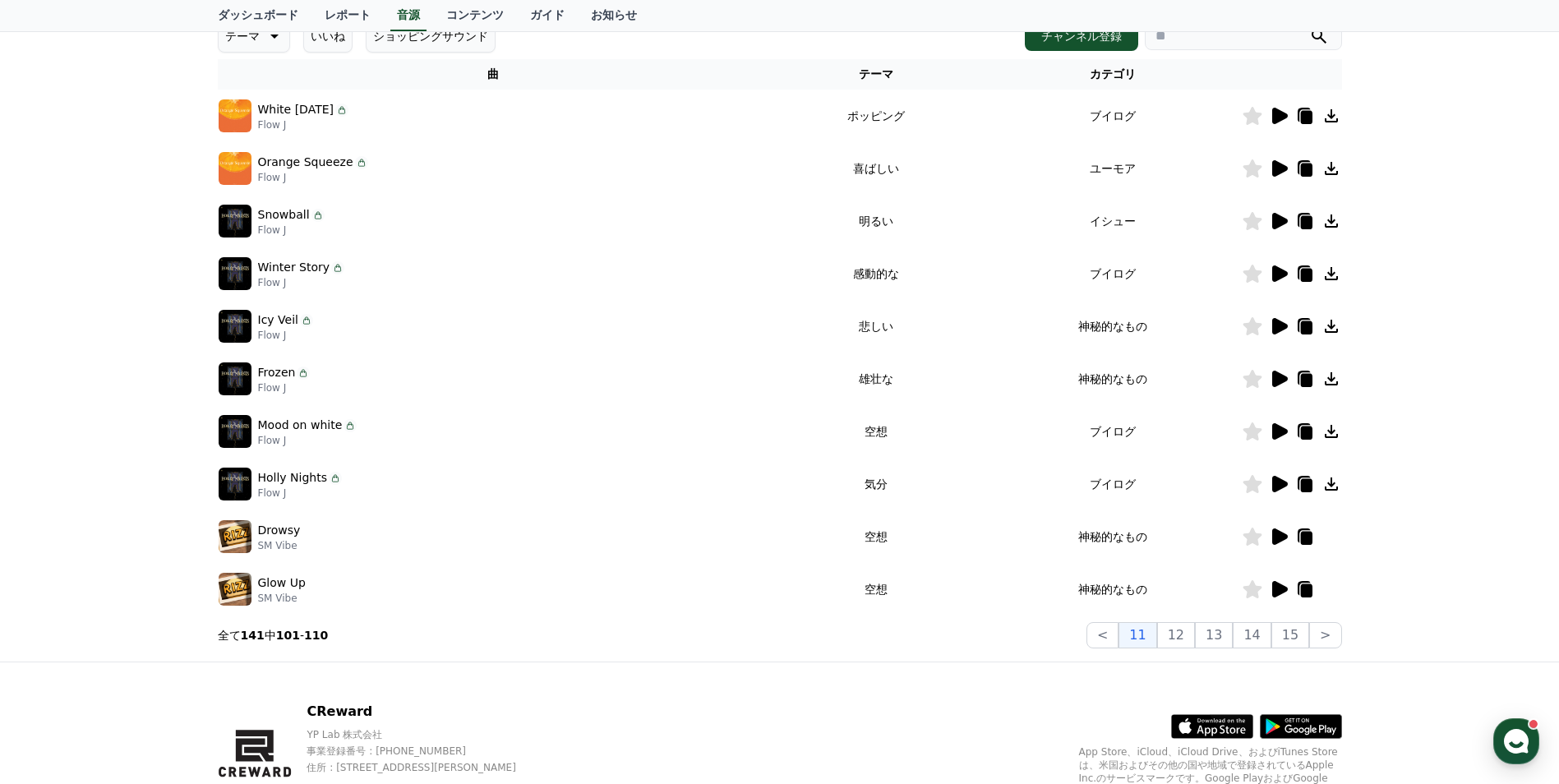
click at [1190, 639] on button "12" at bounding box center [1176, 635] width 38 height 26
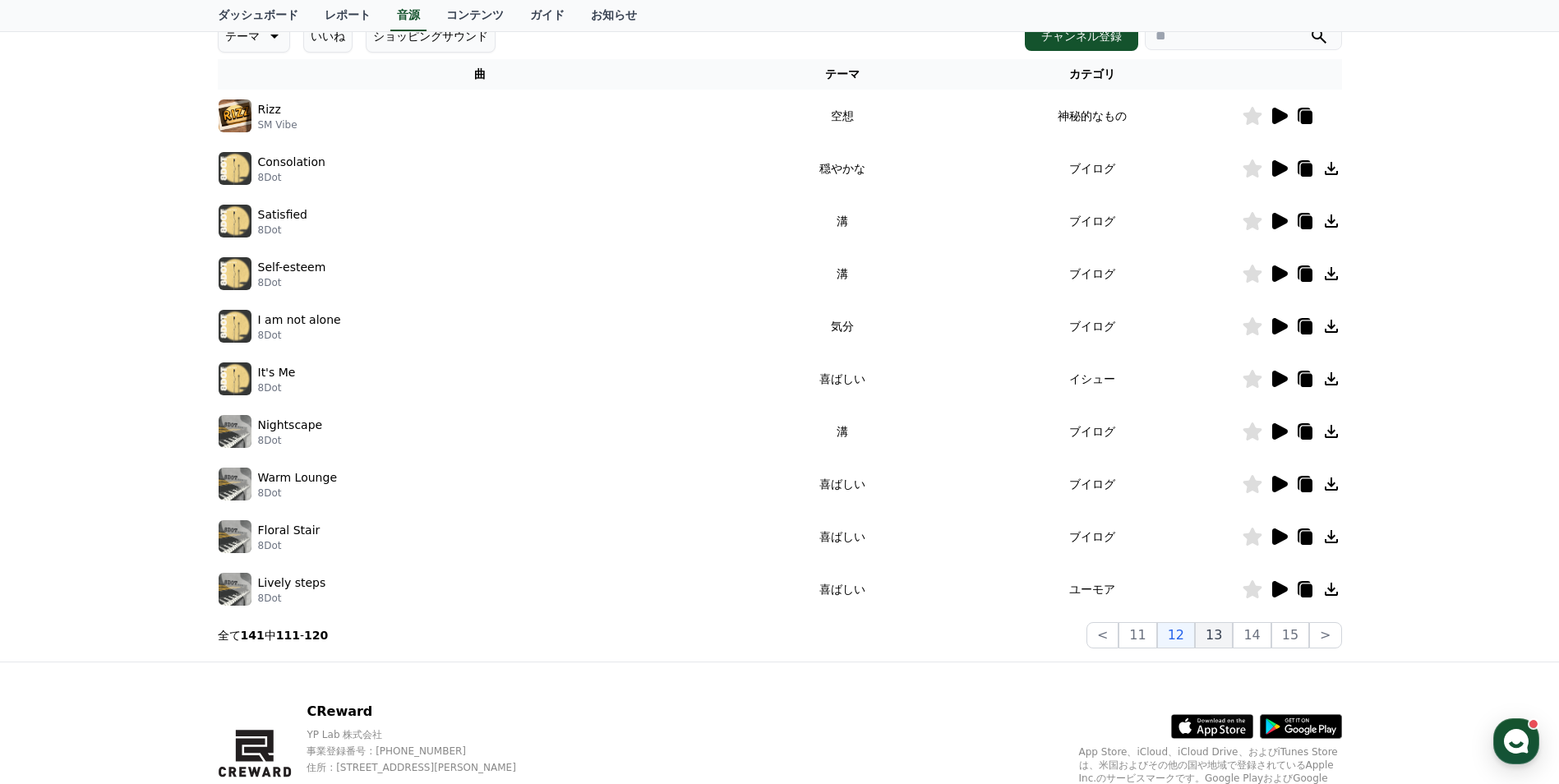
click at [1217, 627] on button "13" at bounding box center [1214, 635] width 38 height 26
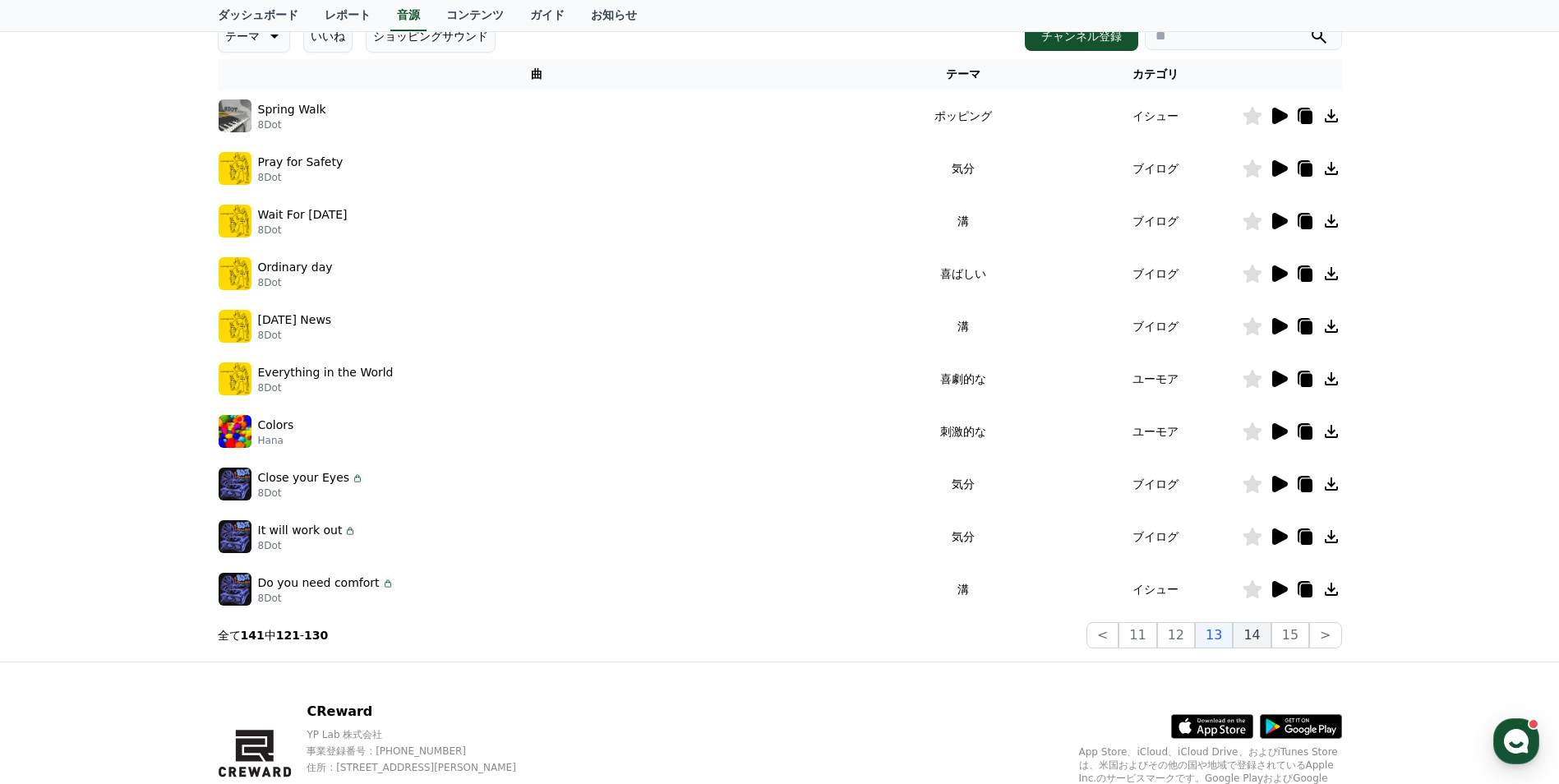
click at [1269, 637] on button "14" at bounding box center [1252, 635] width 38 height 26
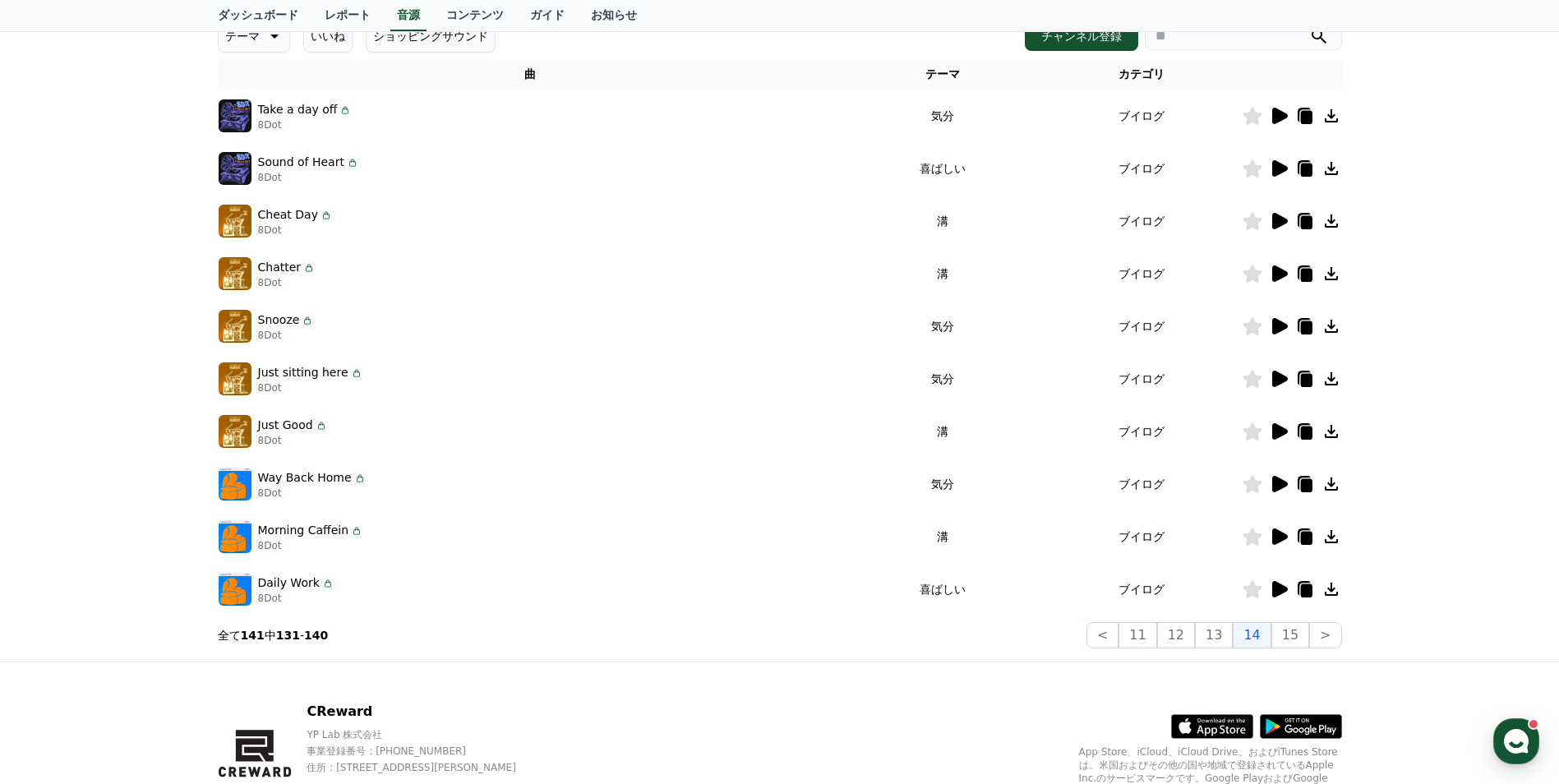
click at [1269, 428] on icon at bounding box center [1279, 431] width 20 height 20
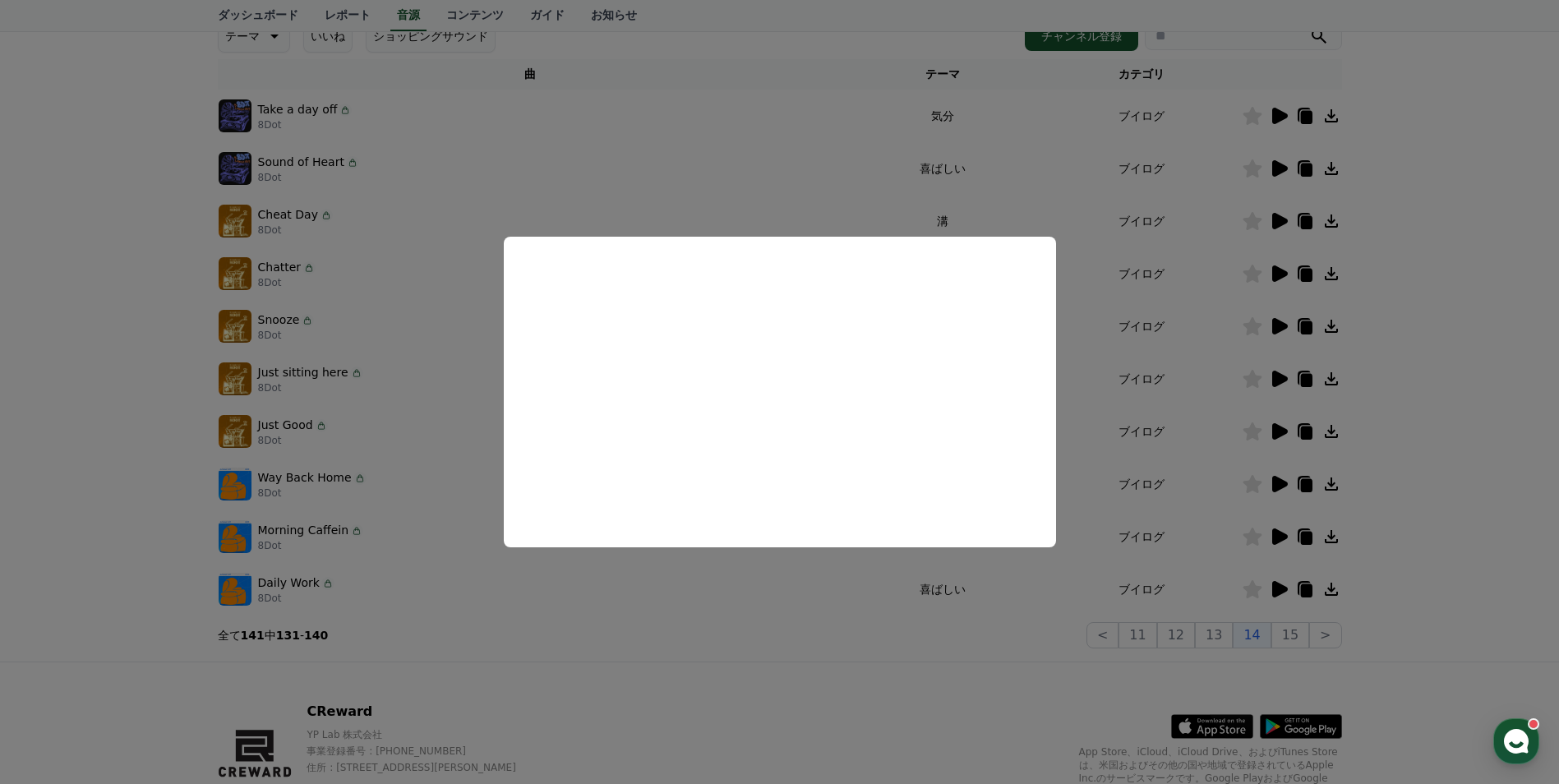
click at [1294, 641] on button "close modal" at bounding box center [780, 392] width 1559 height 784
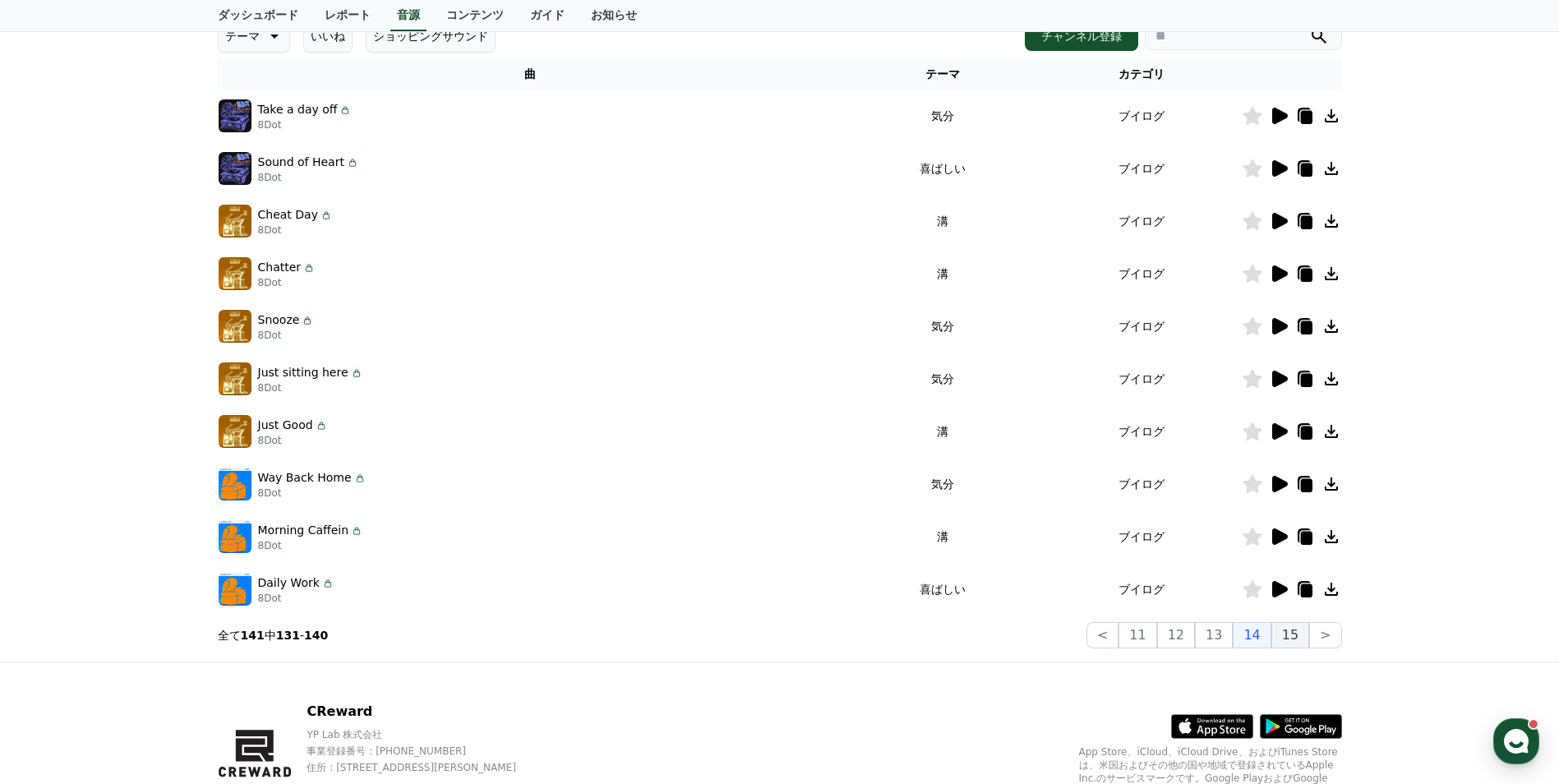
click at [1294, 638] on button "15" at bounding box center [1290, 635] width 38 height 26
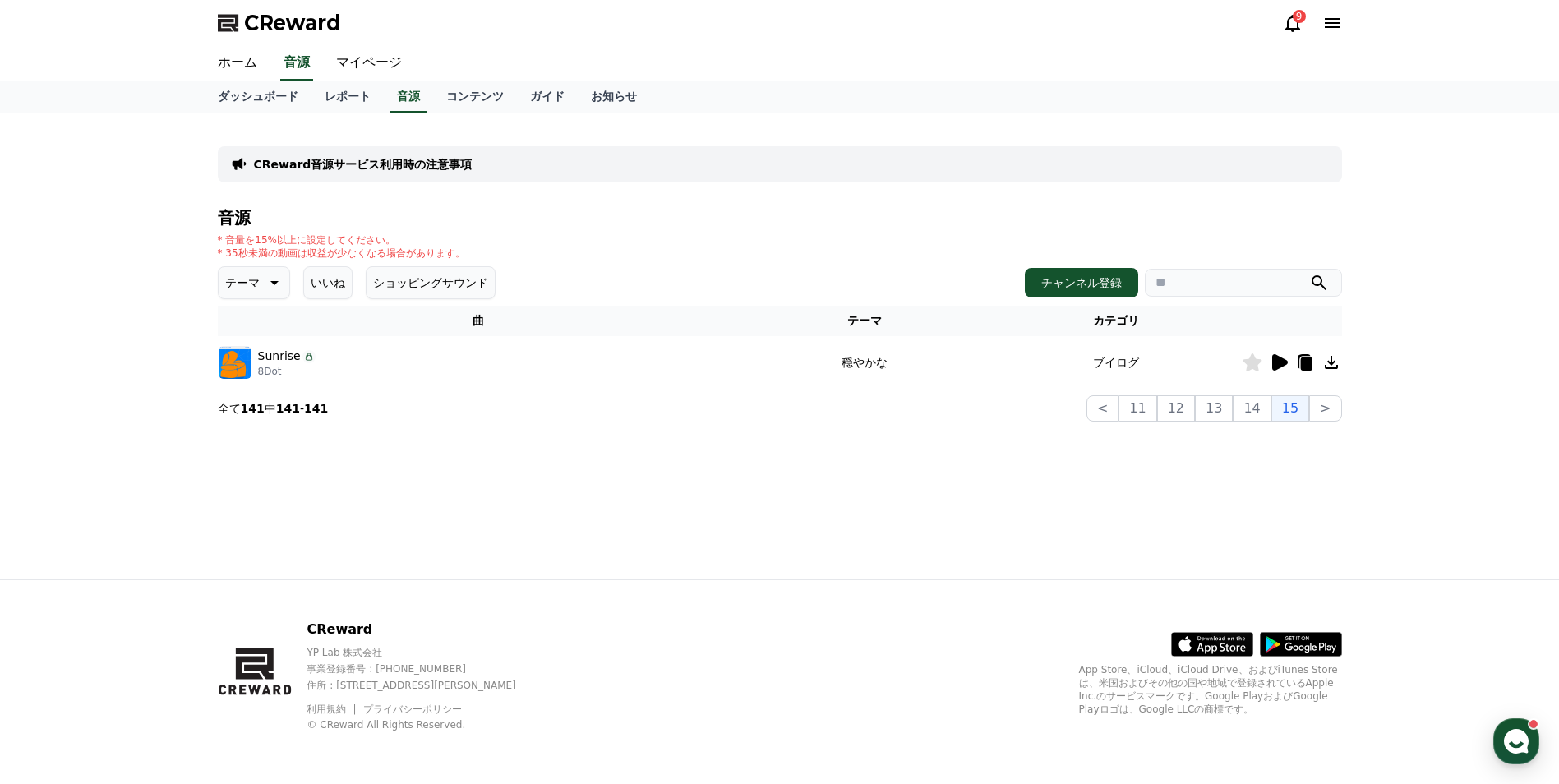
click at [392, 157] on p "CReward音源サービス利用時の注意事項" at bounding box center [364, 164] width 218 height 16
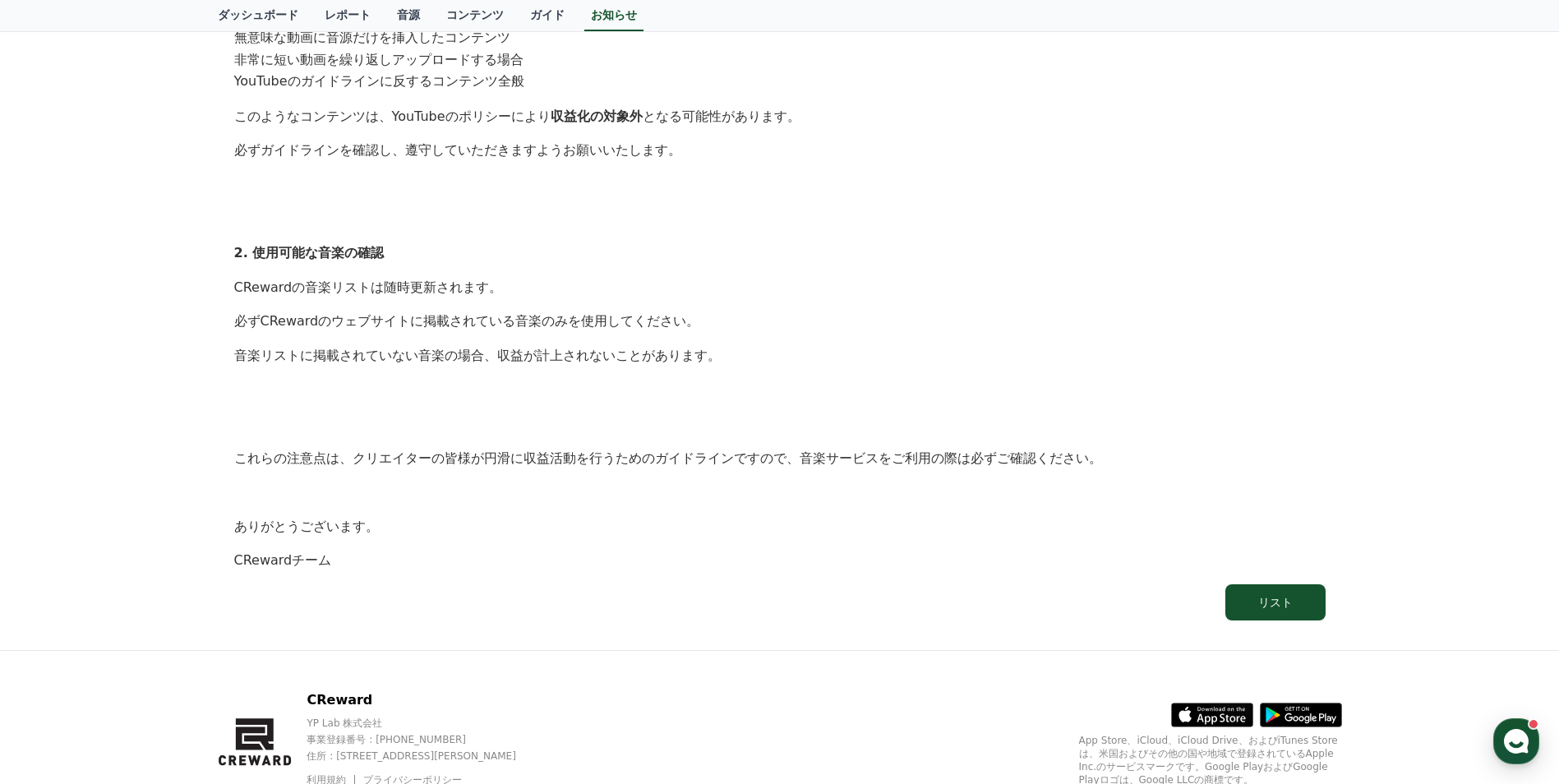
scroll to position [872, 0]
